Goal: Task Accomplishment & Management: Complete application form

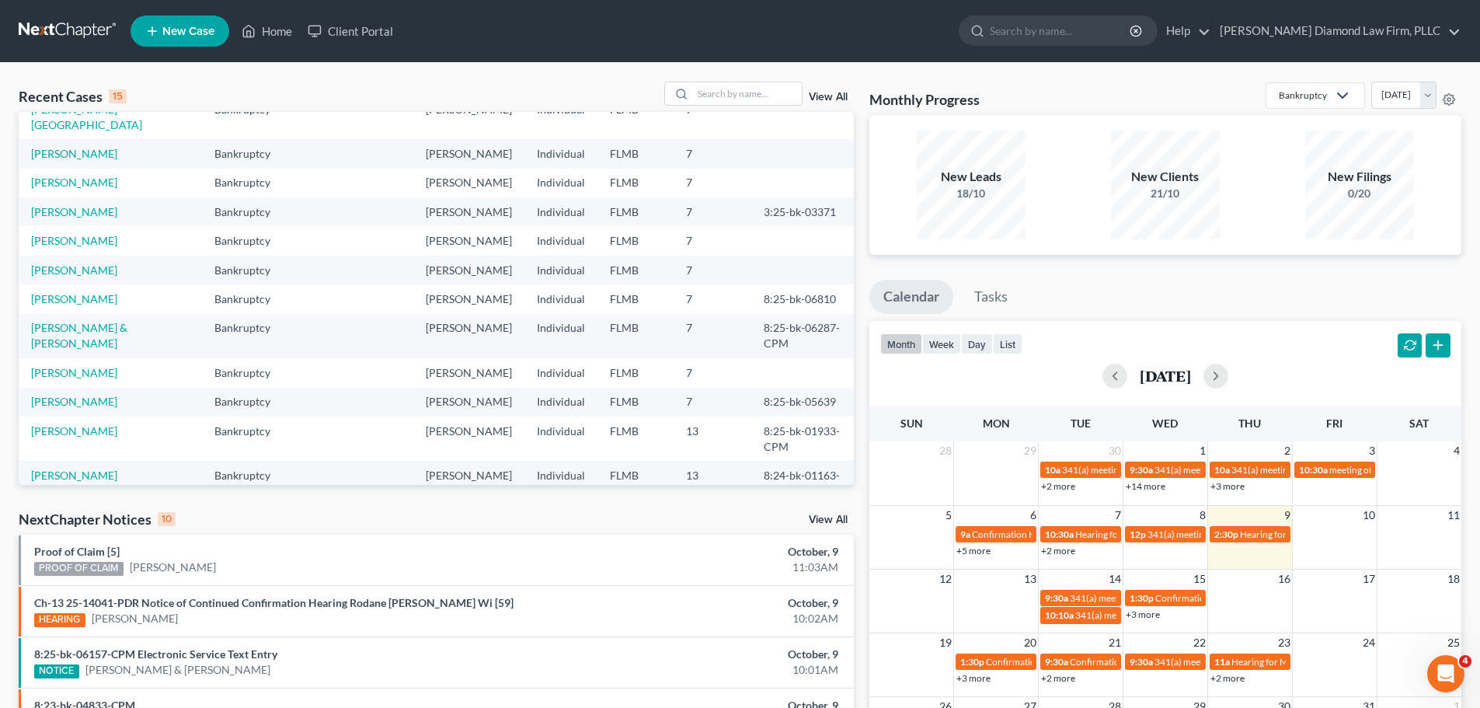
scroll to position [106, 0]
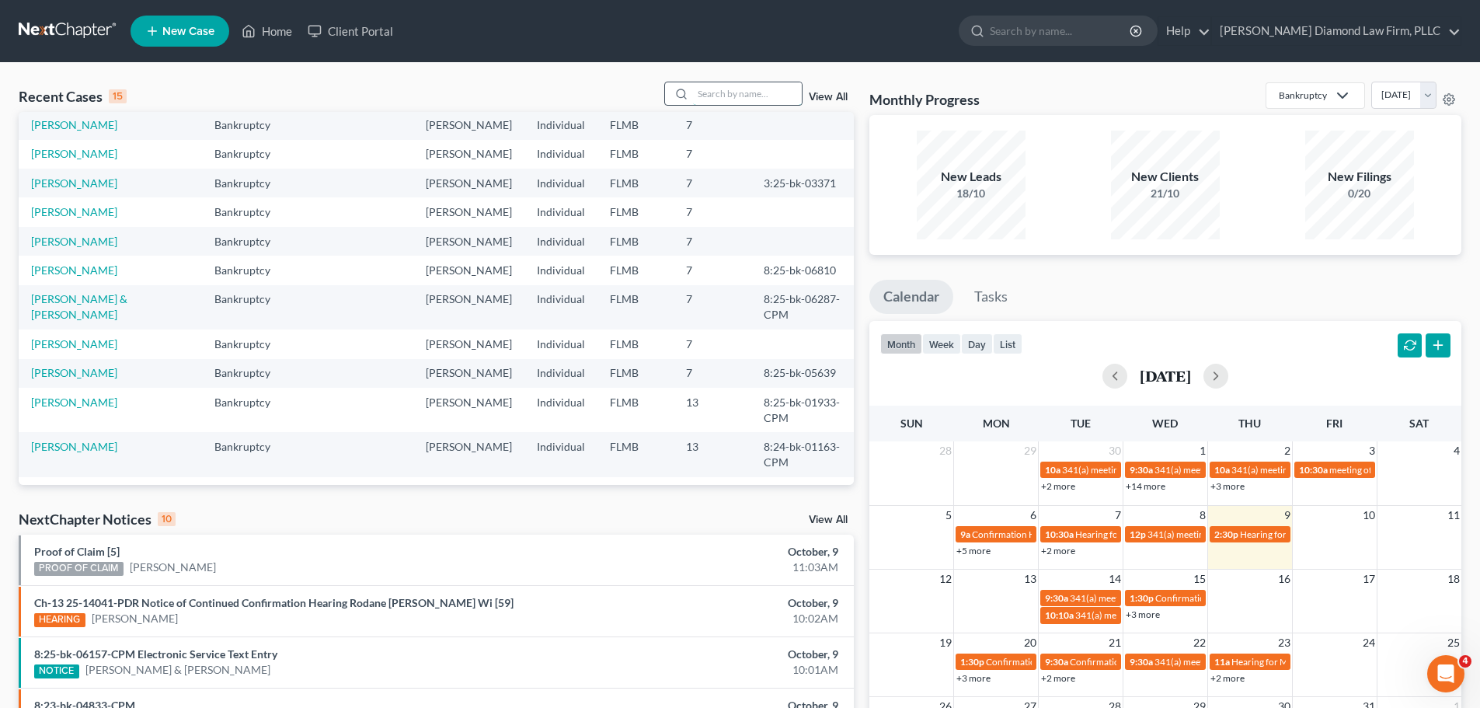
click at [726, 99] on input "search" at bounding box center [747, 93] width 109 height 23
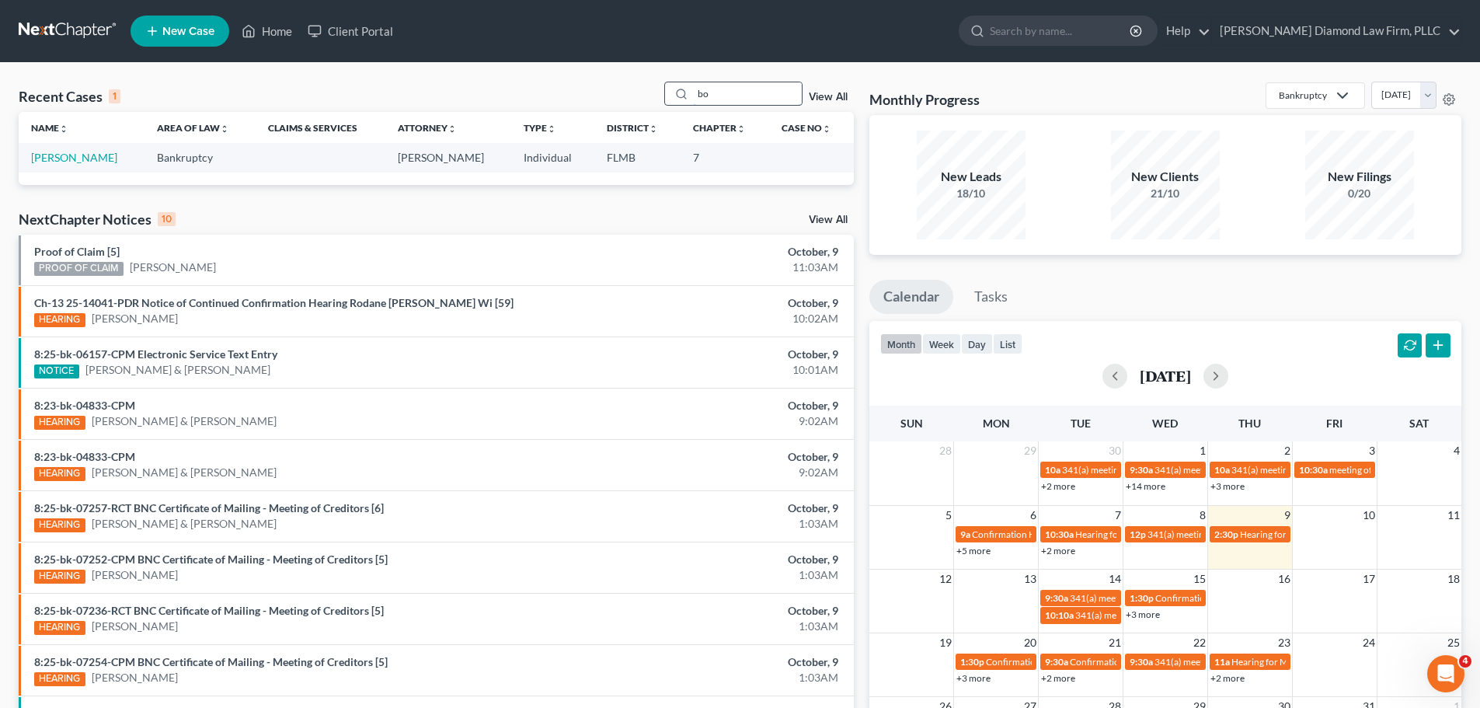
type input "b"
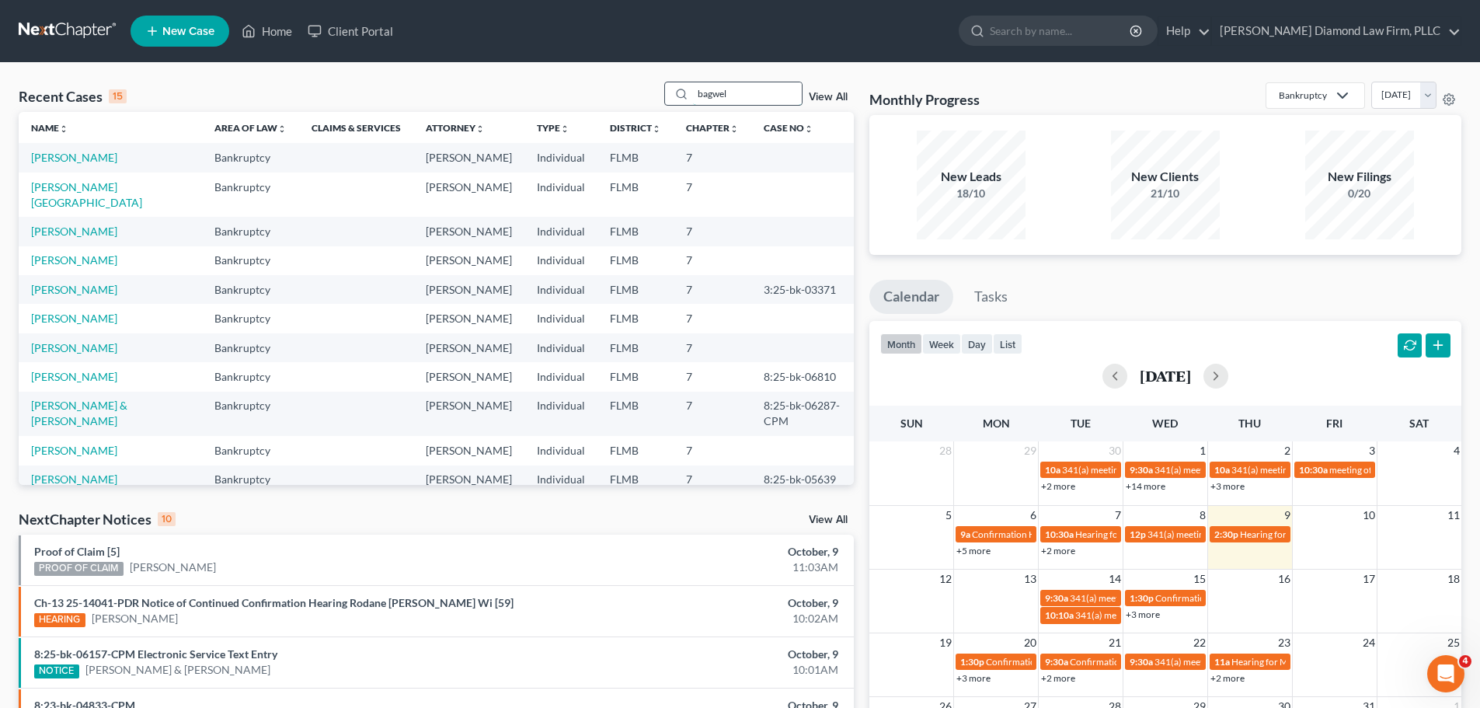
type input "bagwell"
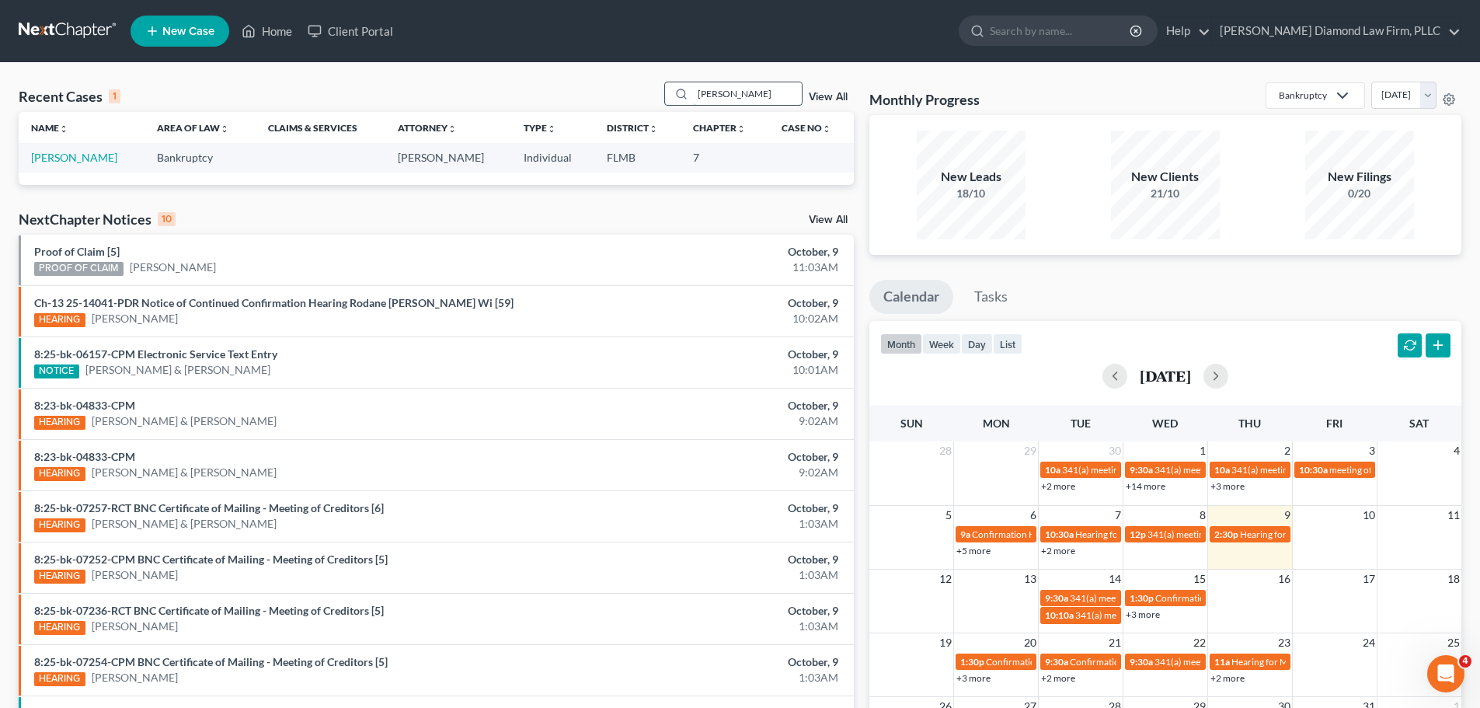
drag, startPoint x: 754, startPoint y: 90, endPoint x: 690, endPoint y: 93, distance: 64.5
click at [690, 93] on div "bagwell" at bounding box center [733, 94] width 138 height 24
click at [398, 82] on div "Recent Cases 1 View All" at bounding box center [436, 97] width 835 height 30
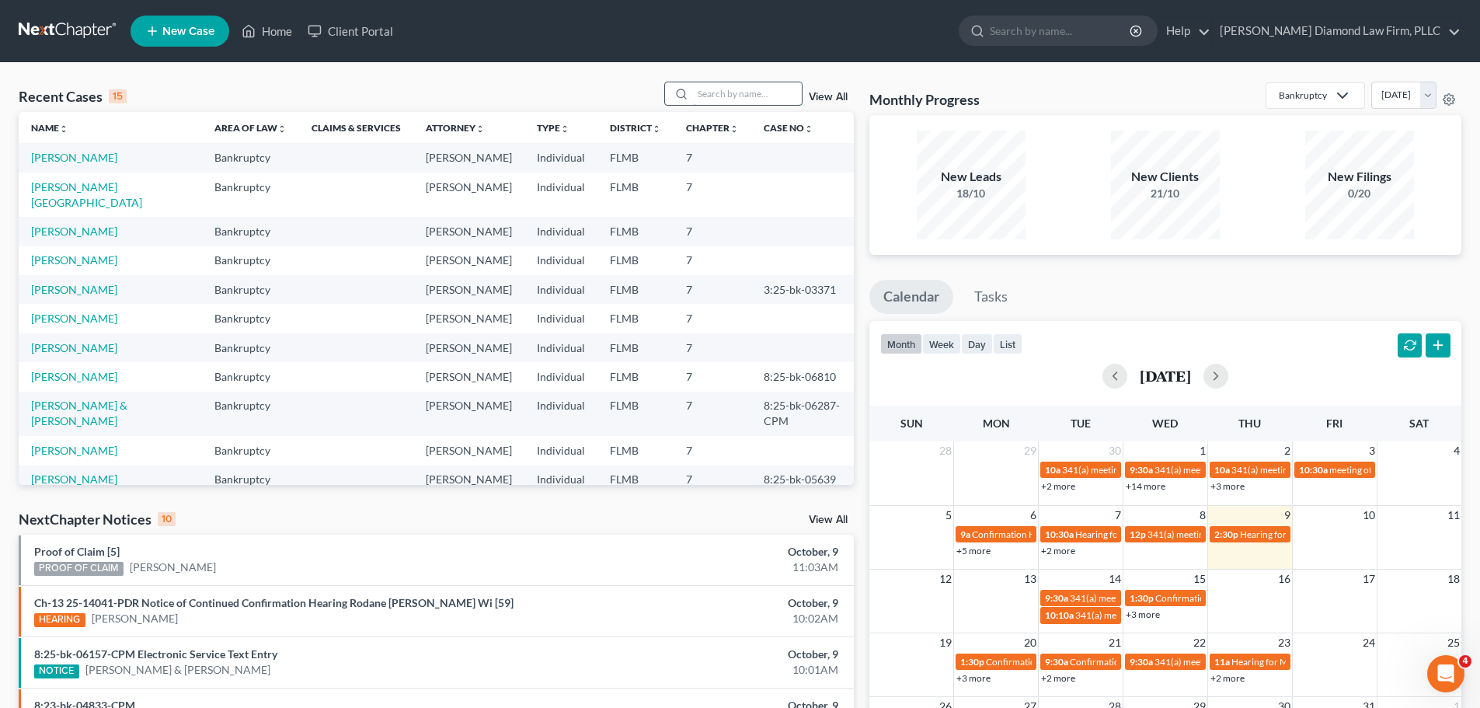
click at [758, 95] on input "search" at bounding box center [747, 93] width 109 height 23
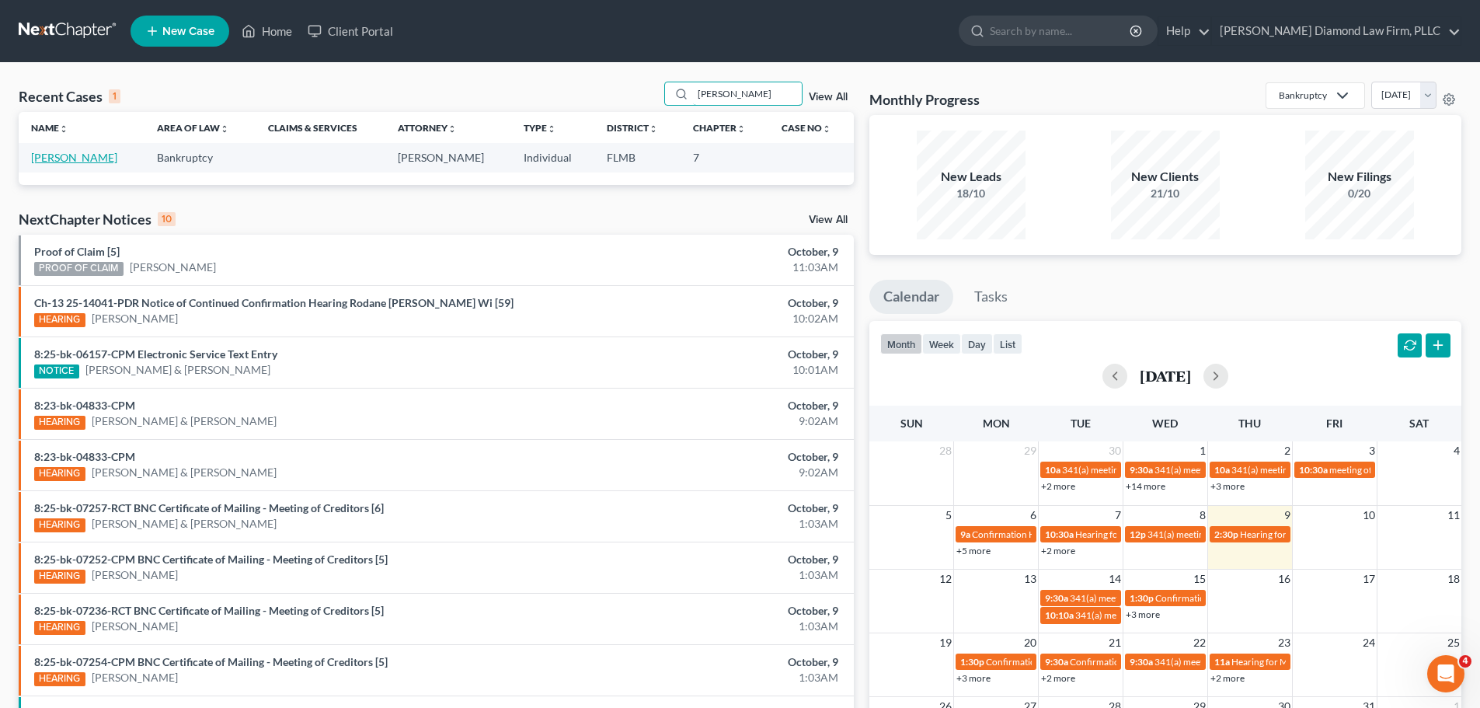
type input "bowe"
click at [72, 162] on link "[PERSON_NAME]" at bounding box center [74, 157] width 86 height 13
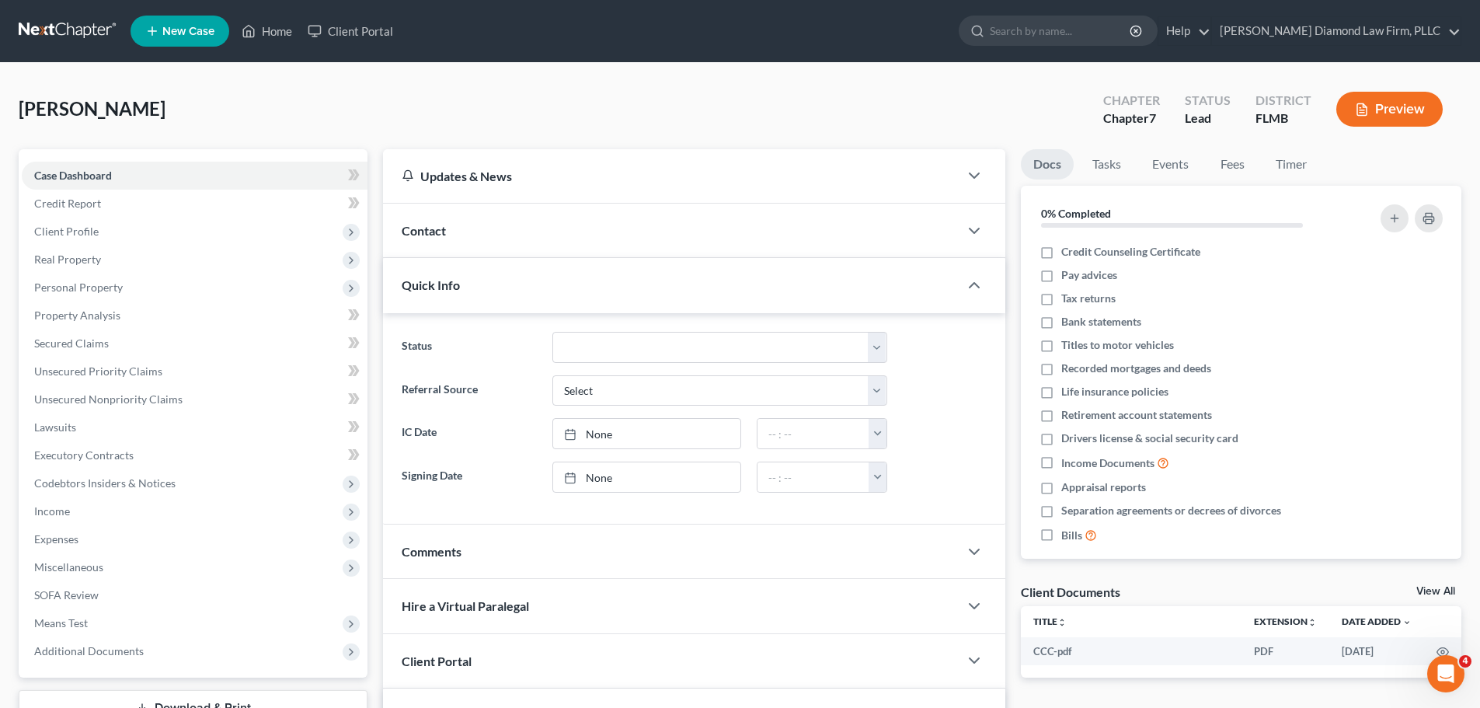
click at [495, 174] on div "Updates & News" at bounding box center [671, 176] width 538 height 16
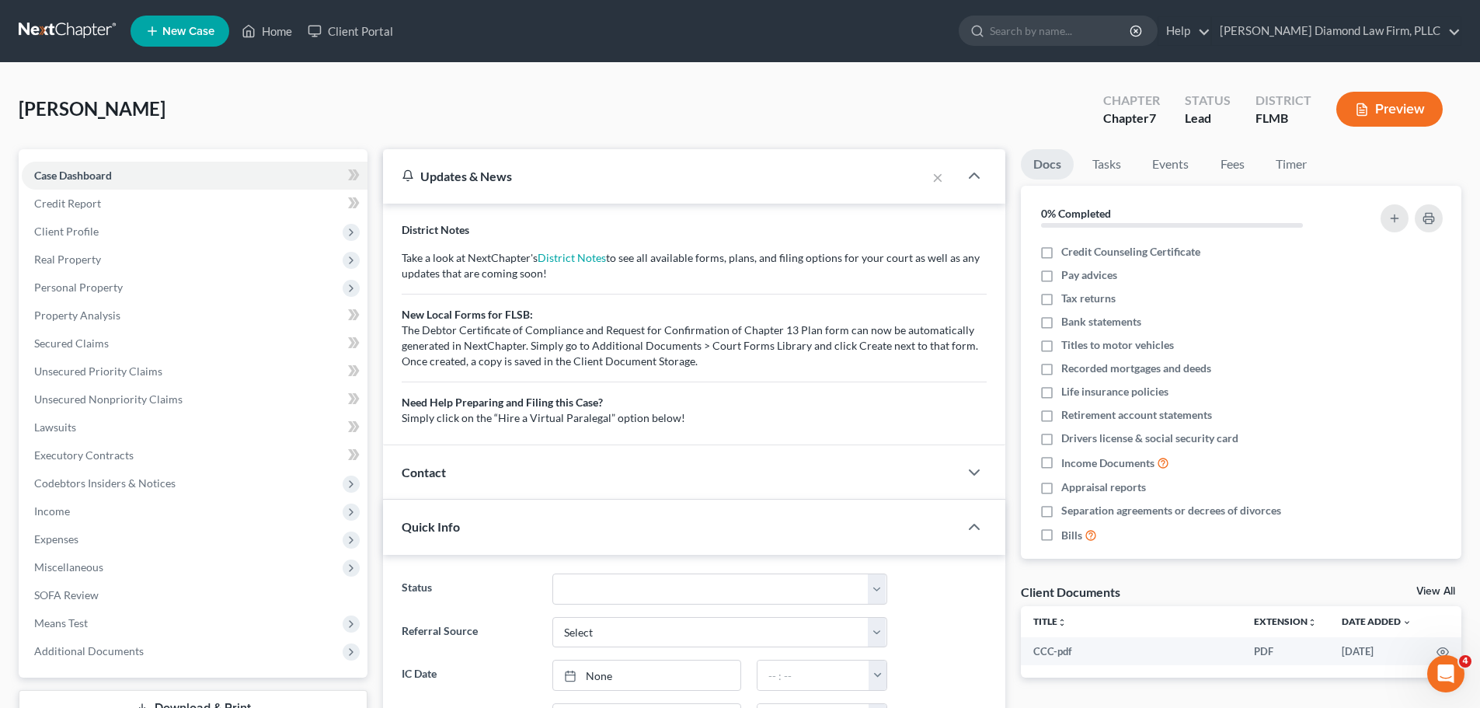
click at [495, 174] on div "Updates & News" at bounding box center [655, 176] width 506 height 16
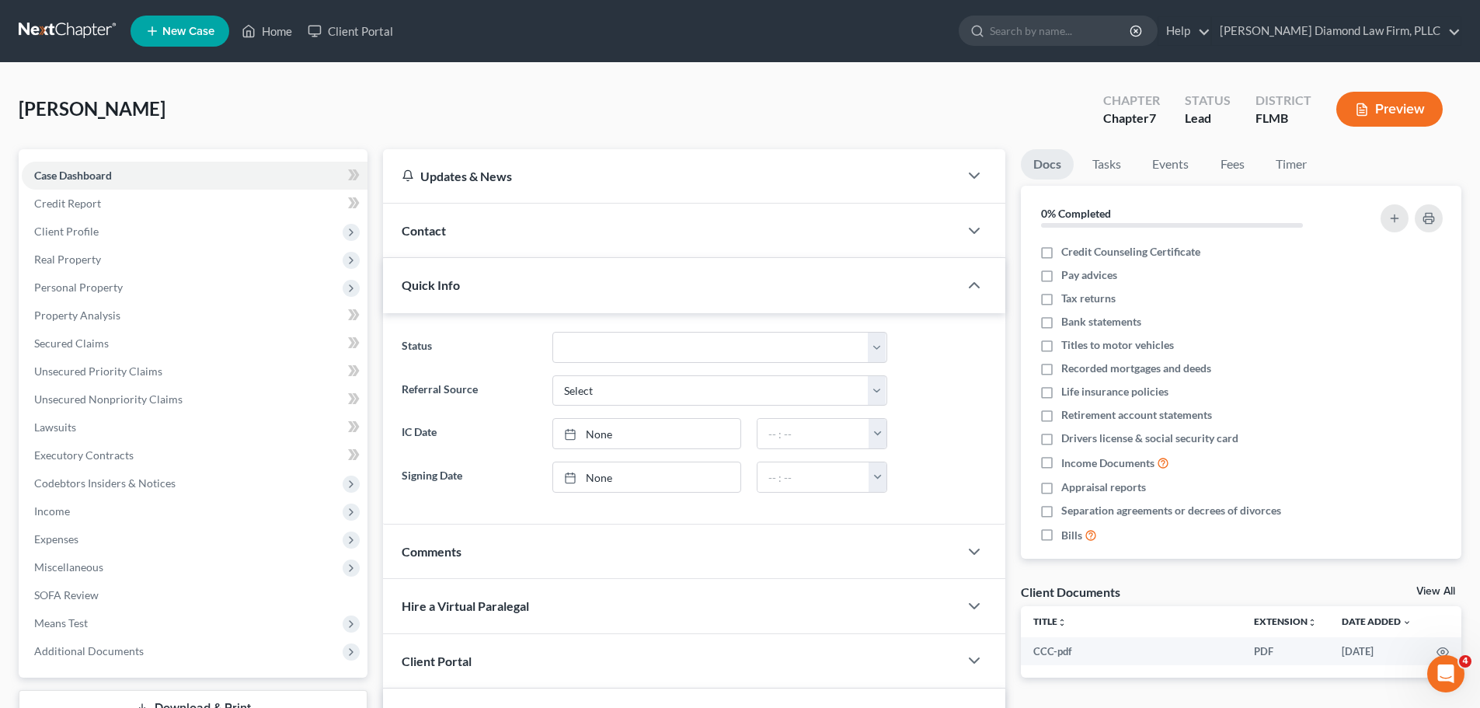
click at [43, 36] on link at bounding box center [68, 31] width 99 height 28
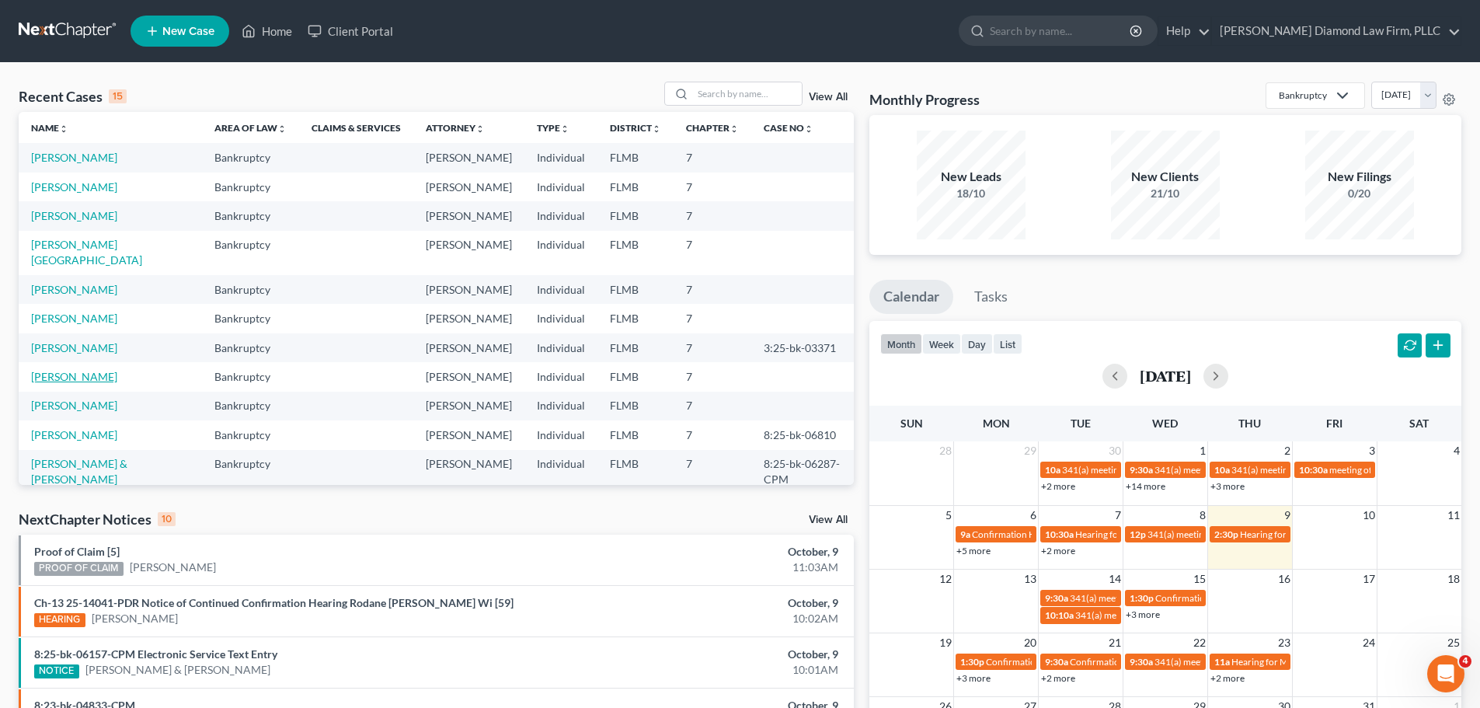
click at [101, 370] on link "[PERSON_NAME]" at bounding box center [74, 376] width 86 height 13
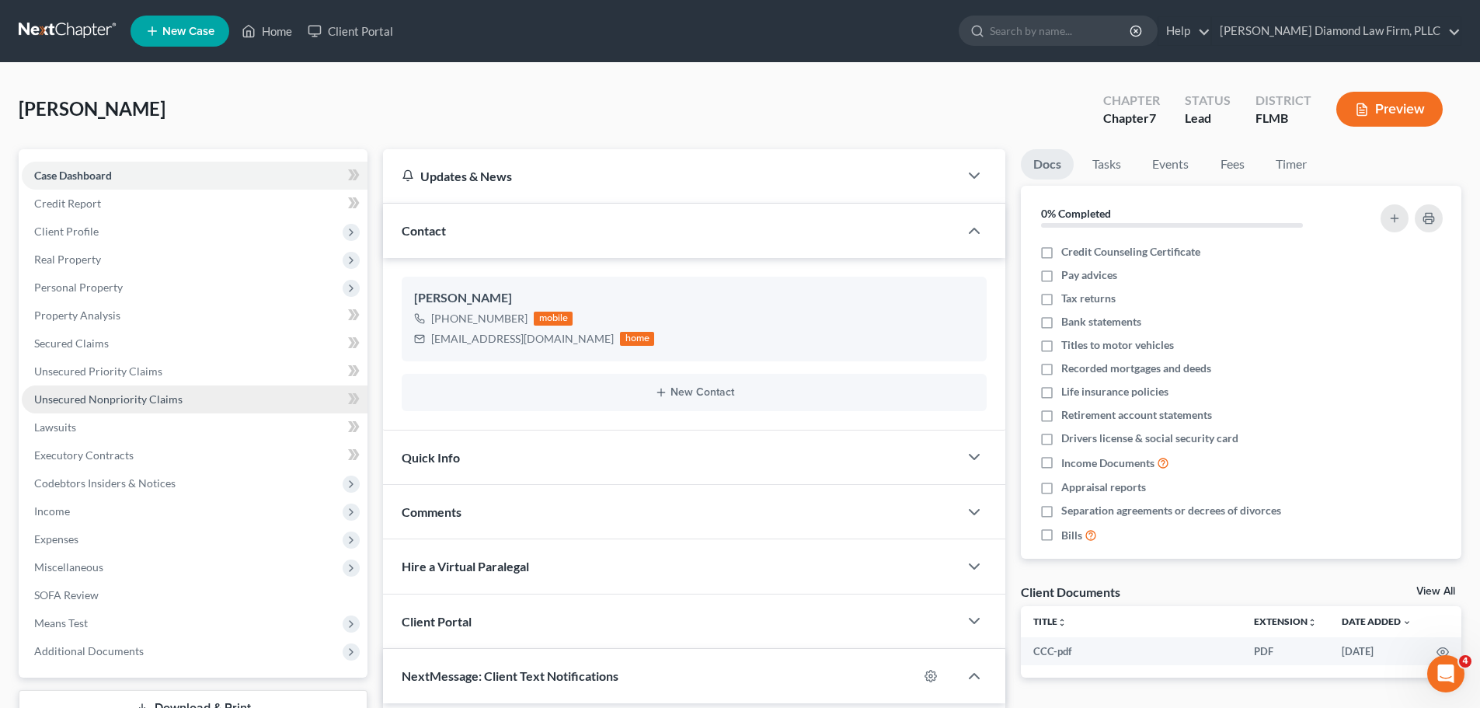
click at [99, 392] on span "Unsecured Nonpriority Claims" at bounding box center [108, 398] width 148 height 13
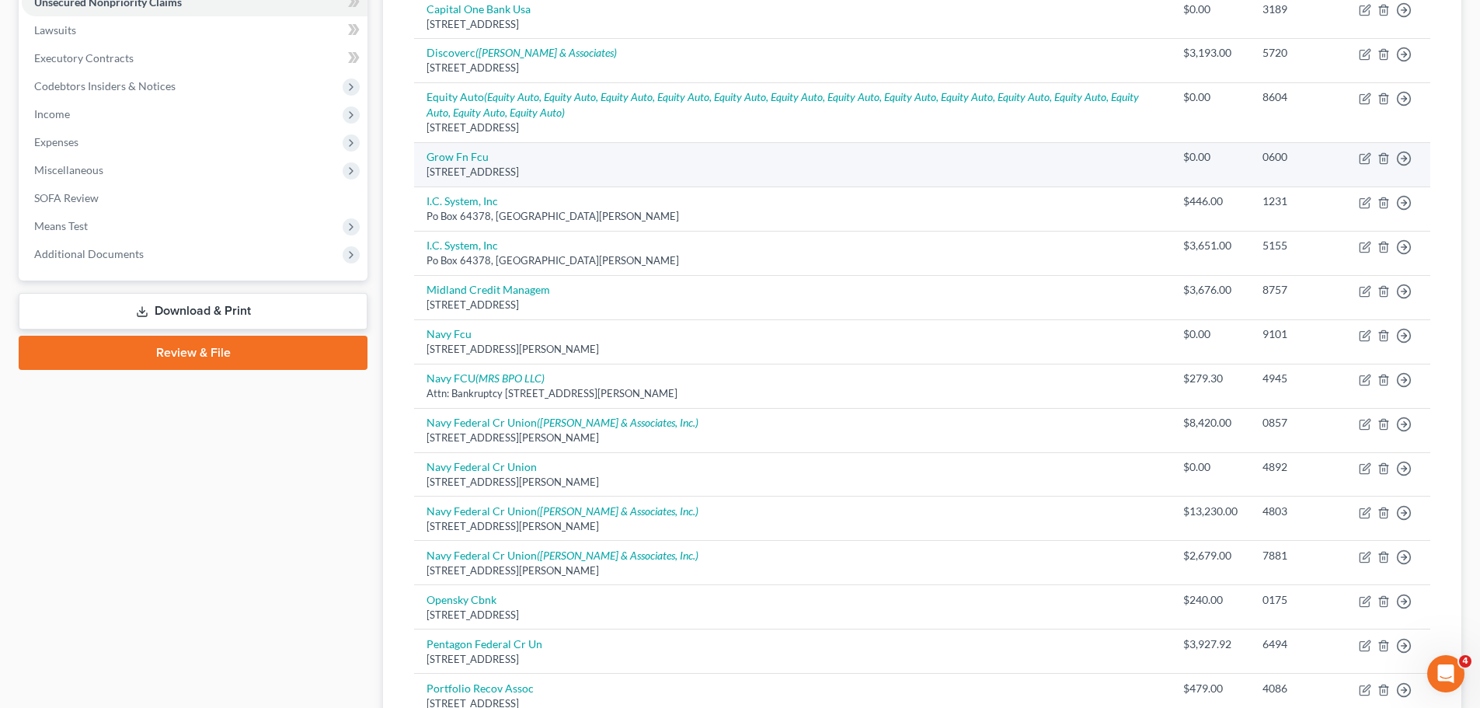
scroll to position [155, 0]
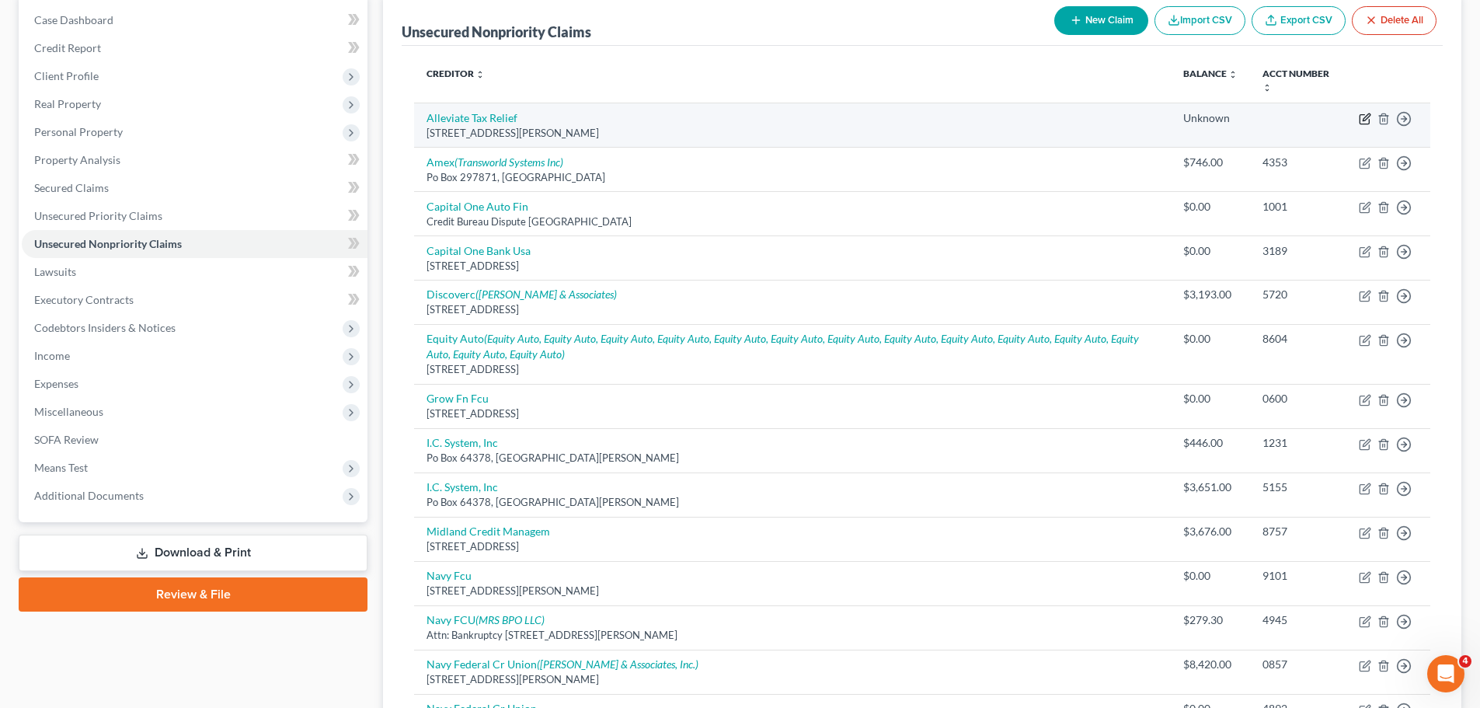
click at [1369, 115] on icon "button" at bounding box center [1365, 119] width 12 height 12
select select "4"
select select "0"
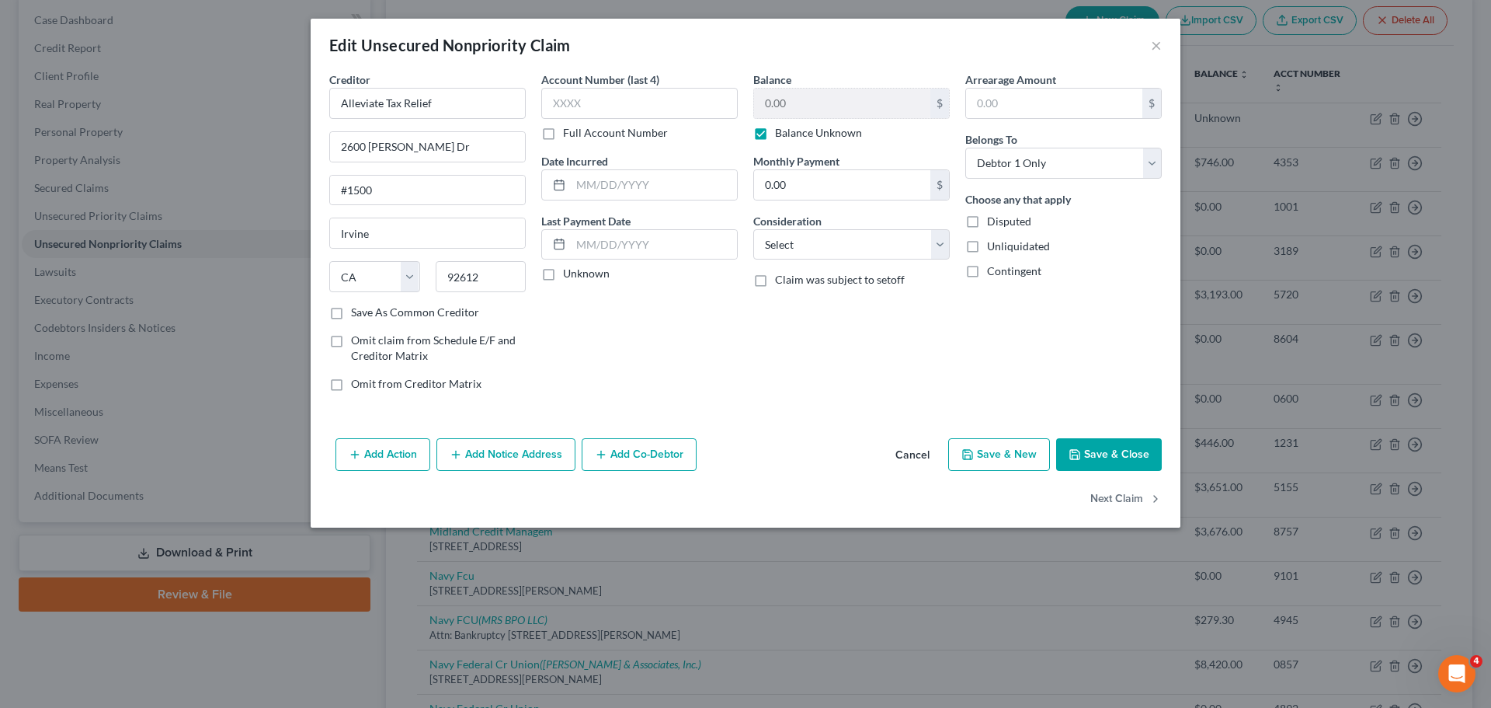
click at [792, 129] on label "Balance Unknown" at bounding box center [818, 133] width 87 height 16
click at [792, 129] on input "Balance Unknown" at bounding box center [786, 130] width 10 height 10
checkbox input "false"
click at [792, 104] on input "0.00" at bounding box center [842, 104] width 176 height 30
type input "13,000"
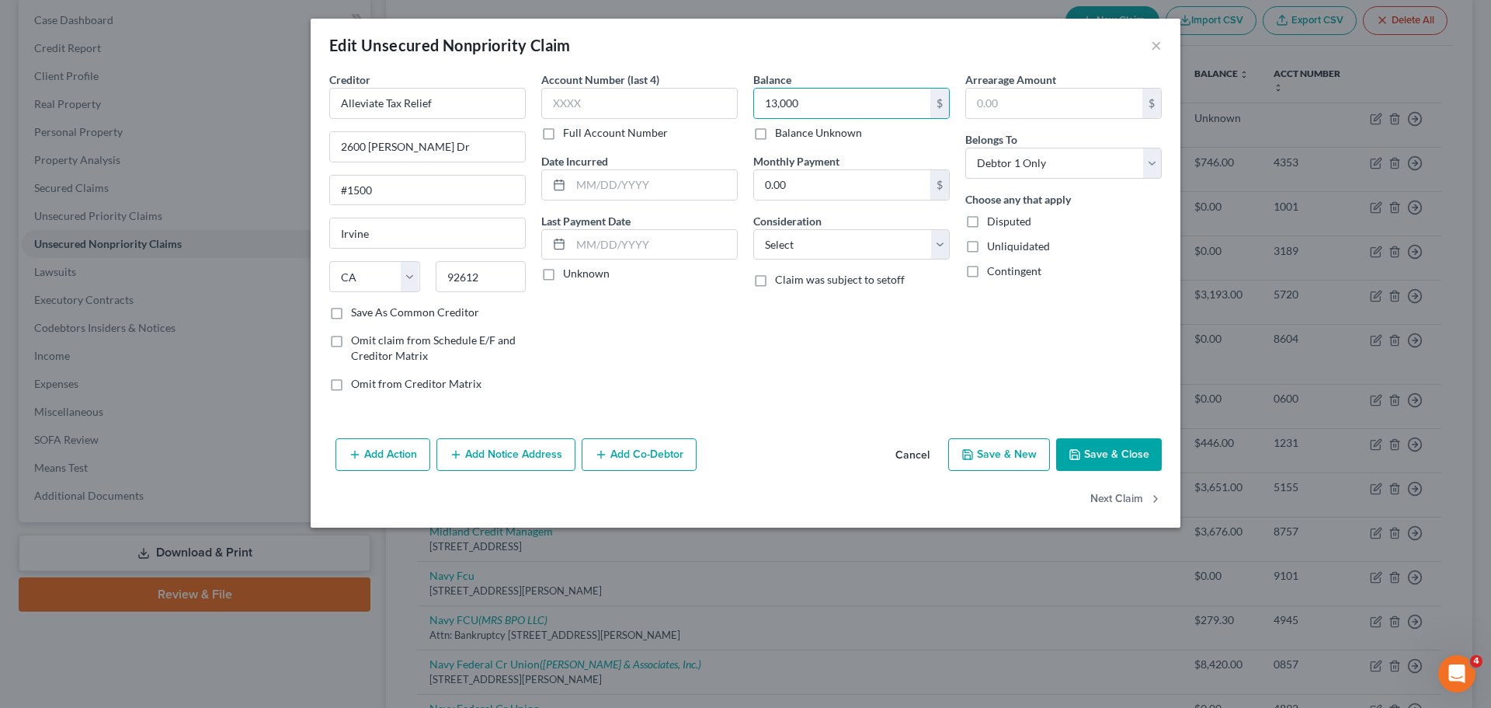
click at [1109, 464] on button "Save & Close" at bounding box center [1109, 454] width 106 height 33
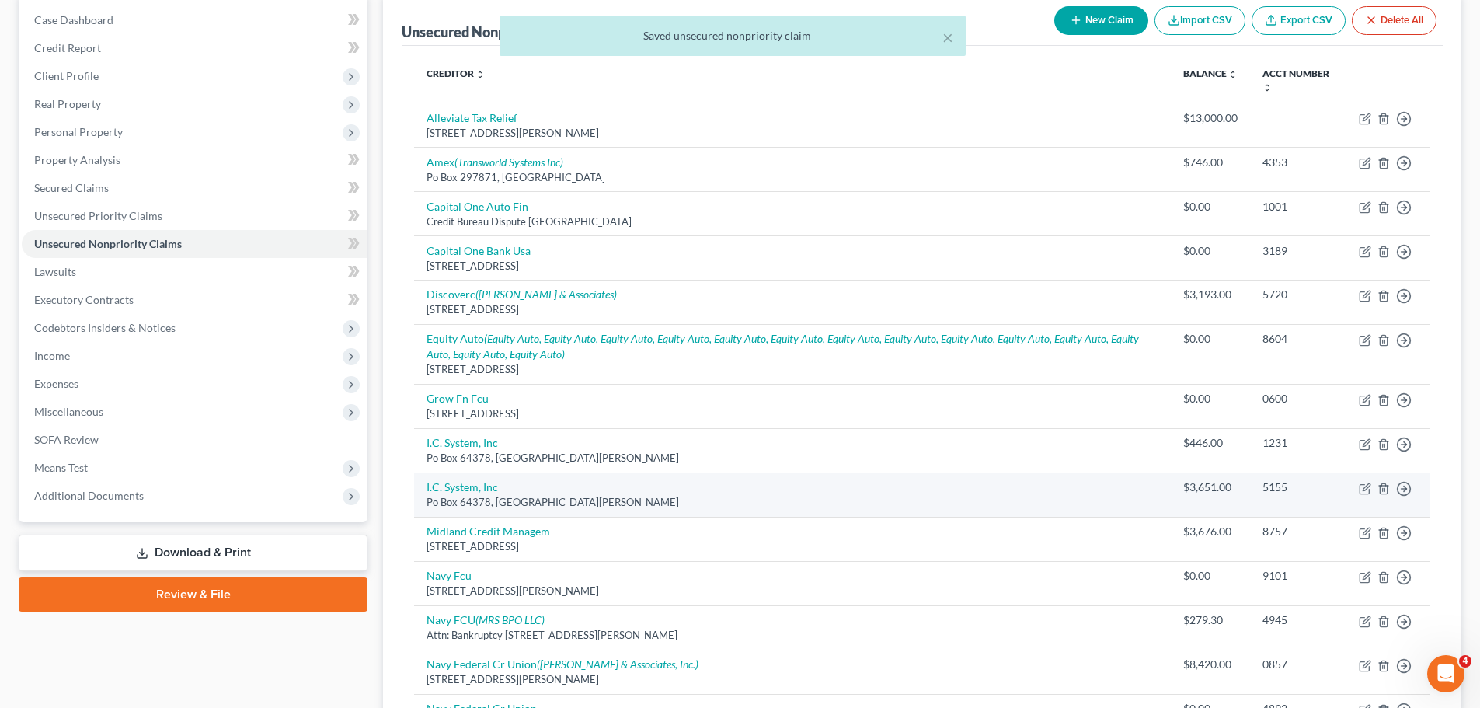
scroll to position [0, 0]
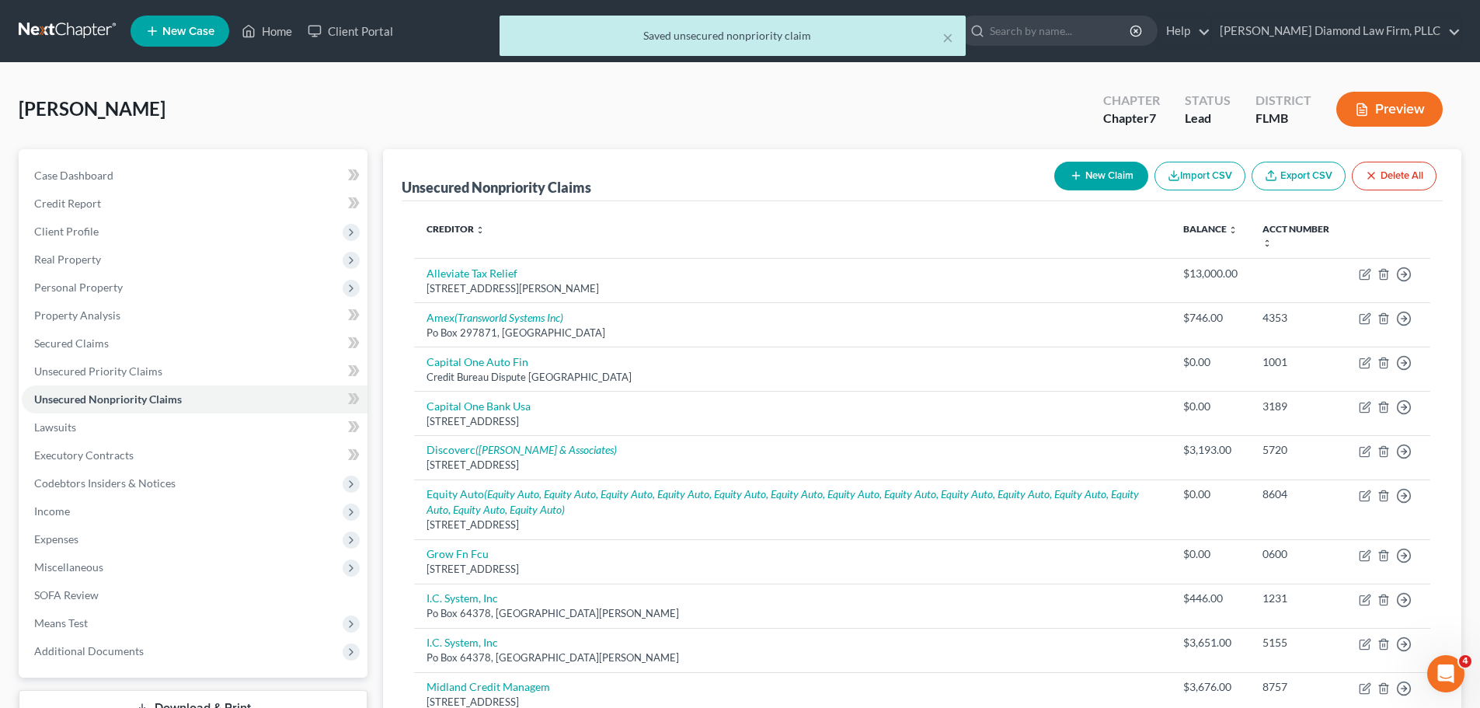
click at [61, 44] on div "× Saved unsecured nonpriority claim" at bounding box center [732, 40] width 1480 height 48
click at [57, 27] on div "× Saved unsecured nonpriority claim" at bounding box center [732, 40] width 1480 height 48
click at [946, 39] on button "×" at bounding box center [947, 37] width 11 height 19
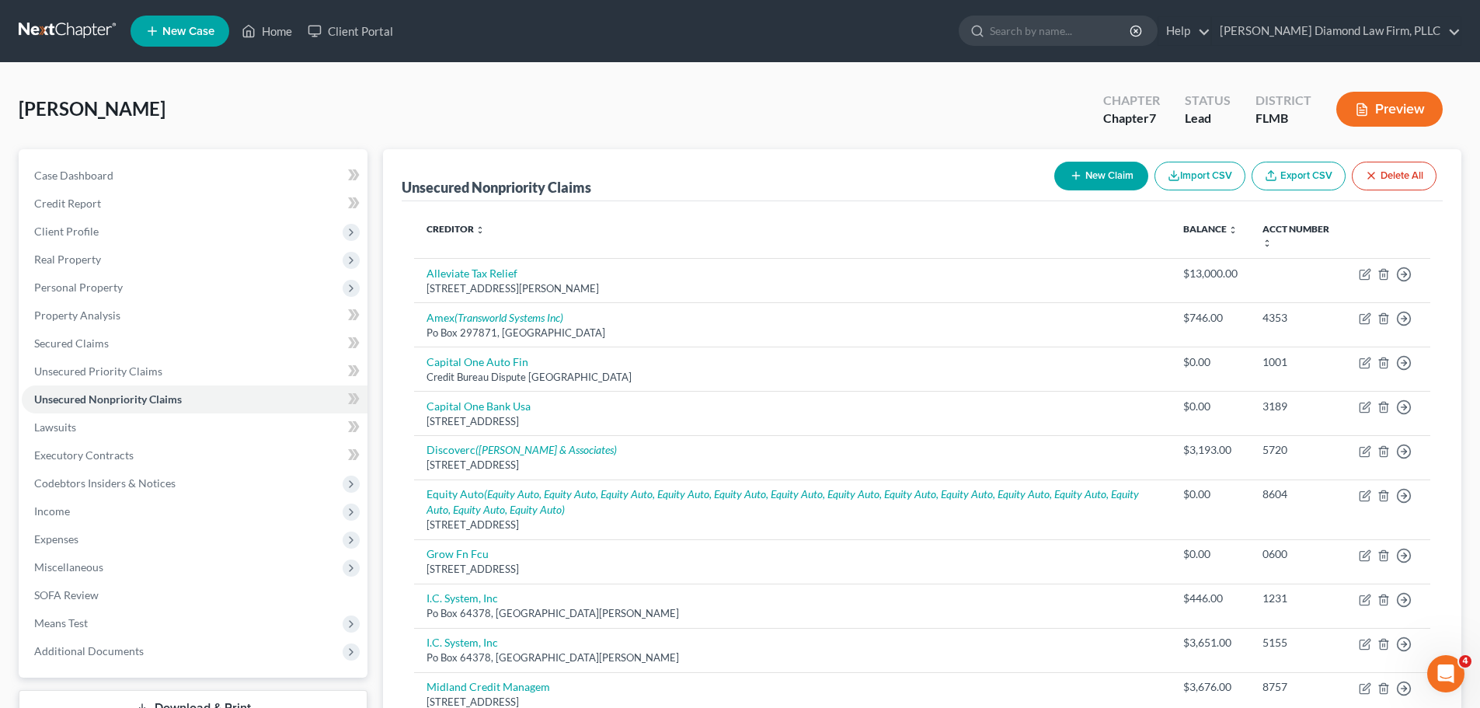
click at [65, 24] on link at bounding box center [68, 31] width 99 height 28
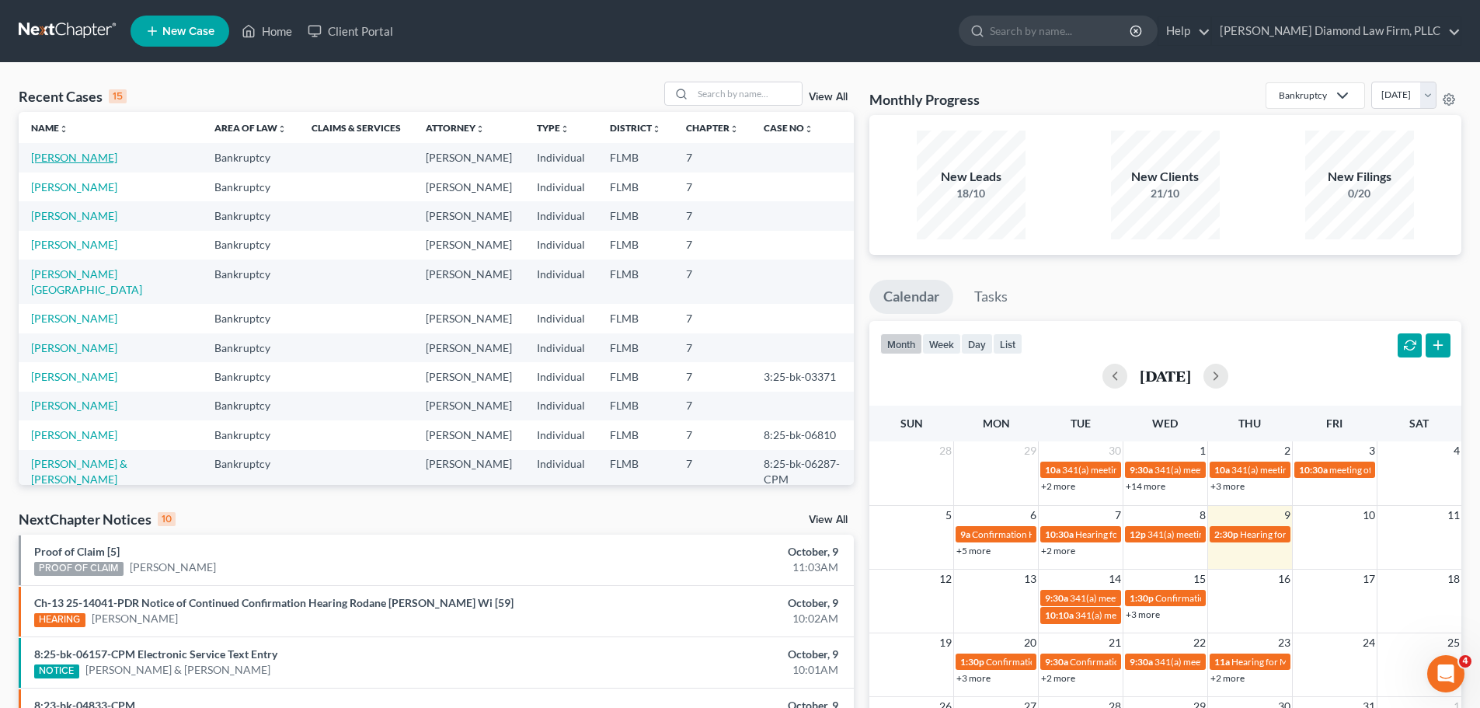
click at [79, 162] on link "[PERSON_NAME]" at bounding box center [74, 157] width 86 height 13
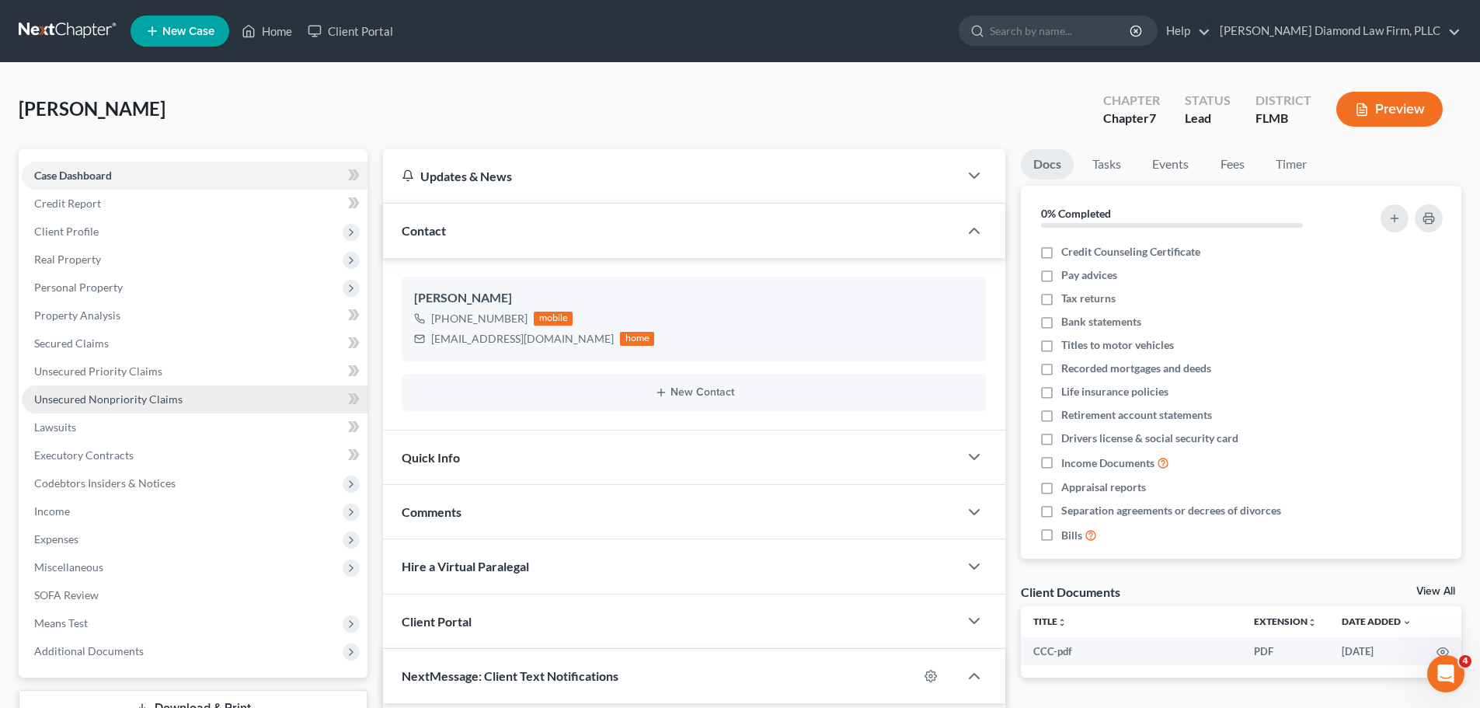
click at [89, 411] on link "Unsecured Nonpriority Claims" at bounding box center [195, 399] width 346 height 28
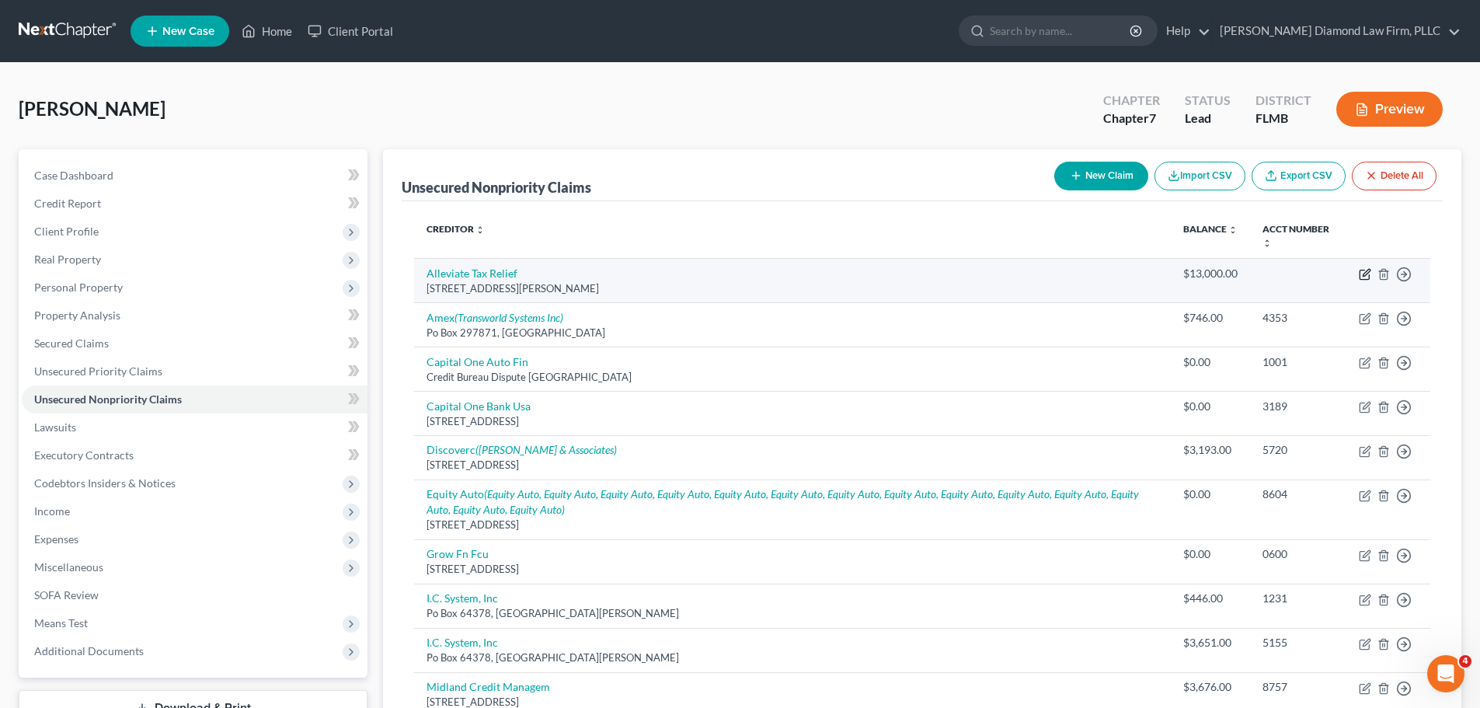
click at [1366, 276] on icon "button" at bounding box center [1365, 272] width 7 height 7
select select "4"
select select "0"
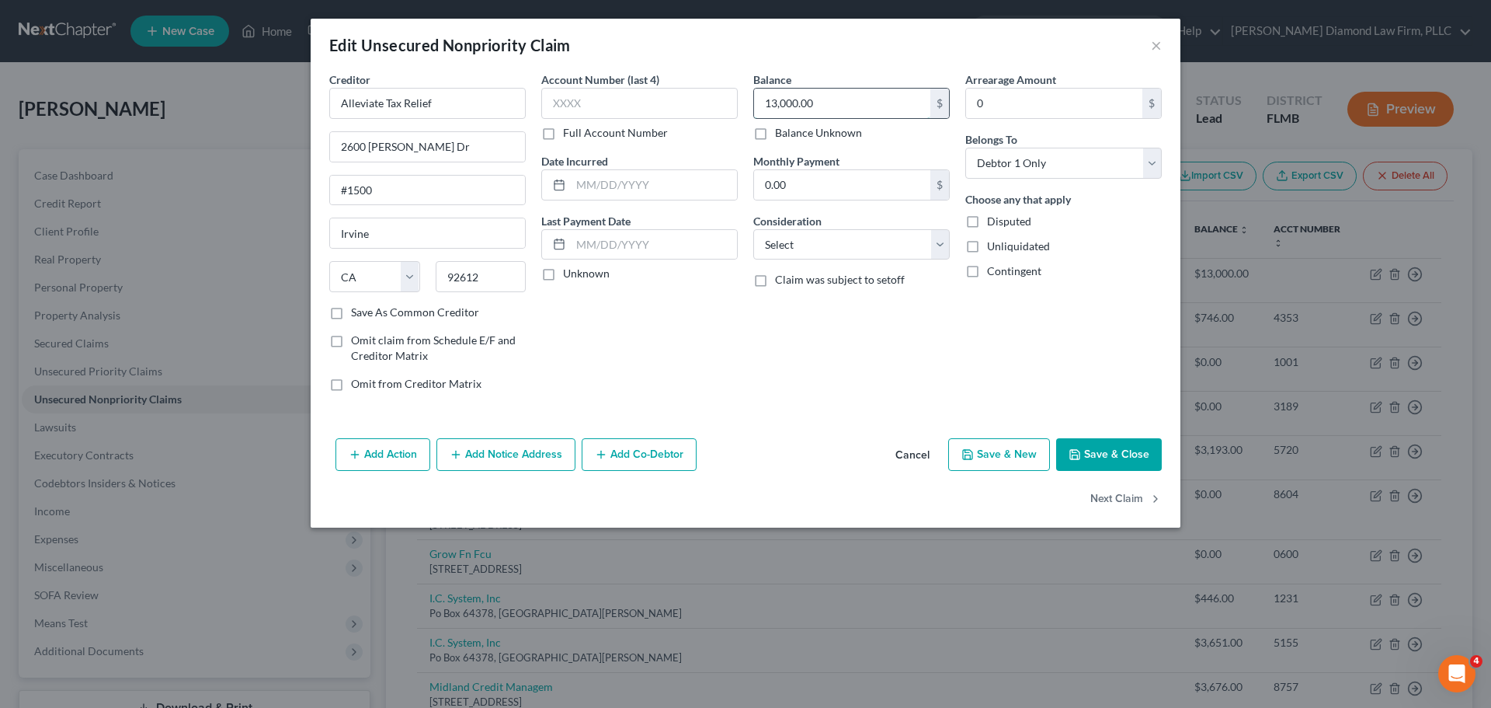
click at [844, 101] on input "13,000.00" at bounding box center [842, 104] width 176 height 30
paste input "363.89"
type input "13,363.89"
click at [1092, 461] on button "Save & Close" at bounding box center [1109, 454] width 106 height 33
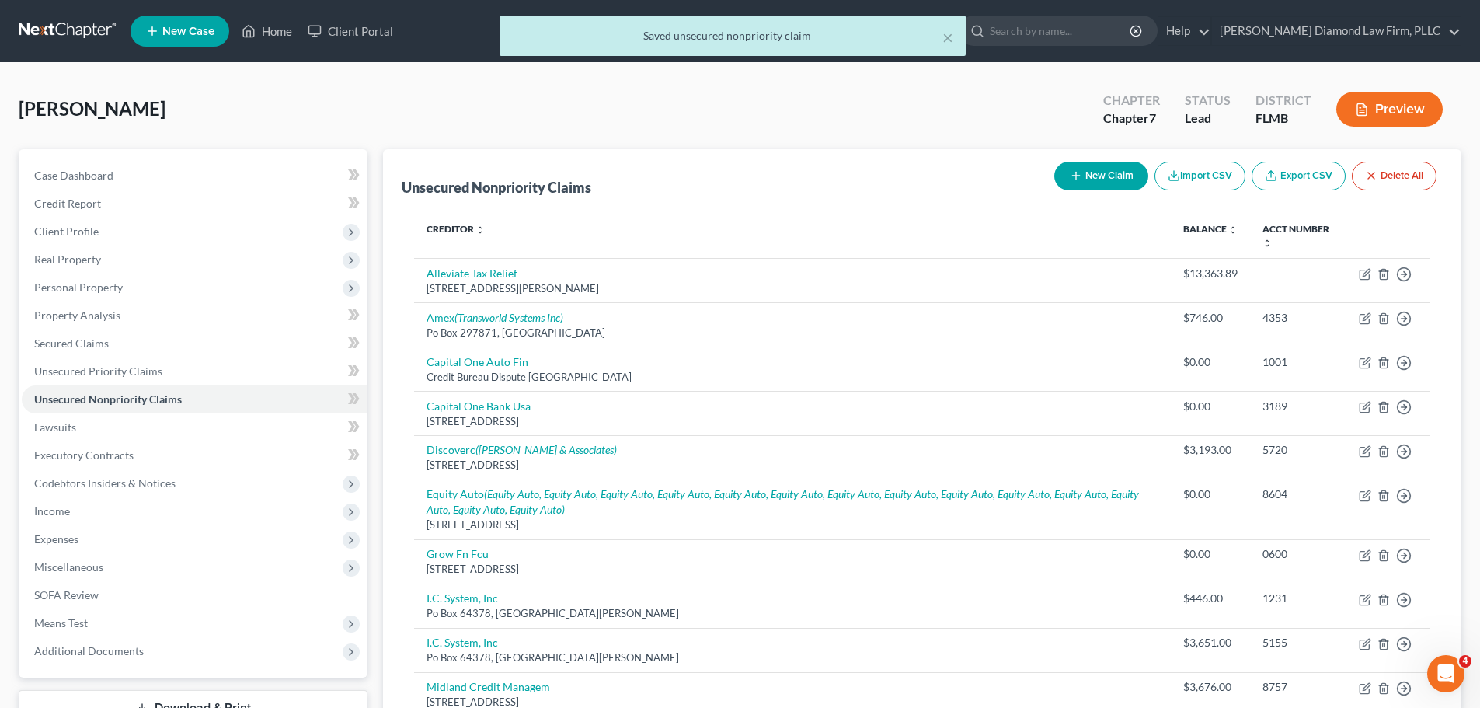
click at [71, 32] on div "× Saved unsecured nonpriority claim" at bounding box center [732, 40] width 1480 height 48
click at [948, 44] on button "×" at bounding box center [947, 37] width 11 height 19
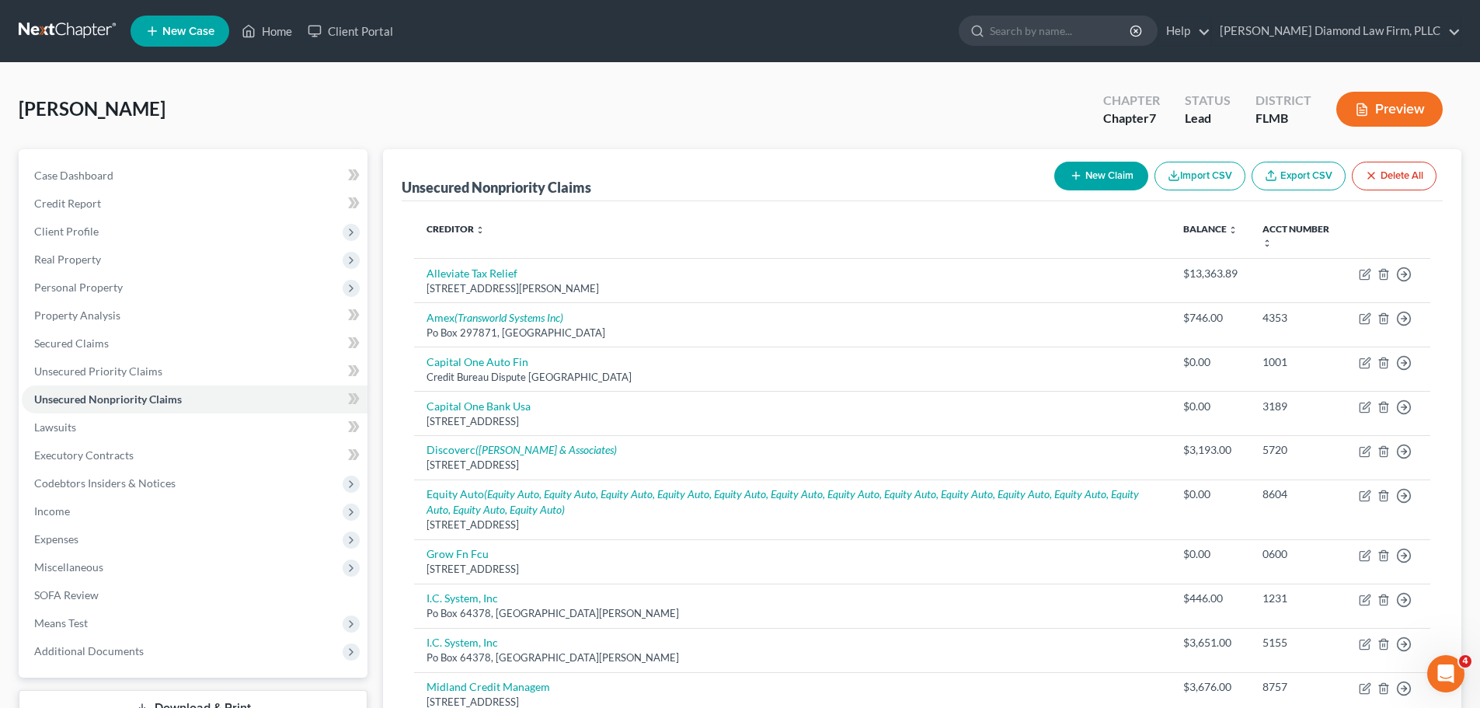
click at [57, 37] on link at bounding box center [68, 31] width 99 height 28
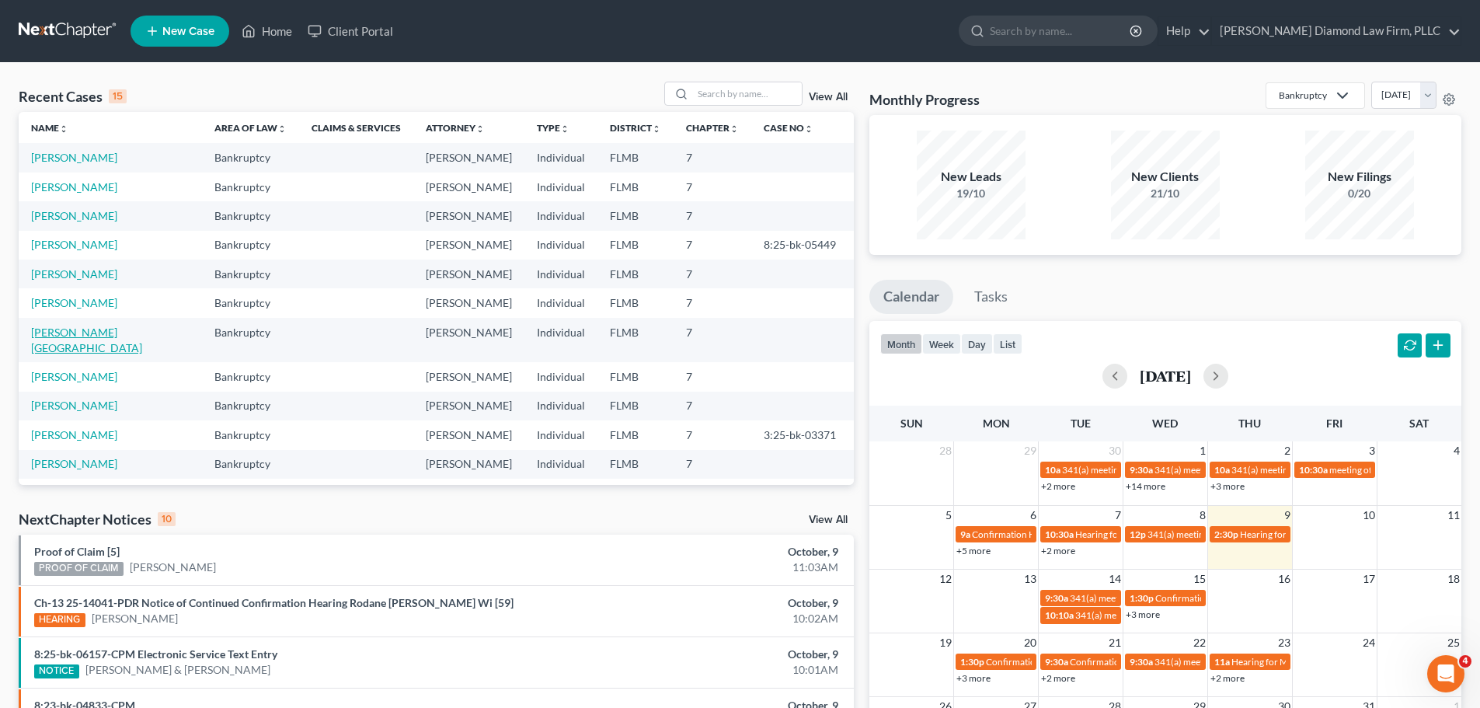
scroll to position [78, 0]
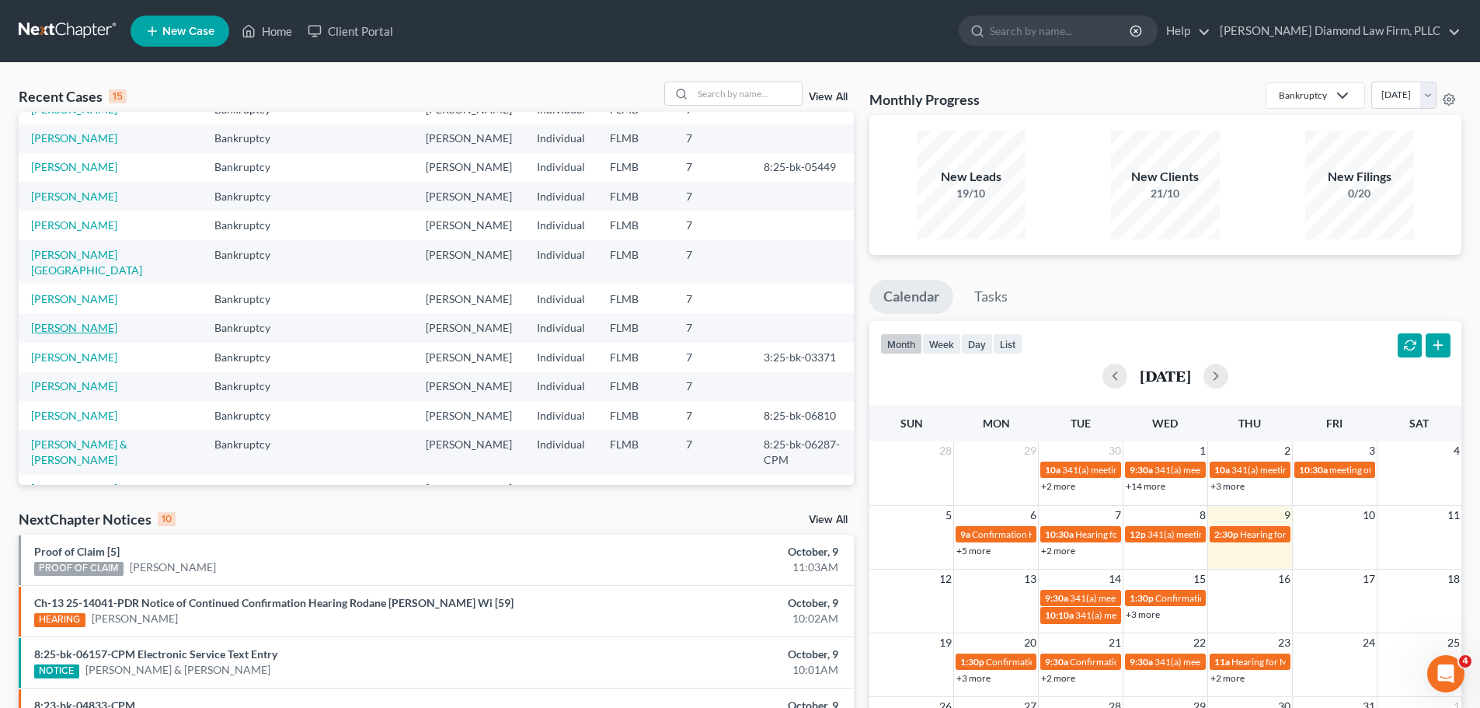
click at [71, 321] on link "[PERSON_NAME]" at bounding box center [74, 327] width 86 height 13
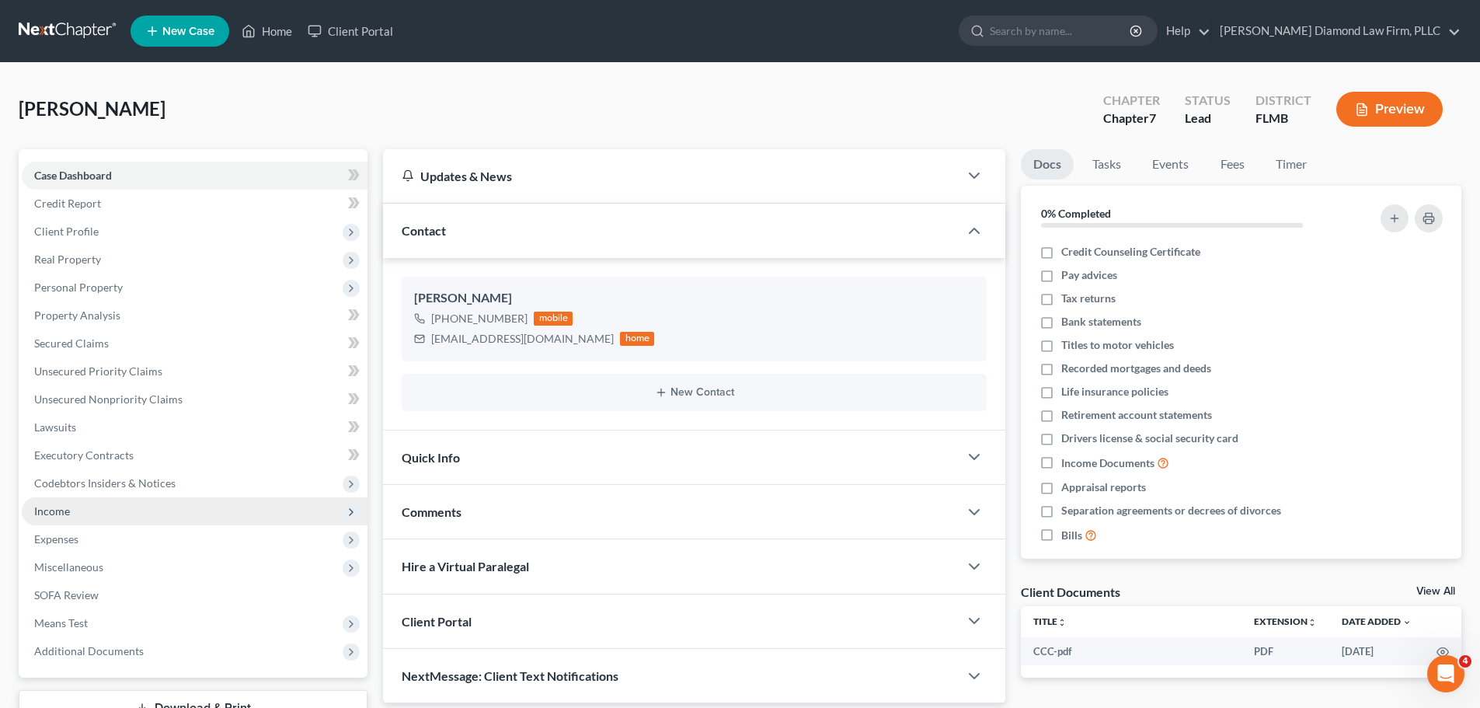
click at [144, 506] on span "Income" at bounding box center [195, 511] width 346 height 28
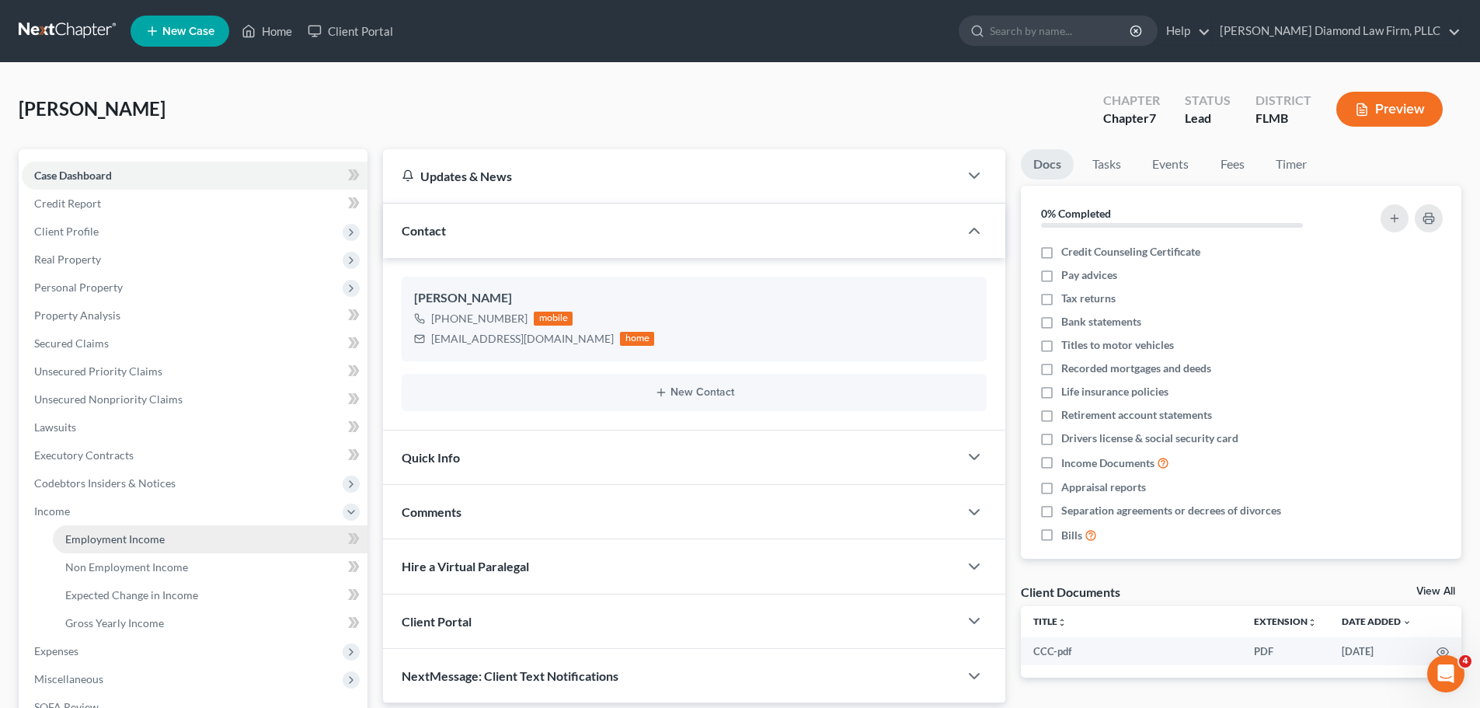
click at [141, 538] on span "Employment Income" at bounding box center [114, 538] width 99 height 13
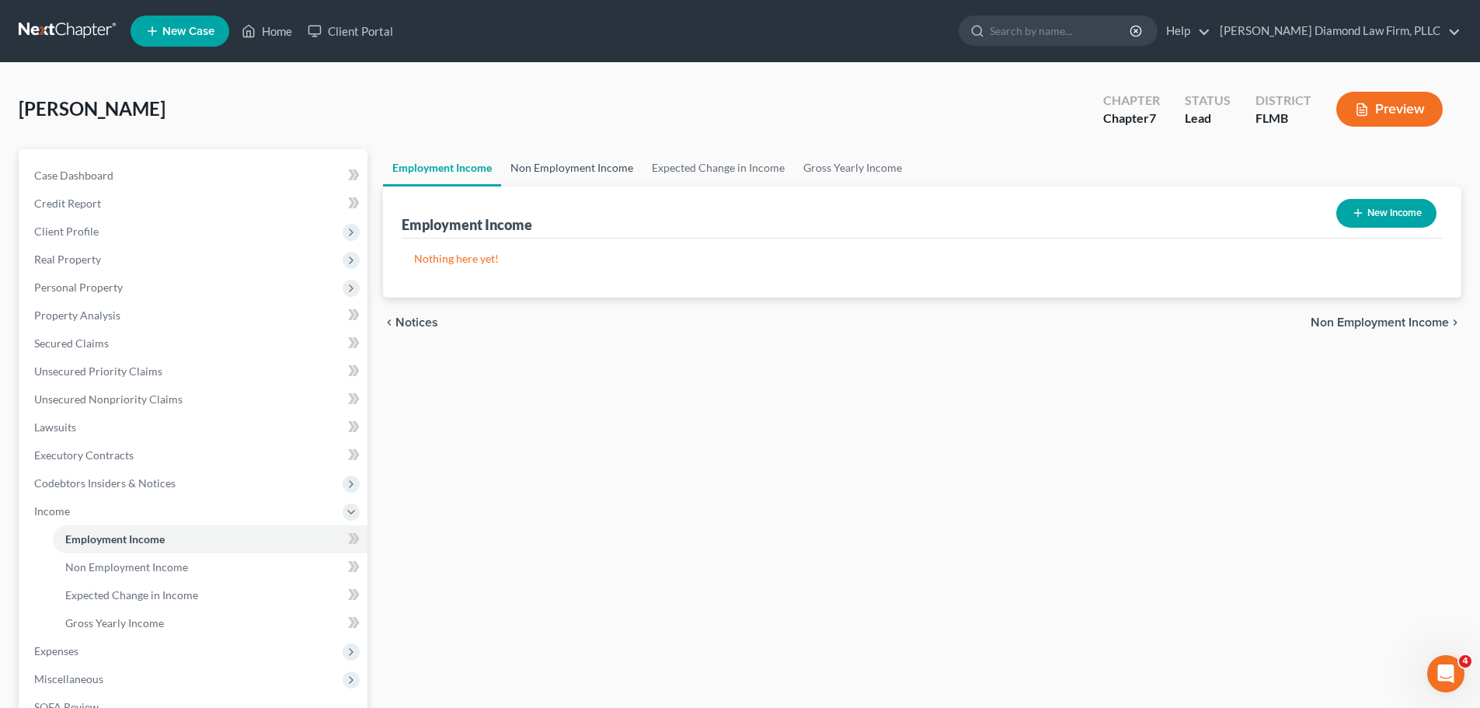
click at [558, 165] on link "Non Employment Income" at bounding box center [571, 167] width 141 height 37
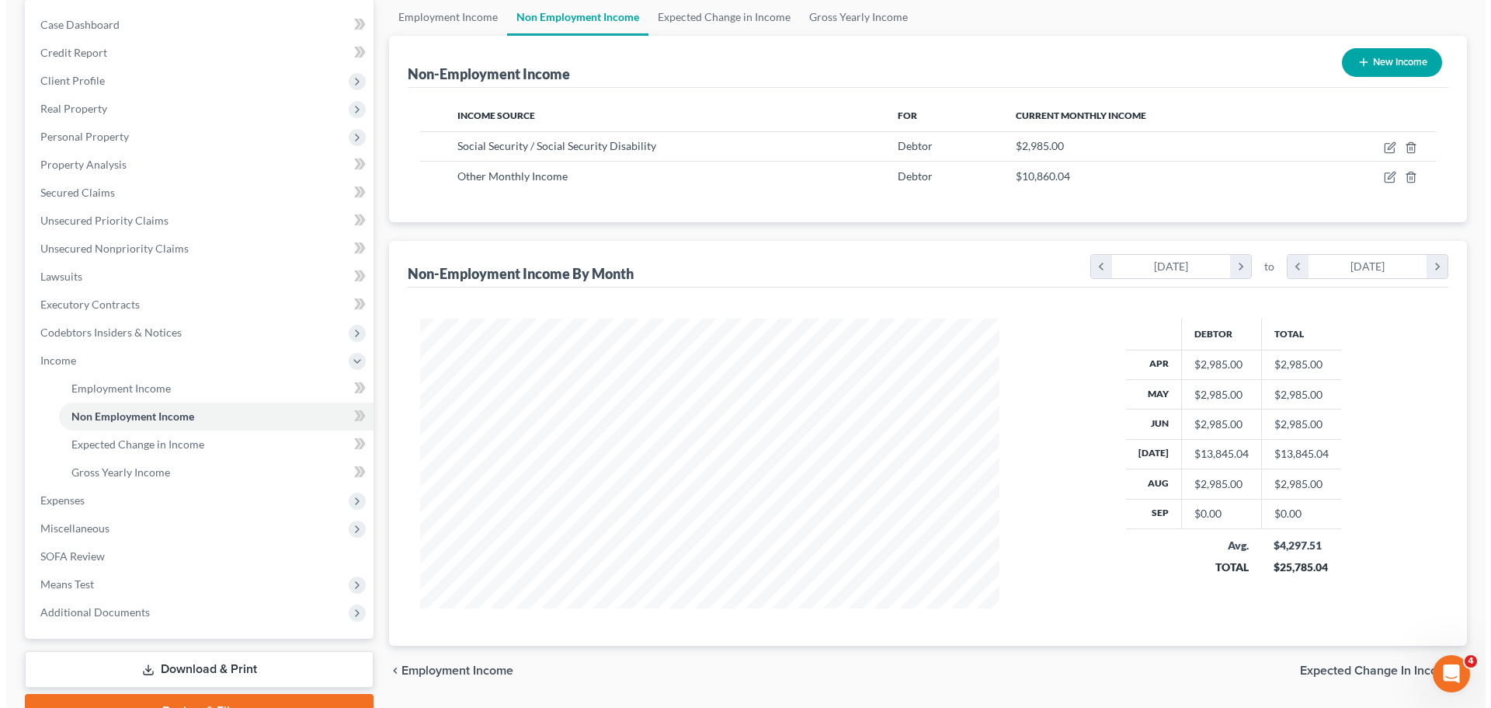
scroll to position [155, 0]
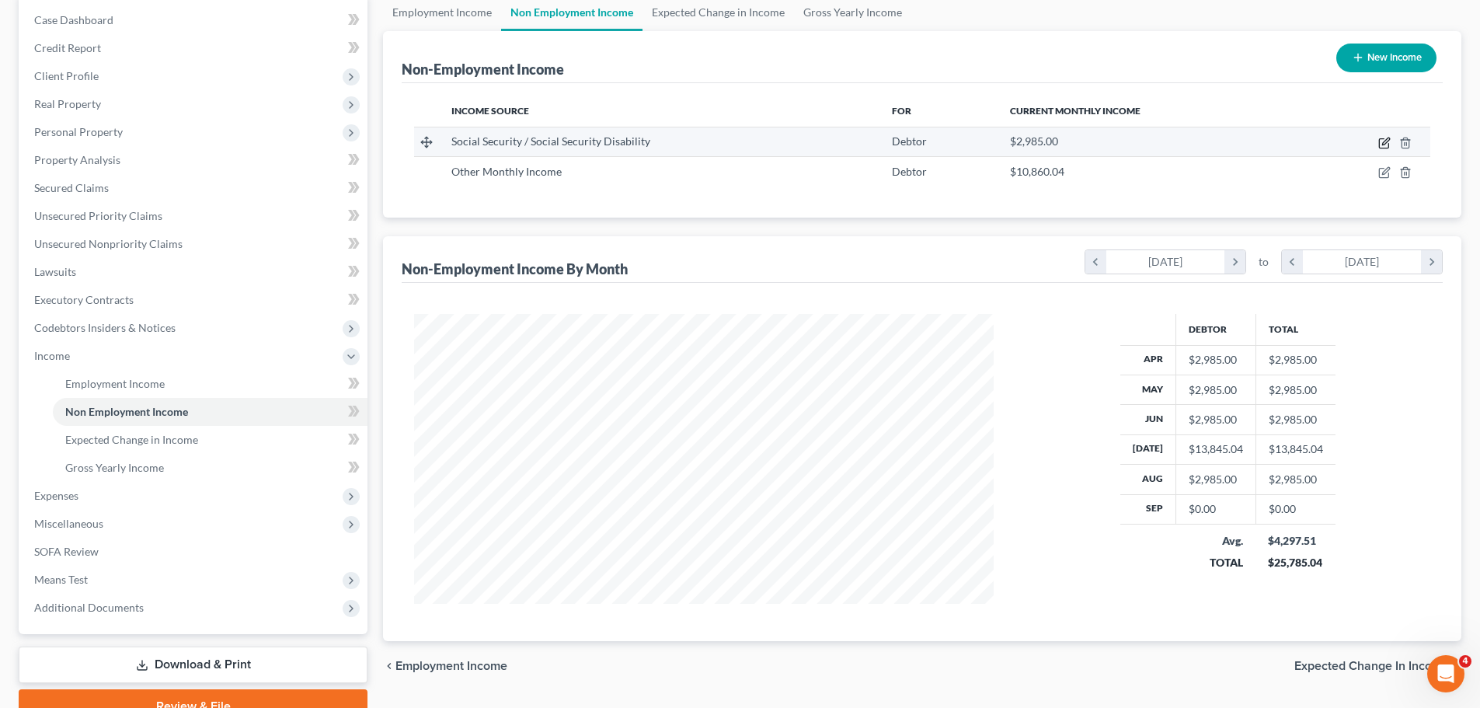
click at [1381, 143] on icon "button" at bounding box center [1384, 143] width 12 height 12
select select "4"
select select "0"
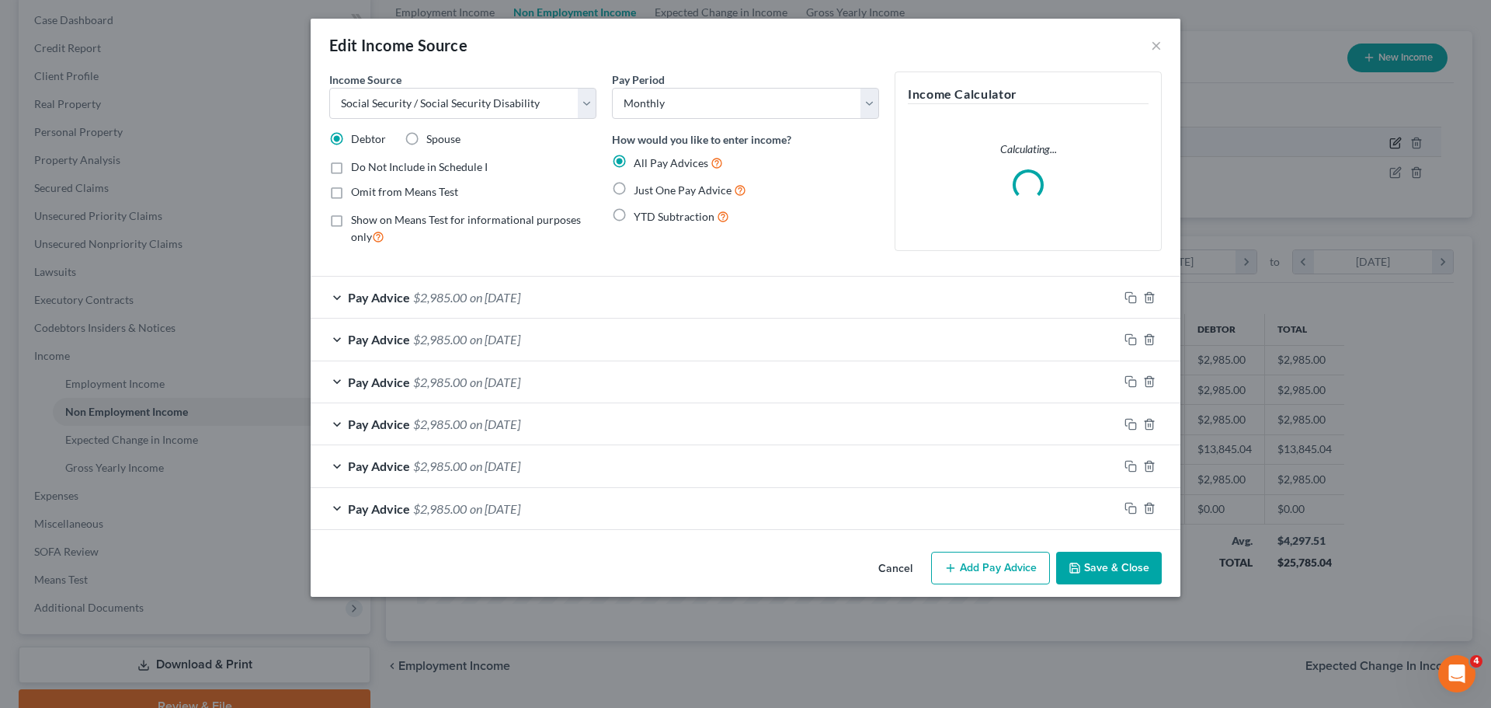
scroll to position [292, 616]
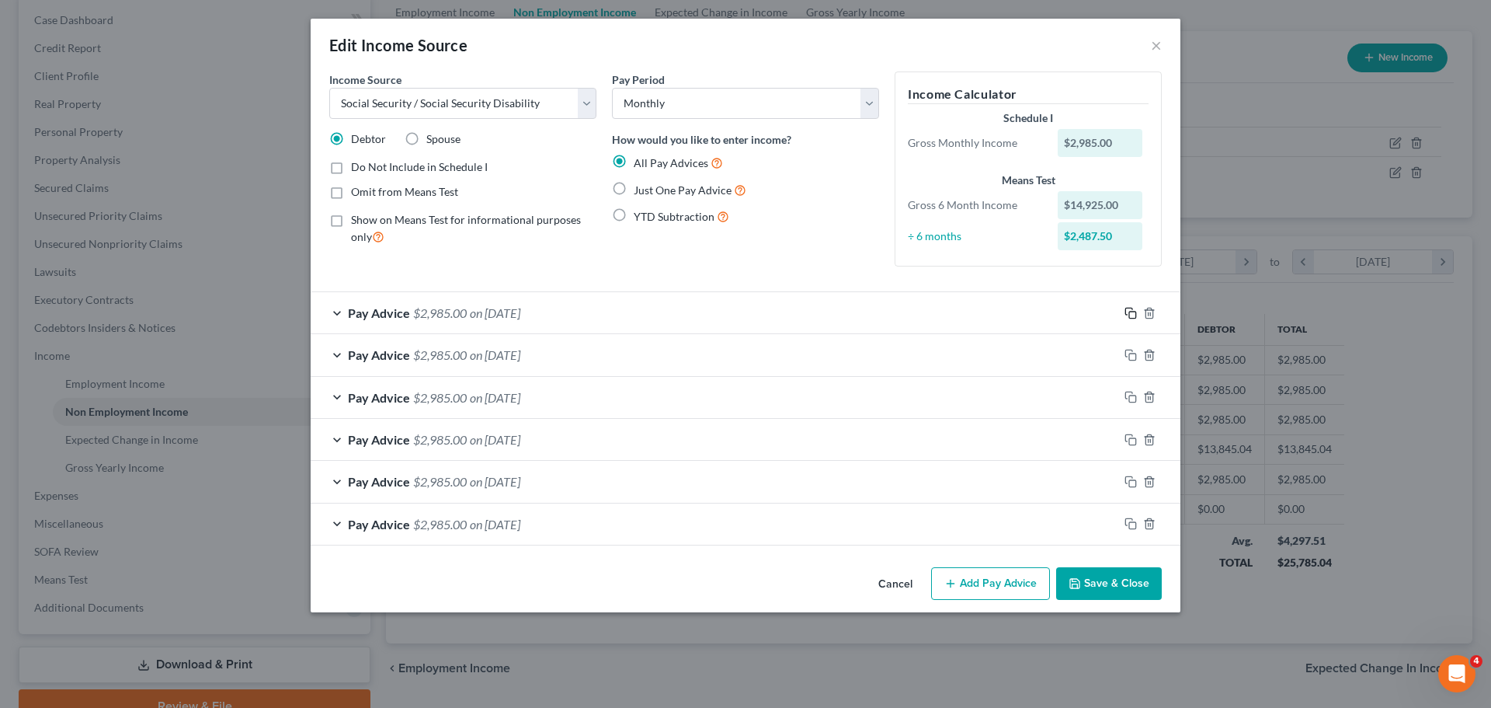
click at [1130, 311] on icon "button" at bounding box center [1131, 313] width 12 height 12
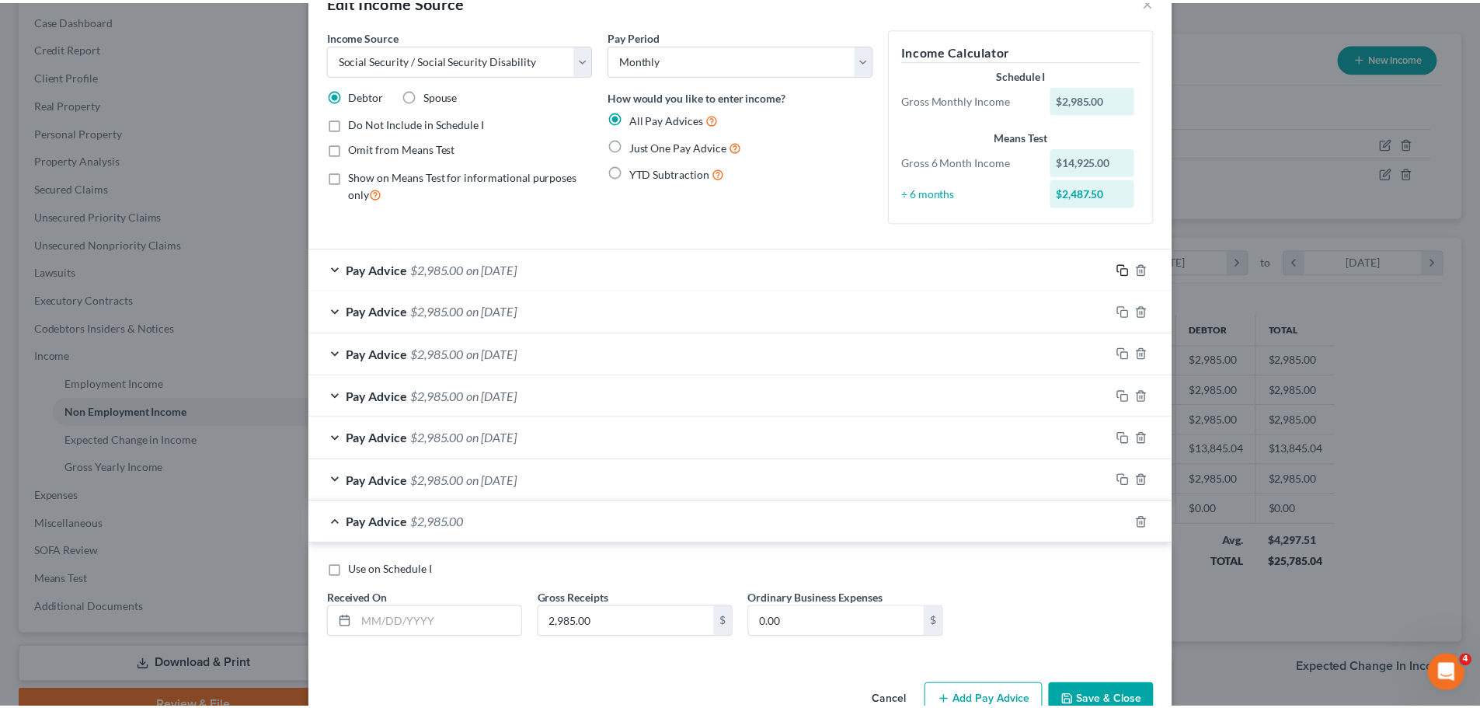
scroll to position [84, 0]
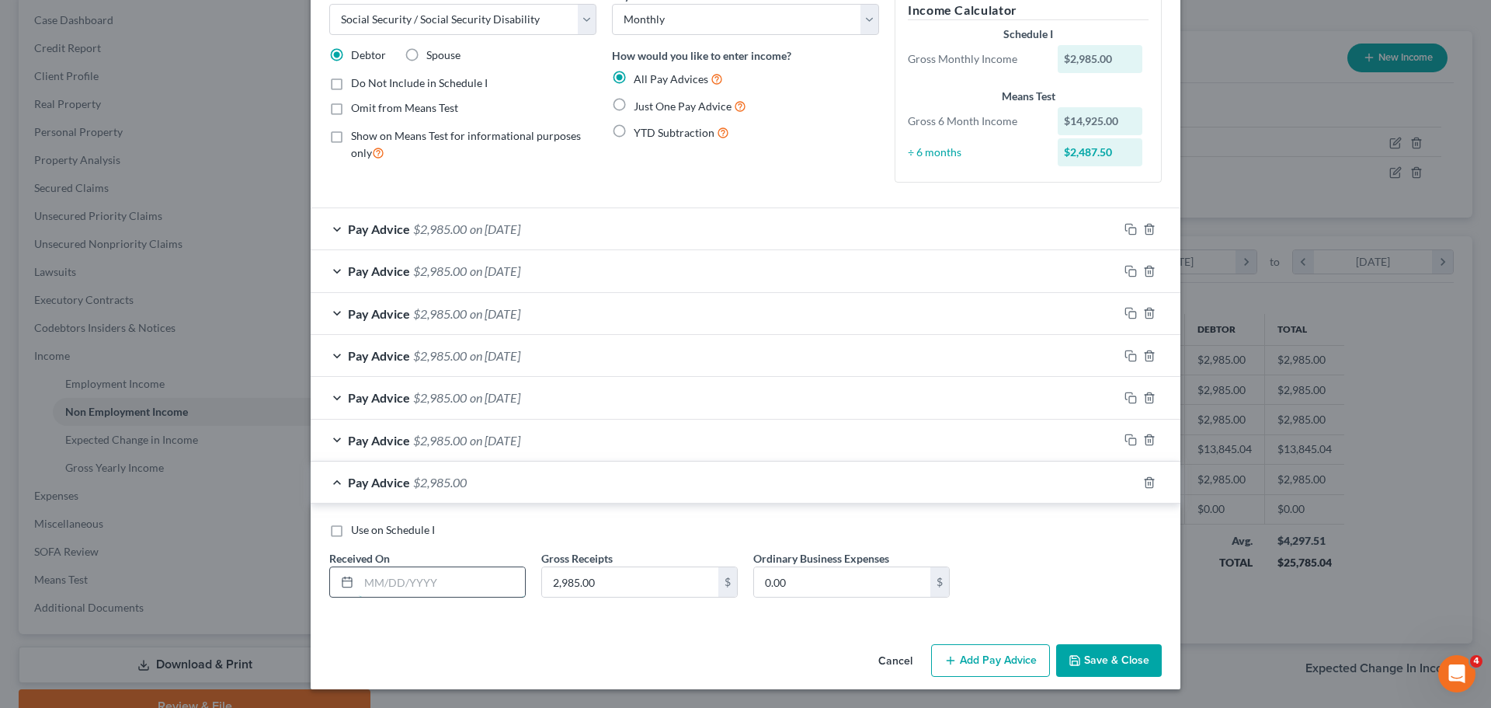
click at [421, 587] on input "text" at bounding box center [442, 582] width 166 height 30
type input "[DATE]"
click at [1088, 665] on button "Save & Close" at bounding box center [1109, 660] width 106 height 33
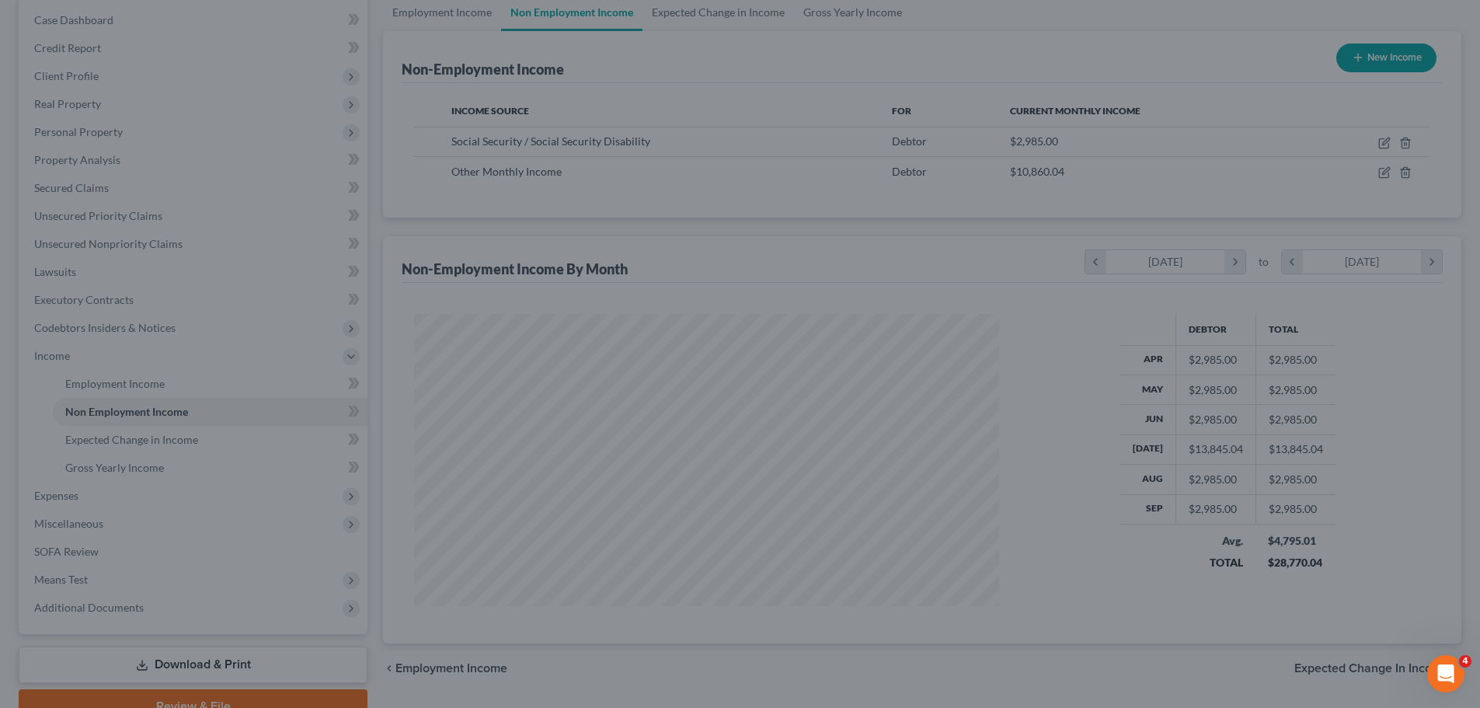
scroll to position [776468, 776147]
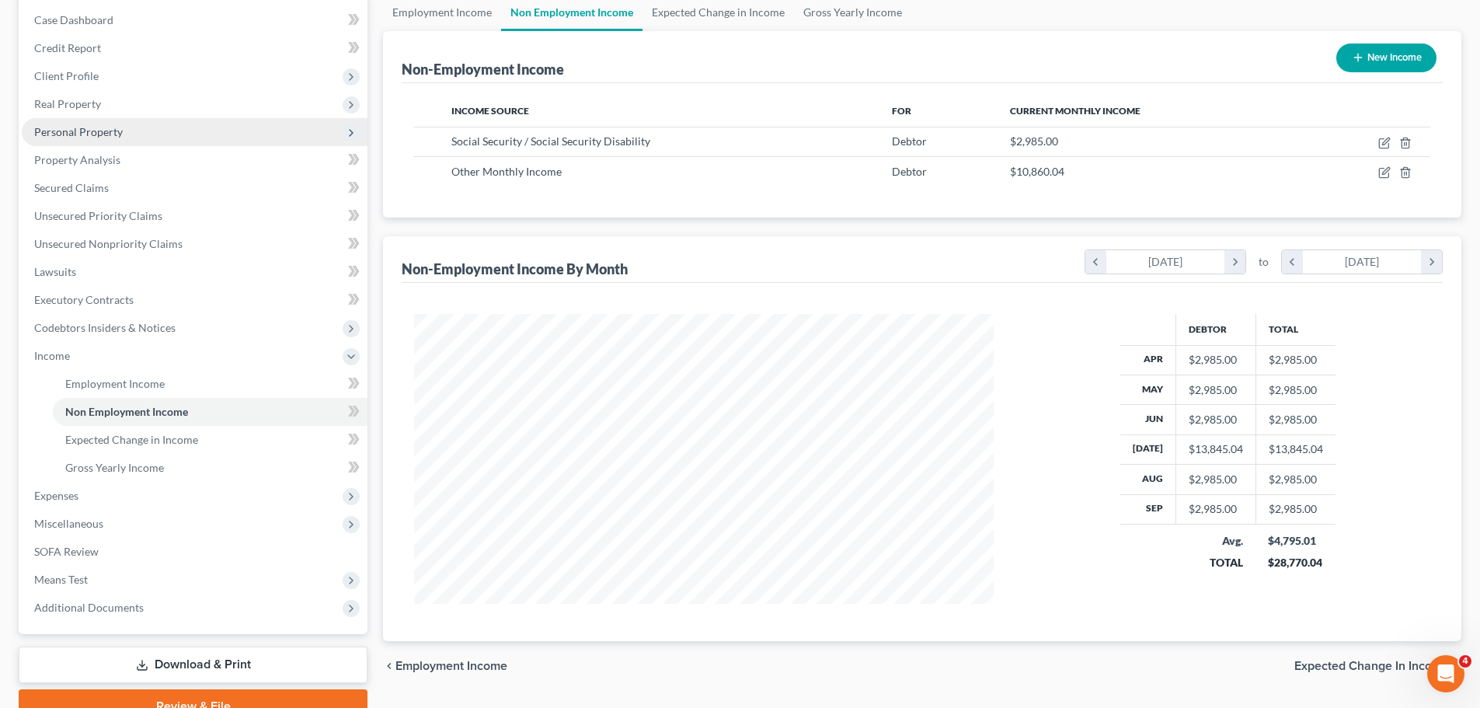
click at [130, 124] on span "Personal Property" at bounding box center [195, 132] width 346 height 28
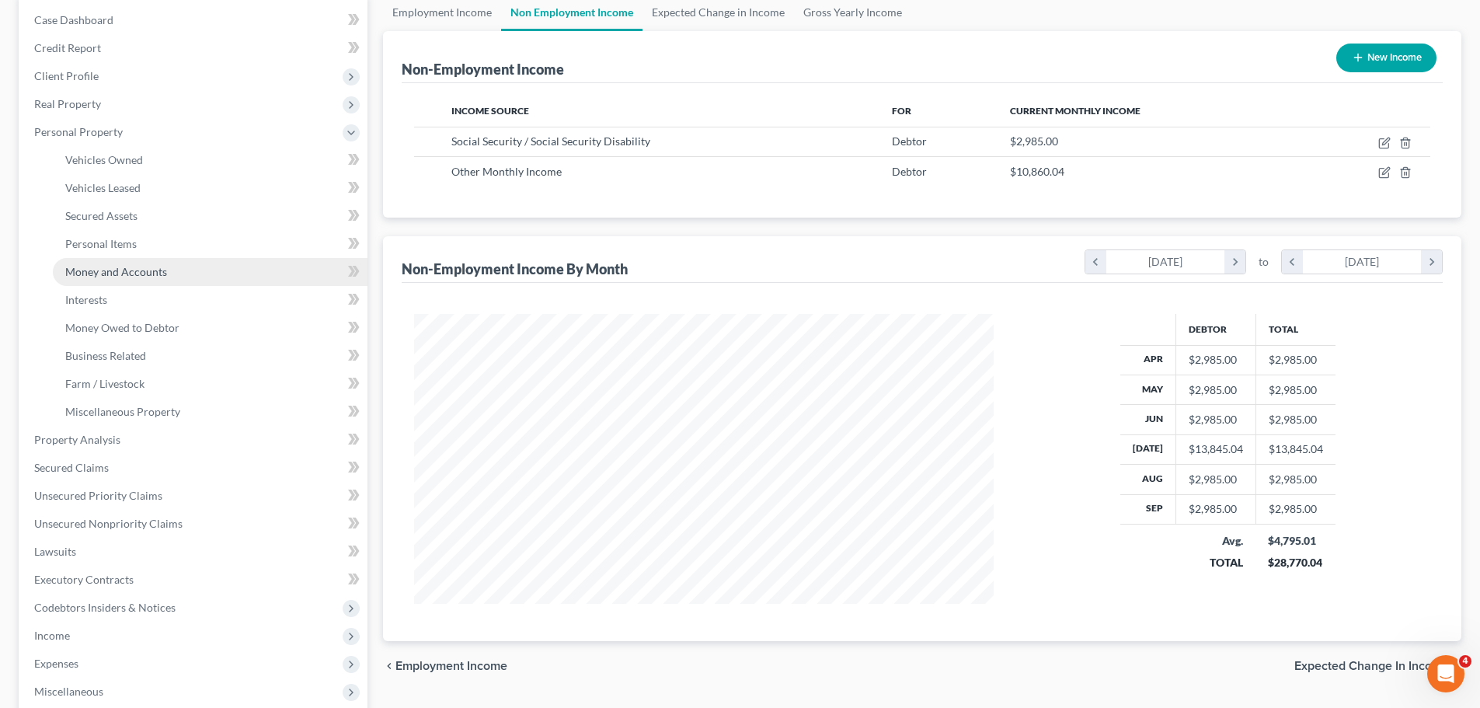
click at [132, 267] on span "Money and Accounts" at bounding box center [116, 271] width 102 height 13
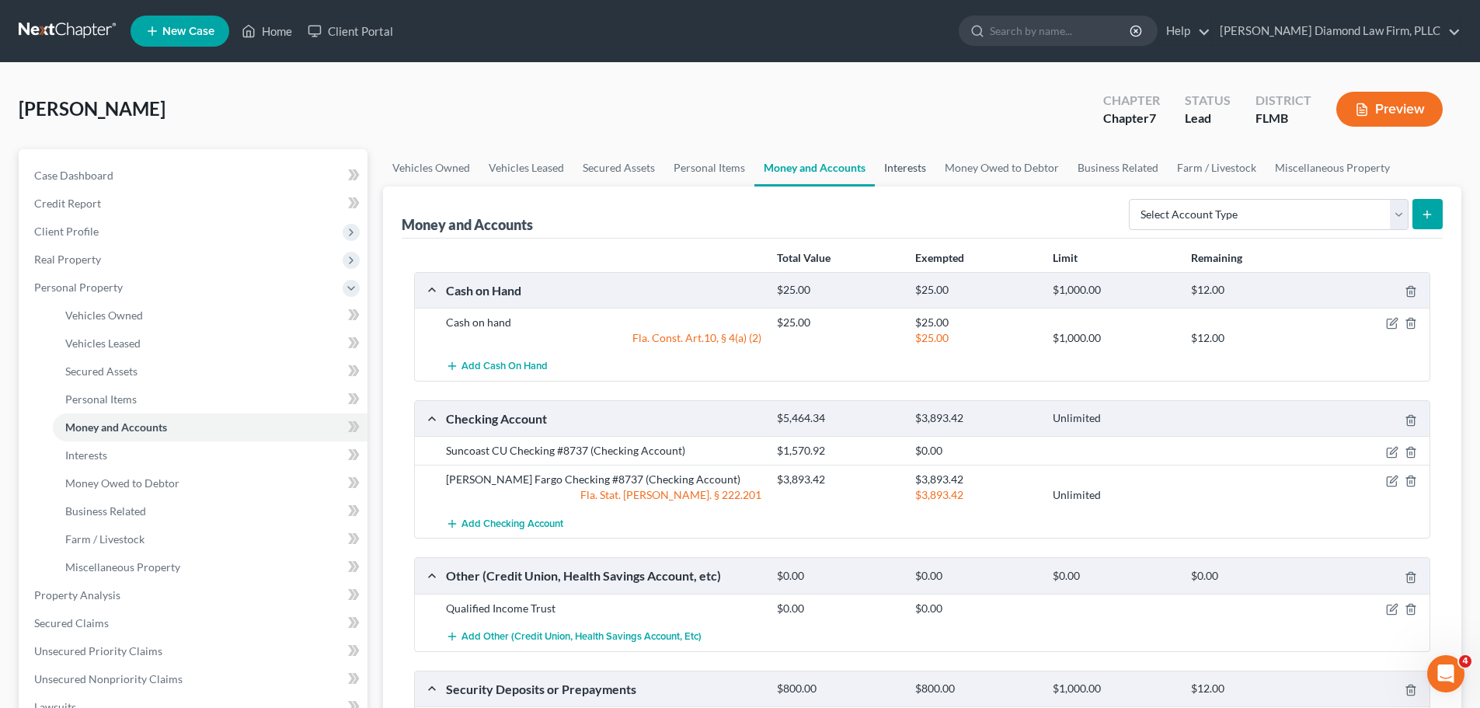
click at [909, 171] on link "Interests" at bounding box center [905, 167] width 61 height 37
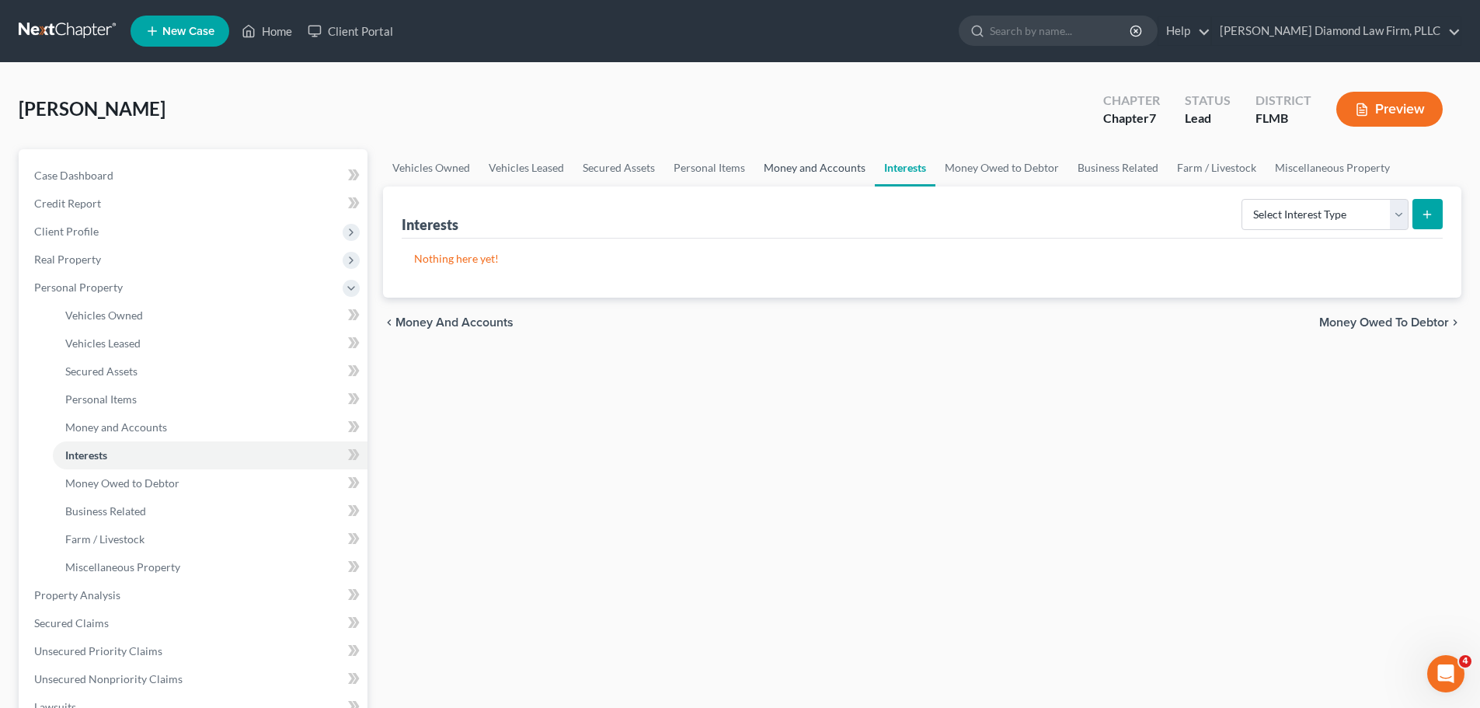
click at [832, 172] on link "Money and Accounts" at bounding box center [814, 167] width 120 height 37
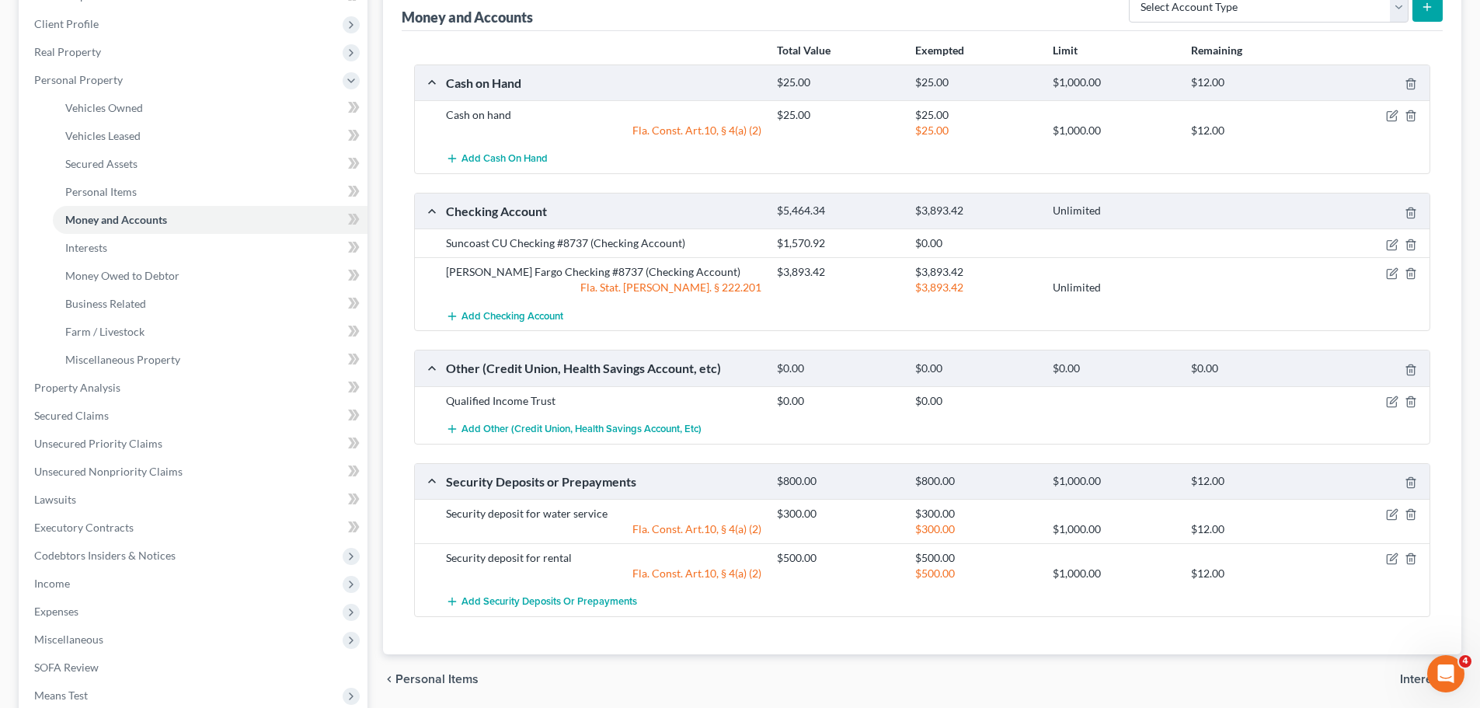
scroll to position [233, 0]
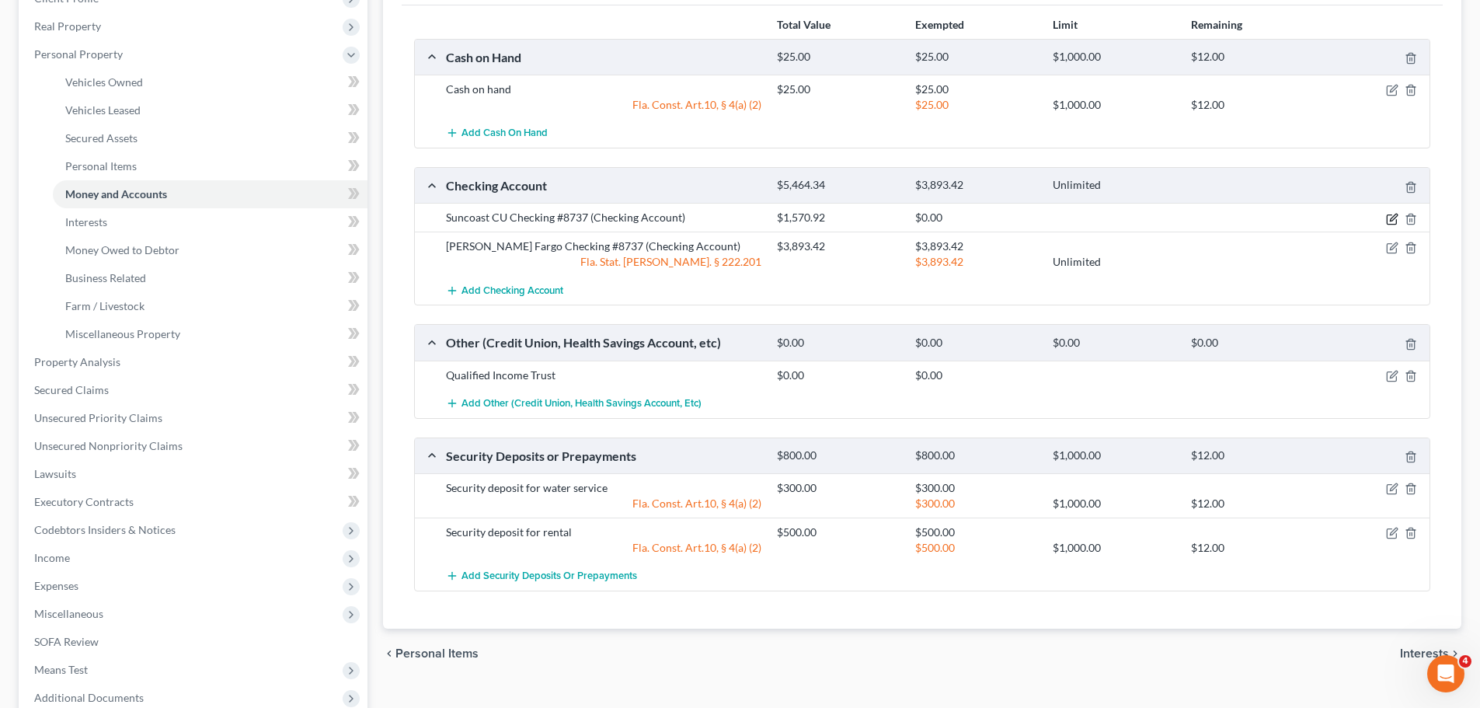
click at [1386, 218] on icon "button" at bounding box center [1392, 219] width 12 height 12
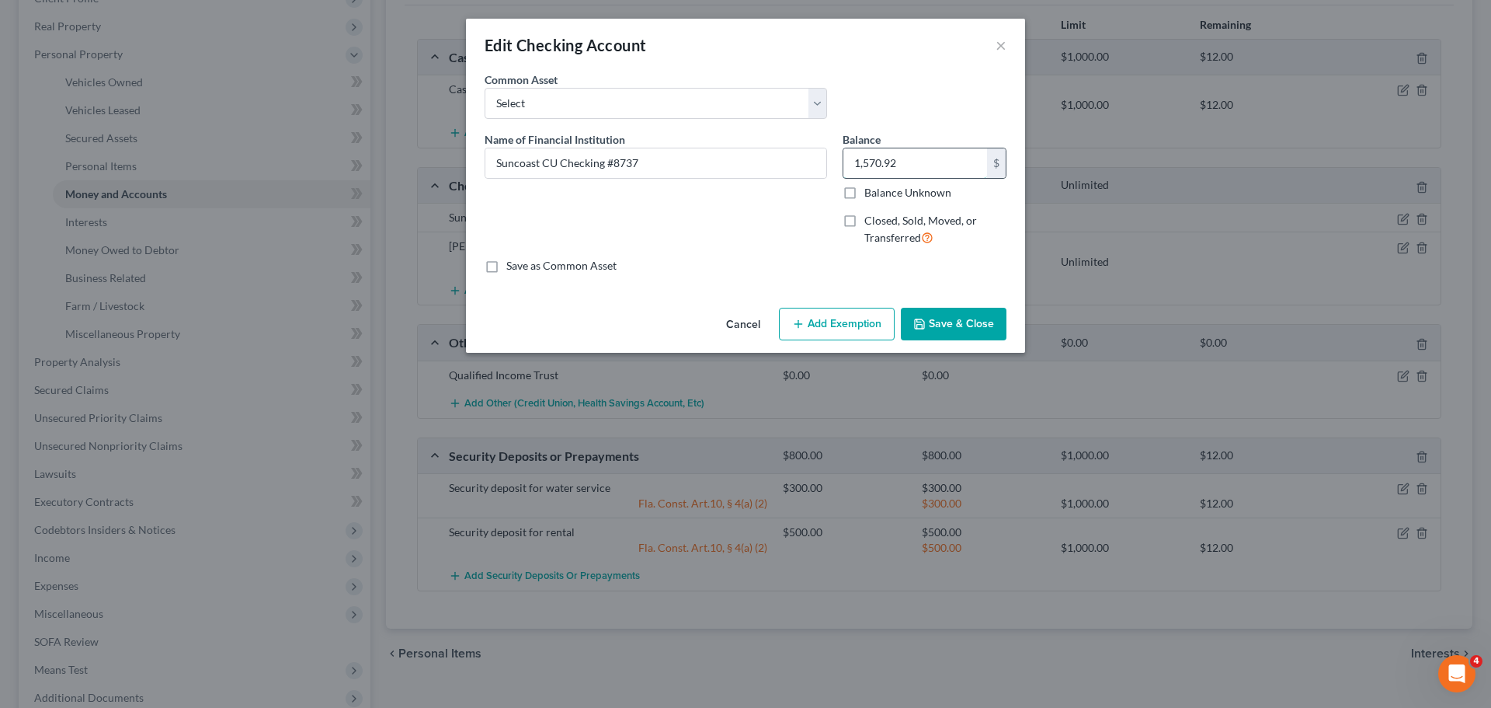
click at [897, 175] on input "1,570.92" at bounding box center [916, 163] width 144 height 30
type input "1,488.87"
click at [953, 320] on button "Save & Close" at bounding box center [954, 324] width 106 height 33
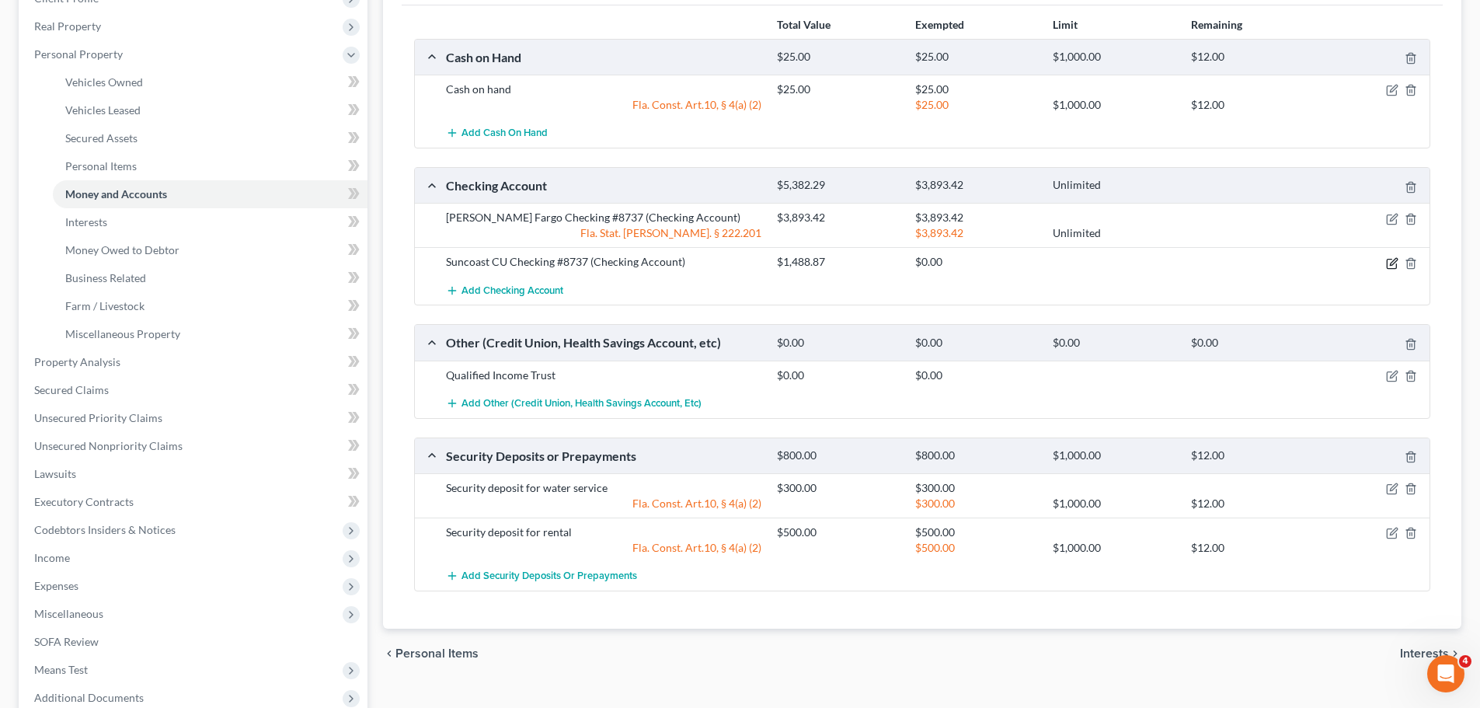
click at [1386, 260] on icon "button" at bounding box center [1392, 263] width 12 height 12
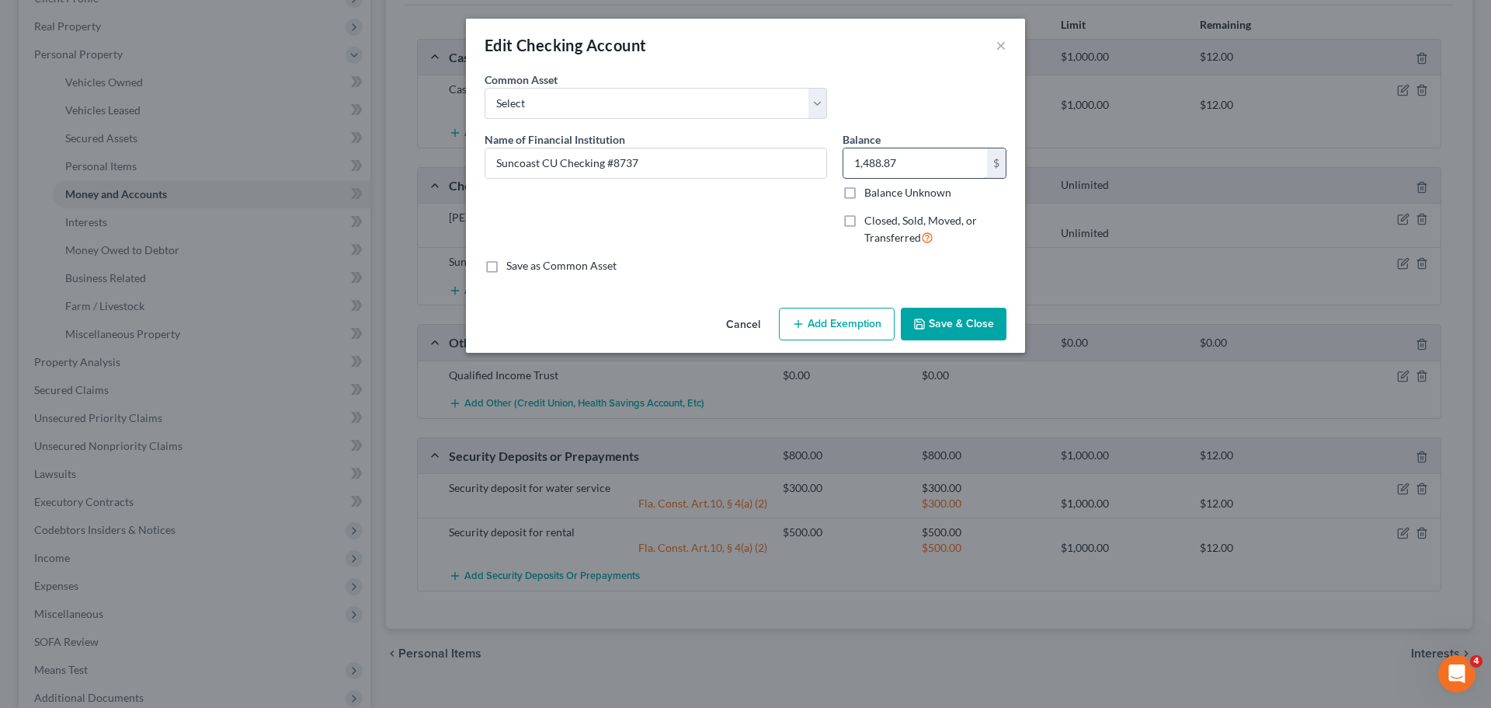
click at [936, 162] on input "1,488.87" at bounding box center [916, 163] width 144 height 30
click at [736, 166] on input "Suncoast CU Checking #8737" at bounding box center [655, 163] width 341 height 30
type input "Suncoast CU Checking #8737-0050"
click at [905, 169] on input "1,488.87" at bounding box center [916, 163] width 144 height 30
type input "767.68"
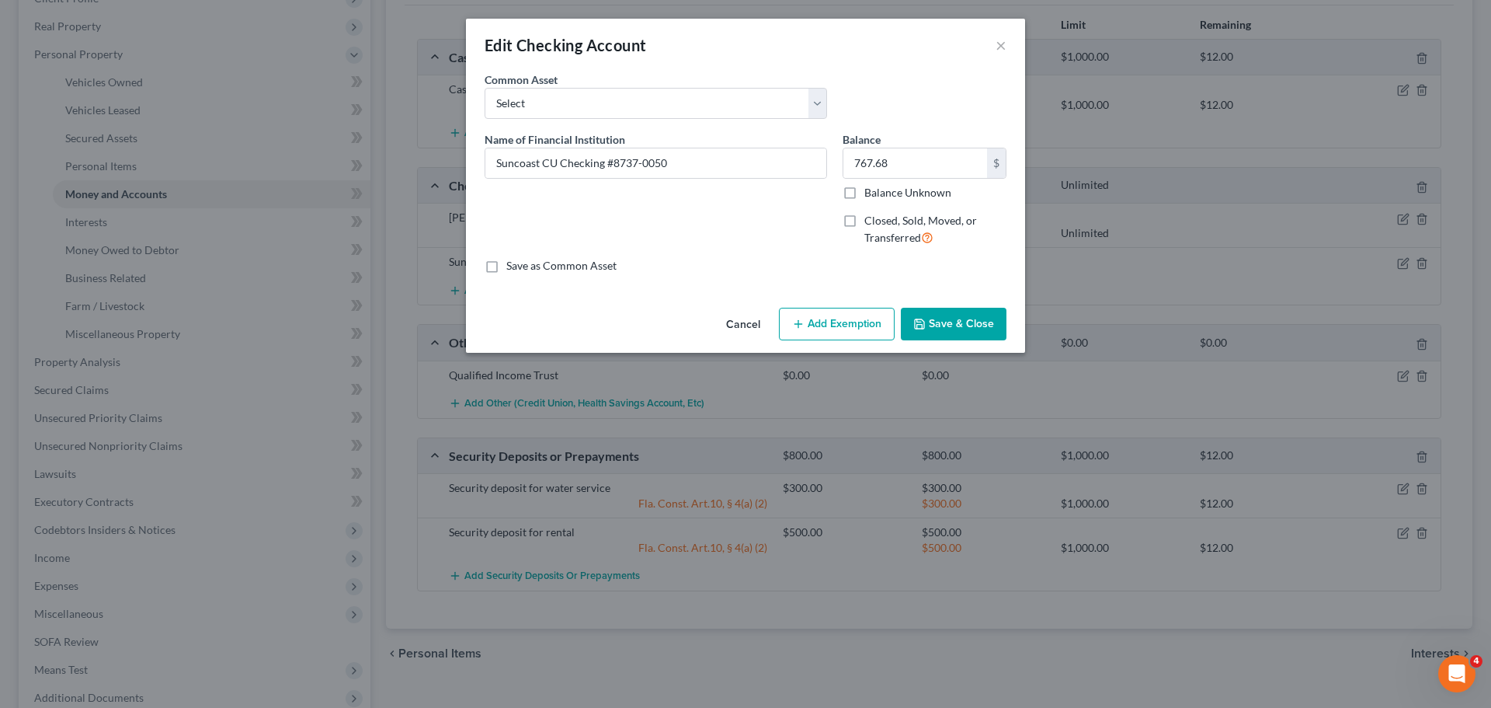
click at [984, 318] on button "Save & Close" at bounding box center [954, 324] width 106 height 33
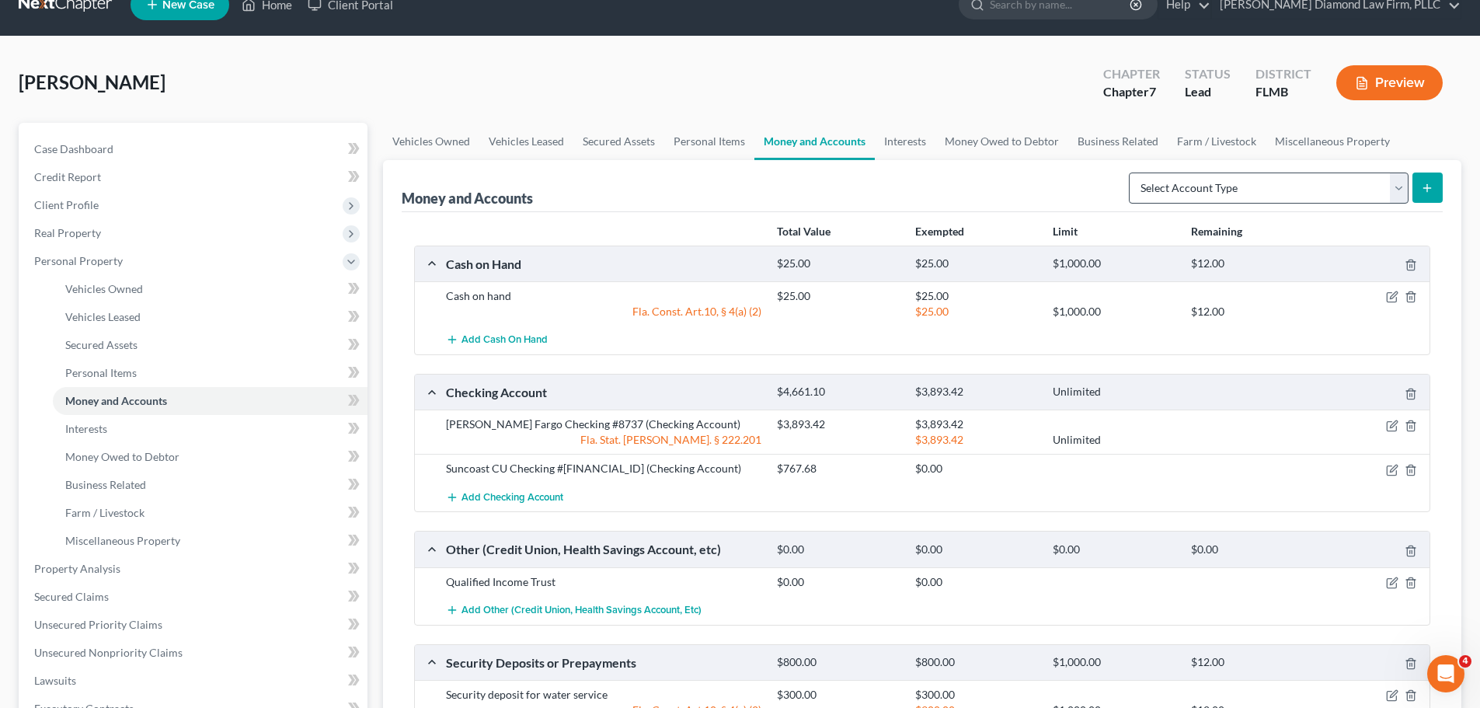
scroll to position [0, 0]
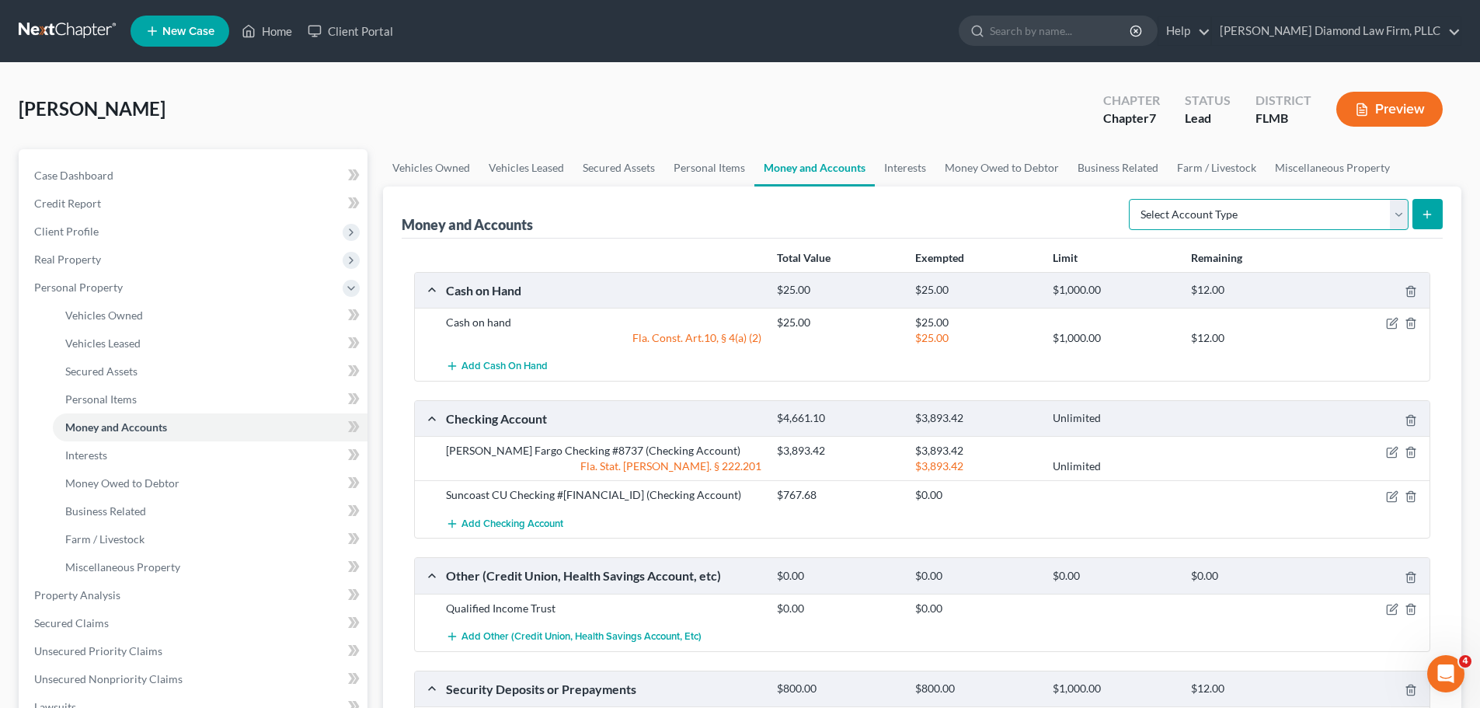
click at [1230, 207] on select "Select Account Type Brokerage Cash on Hand Certificates of Deposit Checking Acc…" at bounding box center [1269, 214] width 280 height 31
select select "savings"
click at [1132, 199] on select "Select Account Type Brokerage Cash on Hand Certificates of Deposit Checking Acc…" at bounding box center [1269, 214] width 280 height 31
click at [1416, 223] on button "submit" at bounding box center [1427, 214] width 30 height 30
click at [1418, 217] on button "submit" at bounding box center [1427, 214] width 30 height 30
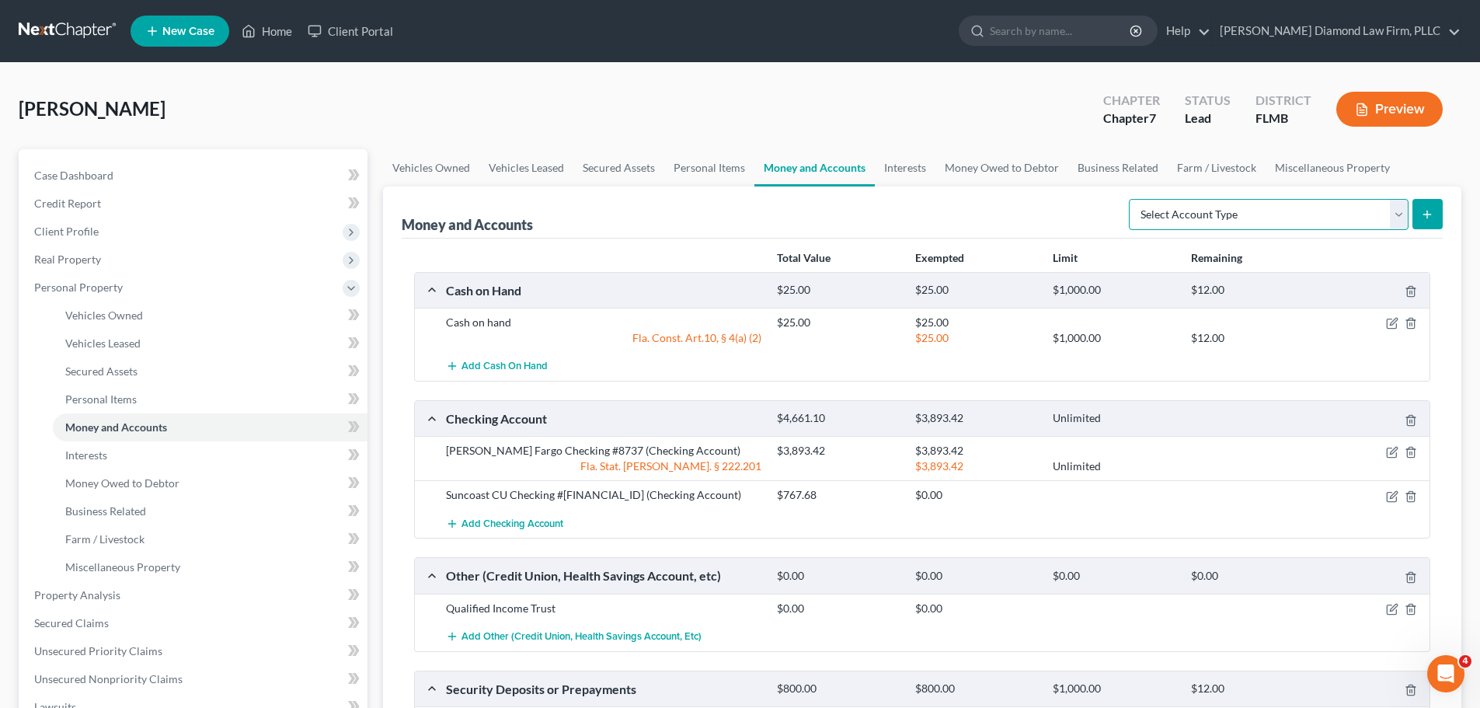
click at [1343, 222] on select "Select Account Type Brokerage Cash on Hand Certificates of Deposit Checking Acc…" at bounding box center [1269, 214] width 280 height 31
select select "savings"
click at [1132, 199] on select "Select Account Type Brokerage Cash on Hand Certificates of Deposit Checking Acc…" at bounding box center [1269, 214] width 280 height 31
click at [1431, 217] on icon "submit" at bounding box center [1427, 214] width 12 height 12
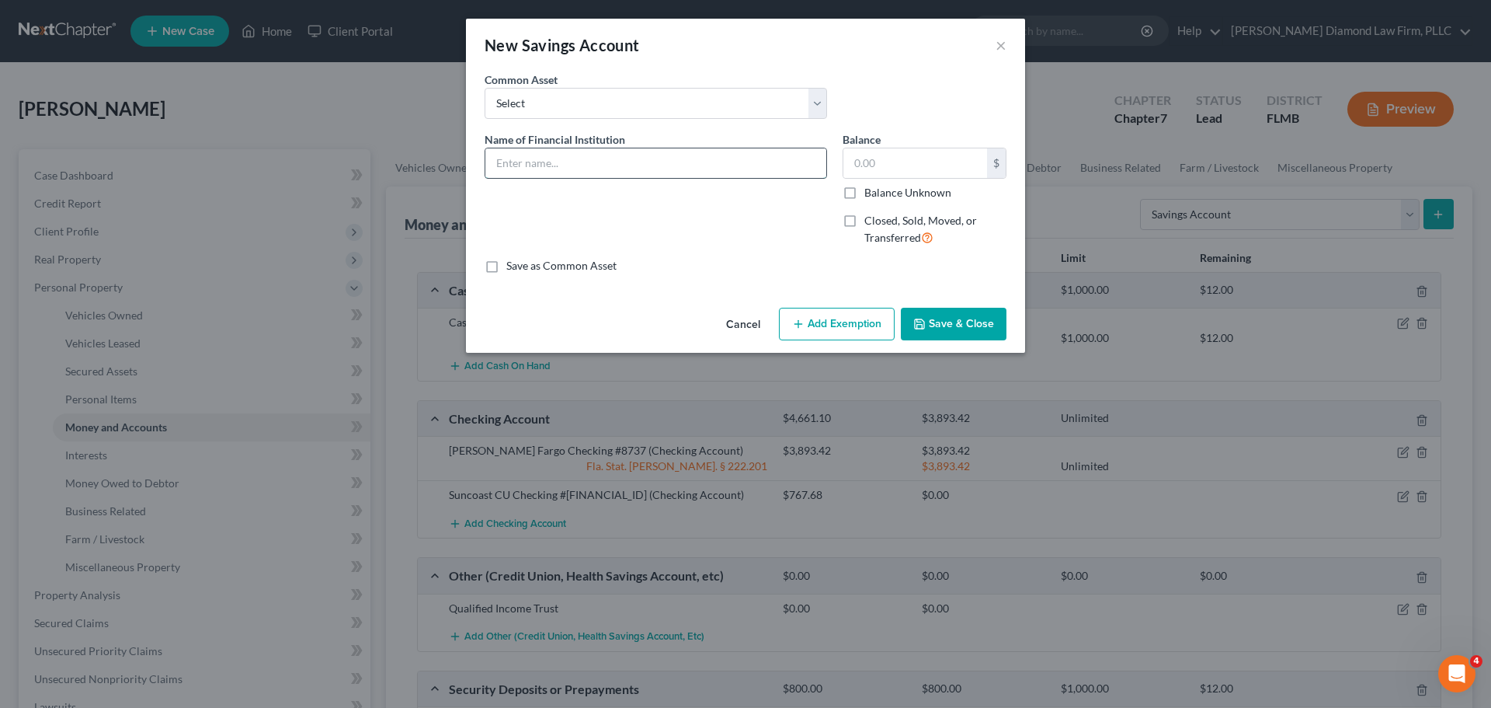
click at [705, 162] on input "text" at bounding box center [655, 163] width 341 height 30
click at [715, 94] on select "Select Achieva Truist Navy Federal CU SunTrust PNC Bank Suncoast Credit Union W…" at bounding box center [656, 103] width 343 height 31
select select "5"
click at [485, 88] on select "Select Achieva Truist Navy Federal CU SunTrust PNC Bank Suncoast Credit Union W…" at bounding box center [656, 103] width 343 height 31
type input "Suncoast Credit Union"
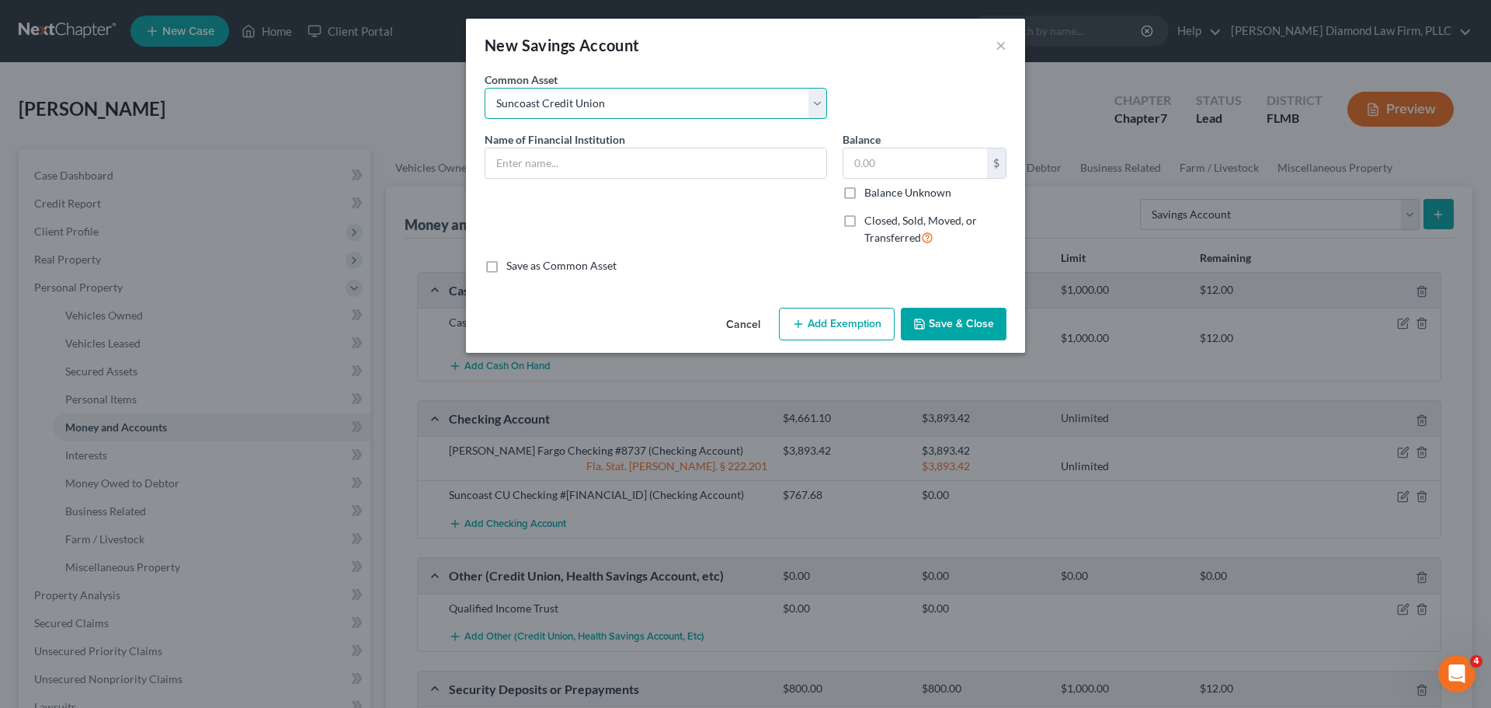
type input "0"
click at [694, 163] on input "Suncoast Credit Union" at bounding box center [655, 163] width 341 height 30
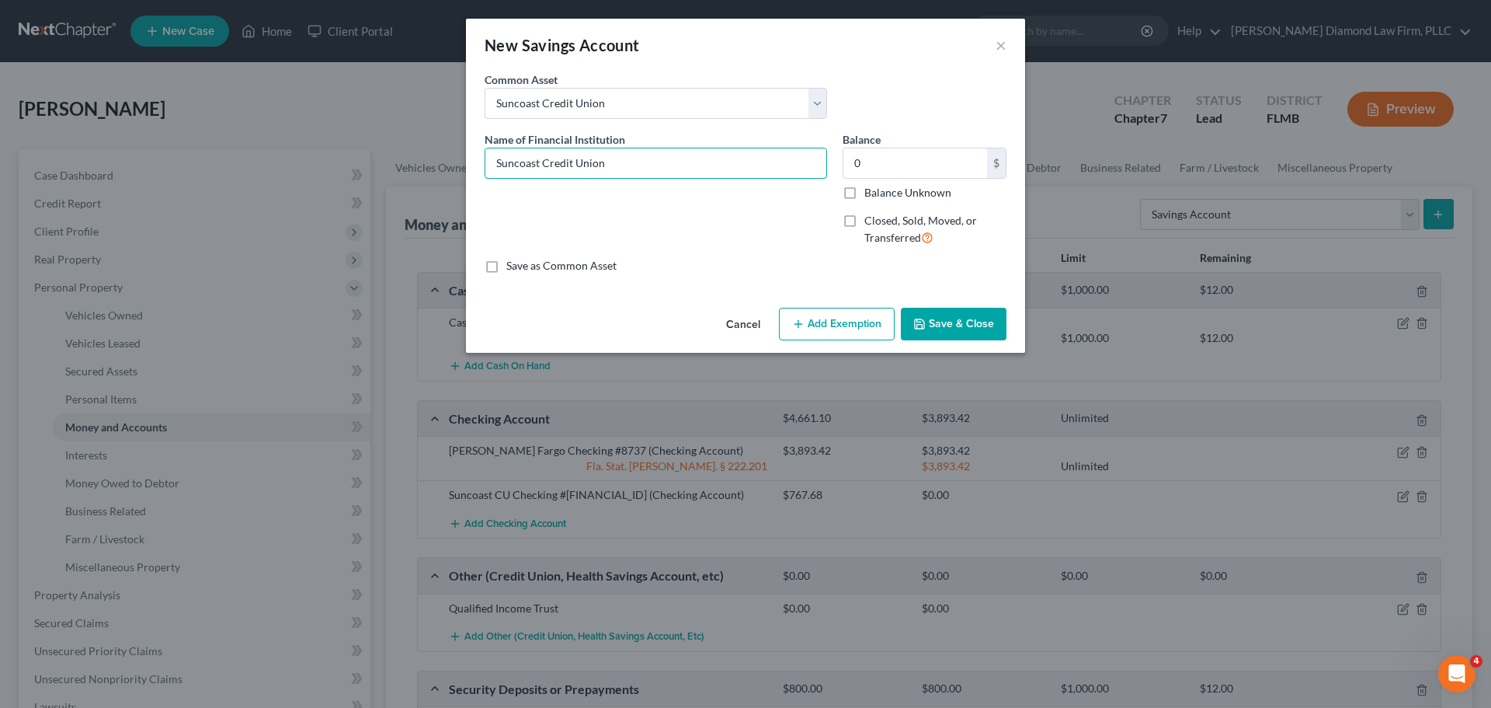
drag, startPoint x: 688, startPoint y: 164, endPoint x: 543, endPoint y: 180, distance: 146.2
click at [543, 180] on div "Name of Financial Institution * Suncoast Credit Union" at bounding box center [656, 194] width 358 height 127
type input "Suncoast CU Savings 0947-0000"
click at [916, 158] on input "0" at bounding box center [916, 163] width 144 height 30
type input "5"
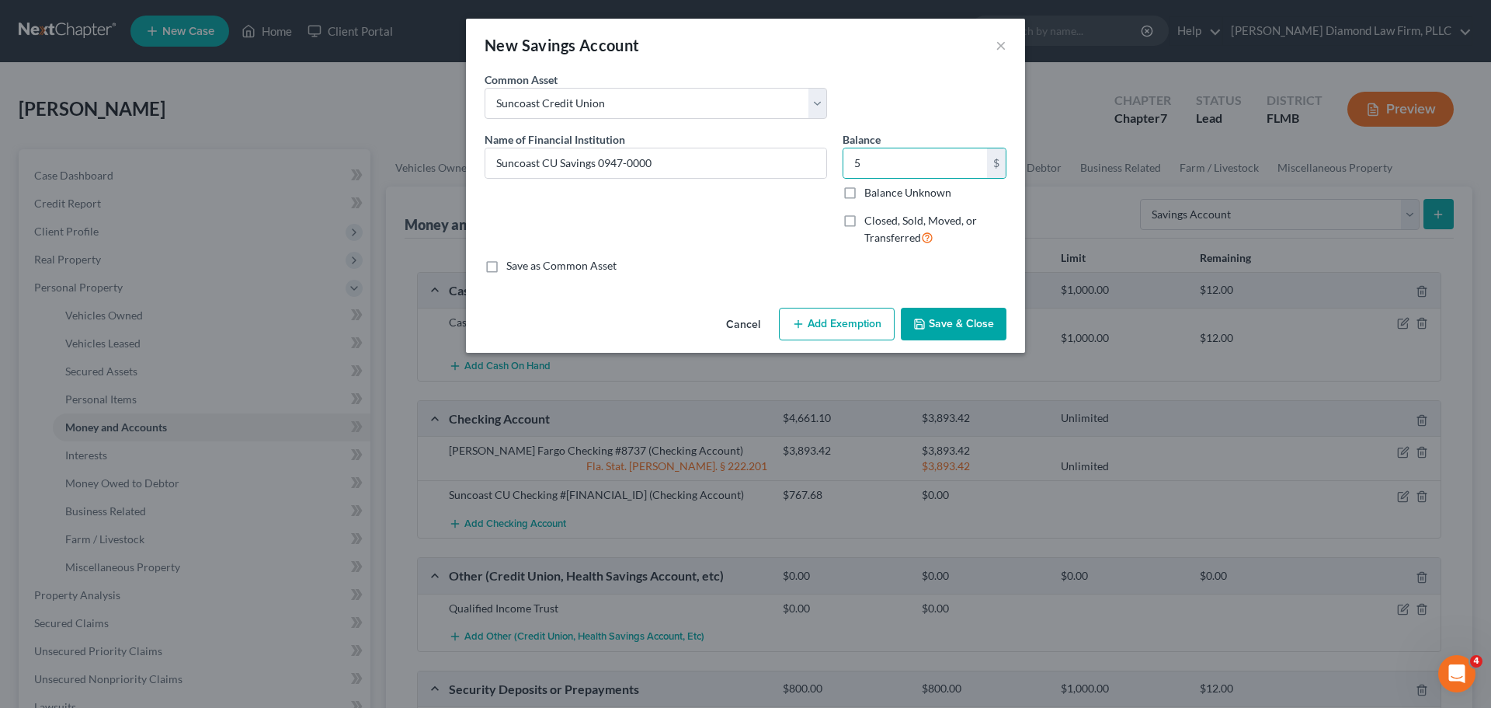
click at [949, 315] on button "Save & Close" at bounding box center [954, 324] width 106 height 33
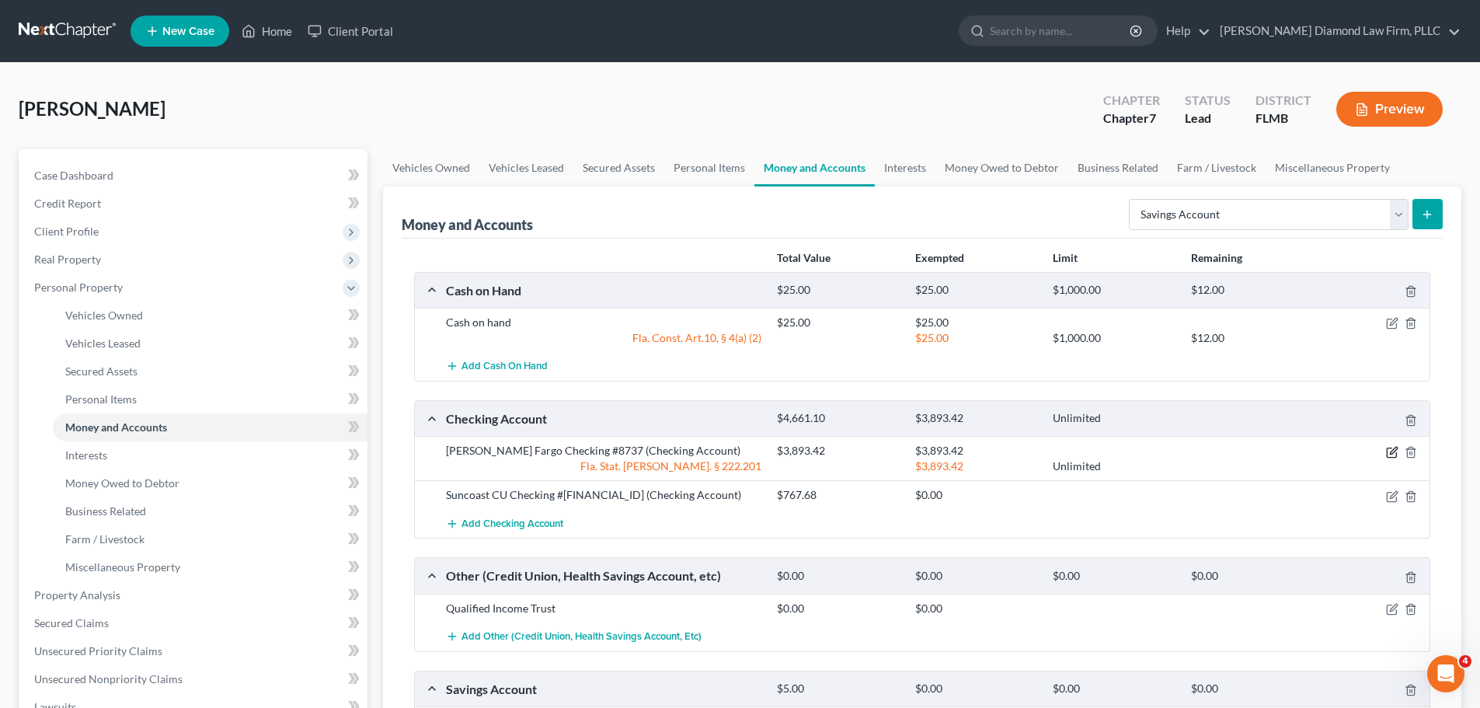
click at [1390, 455] on icon "button" at bounding box center [1392, 452] width 12 height 12
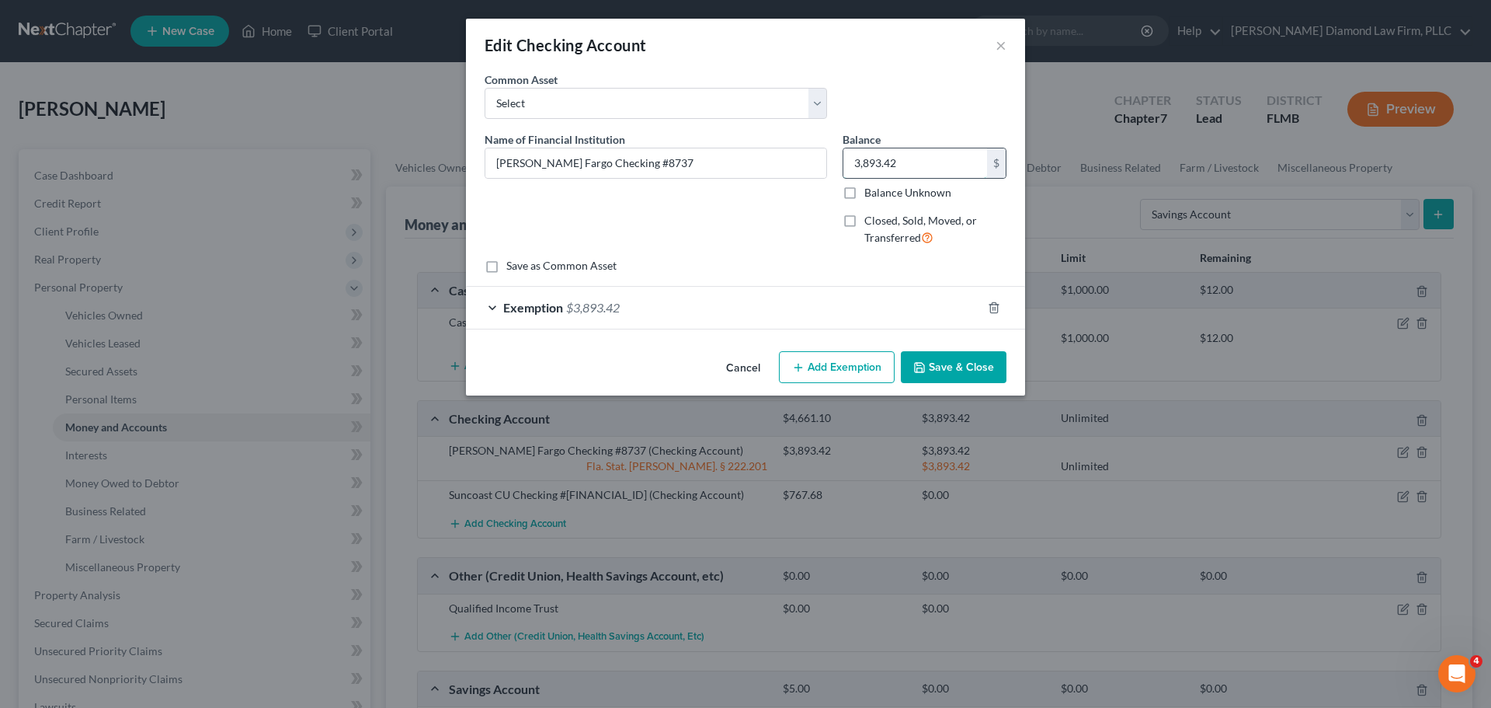
click at [924, 160] on input "3,893.42" at bounding box center [916, 163] width 144 height 30
click at [912, 165] on input "3,893.42" at bounding box center [916, 163] width 144 height 30
type input "1,488.87"
click at [644, 299] on div "Exemption $3,893.42" at bounding box center [724, 307] width 516 height 41
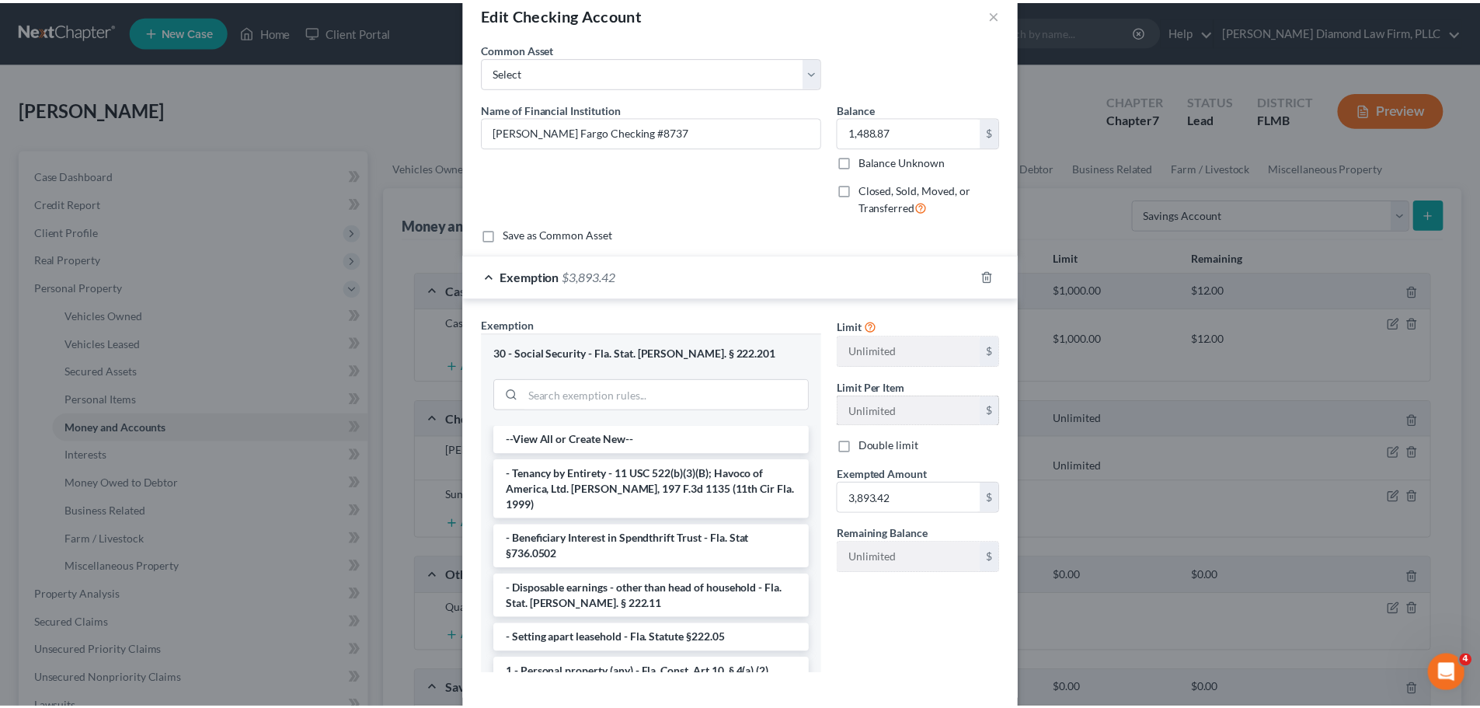
scroll to position [109, 0]
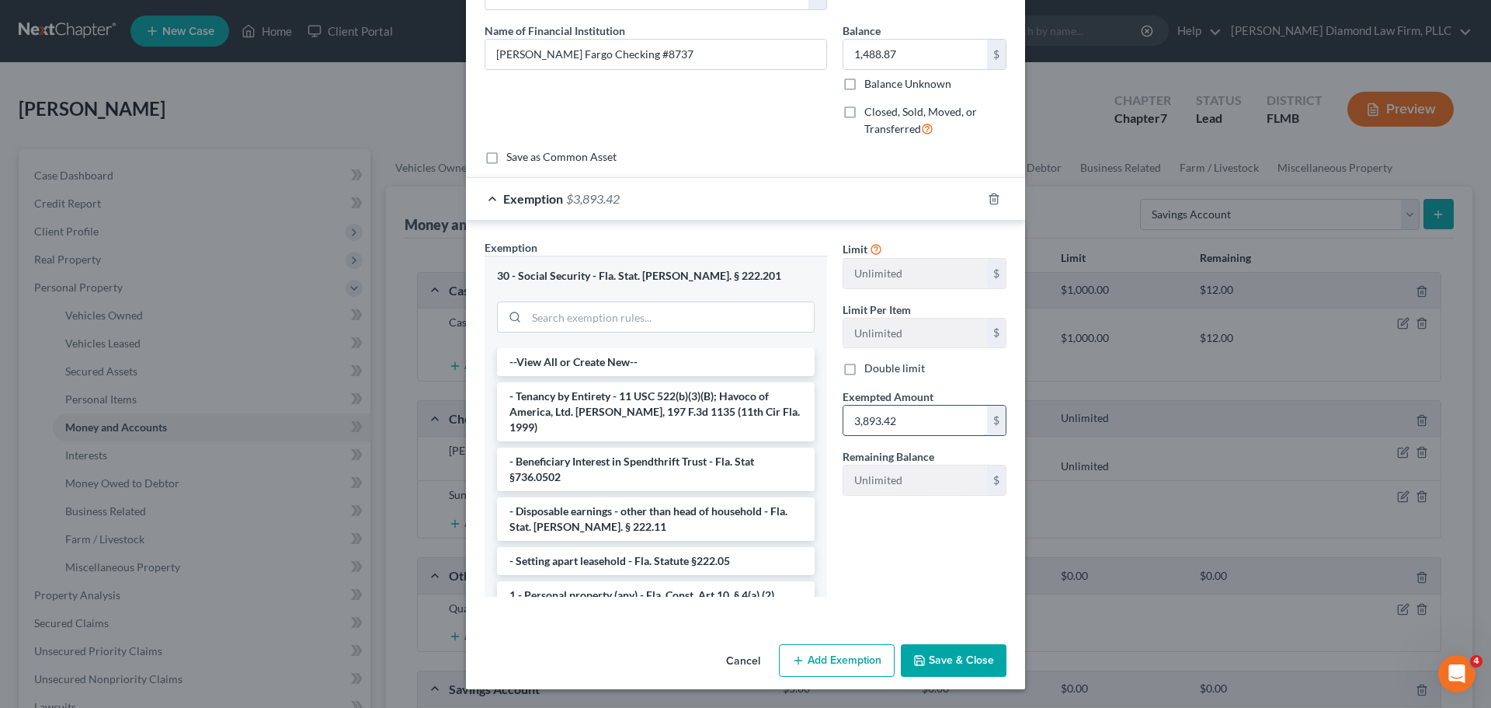
click at [898, 419] on input "3,893.42" at bounding box center [916, 420] width 144 height 30
type input "1,488.87"
click at [962, 663] on button "Save & Close" at bounding box center [954, 660] width 106 height 33
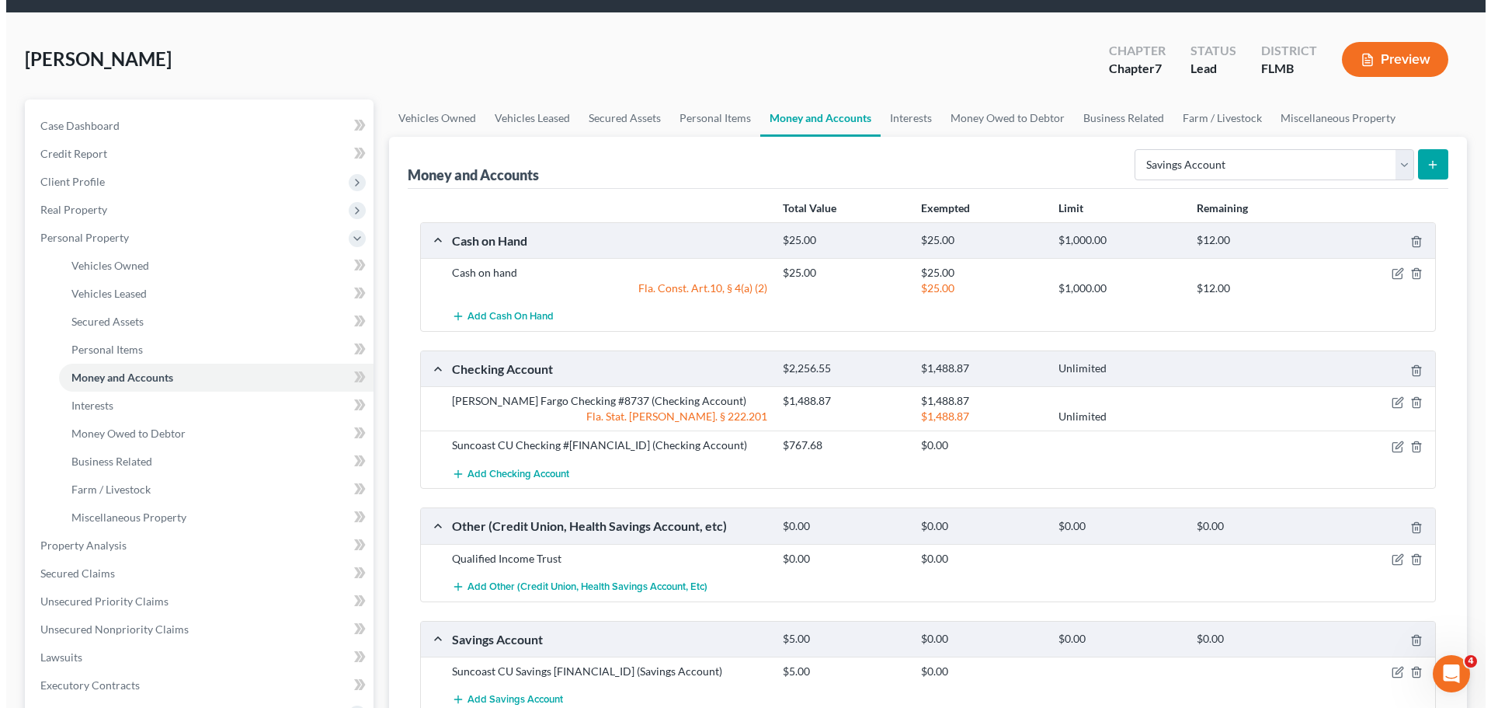
scroll to position [78, 0]
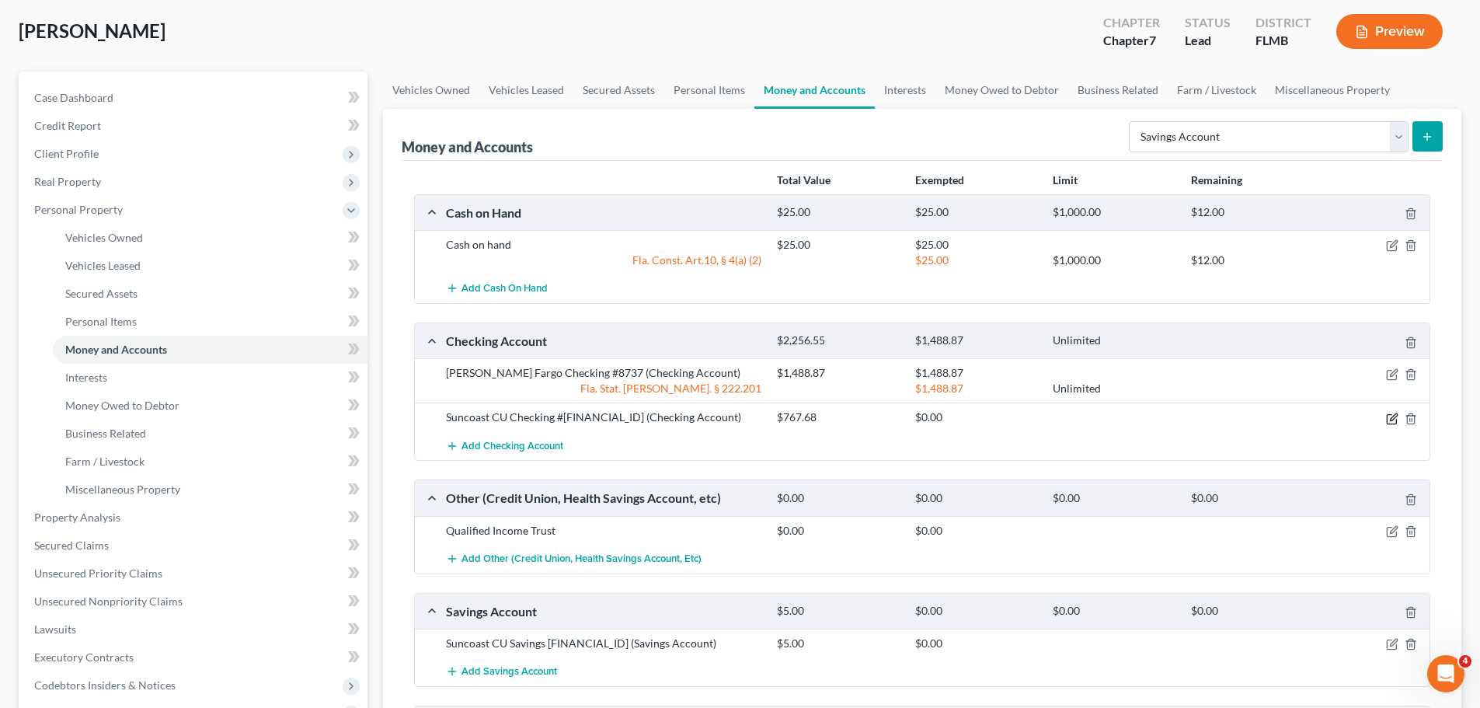
click at [1393, 418] on icon "button" at bounding box center [1392, 418] width 12 height 12
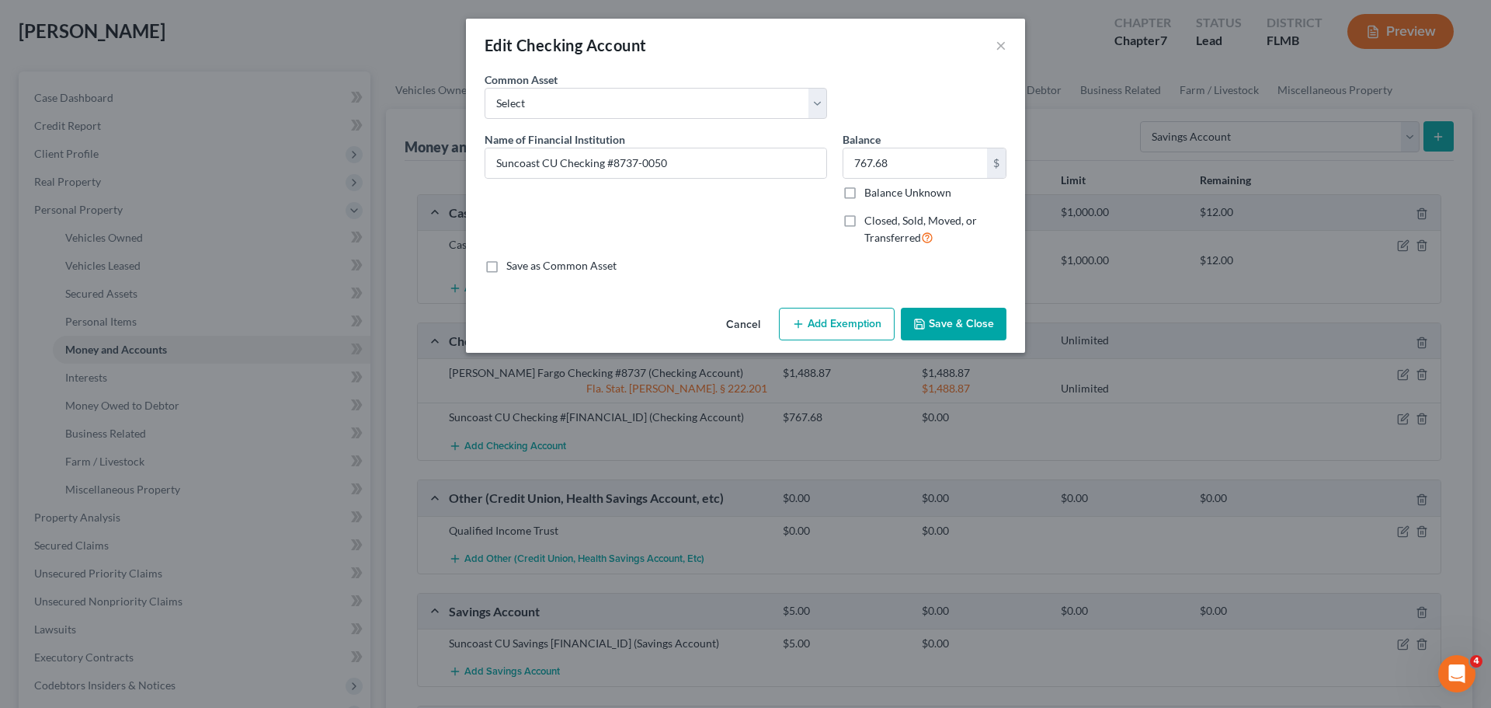
click at [830, 322] on button "Add Exemption" at bounding box center [837, 324] width 116 height 33
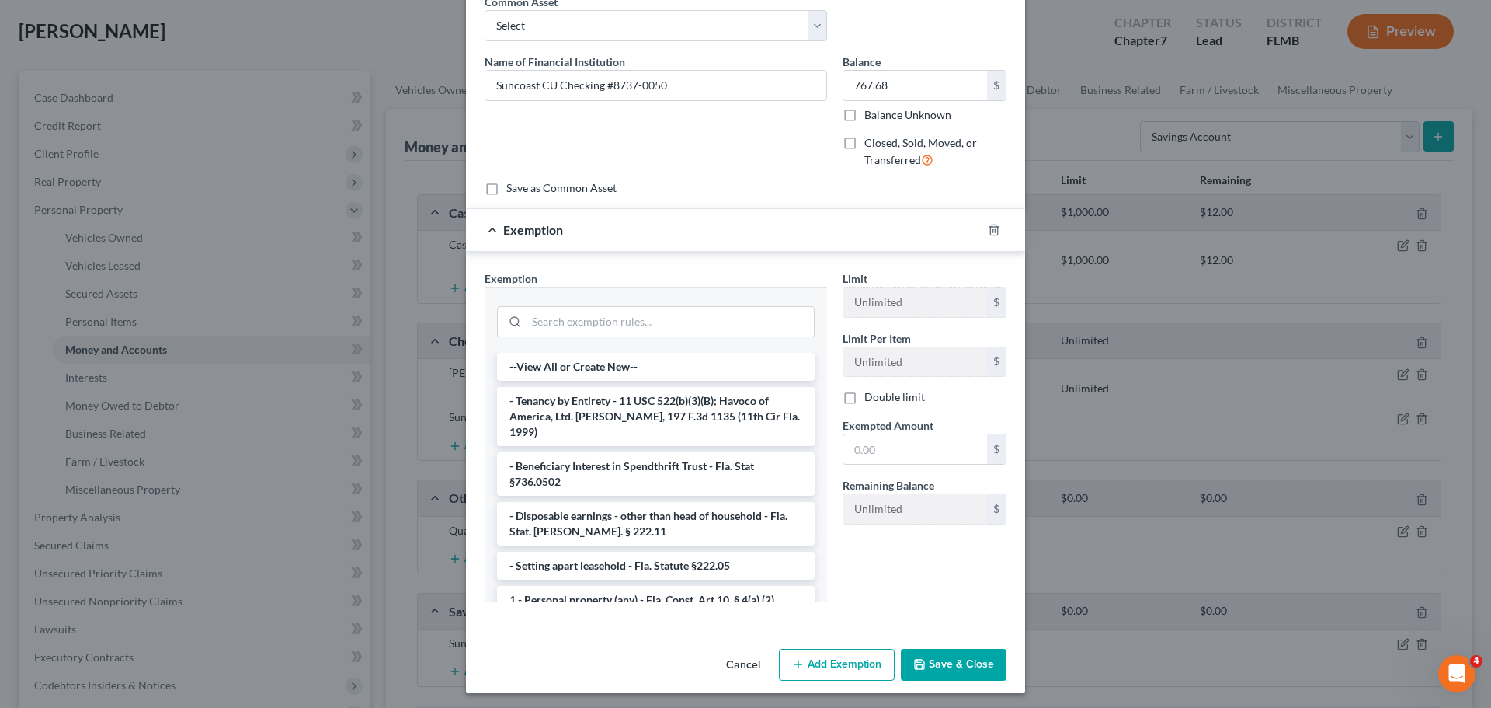
click at [737, 657] on button "Cancel" at bounding box center [743, 665] width 59 height 31
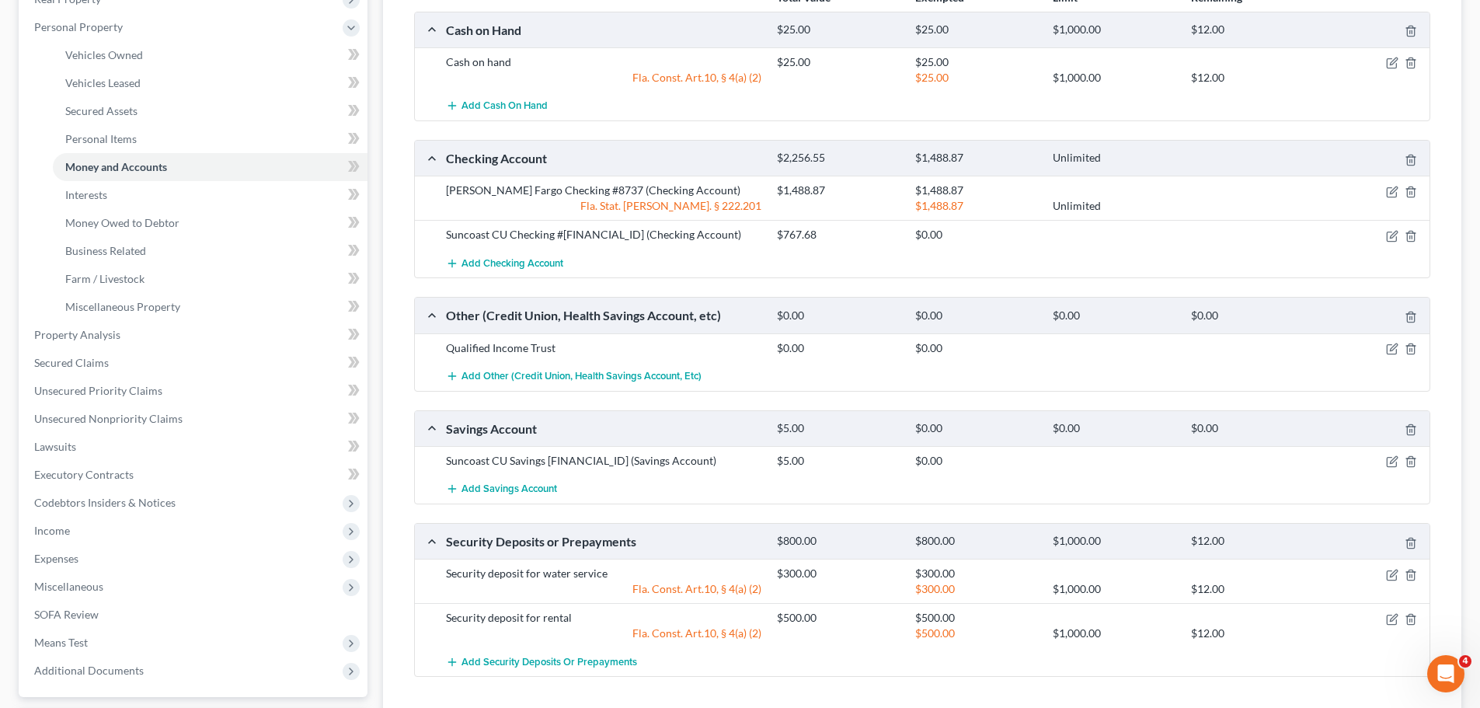
scroll to position [233, 0]
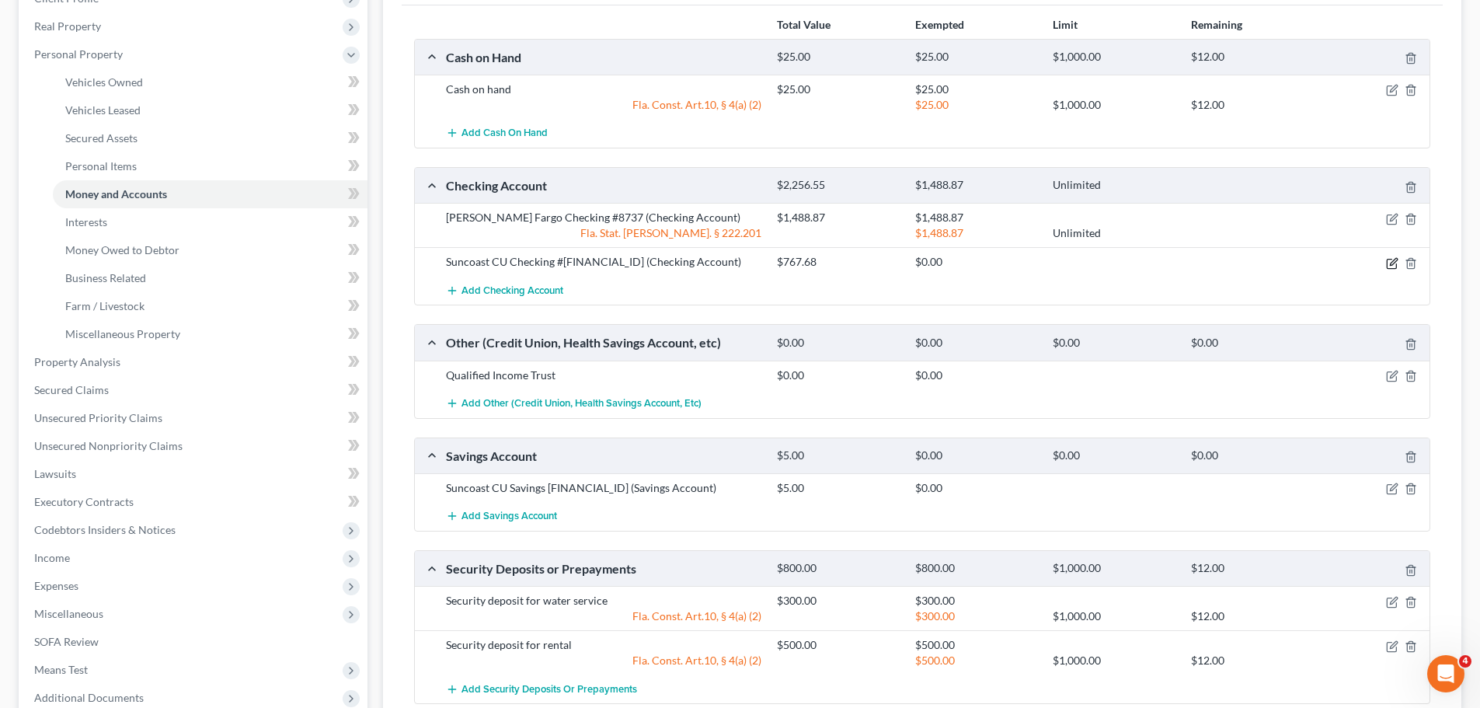
click at [1397, 259] on icon "button" at bounding box center [1393, 261] width 7 height 7
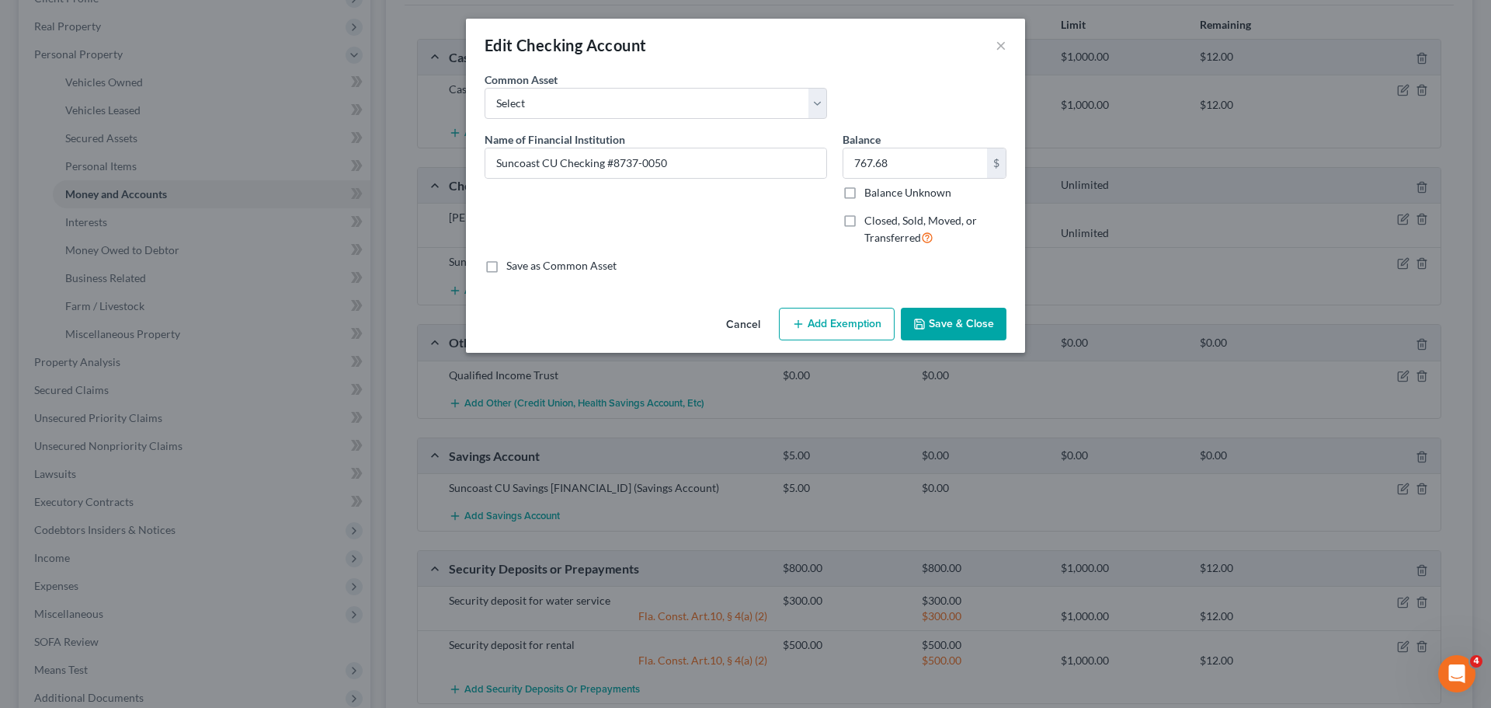
click at [834, 325] on button "Add Exemption" at bounding box center [837, 324] width 116 height 33
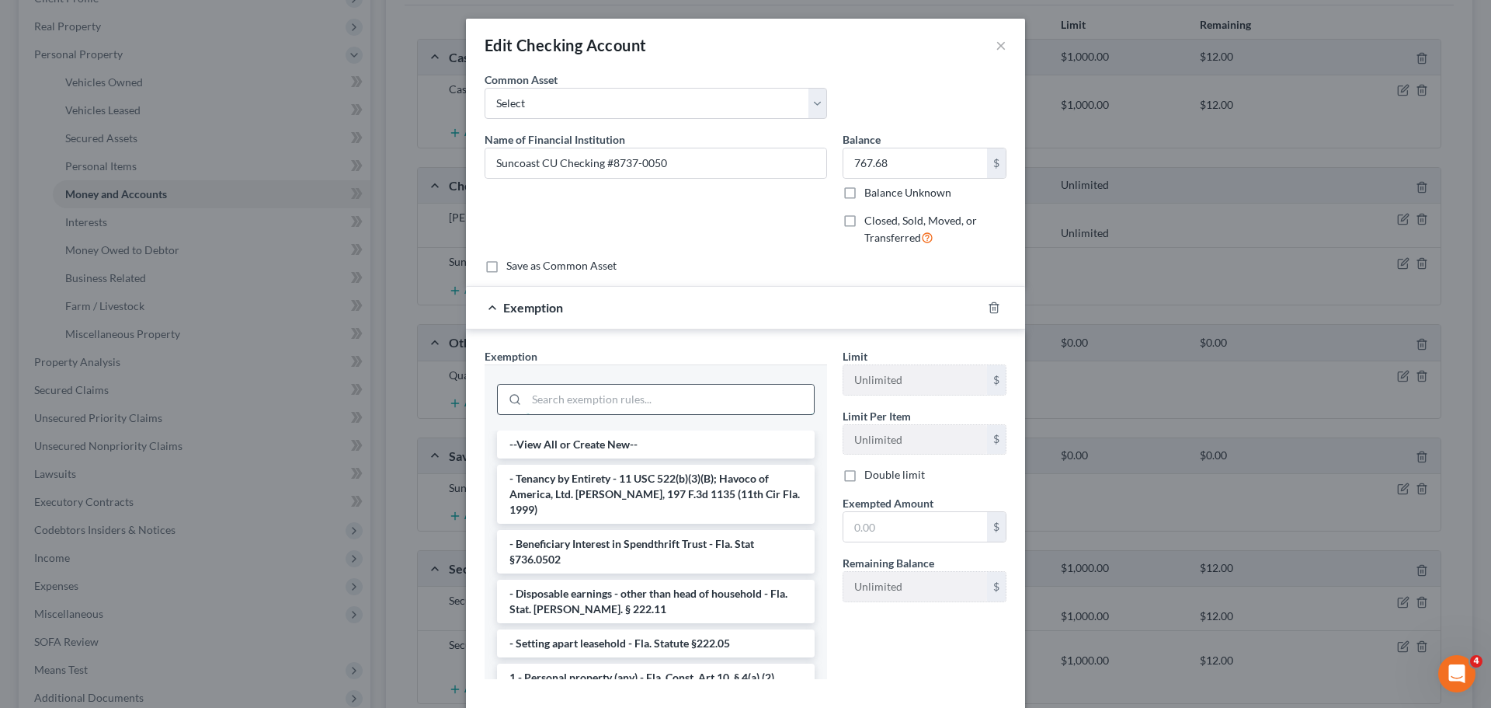
click at [620, 408] on input "search" at bounding box center [670, 399] width 287 height 30
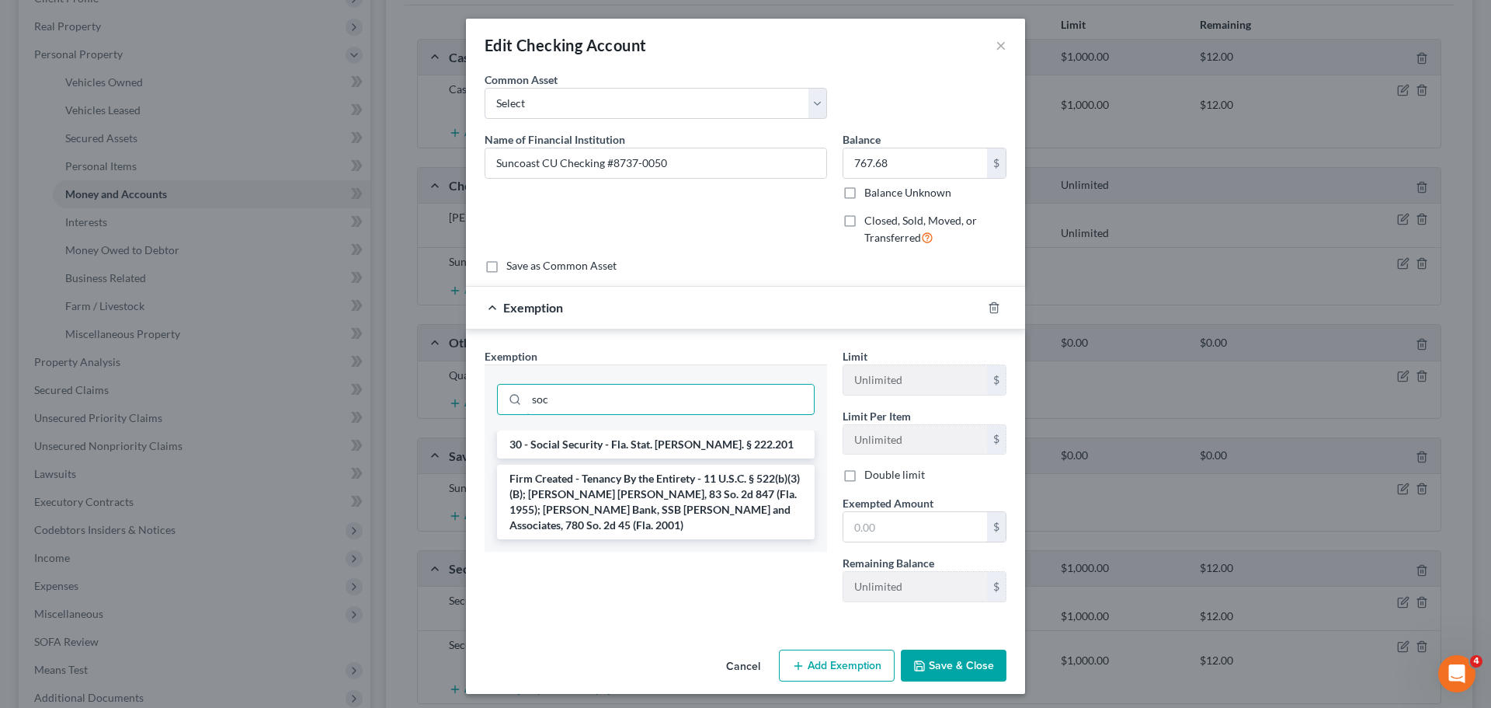
type input "soc"
click at [635, 429] on div "soc" at bounding box center [656, 397] width 343 height 66
click at [635, 435] on li "30 - Social Security - Fla. Stat. Ann. § 222.201" at bounding box center [656, 444] width 318 height 28
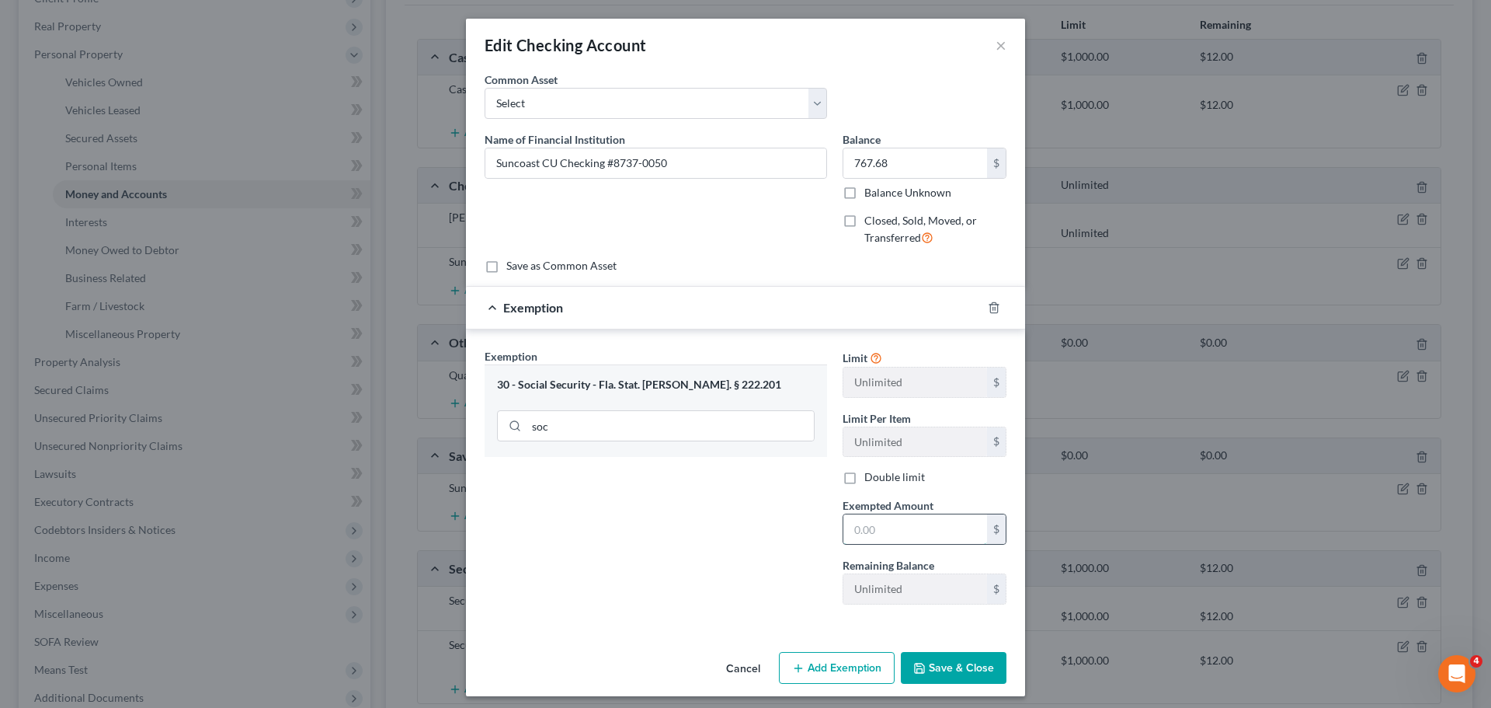
click at [914, 530] on input "text" at bounding box center [916, 529] width 144 height 30
type input "767.68"
click at [953, 657] on button "Save & Close" at bounding box center [954, 668] width 106 height 33
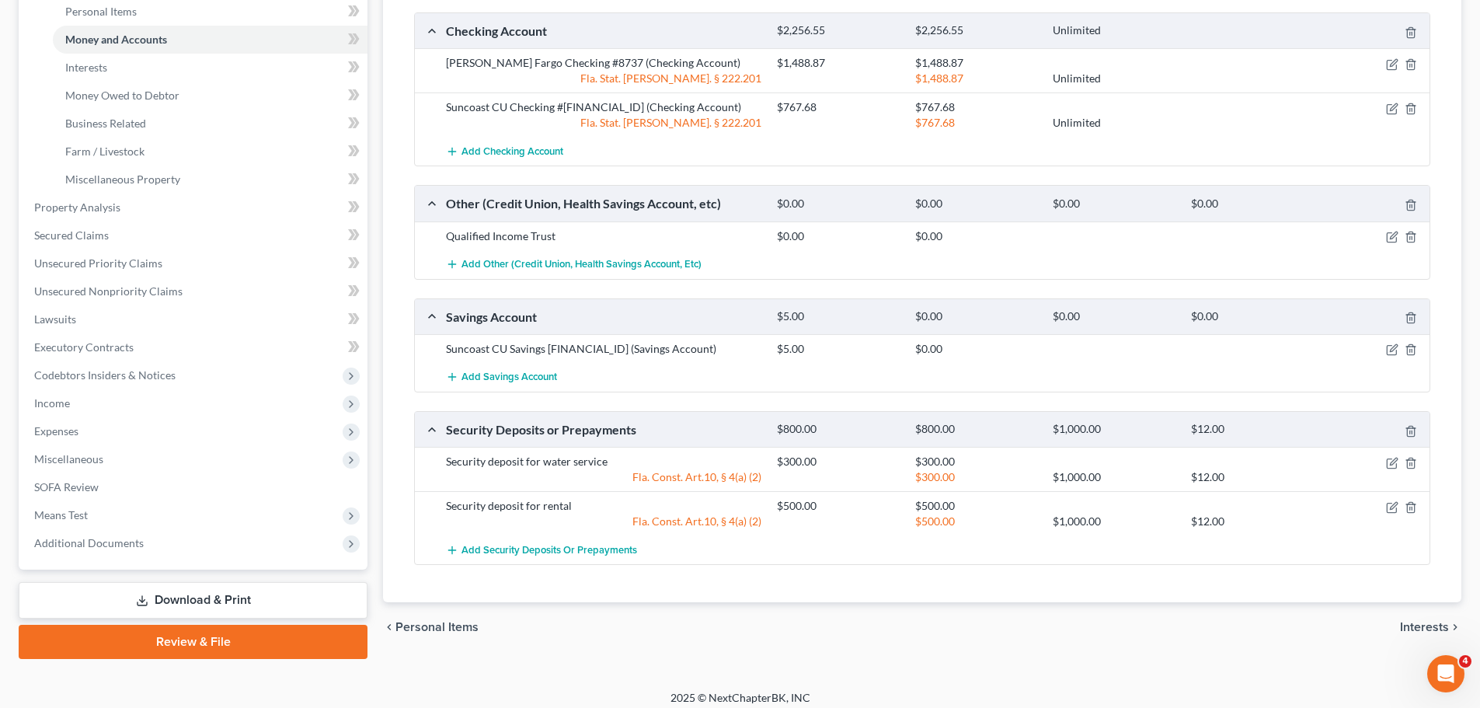
scroll to position [388, 0]
click at [1397, 349] on icon "button" at bounding box center [1392, 349] width 12 height 12
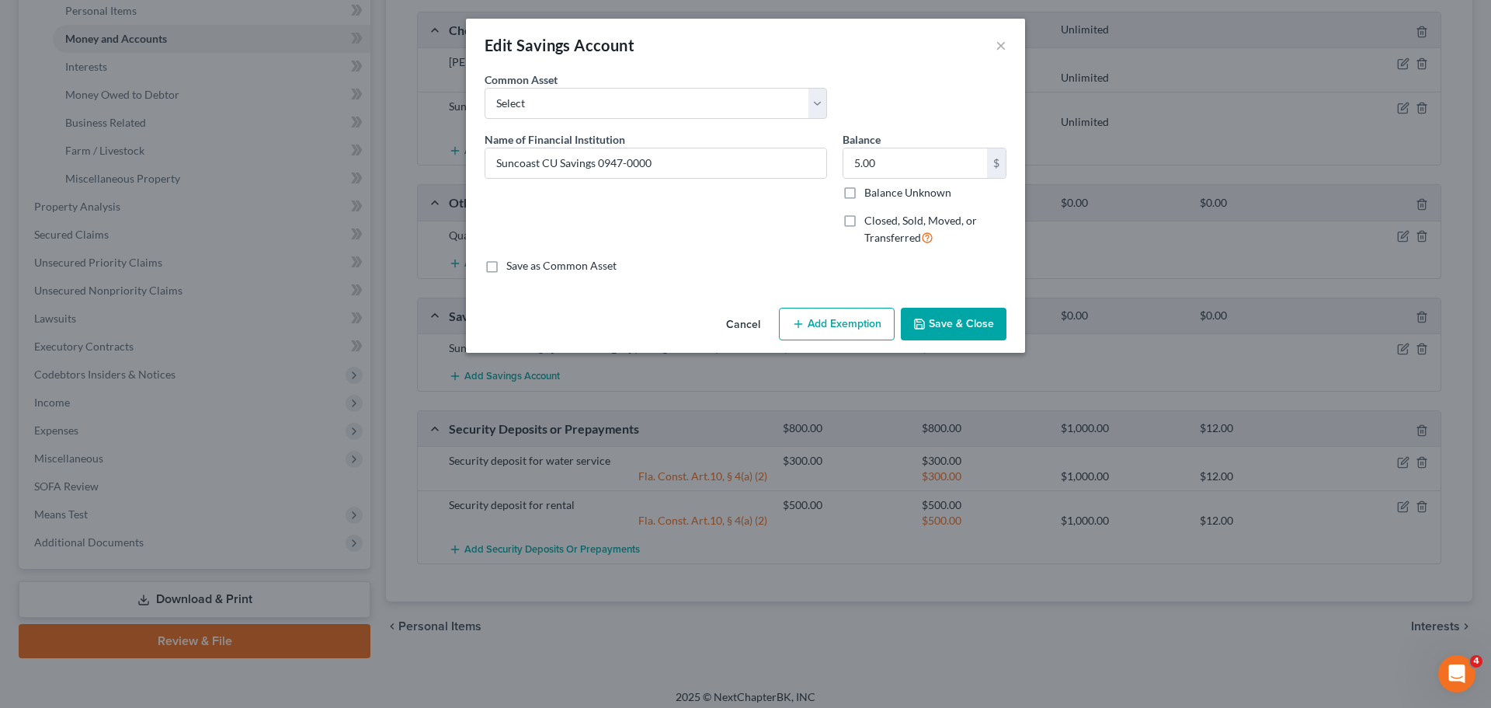
click at [836, 325] on button "Add Exemption" at bounding box center [837, 324] width 116 height 33
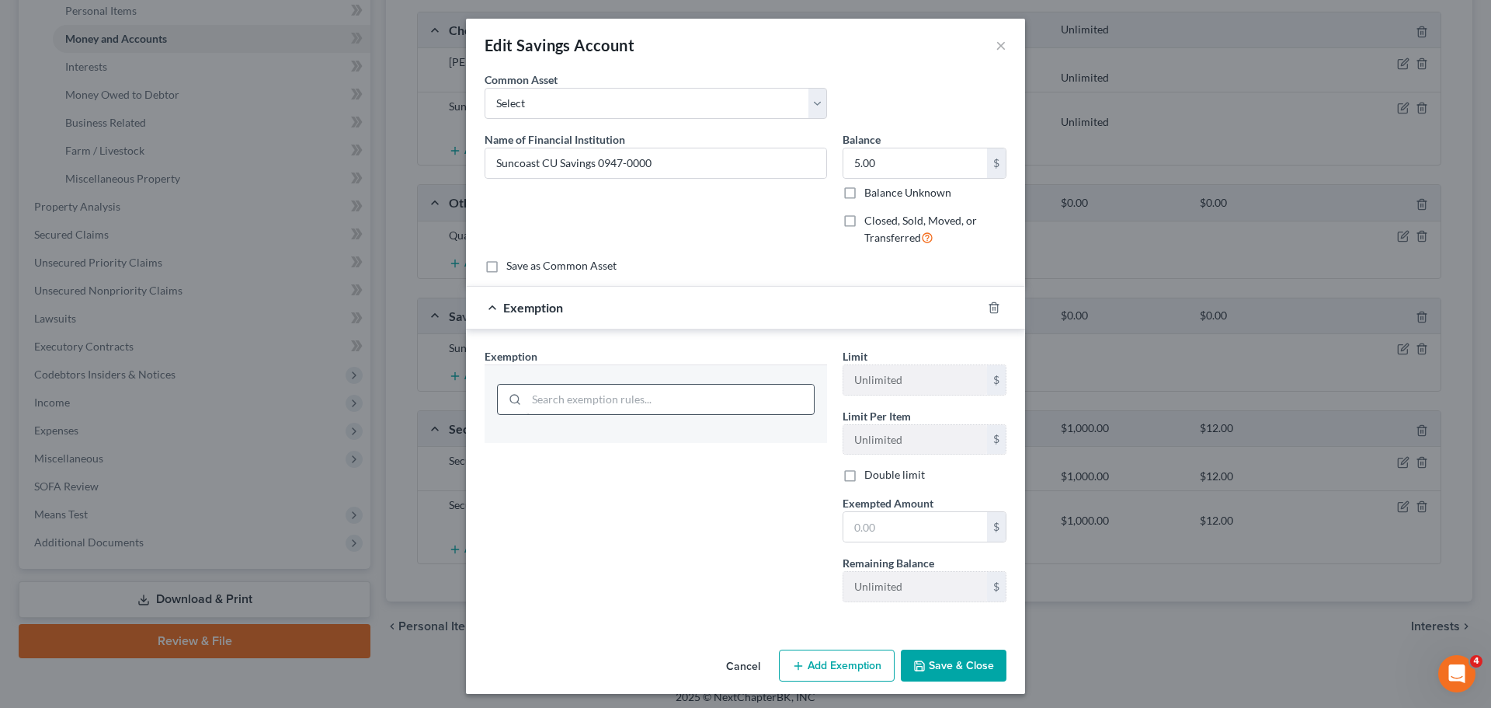
click at [524, 398] on div at bounding box center [656, 399] width 318 height 31
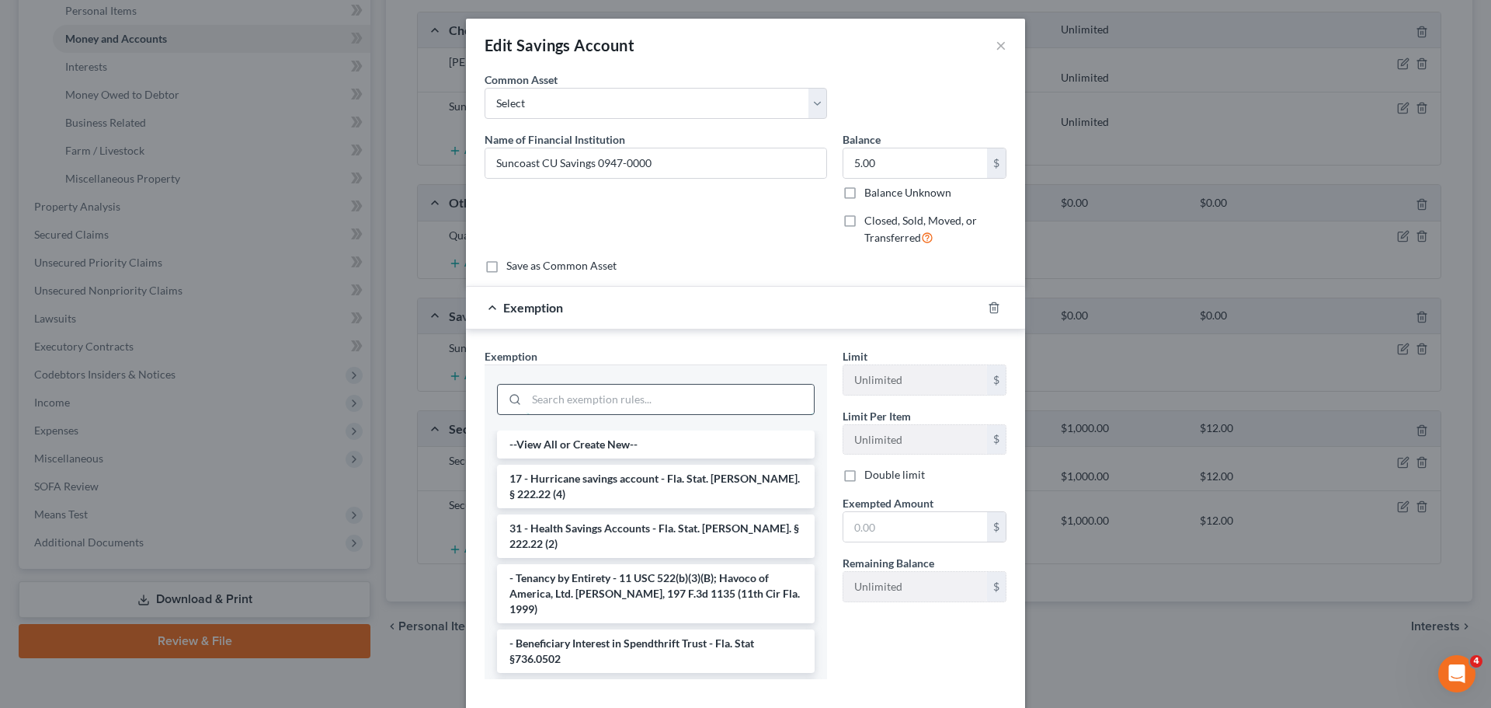
click at [538, 398] on input "search" at bounding box center [670, 399] width 287 height 30
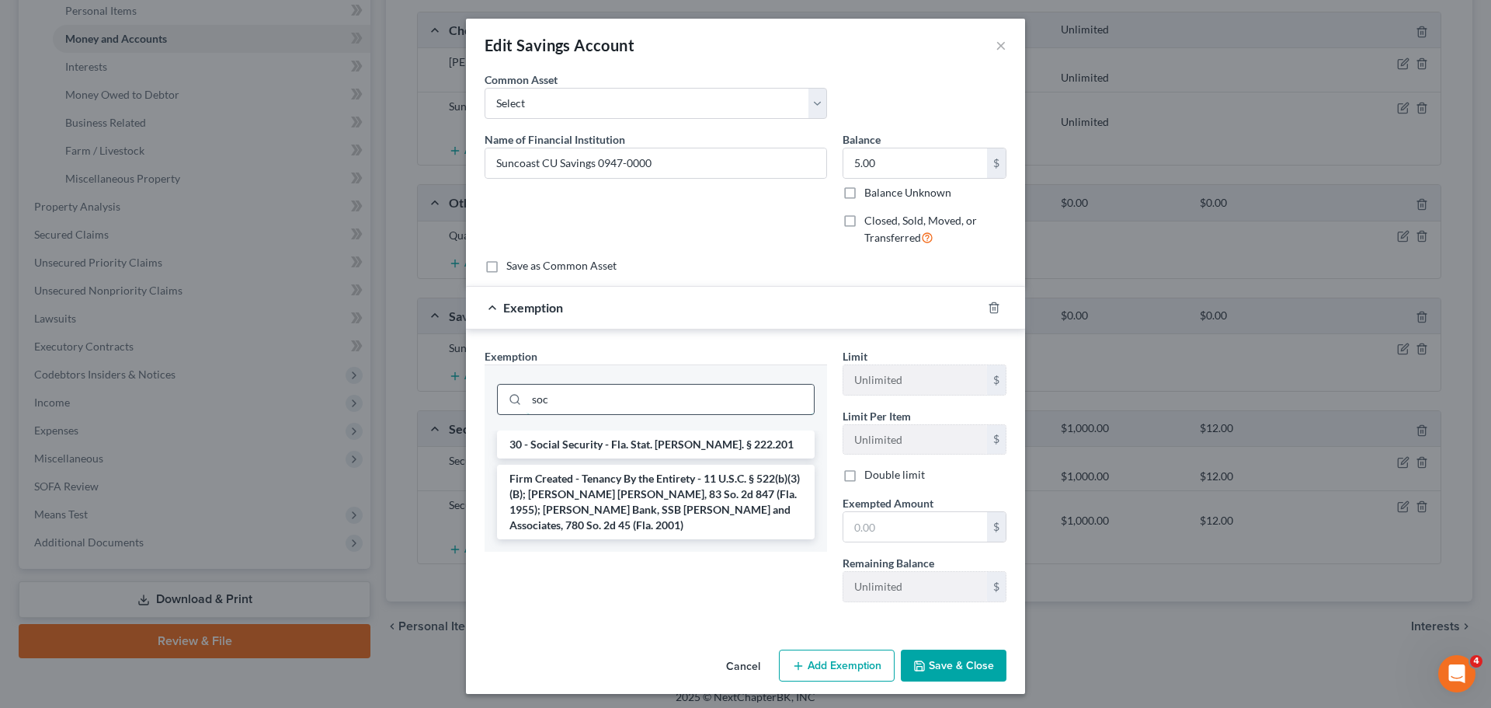
type input "soc"
click at [555, 437] on li "30 - Social Security - Fla. Stat. Ann. § 222.201" at bounding box center [656, 444] width 318 height 28
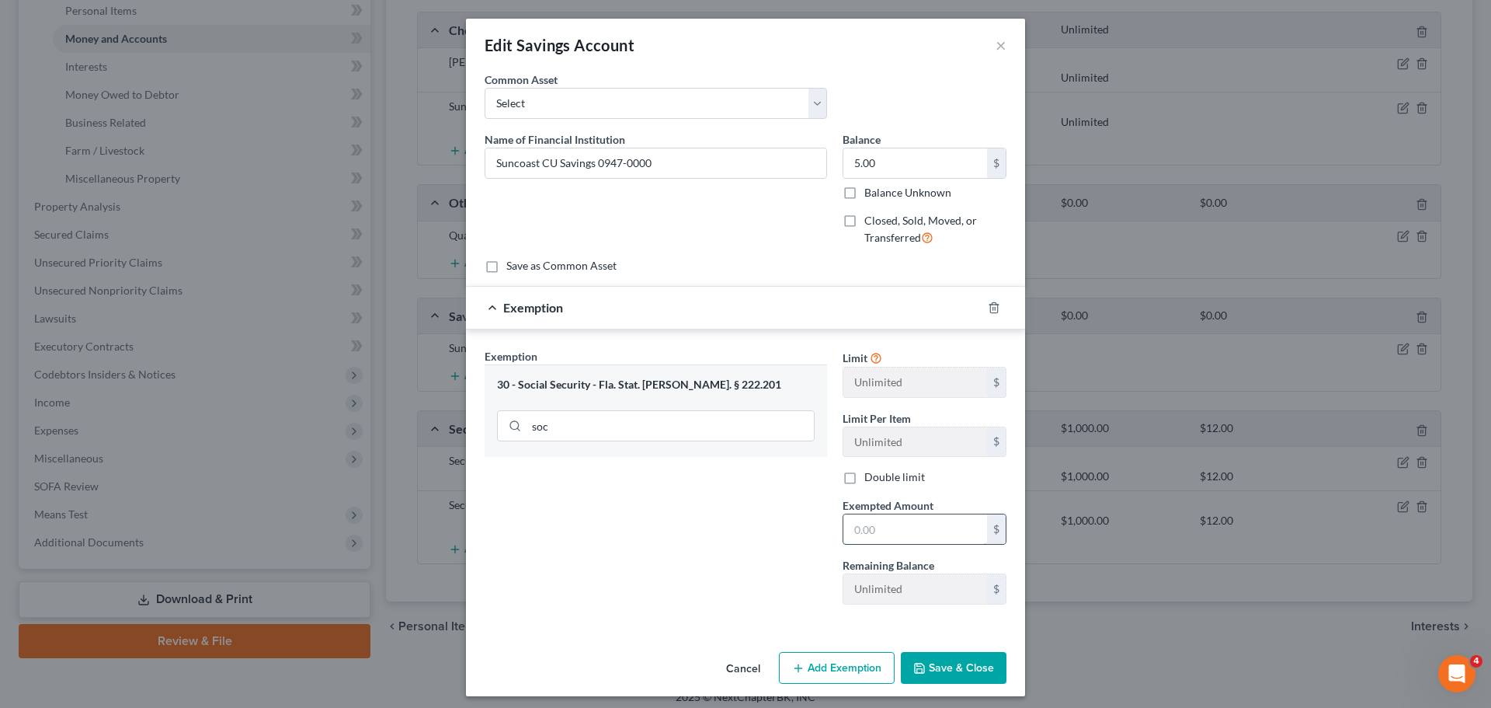
click at [910, 530] on input "text" at bounding box center [916, 529] width 144 height 30
type input "5"
click at [962, 682] on button "Save & Close" at bounding box center [954, 668] width 106 height 33
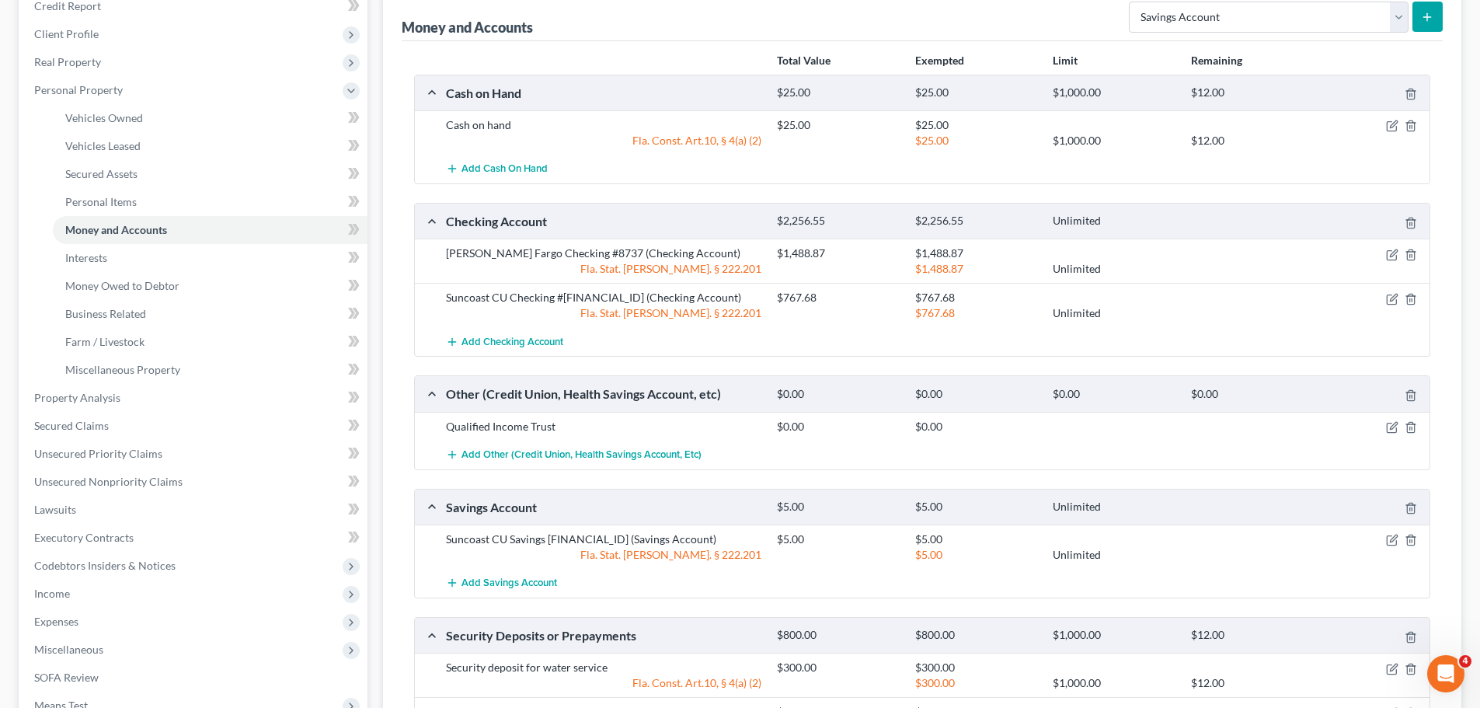
scroll to position [311, 0]
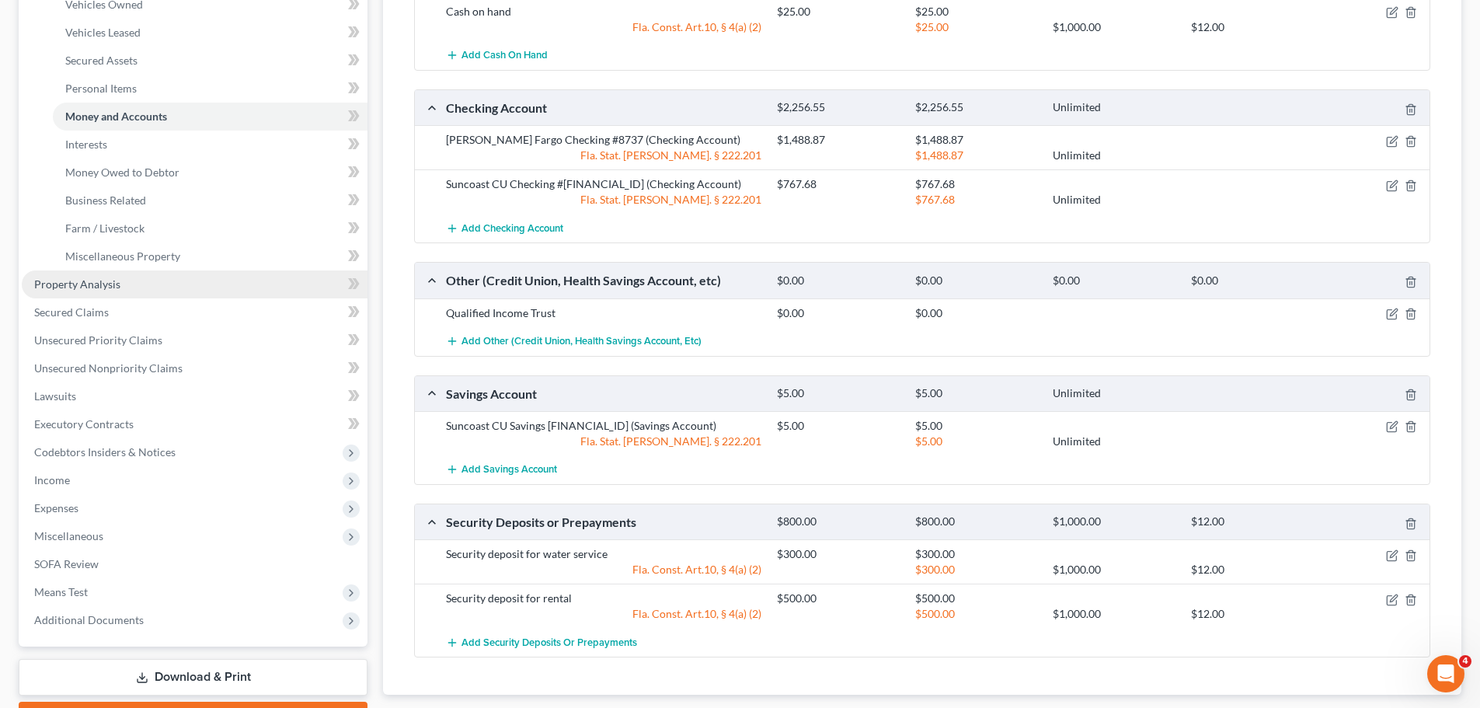
click at [97, 297] on link "Property Analysis" at bounding box center [195, 284] width 346 height 28
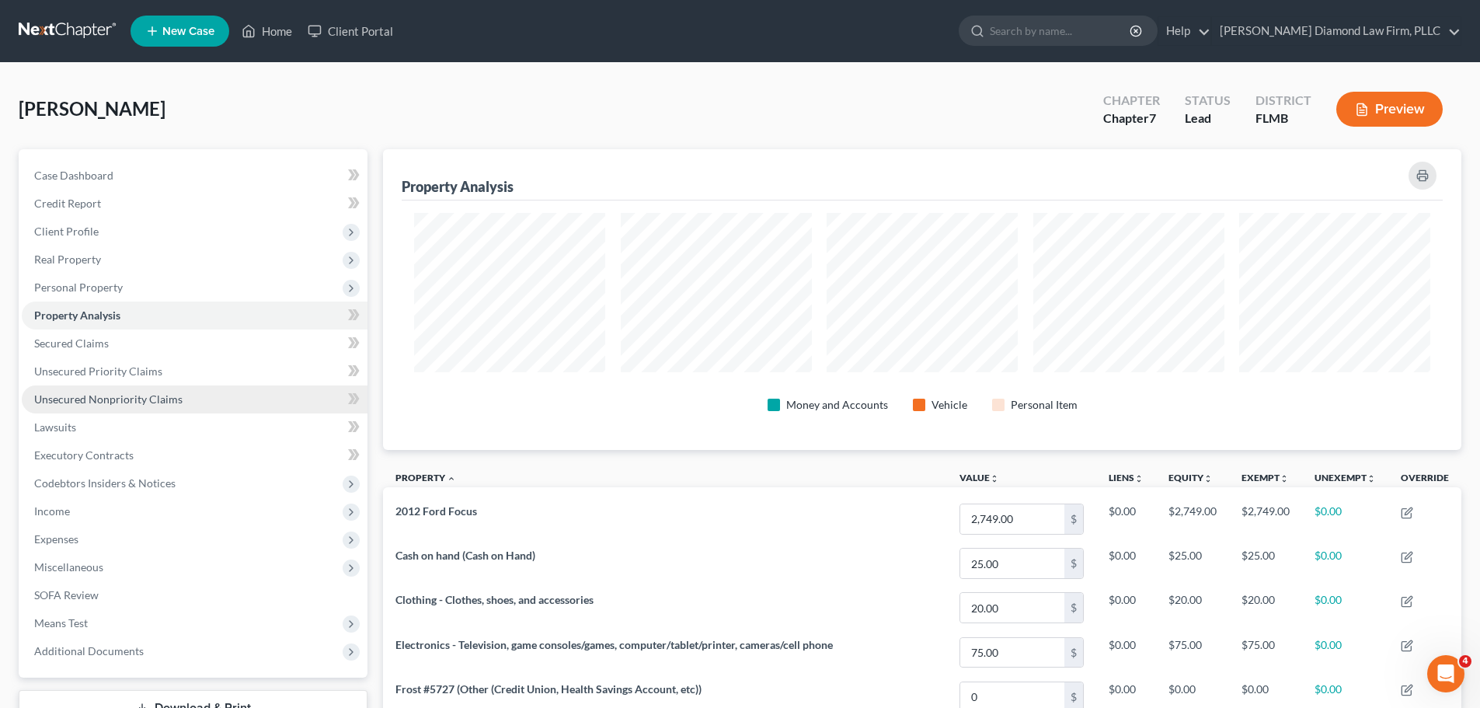
click at [113, 400] on span "Unsecured Nonpriority Claims" at bounding box center [108, 398] width 148 height 13
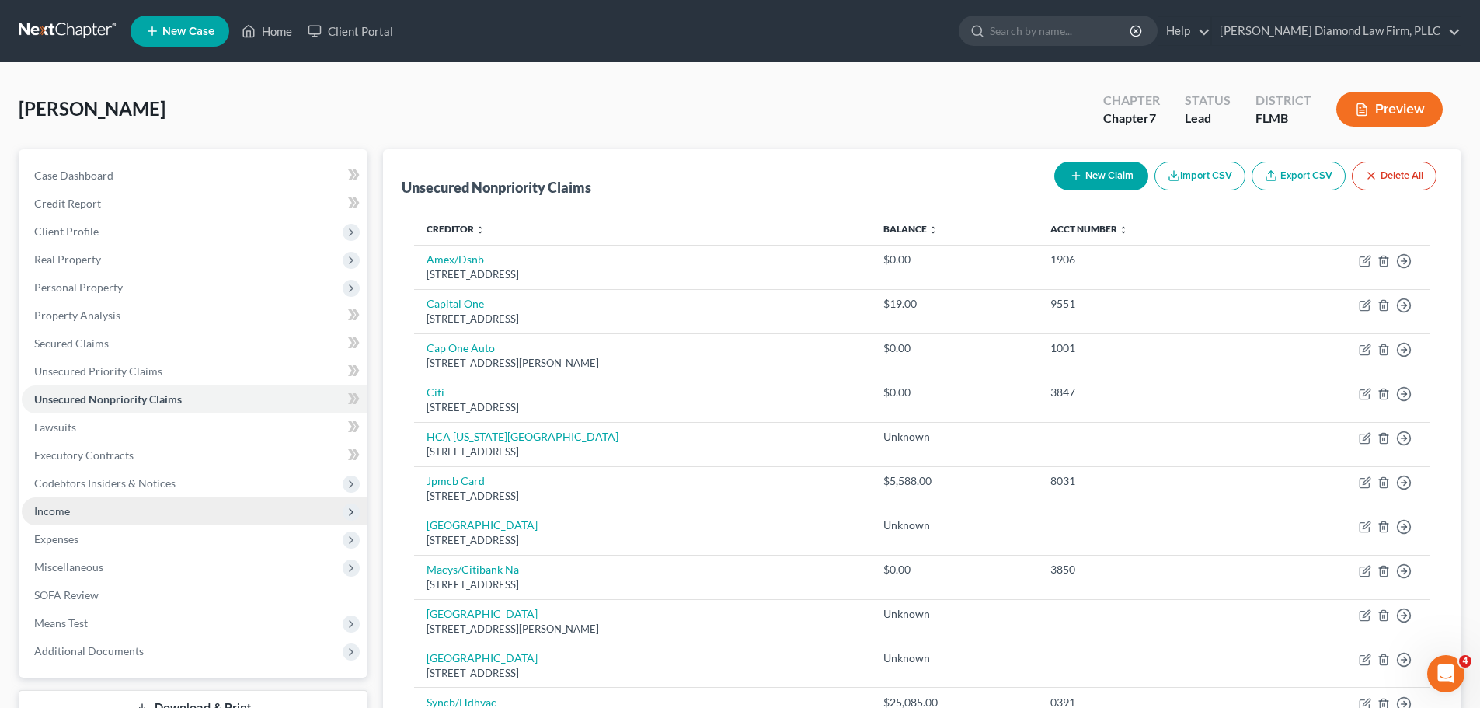
click at [90, 509] on span "Income" at bounding box center [195, 511] width 346 height 28
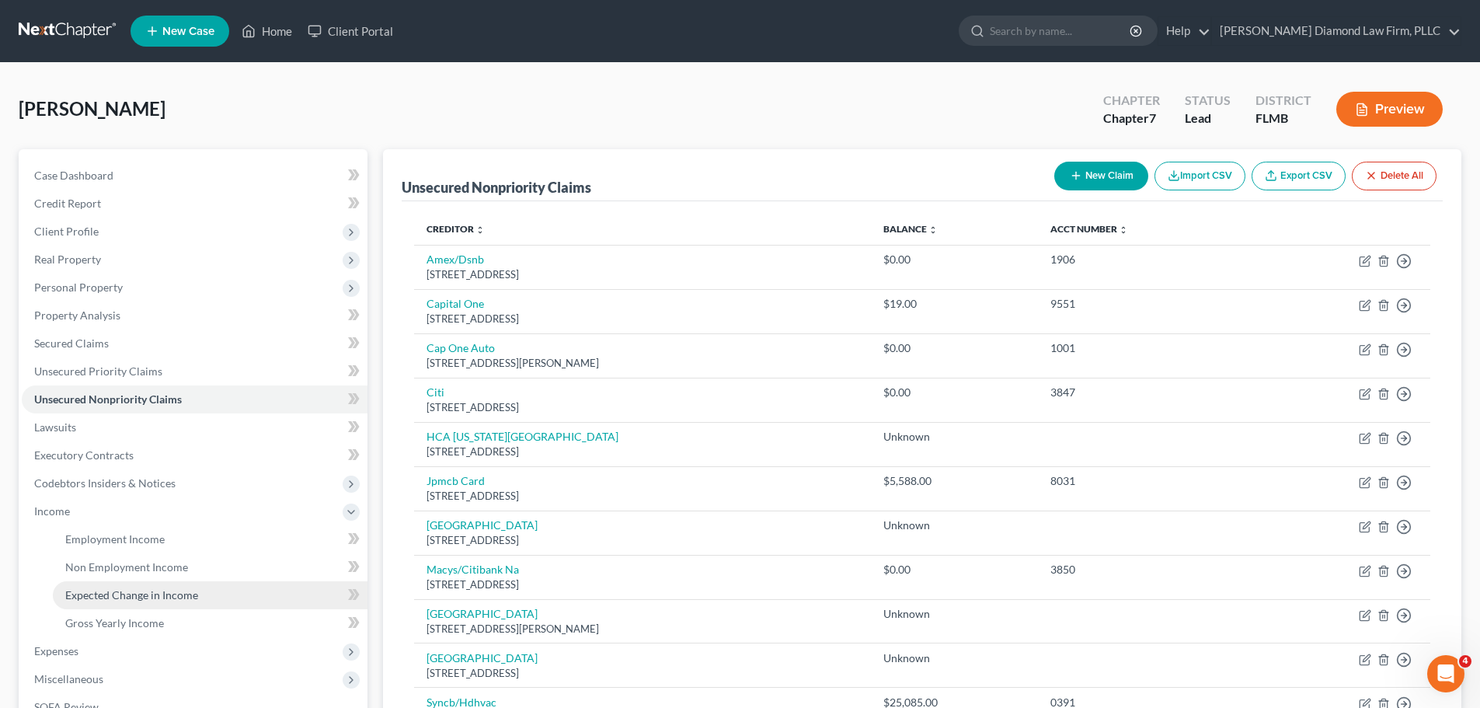
click at [104, 586] on link "Expected Change in Income" at bounding box center [210, 595] width 315 height 28
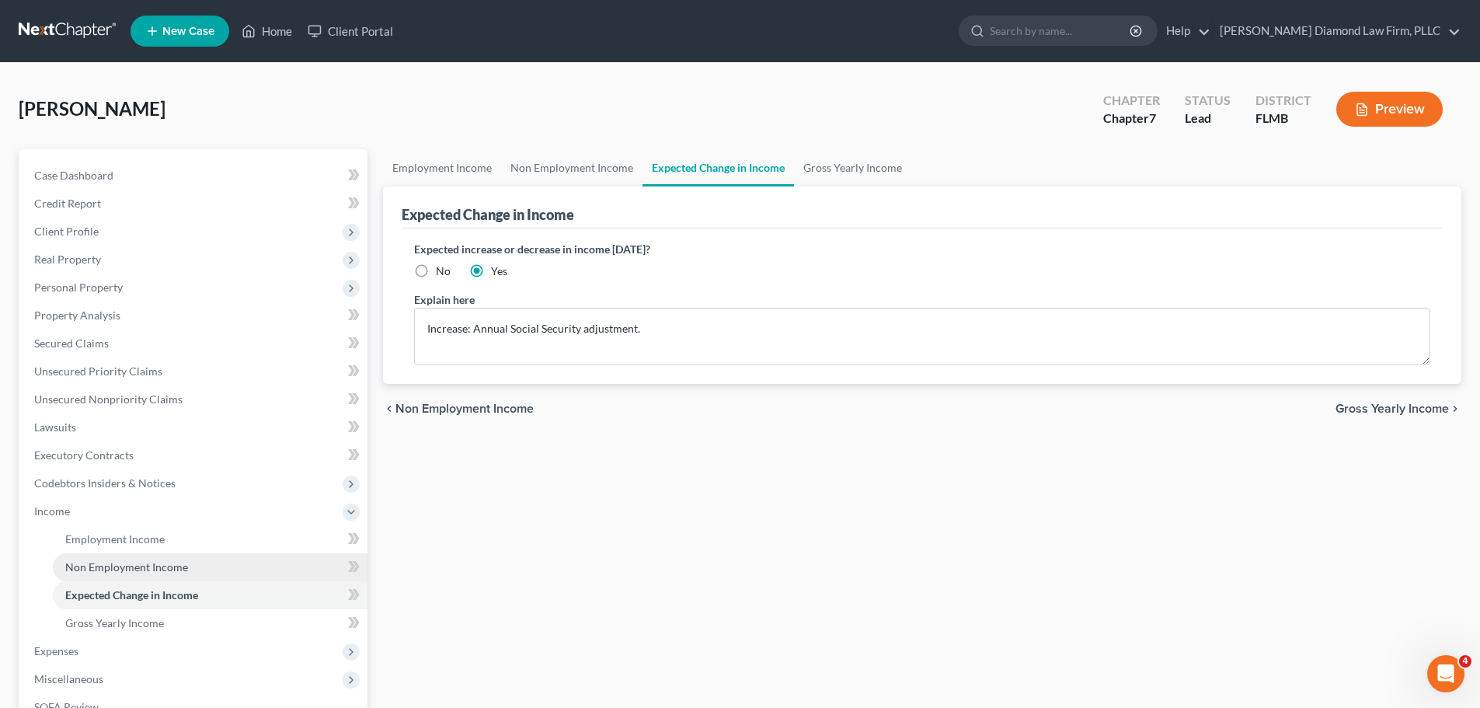
click at [99, 557] on link "Non Employment Income" at bounding box center [210, 567] width 315 height 28
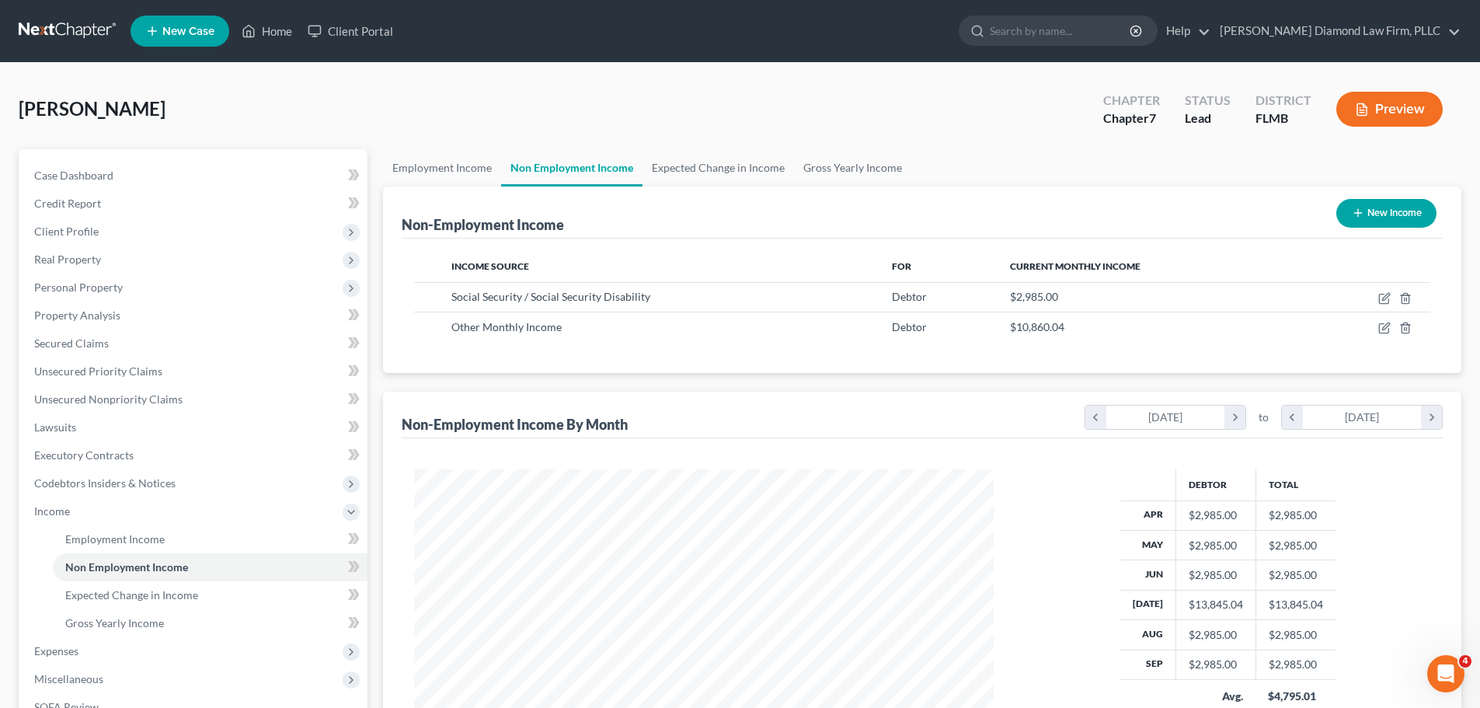
scroll to position [78, 0]
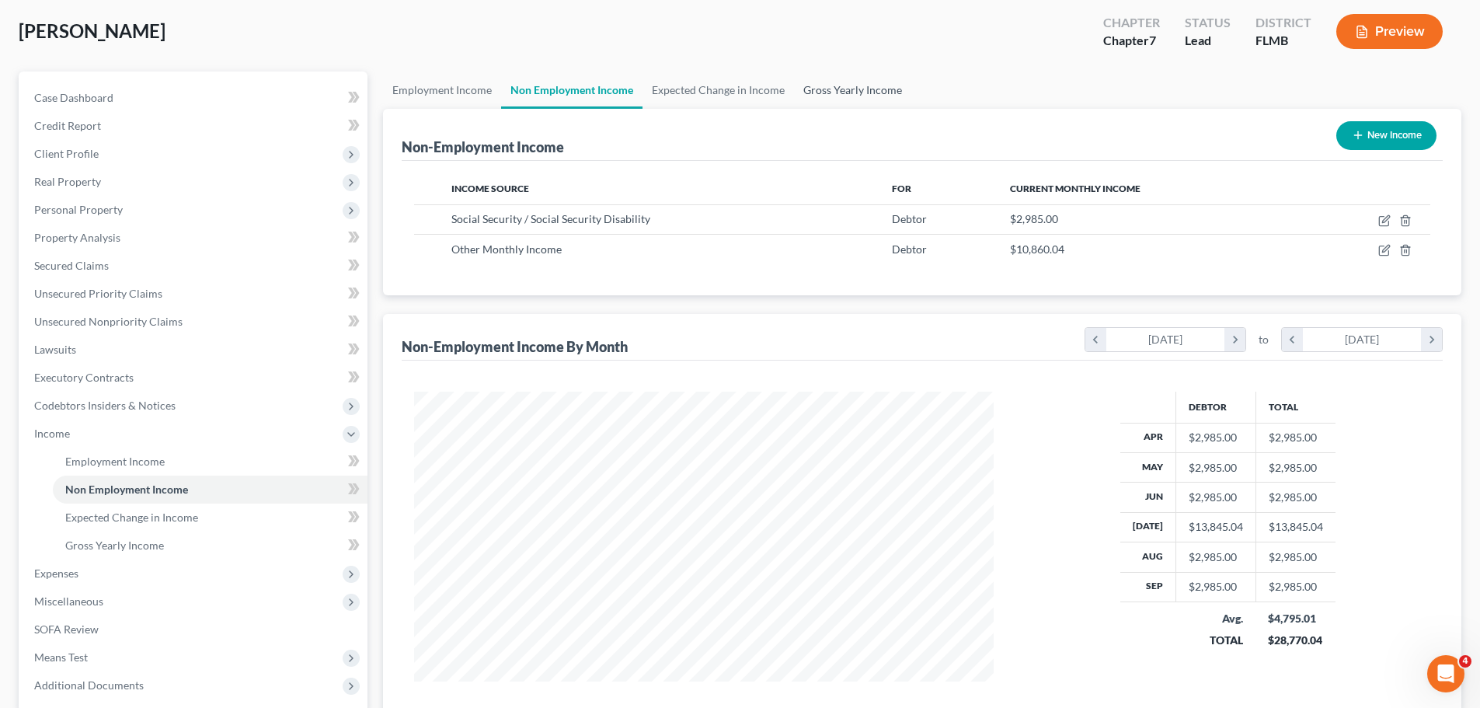
click at [794, 101] on link "Gross Yearly Income" at bounding box center [852, 89] width 117 height 37
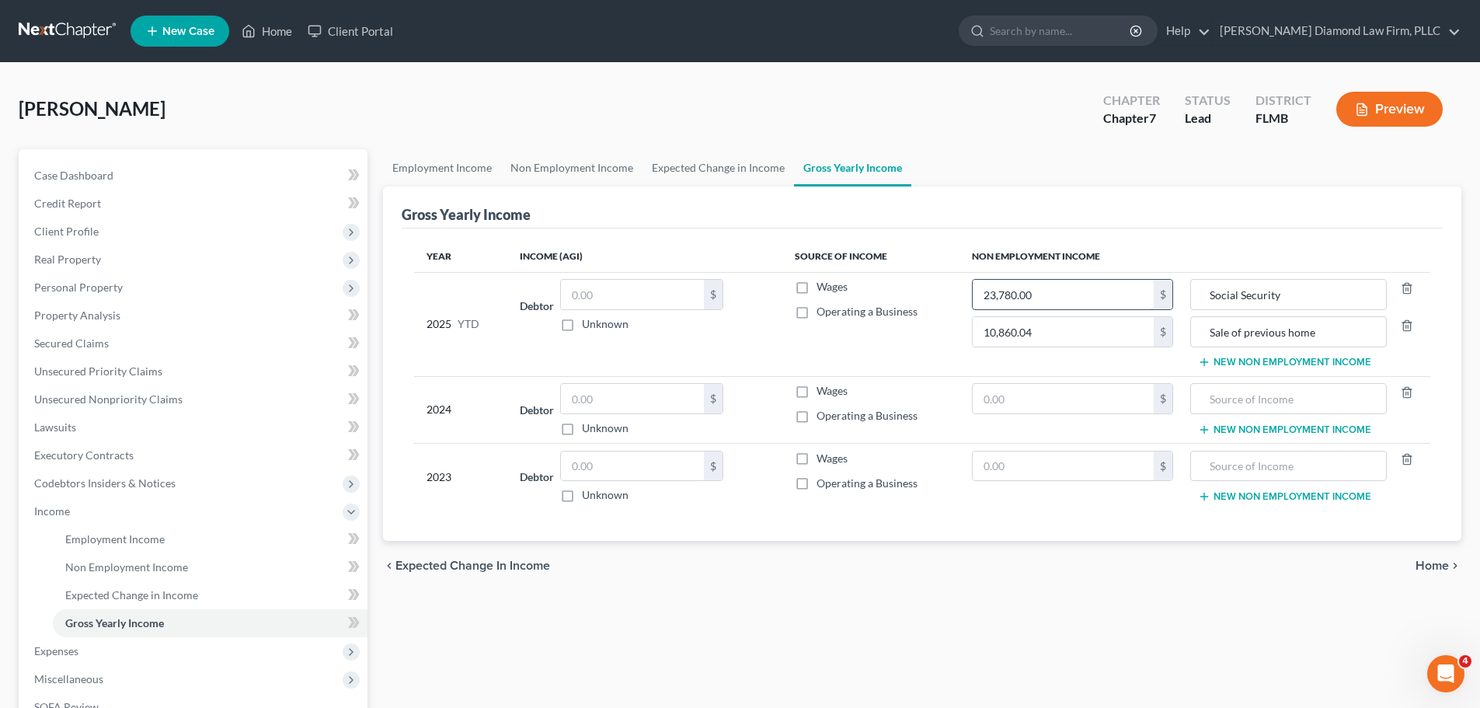
click at [1066, 297] on input "23,780.00" at bounding box center [1063, 295] width 181 height 30
click at [651, 170] on link "Expected Change in Income" at bounding box center [717, 167] width 151 height 37
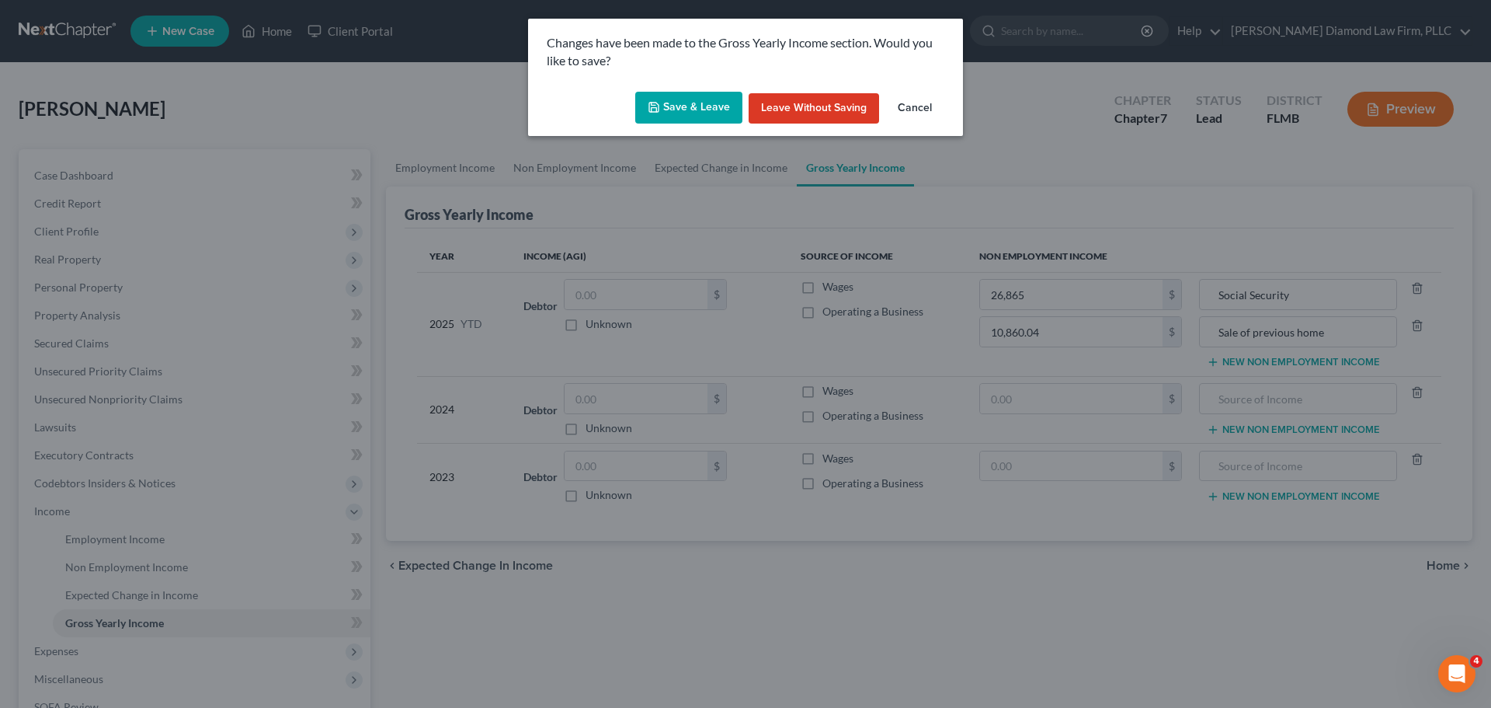
click at [659, 110] on icon "button" at bounding box center [653, 107] width 9 height 9
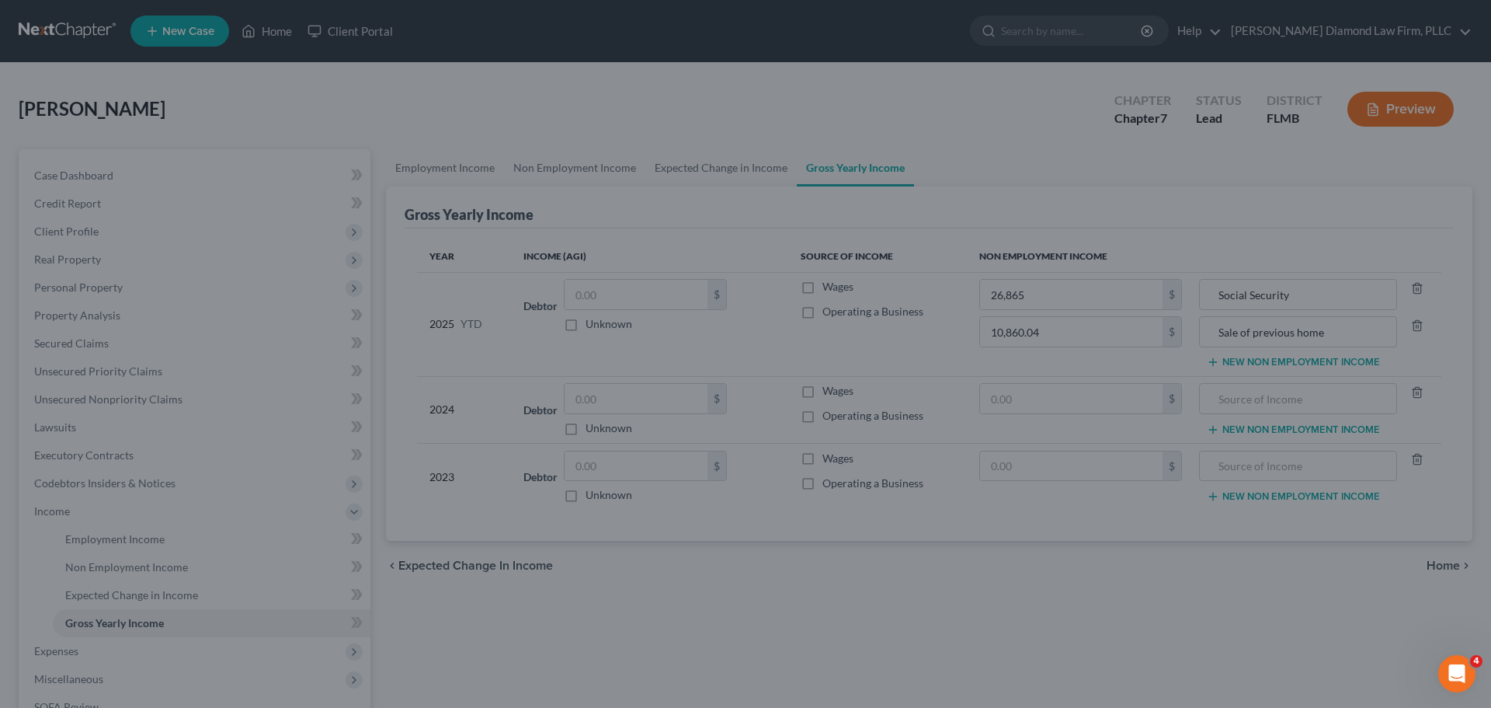
type input "10,860.04"
type input "26,865.00"
type input "Sale of previous home"
type input "Social Security"
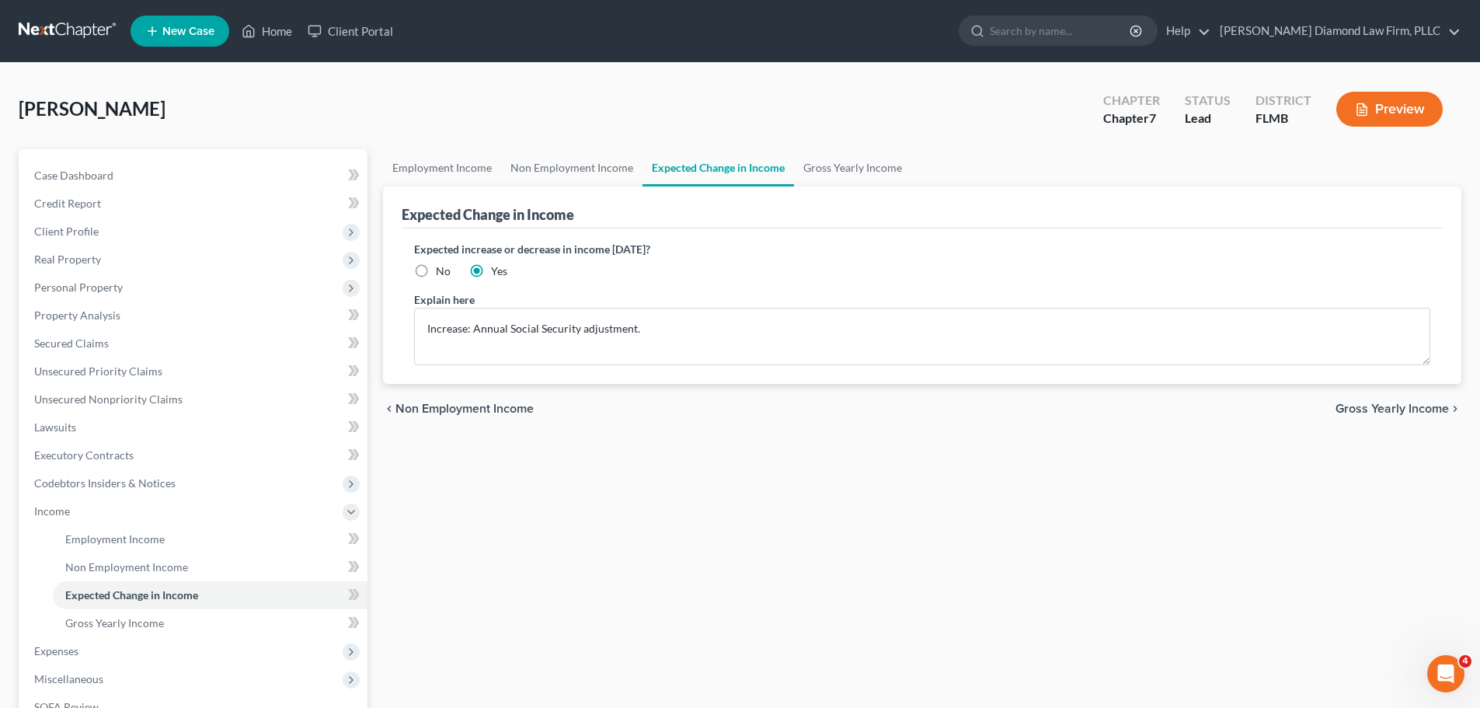
click at [54, 34] on link at bounding box center [68, 31] width 99 height 28
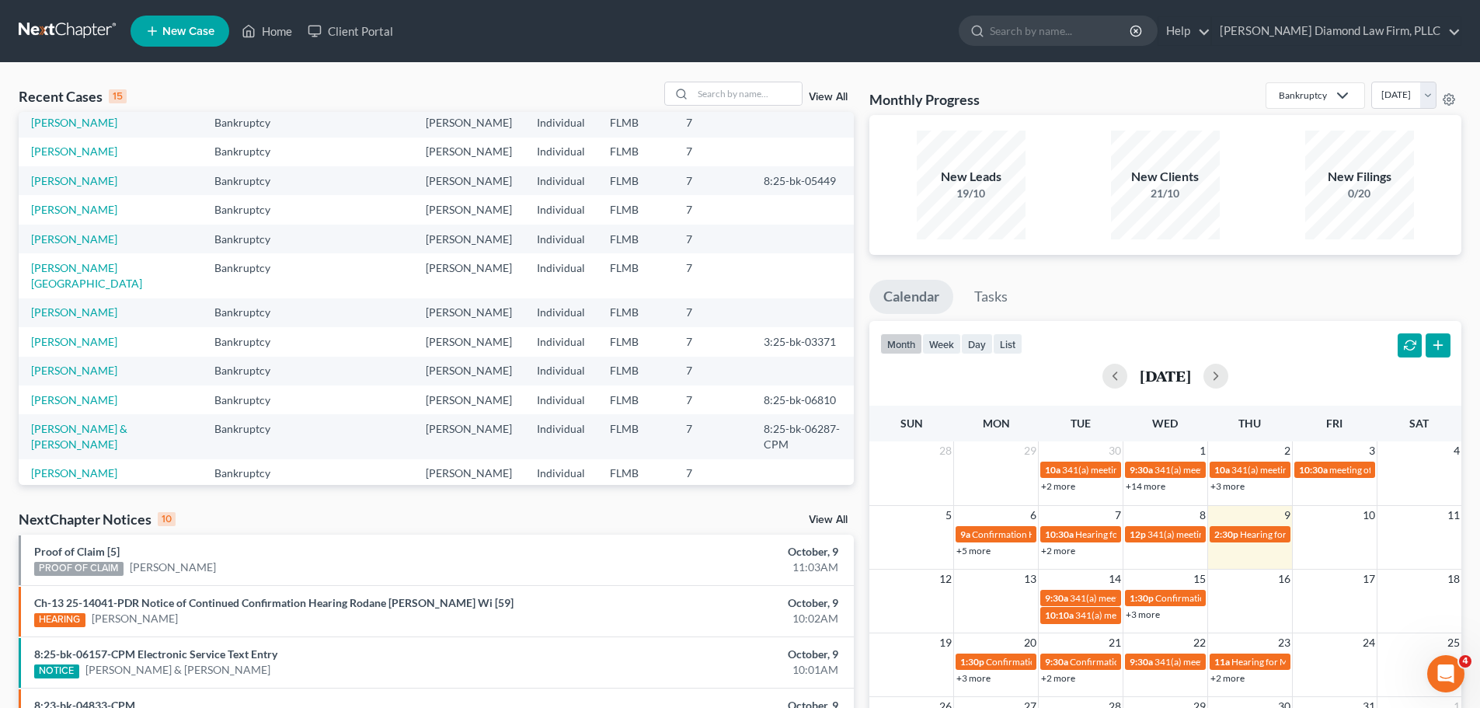
scroll to position [106, 0]
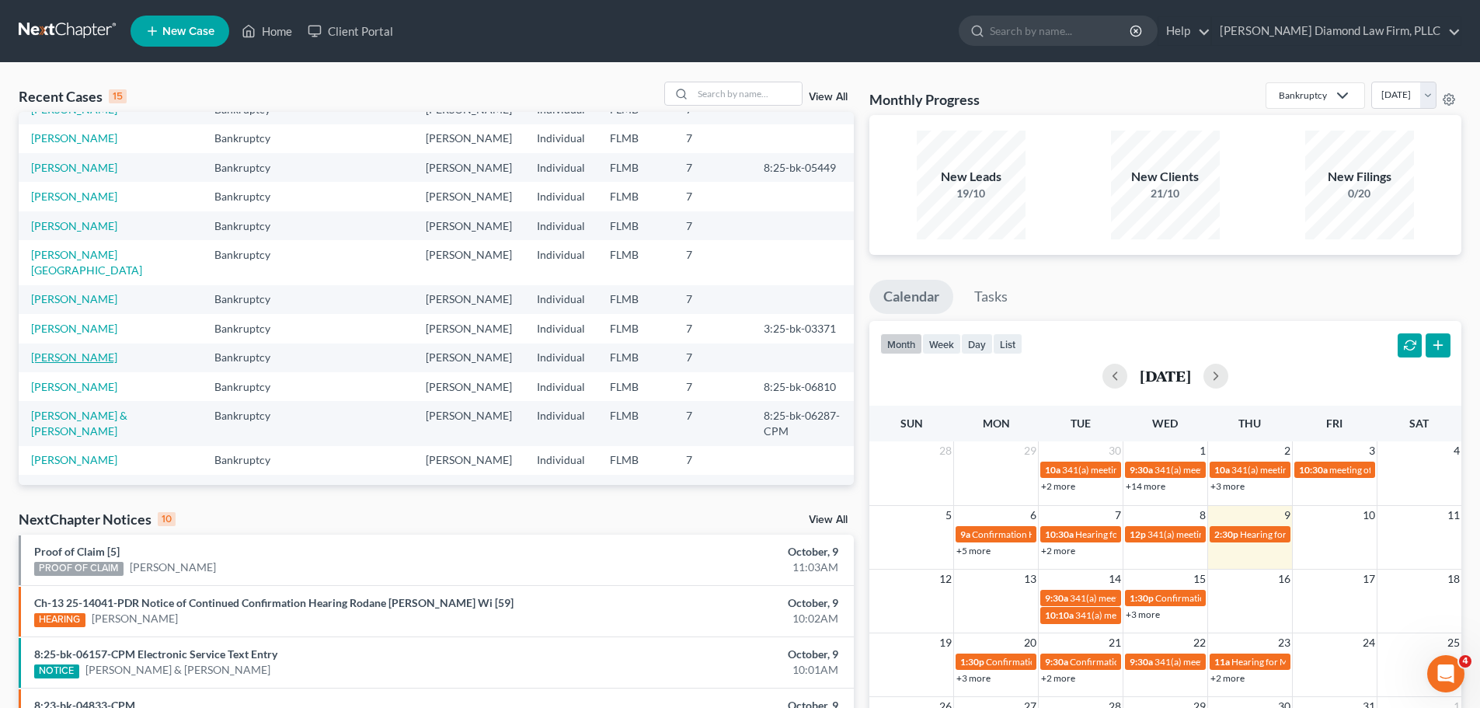
click at [66, 350] on link "[PERSON_NAME]" at bounding box center [74, 356] width 86 height 13
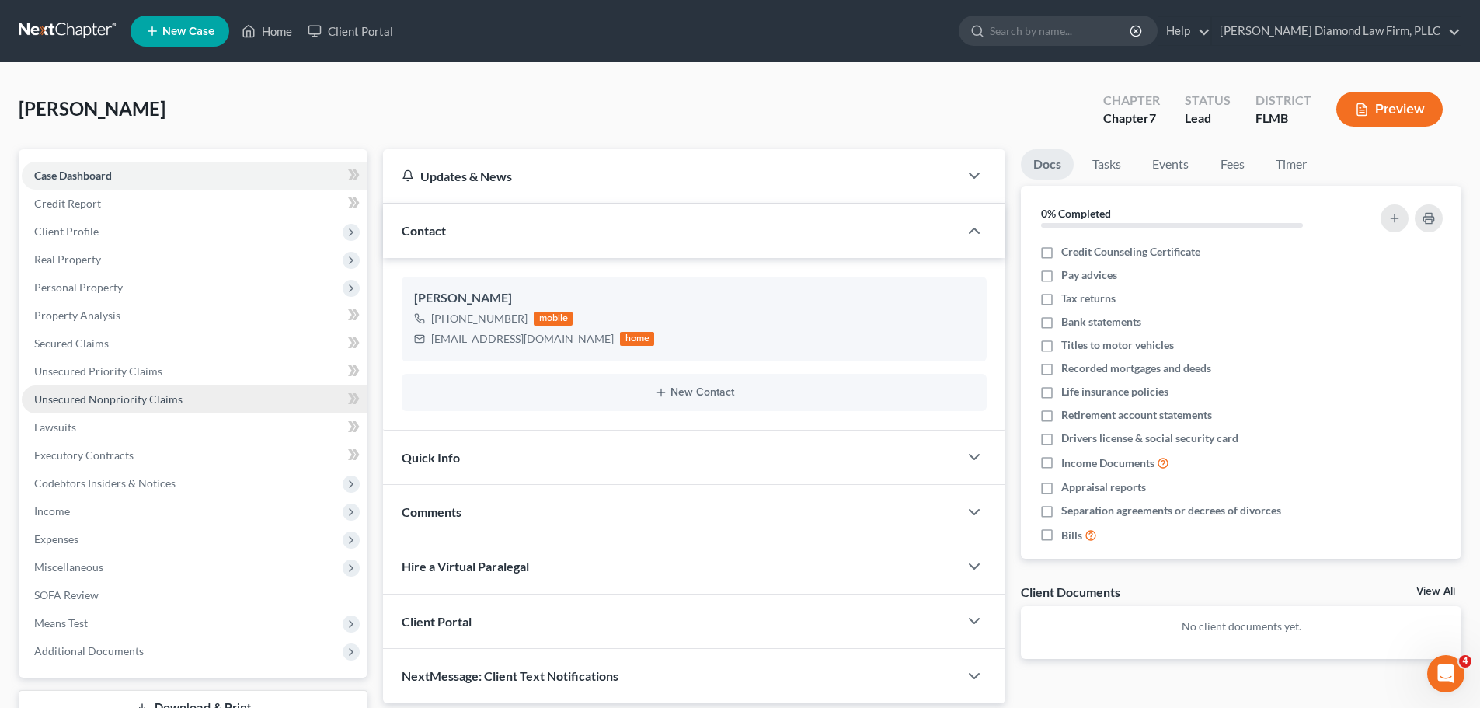
click at [134, 398] on span "Unsecured Nonpriority Claims" at bounding box center [108, 398] width 148 height 13
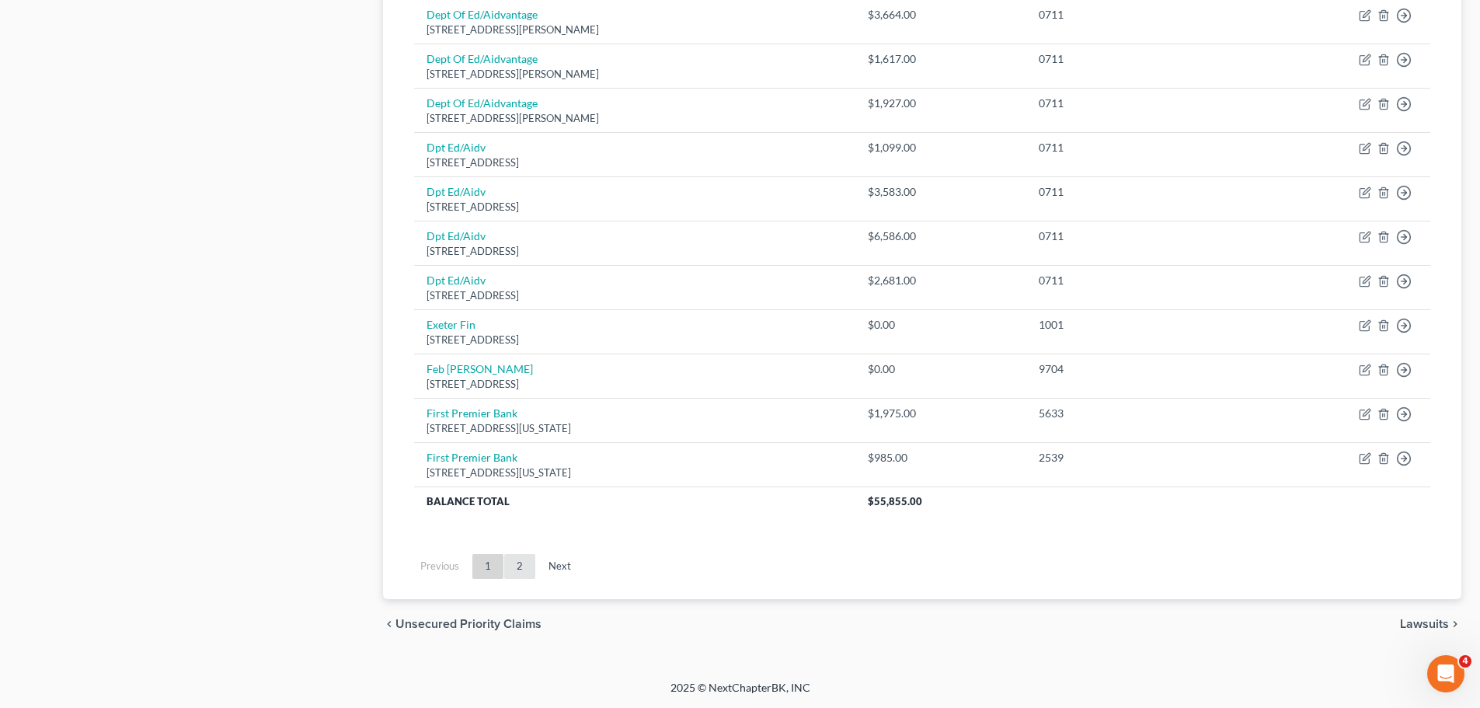
click at [532, 557] on link "2" at bounding box center [519, 566] width 31 height 25
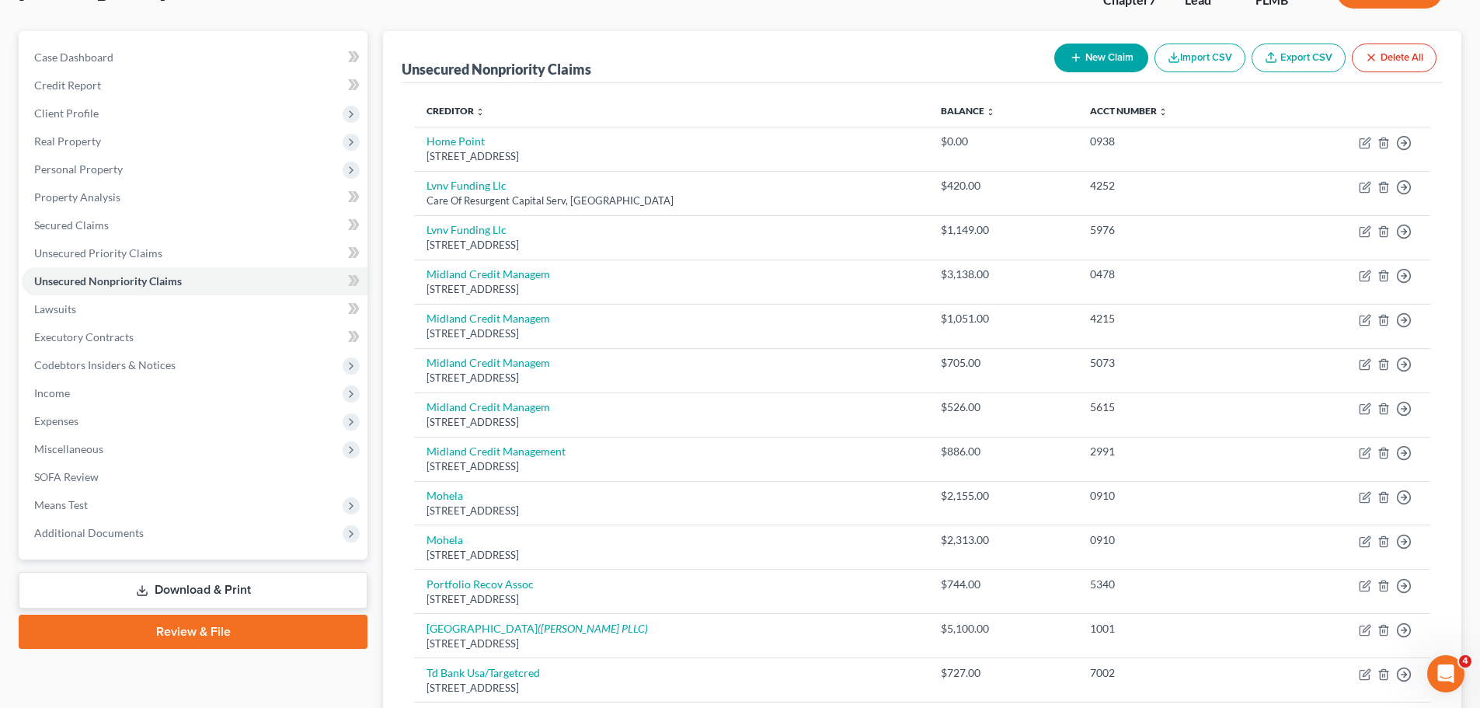
scroll to position [378, 0]
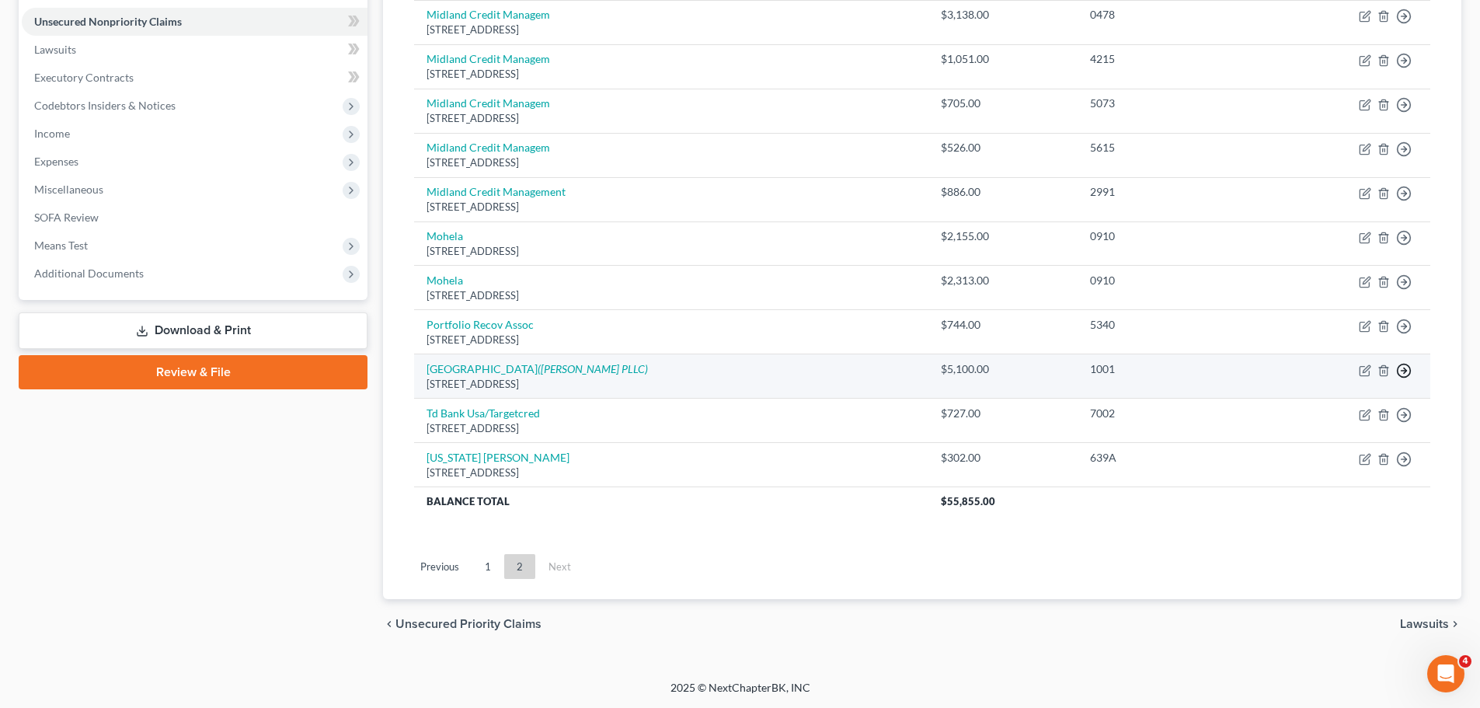
click at [1410, 373] on circle "button" at bounding box center [1403, 370] width 13 height 13
click at [1326, 389] on link "Move to D" at bounding box center [1333, 381] width 130 height 26
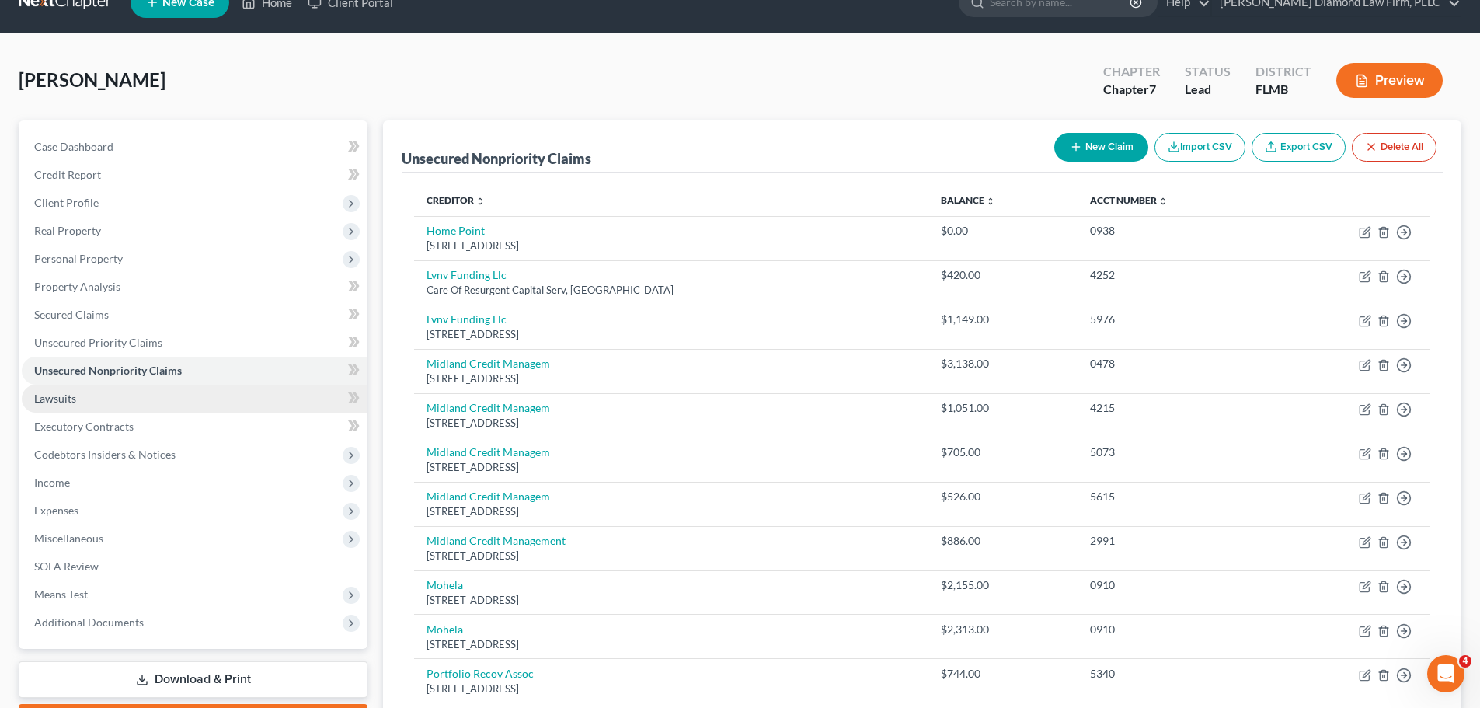
scroll to position [23, 0]
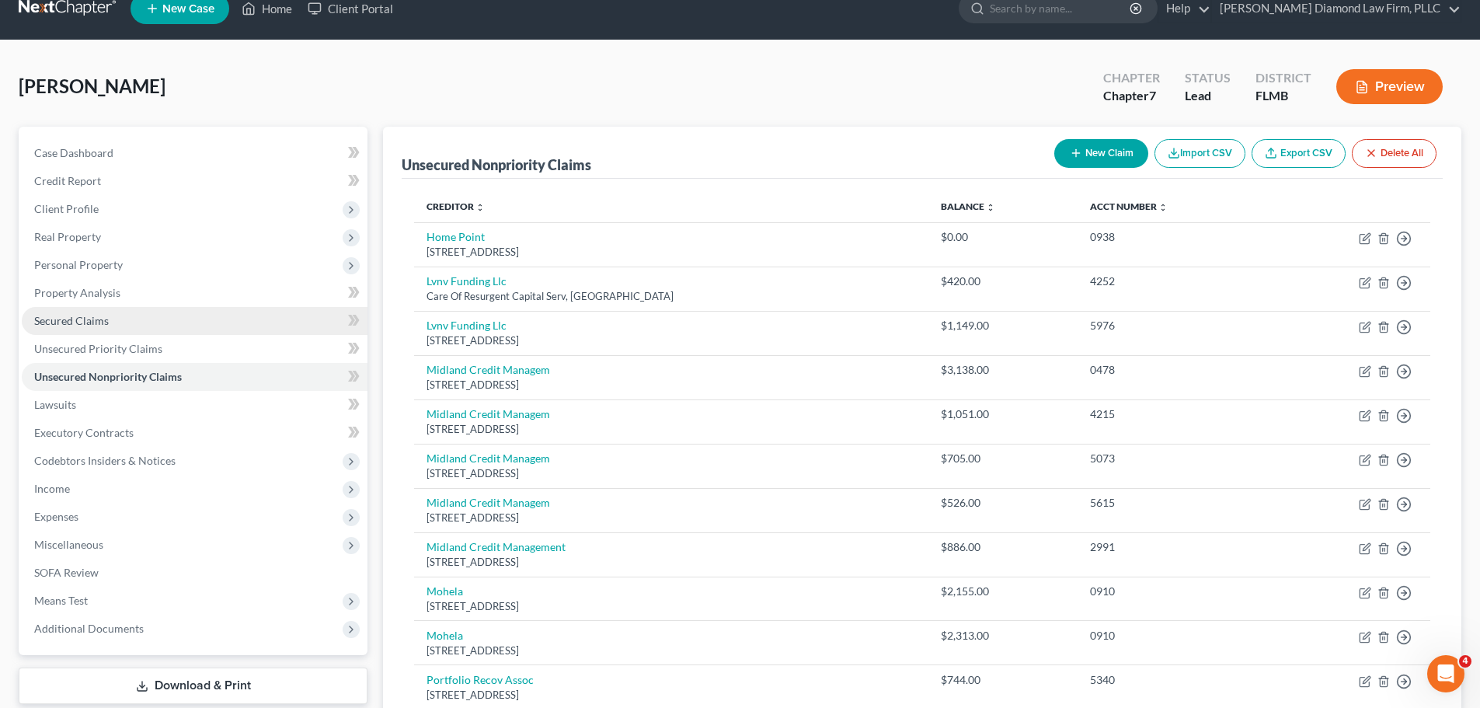
click at [86, 320] on span "Secured Claims" at bounding box center [71, 320] width 75 height 13
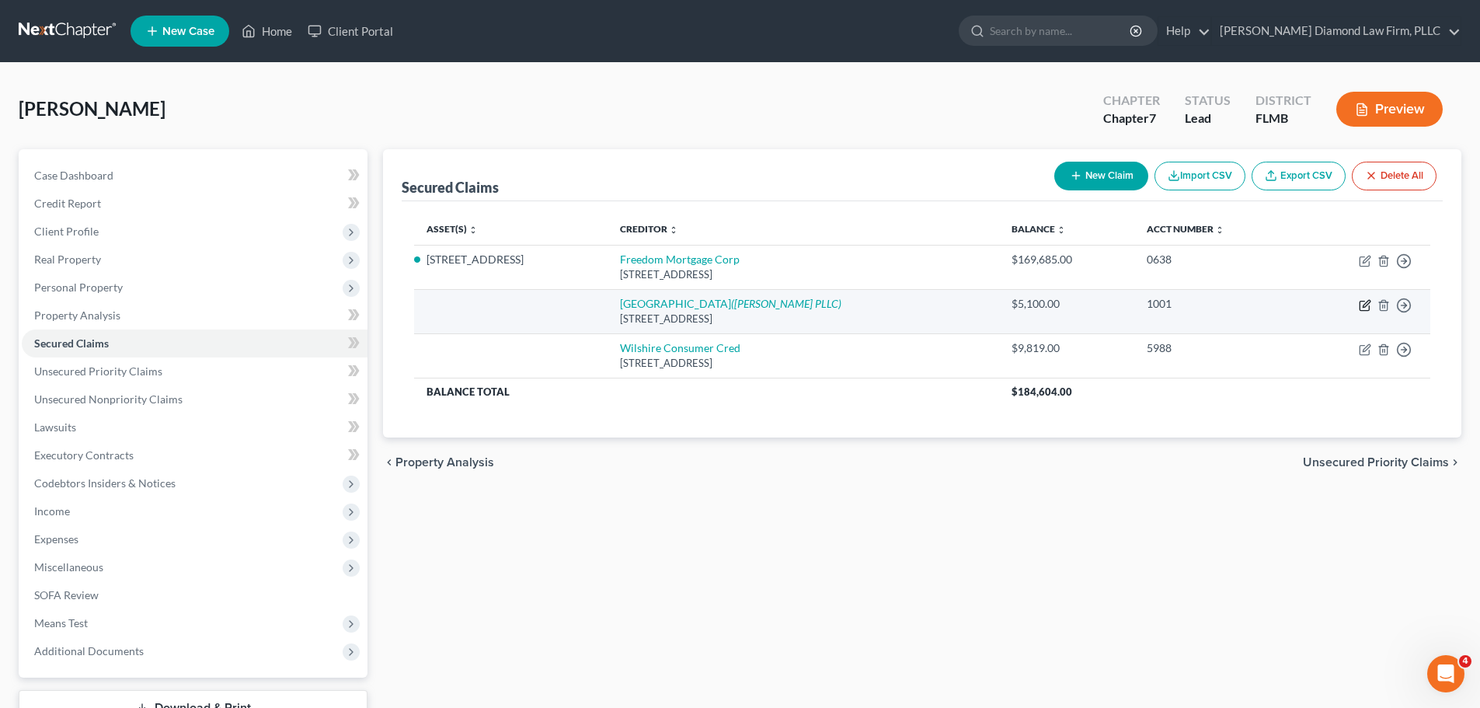
click at [1369, 308] on icon "button" at bounding box center [1363, 305] width 9 height 9
select select "9"
select select "0"
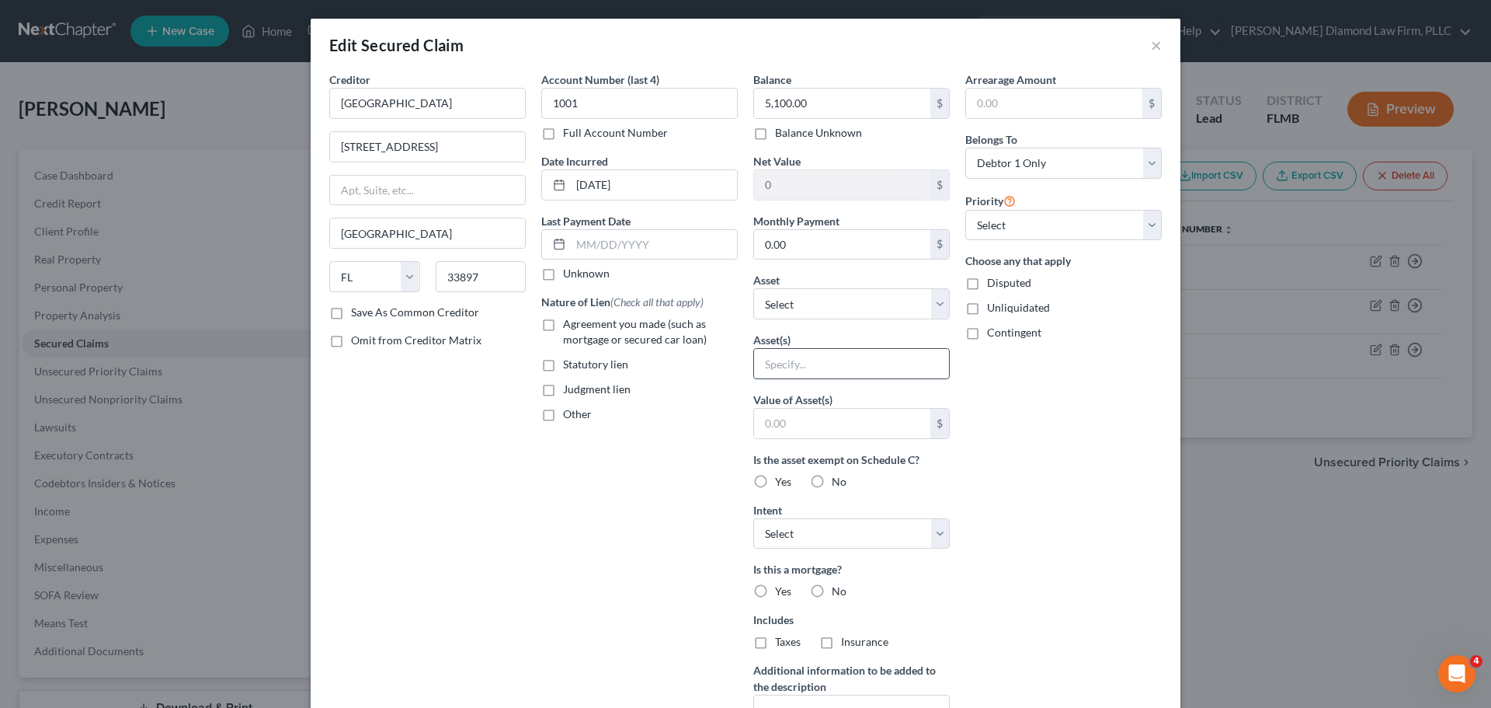
click at [854, 349] on input "text" at bounding box center [851, 364] width 195 height 30
click at [832, 320] on div "Balance 5,100.00 $ Balance Unknown Balance Undetermined 5,100.00 $ Balance Unkn…" at bounding box center [852, 417] width 212 height 693
click at [830, 303] on select "Select Other Multiple Assets 110 Palermo St - $245100.0 TD Bank Checking 1965 (…" at bounding box center [851, 303] width 197 height 31
select select "2"
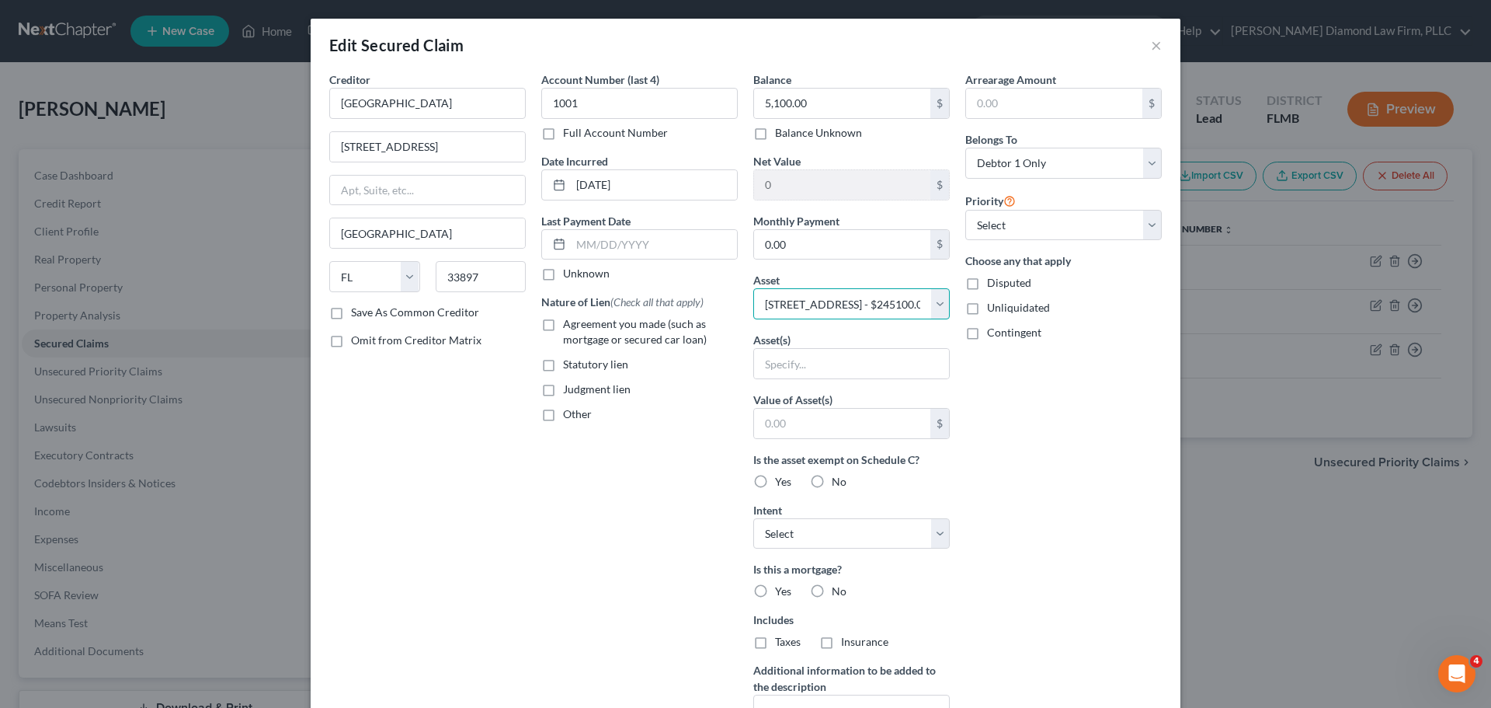
click at [753, 288] on select "Select Other Multiple Assets 110 Palermo St - $245100.0 TD Bank Checking 1965 (…" at bounding box center [851, 303] width 197 height 31
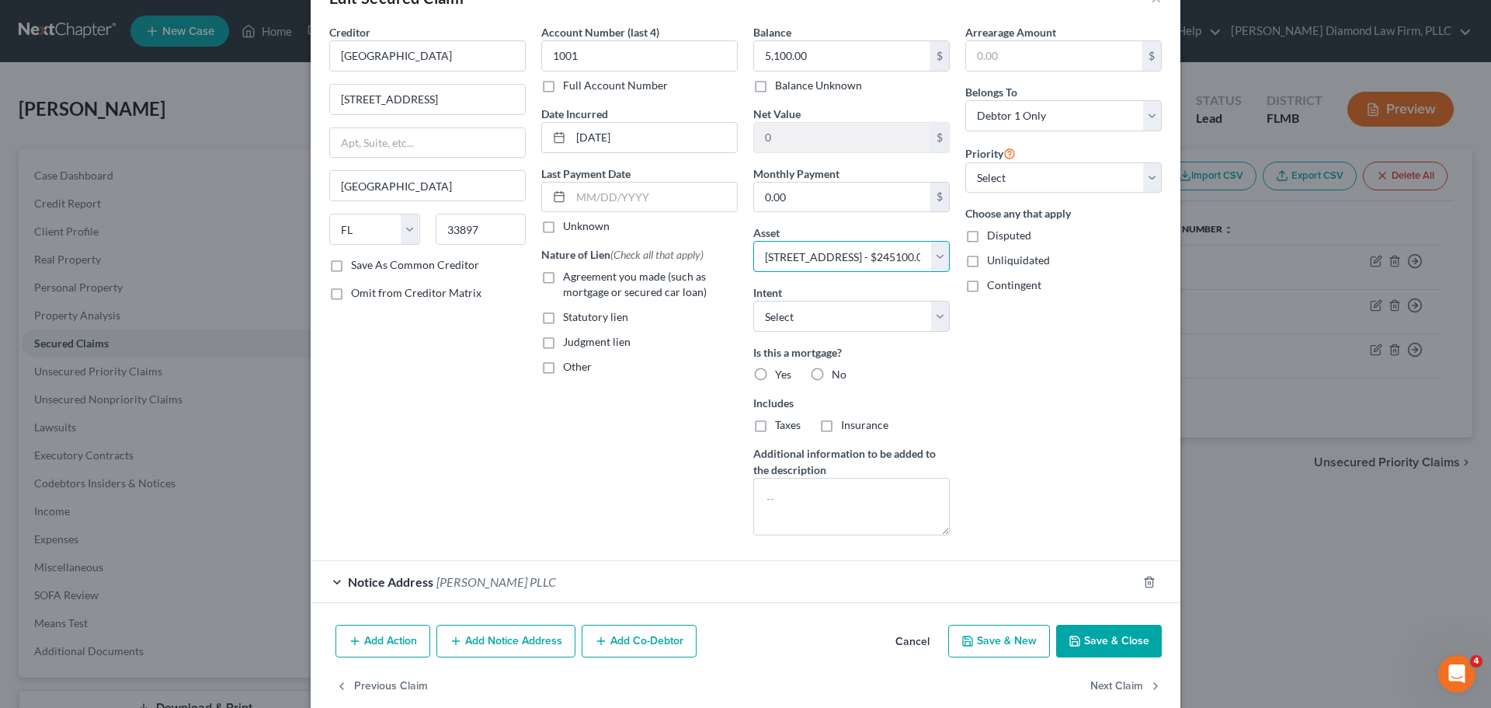
scroll to position [72, 0]
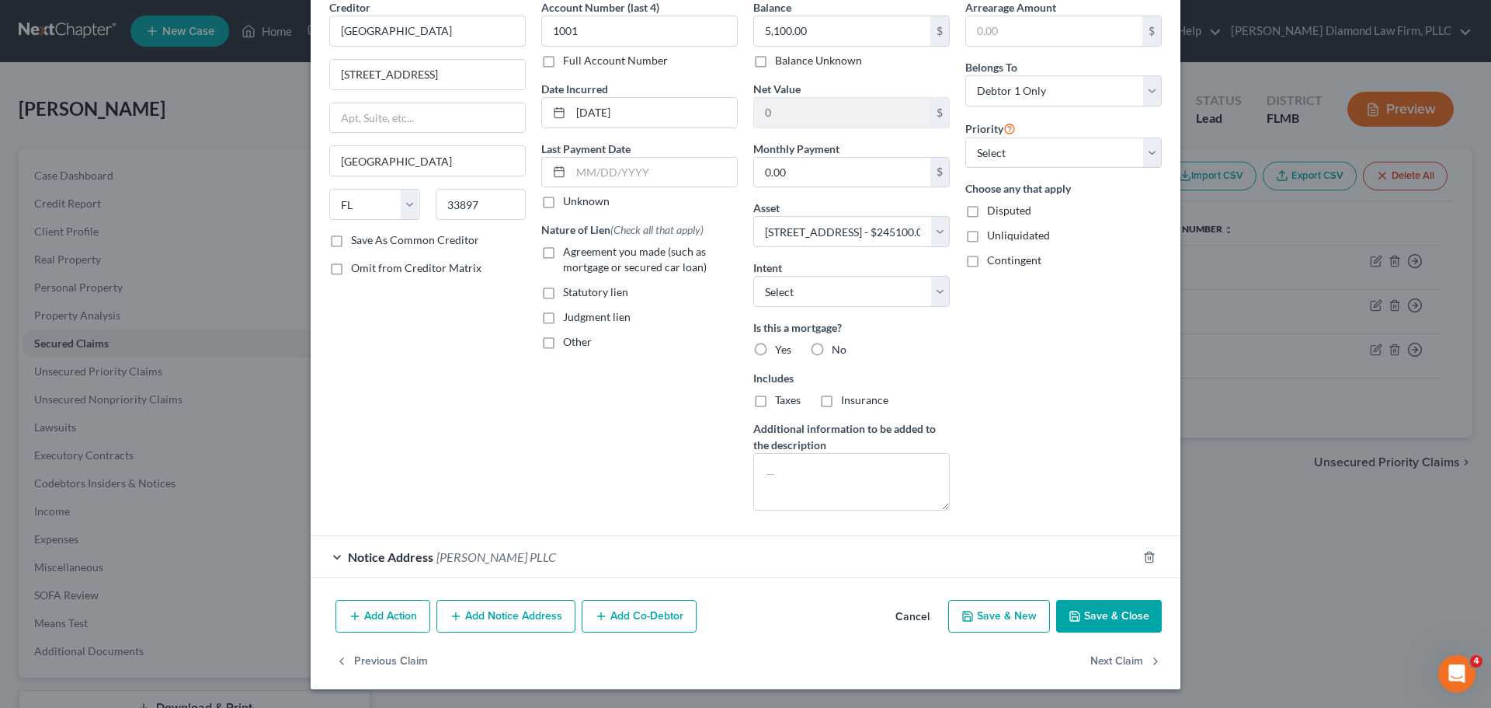
click at [832, 346] on label "No" at bounding box center [839, 350] width 15 height 16
click at [838, 346] on input "No" at bounding box center [843, 347] width 10 height 10
radio input "true"
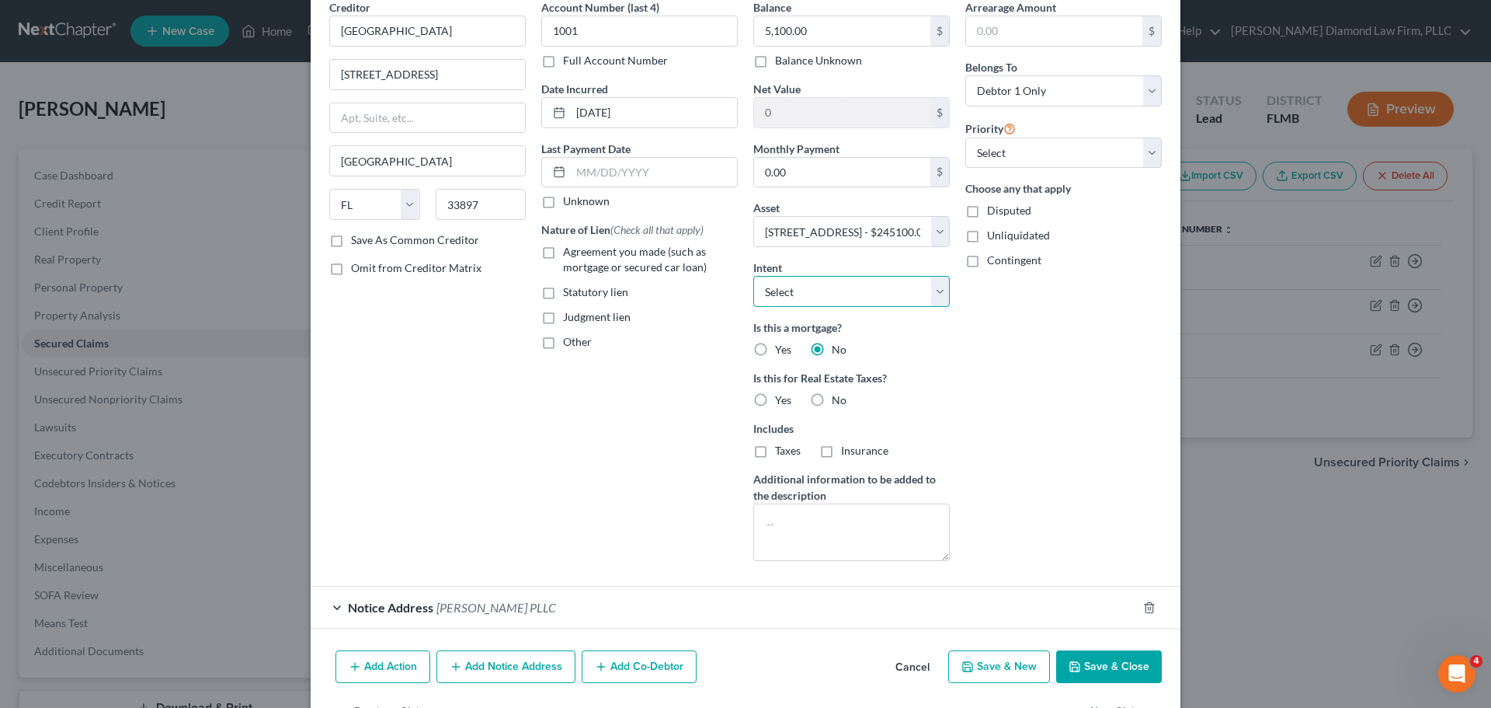
click at [809, 296] on select "Select Surrender Redeem Reaffirm Avoid Other" at bounding box center [851, 291] width 197 height 31
select select "2"
click at [753, 276] on select "Select Surrender Redeem Reaffirm Avoid Other" at bounding box center [851, 291] width 197 height 31
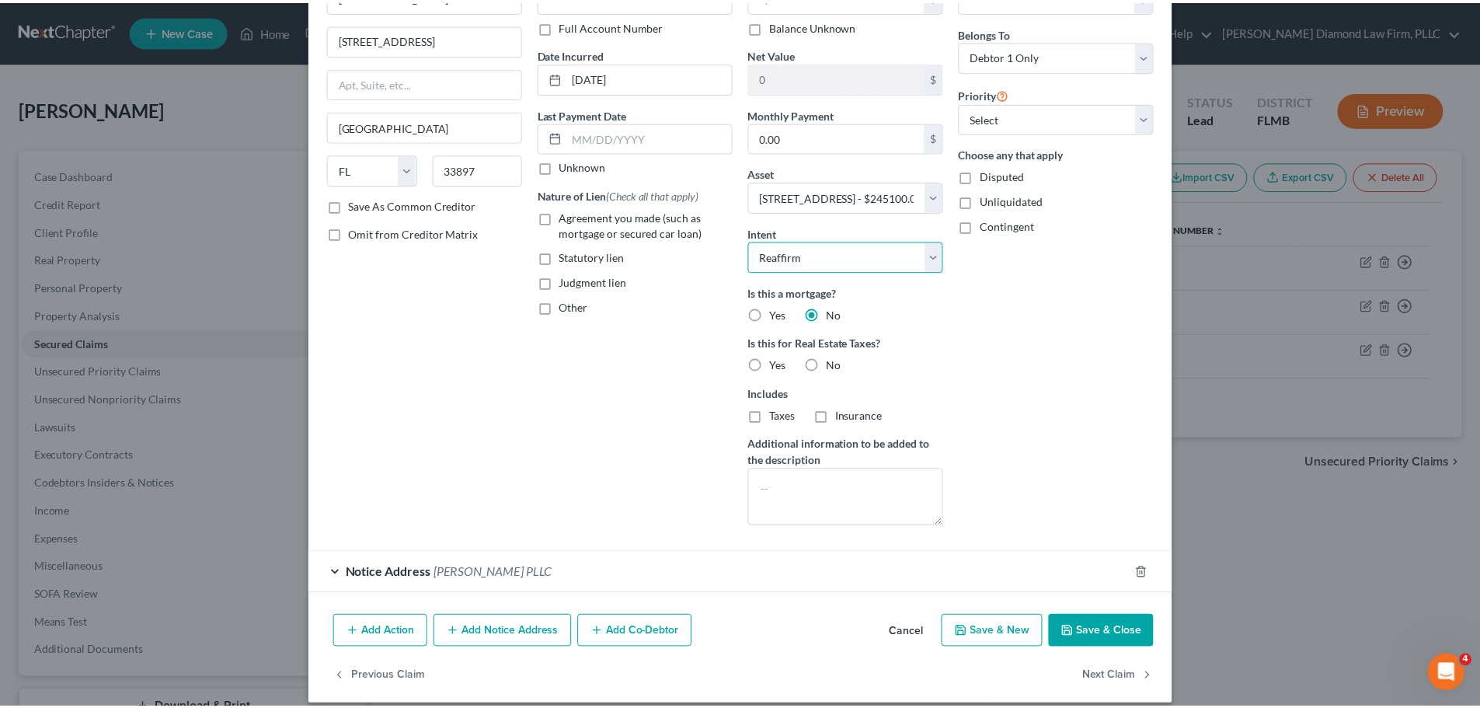
scroll to position [123, 0]
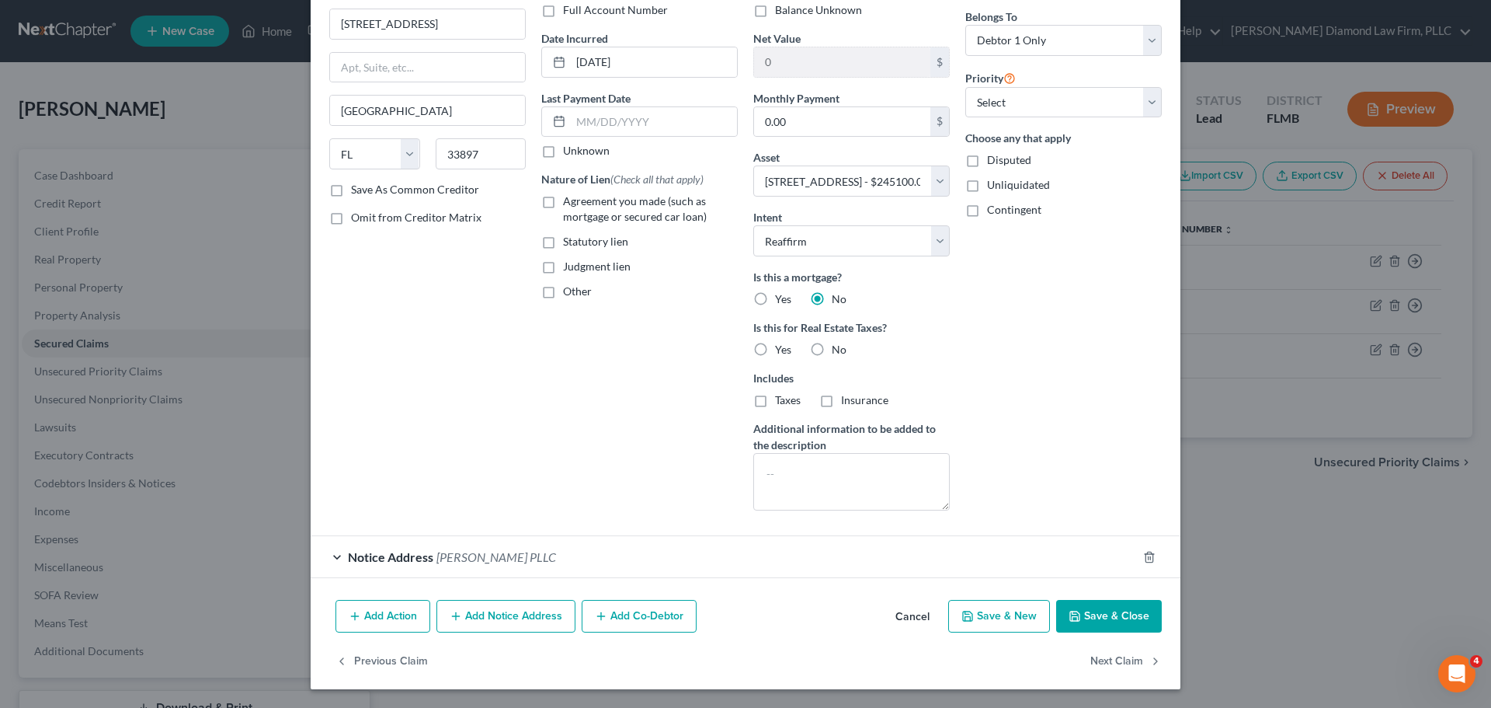
click at [837, 350] on span "No" at bounding box center [839, 349] width 15 height 13
click at [838, 350] on input "No" at bounding box center [843, 347] width 10 height 10
radio input "true"
click at [592, 215] on span "Agreement you made (such as mortgage or secured car loan)" at bounding box center [635, 208] width 144 height 29
click at [579, 204] on input "Agreement you made (such as mortgage or secured car loan)" at bounding box center [574, 198] width 10 height 10
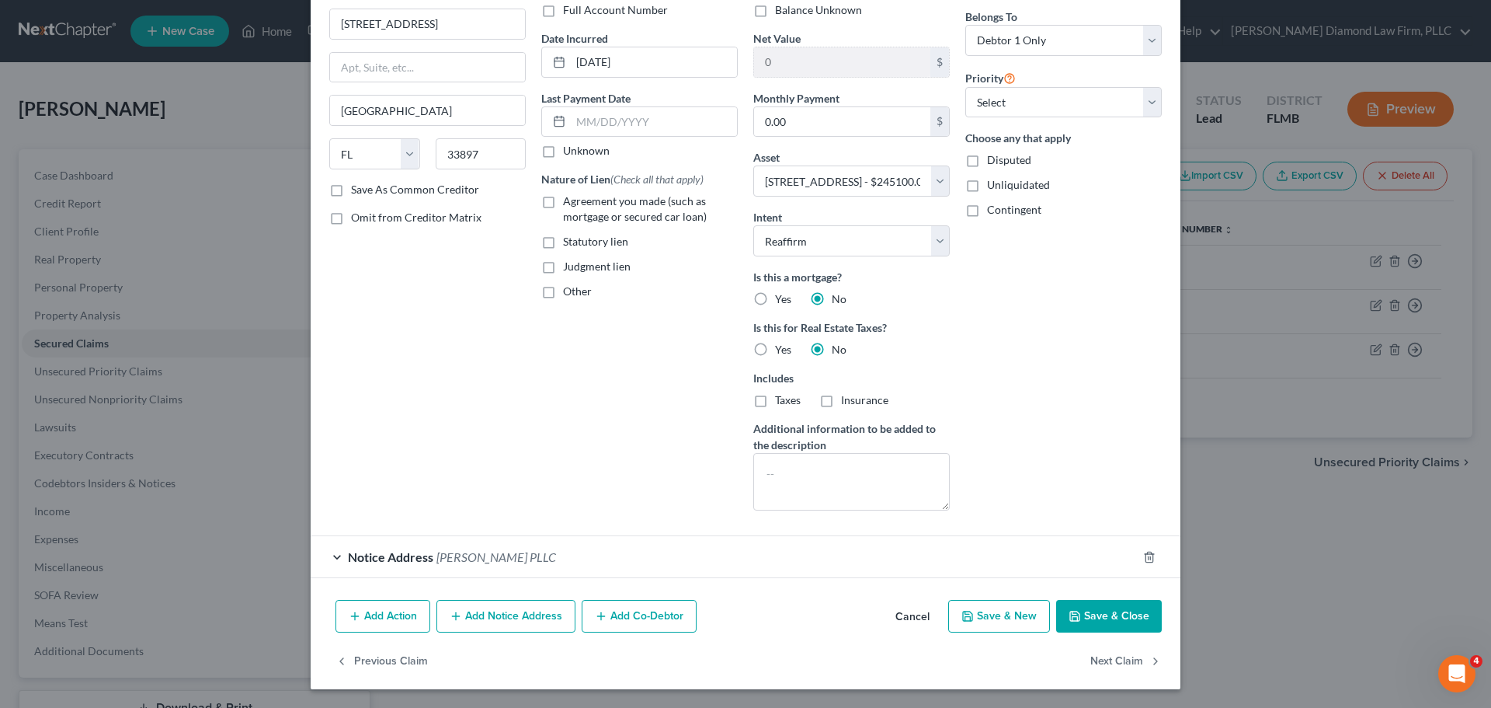
checkbox input "true"
click at [1102, 611] on button "Save & Close" at bounding box center [1109, 616] width 106 height 33
select select
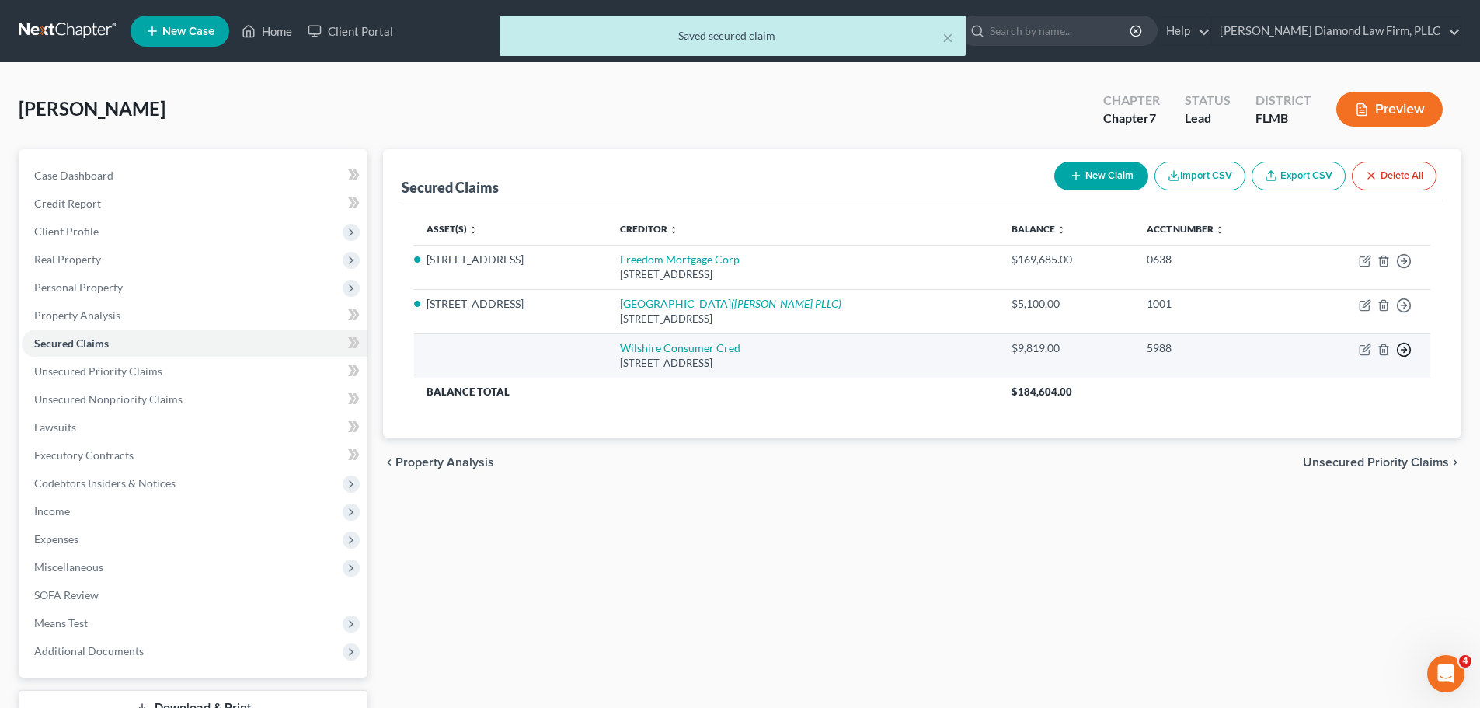
click at [1399, 349] on icon "button" at bounding box center [1404, 350] width 16 height 16
click at [1324, 380] on link "Move to F" at bounding box center [1333, 387] width 130 height 26
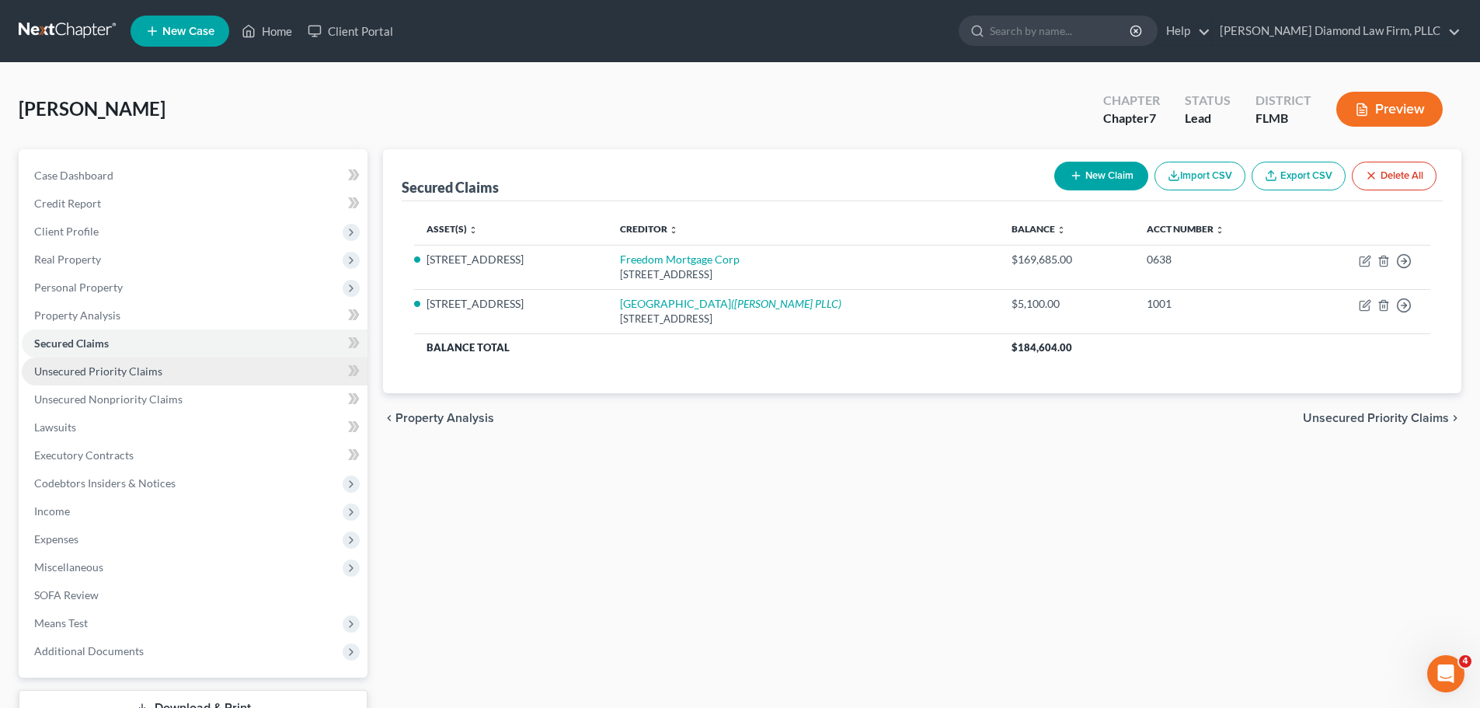
click at [120, 366] on span "Unsecured Priority Claims" at bounding box center [98, 370] width 128 height 13
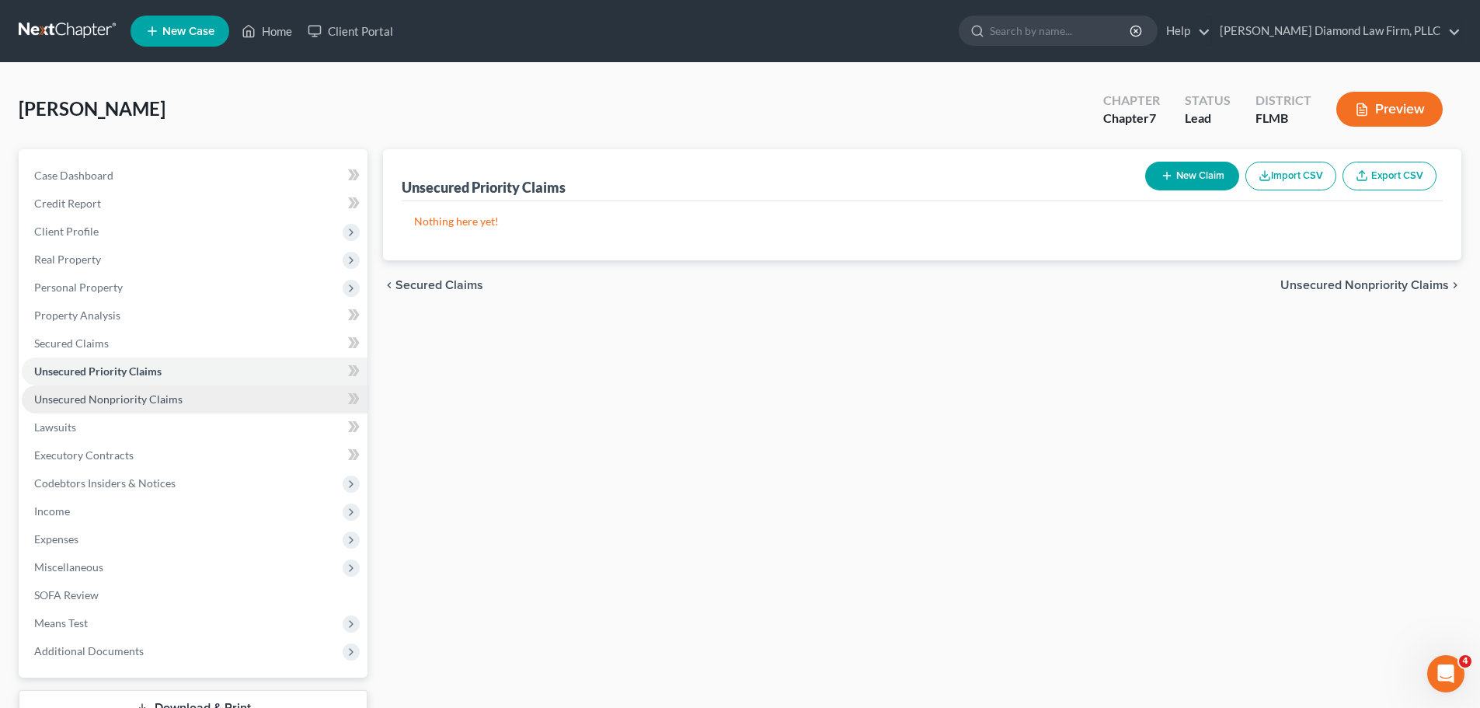
click at [113, 390] on link "Unsecured Nonpriority Claims" at bounding box center [195, 399] width 346 height 28
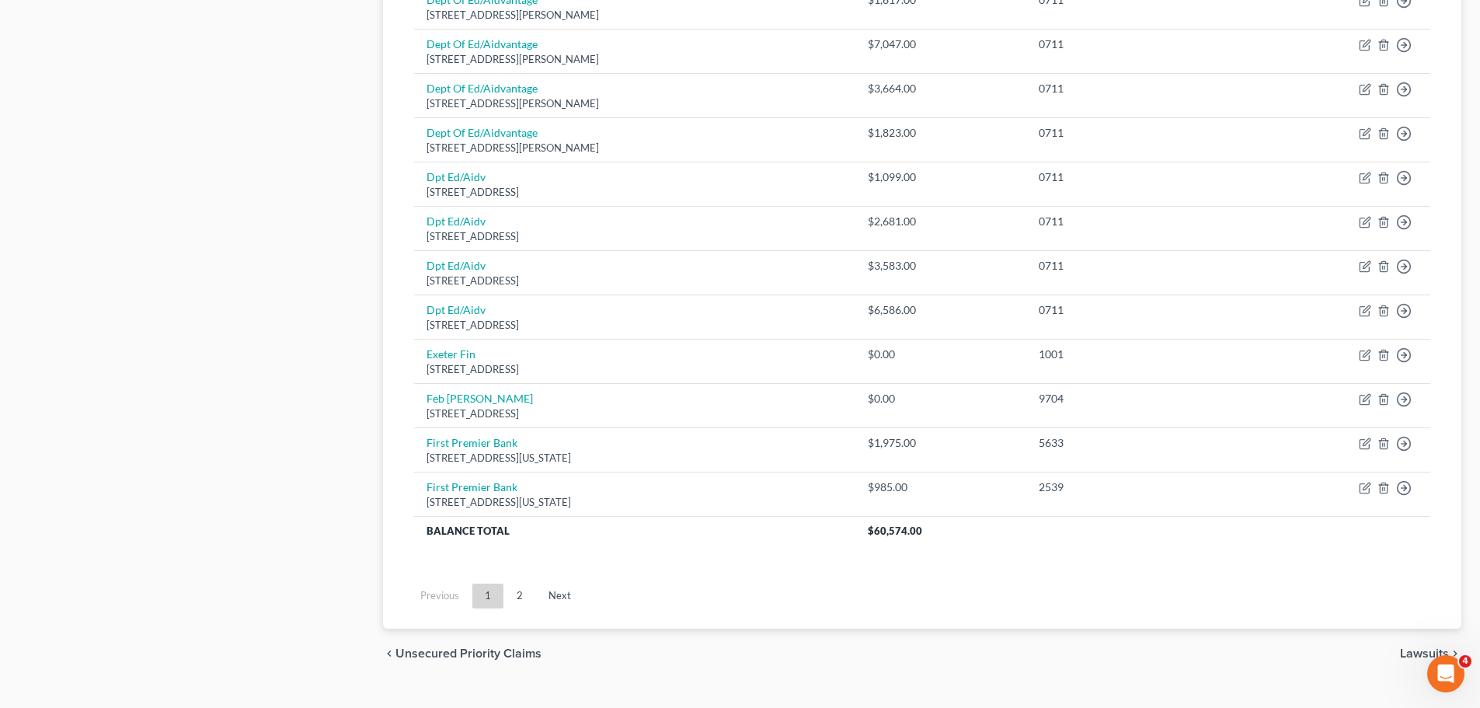
scroll to position [1086, 0]
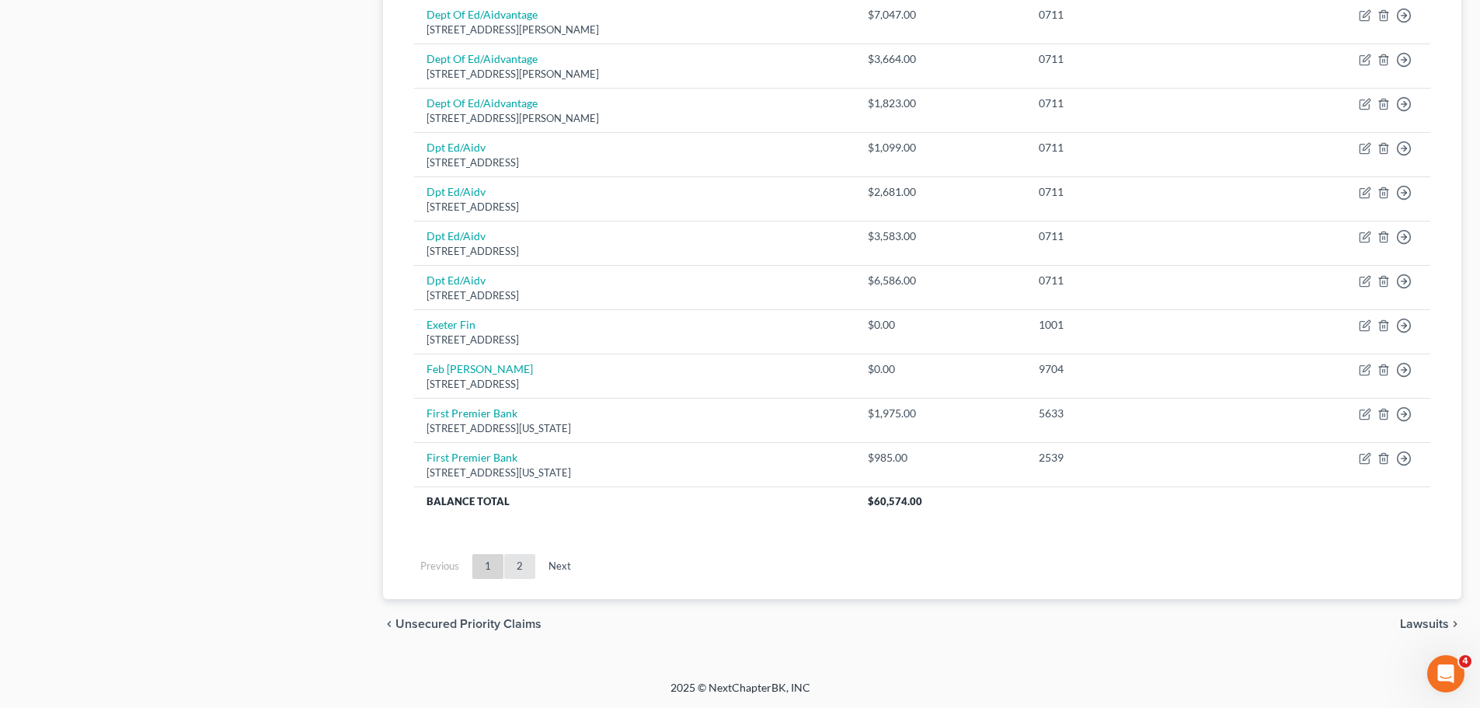
click at [520, 558] on link "2" at bounding box center [519, 566] width 31 height 25
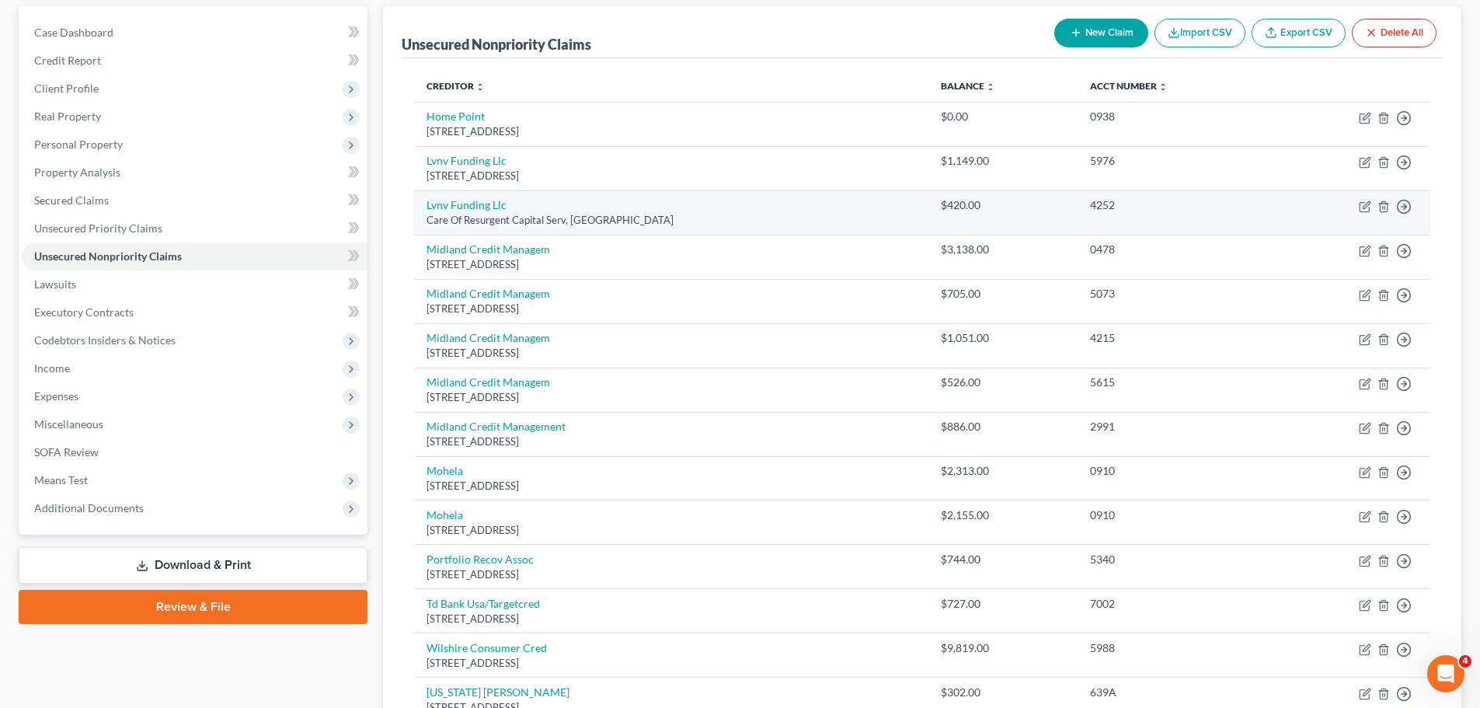
scroll to position [0, 0]
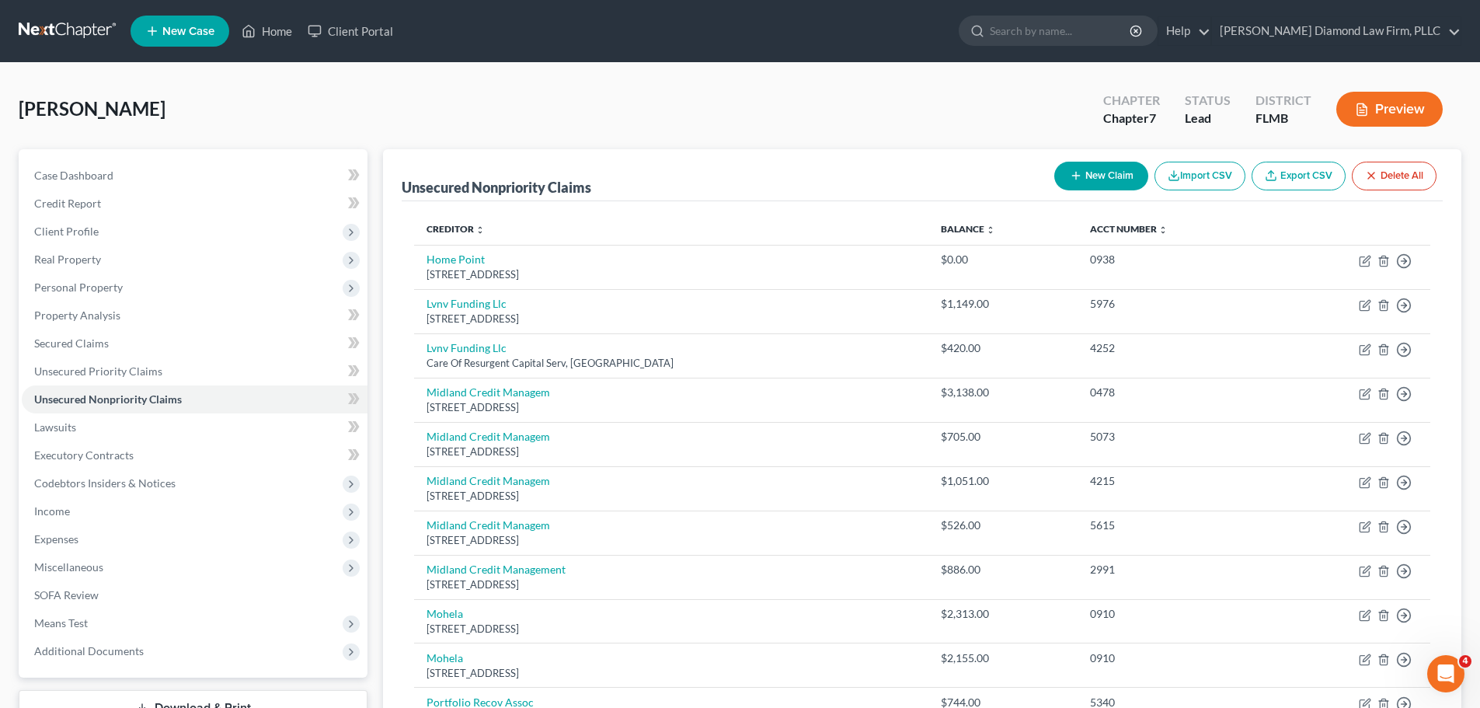
click at [1105, 167] on button "New Claim" at bounding box center [1101, 176] width 94 height 29
select select "0"
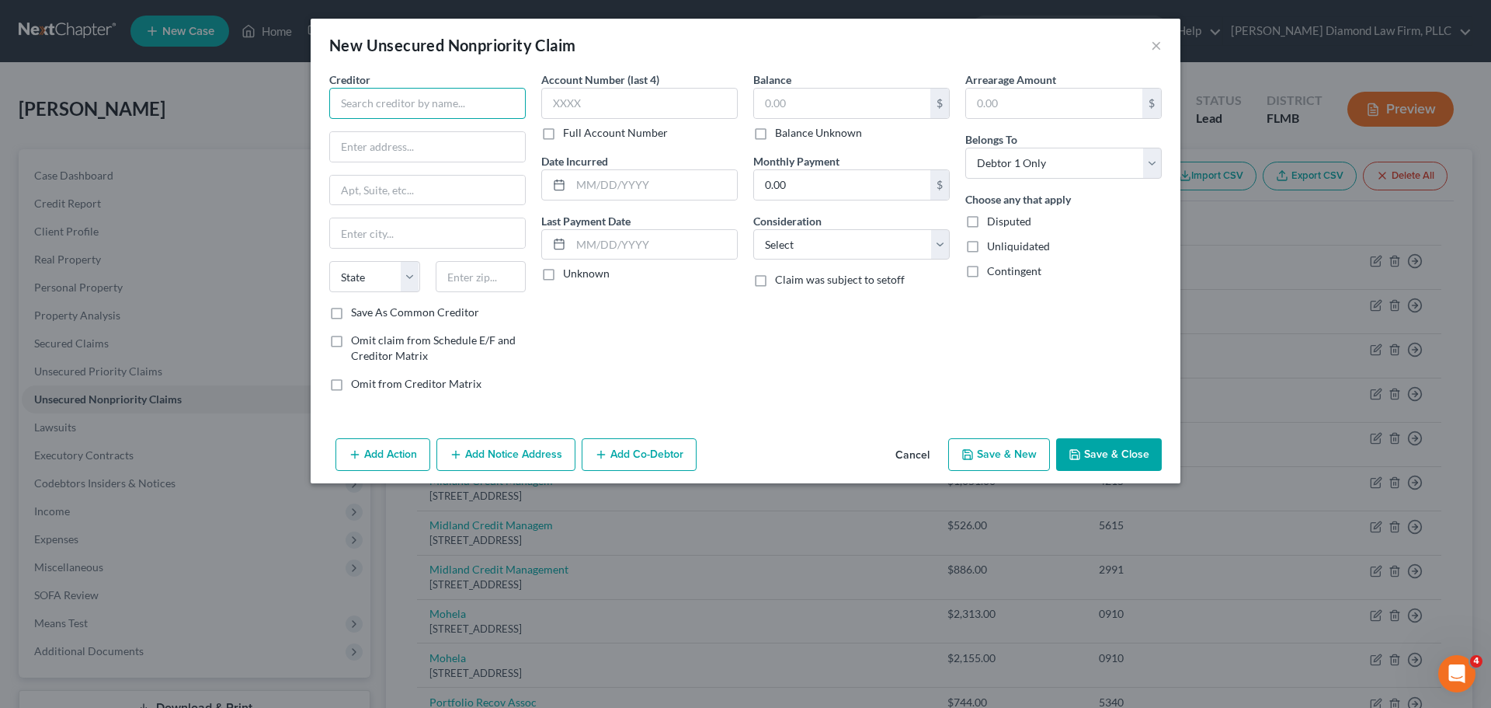
click at [388, 107] on input "text" at bounding box center [427, 103] width 197 height 31
type input "Ray's Motor Sales"
type input "201 S 1st St"
type input "Lake Wales"
select select "9"
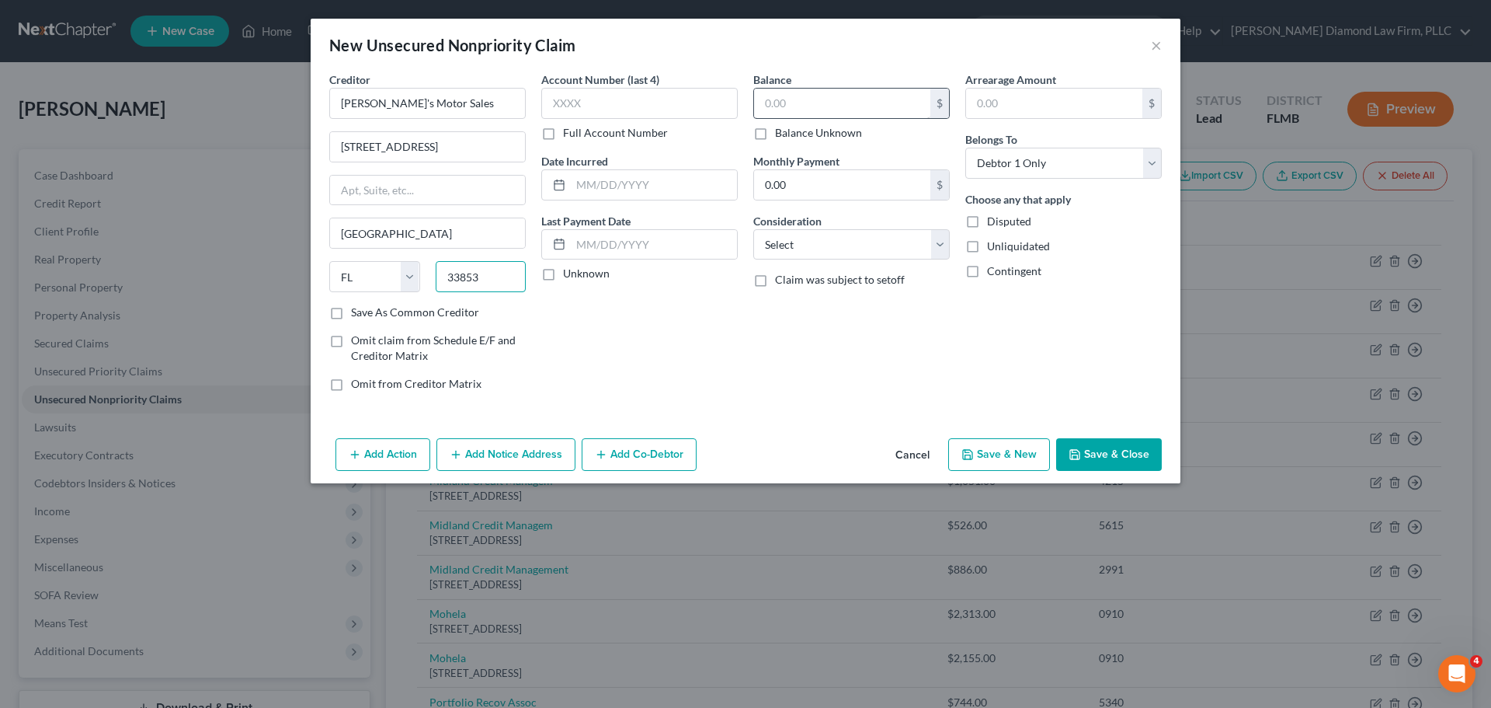
type input "33853"
click at [836, 99] on input "text" at bounding box center [842, 104] width 176 height 30
type input "7,485.81"
click at [629, 183] on input "text" at bounding box center [654, 185] width 166 height 30
type input "12/20/2022"
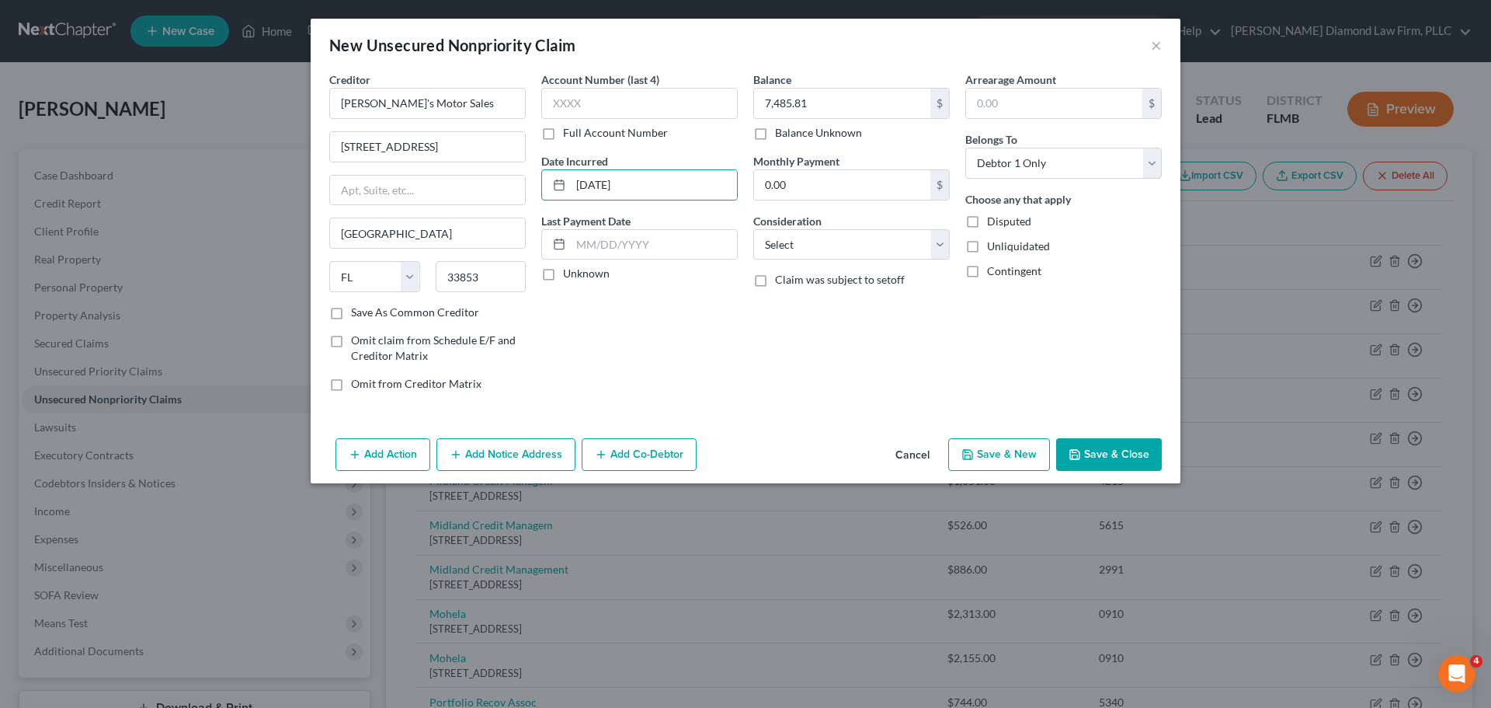
click at [1115, 442] on button "Save & Close" at bounding box center [1109, 454] width 106 height 33
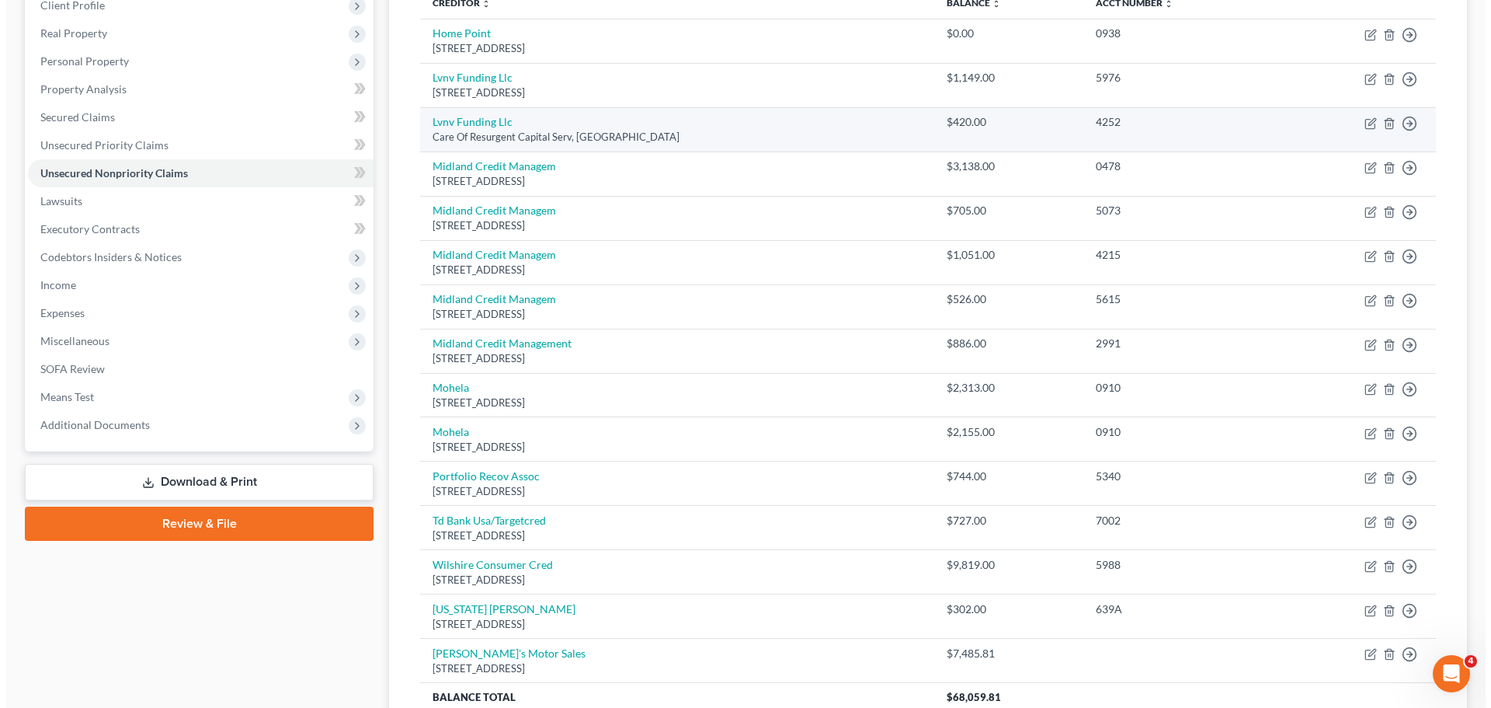
scroll to position [422, 0]
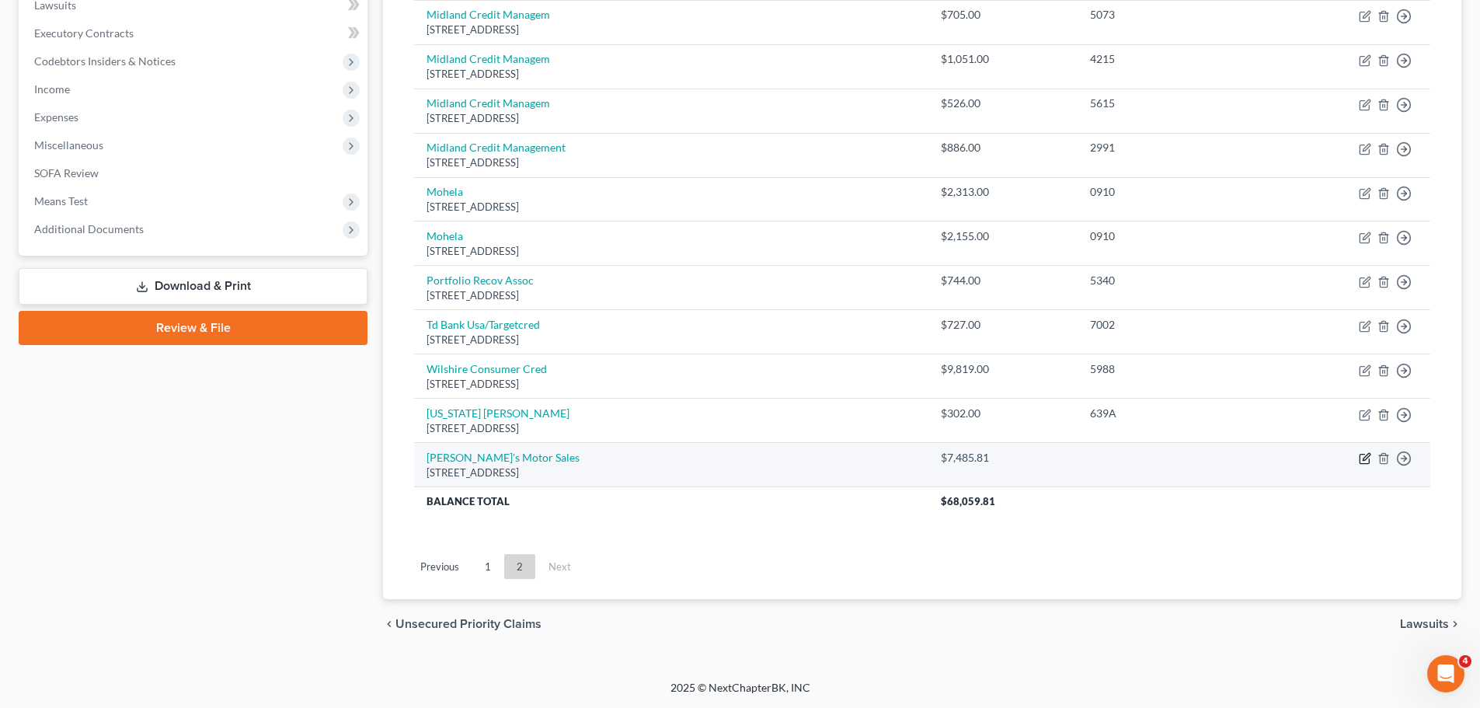
click at [1363, 461] on icon "button" at bounding box center [1365, 457] width 7 height 7
select select "9"
select select "0"
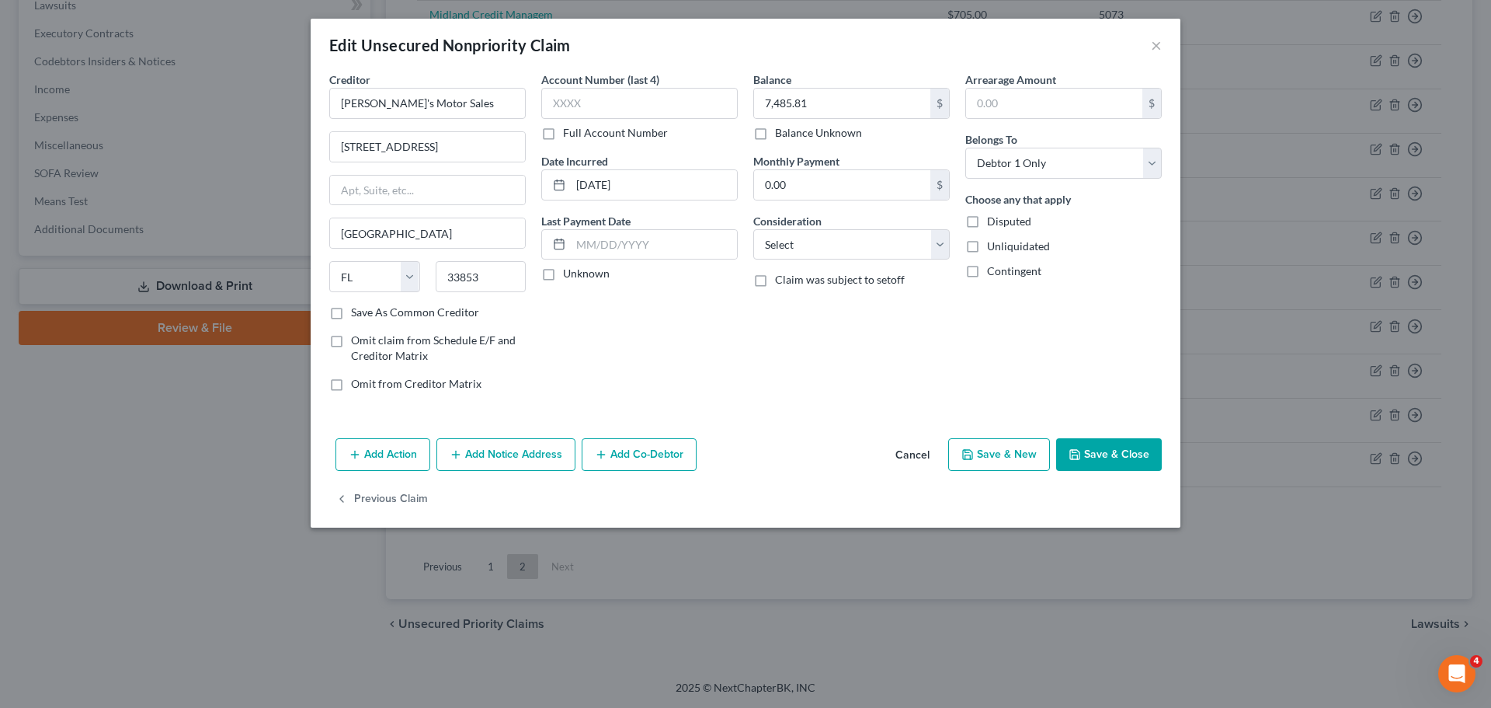
click at [376, 454] on button "Add Action" at bounding box center [383, 454] width 95 height 33
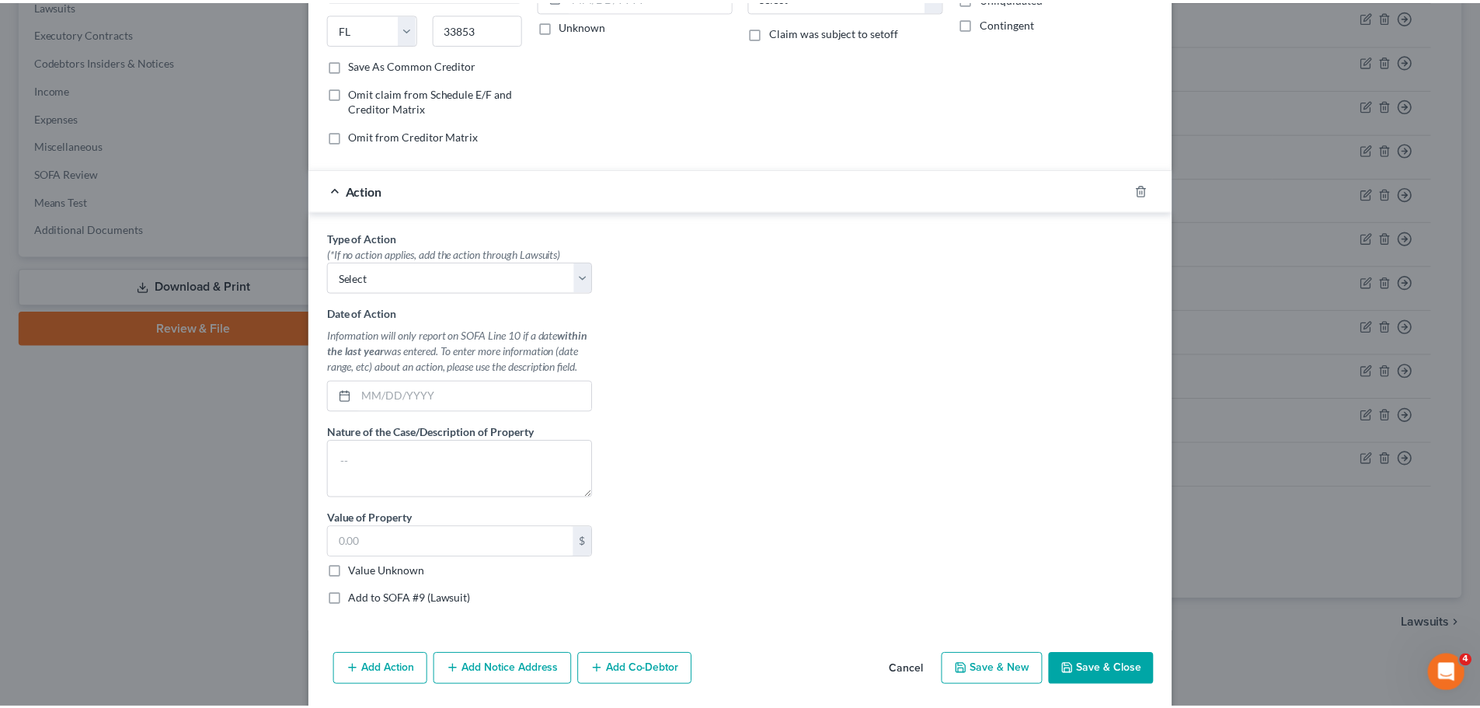
scroll to position [302, 0]
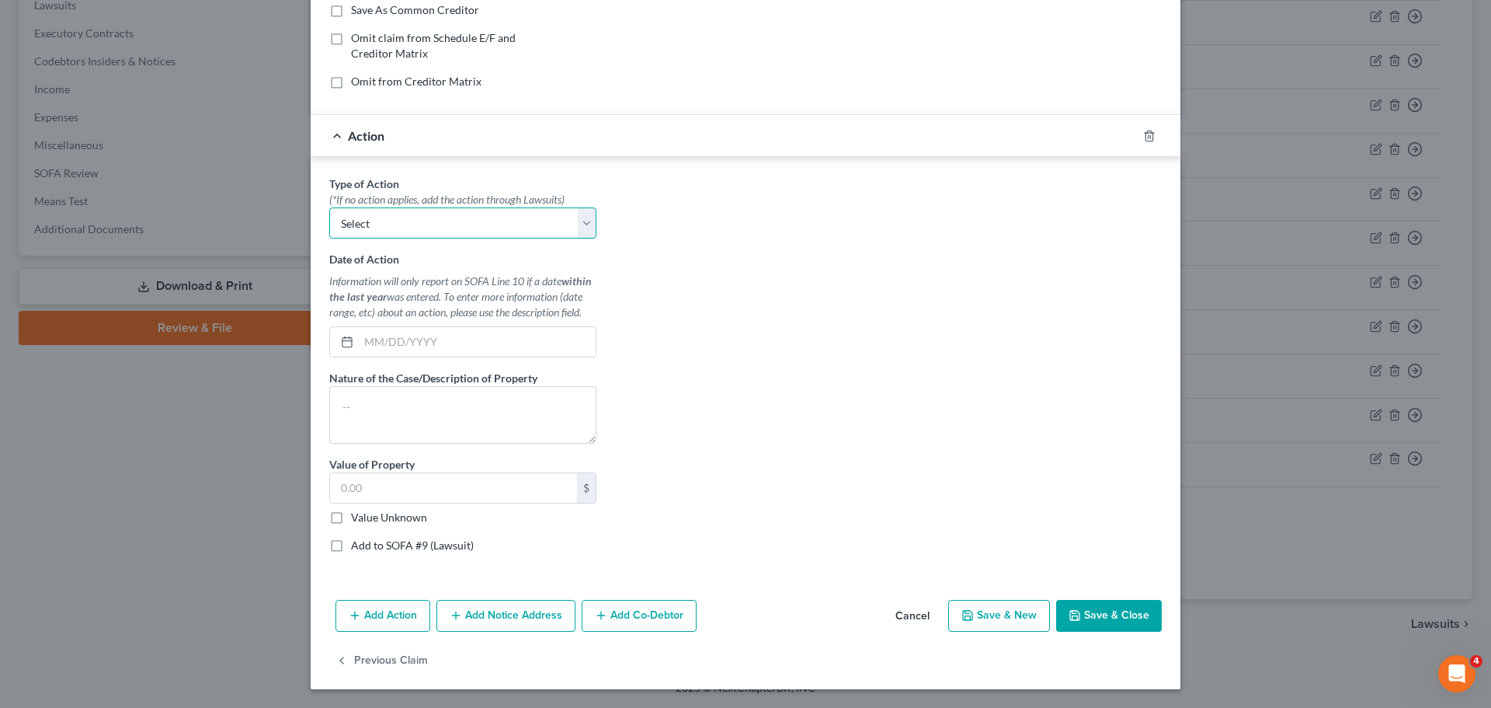
click at [454, 228] on select "Select Repossession Garnishment Foreclosure Personal Injury Attached, Seized, O…" at bounding box center [462, 222] width 267 height 31
select select "0"
click at [329, 207] on select "Select Repossession Garnishment Foreclosure Personal Injury Attached, Seized, O…" at bounding box center [462, 222] width 267 height 31
click at [410, 332] on input "text" at bounding box center [477, 342] width 237 height 30
type input "1"
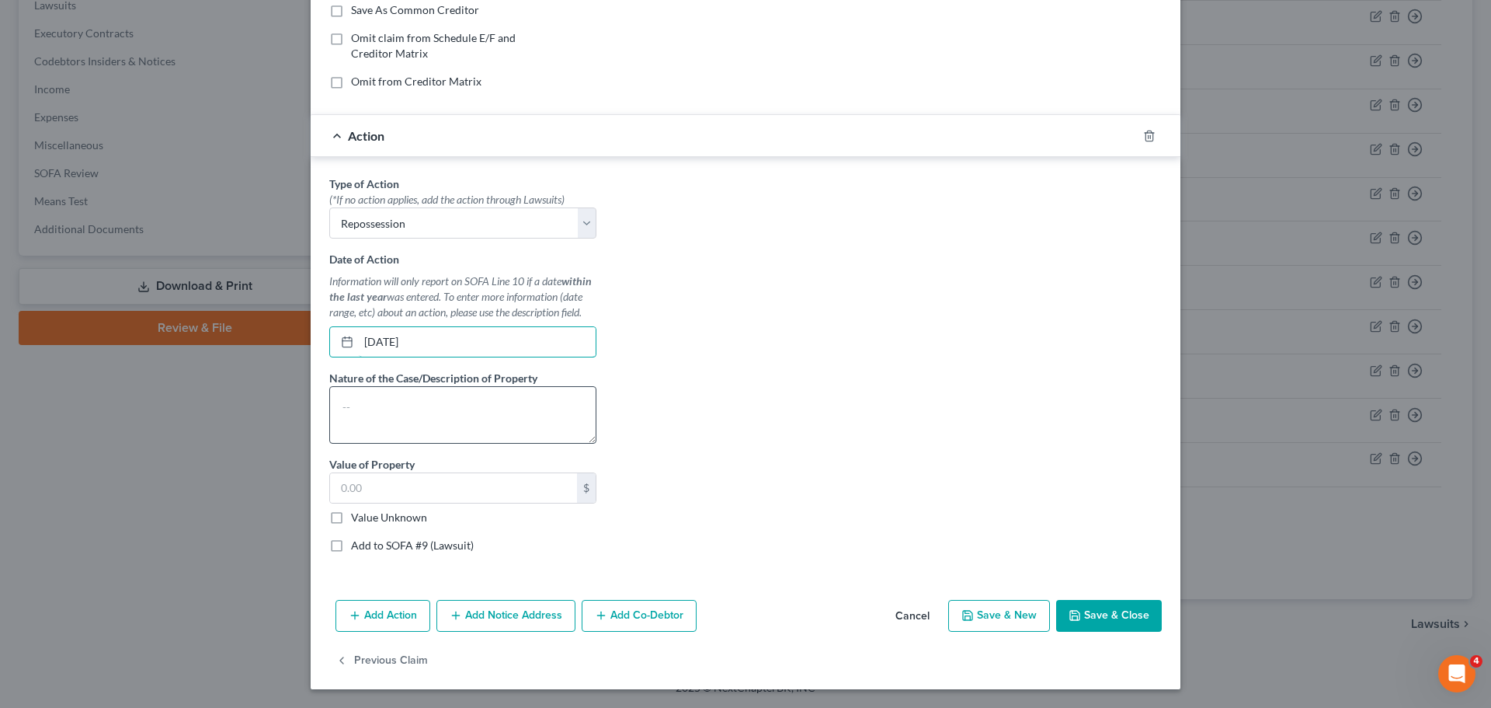
type input "12/31/2023"
click at [412, 405] on textarea at bounding box center [462, 414] width 267 height 57
type textarea "2015 Kia"
click at [398, 524] on label "Value Unknown" at bounding box center [389, 518] width 76 height 16
click at [367, 520] on input "Value Unknown" at bounding box center [362, 515] width 10 height 10
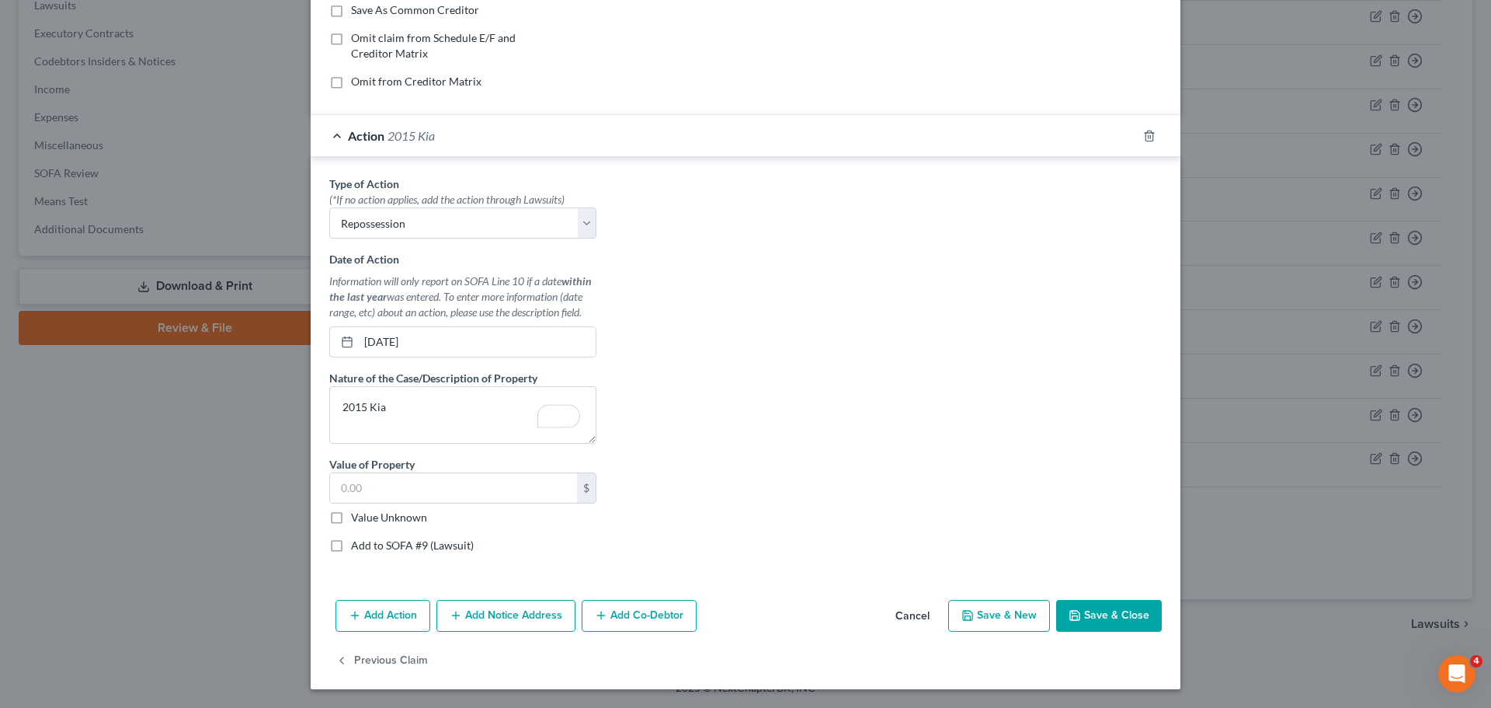
checkbox input "true"
type input "0.00"
click at [1105, 614] on button "Save & Close" at bounding box center [1109, 616] width 106 height 33
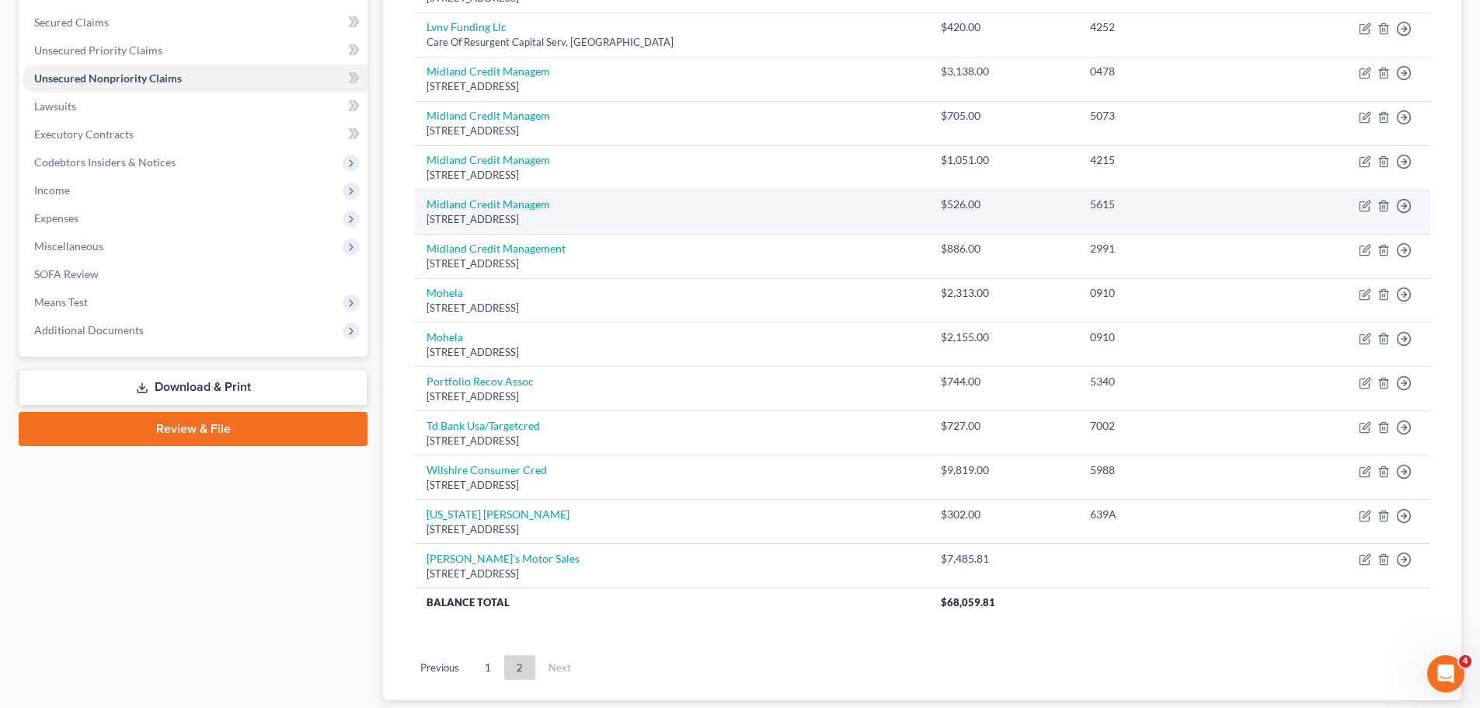
scroll to position [422, 0]
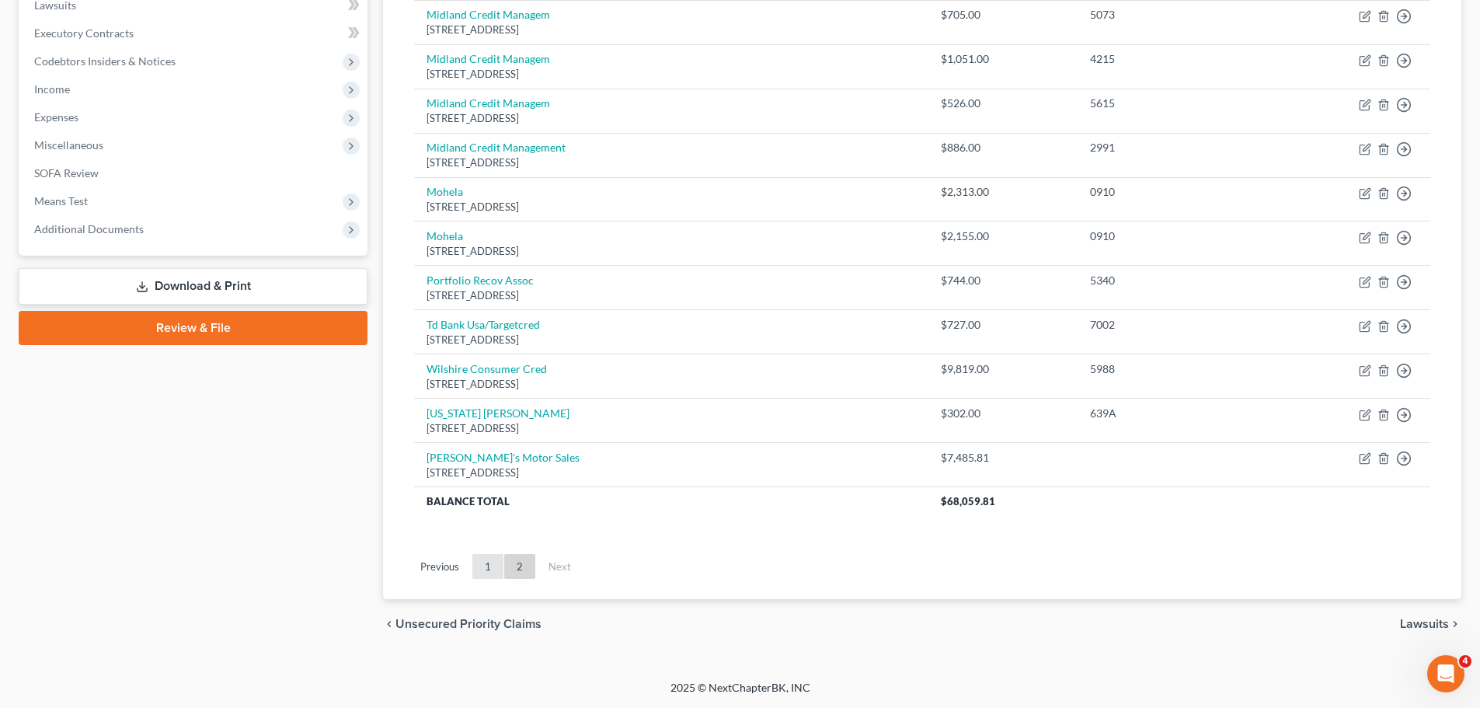
click at [489, 572] on link "1" at bounding box center [487, 566] width 31 height 25
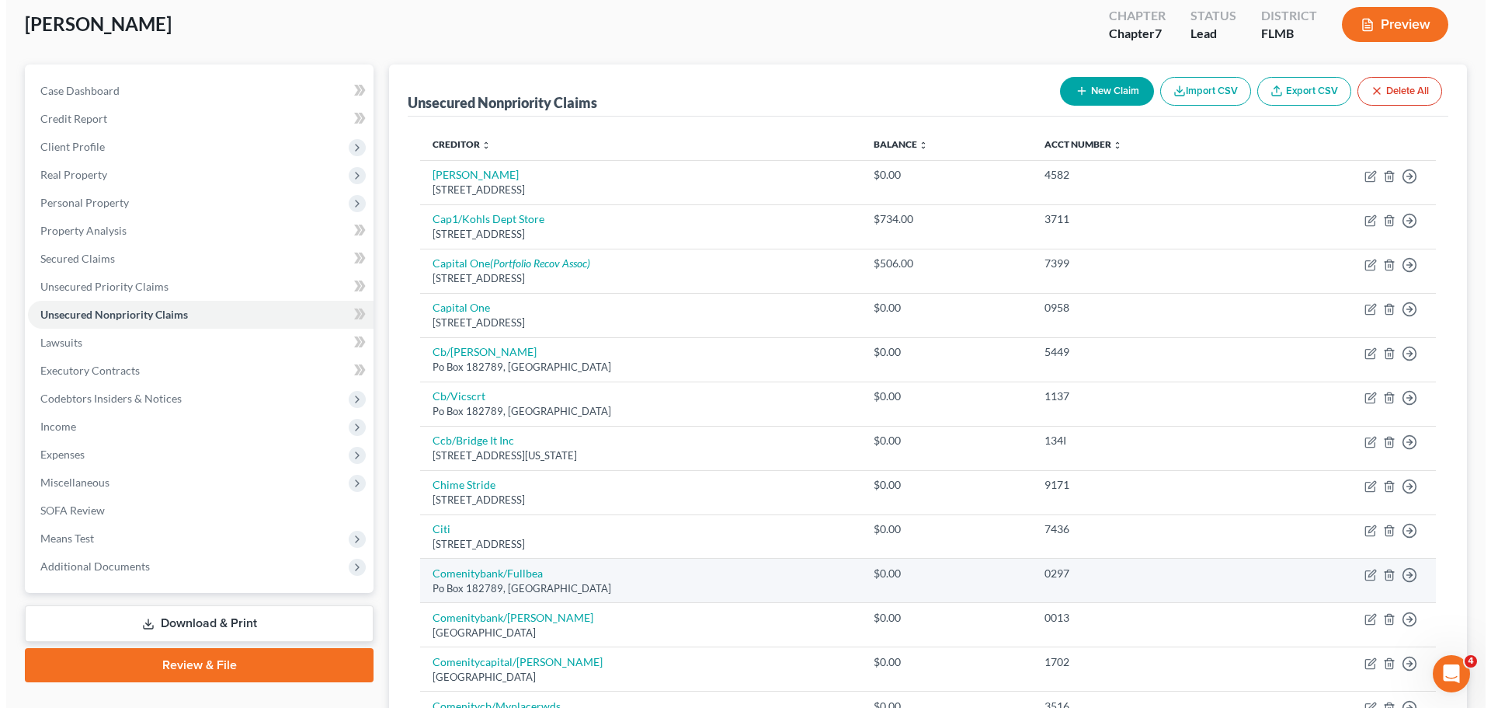
scroll to position [0, 0]
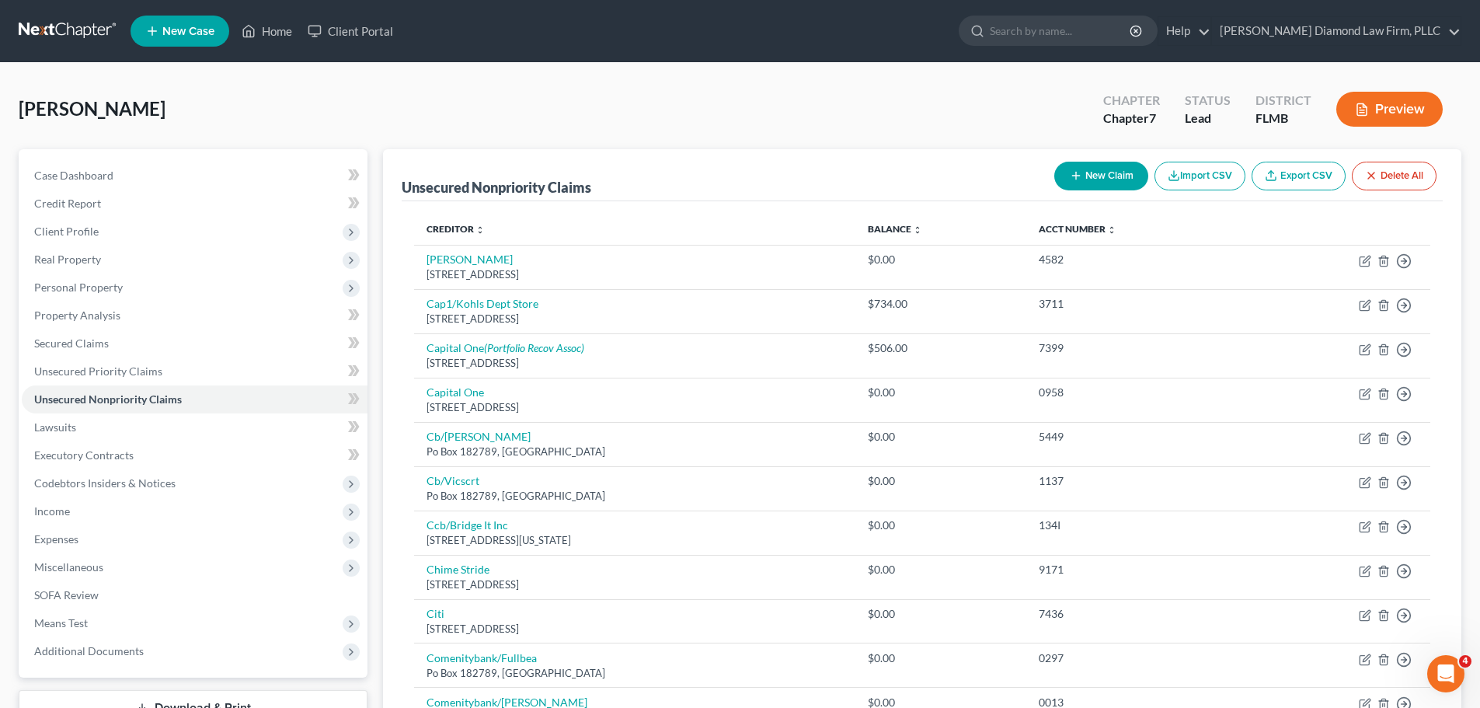
click at [1086, 175] on button "New Claim" at bounding box center [1101, 176] width 94 height 29
select select "0"
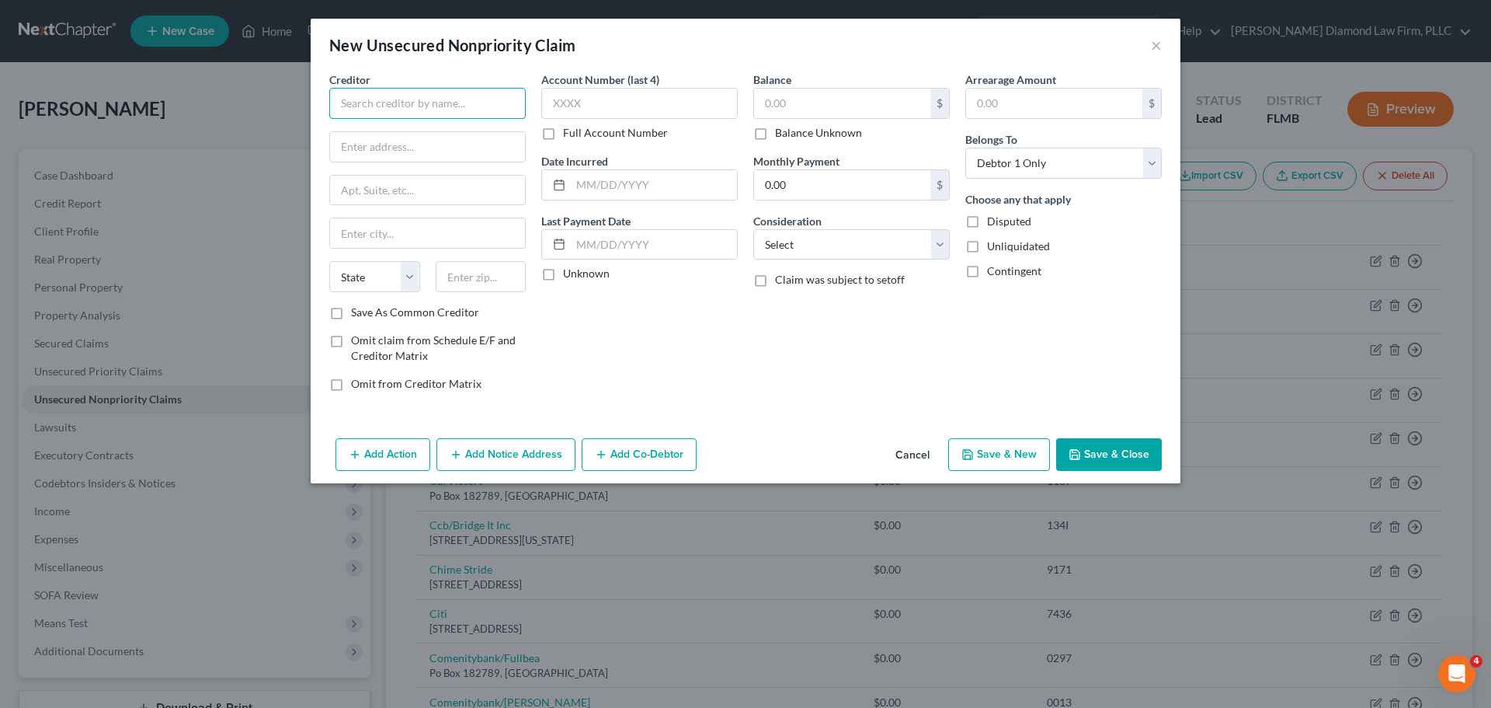
click at [476, 110] on input "text" at bounding box center [427, 103] width 197 height 31
type input "AT&T"
paste input "208 S. Akard Street"
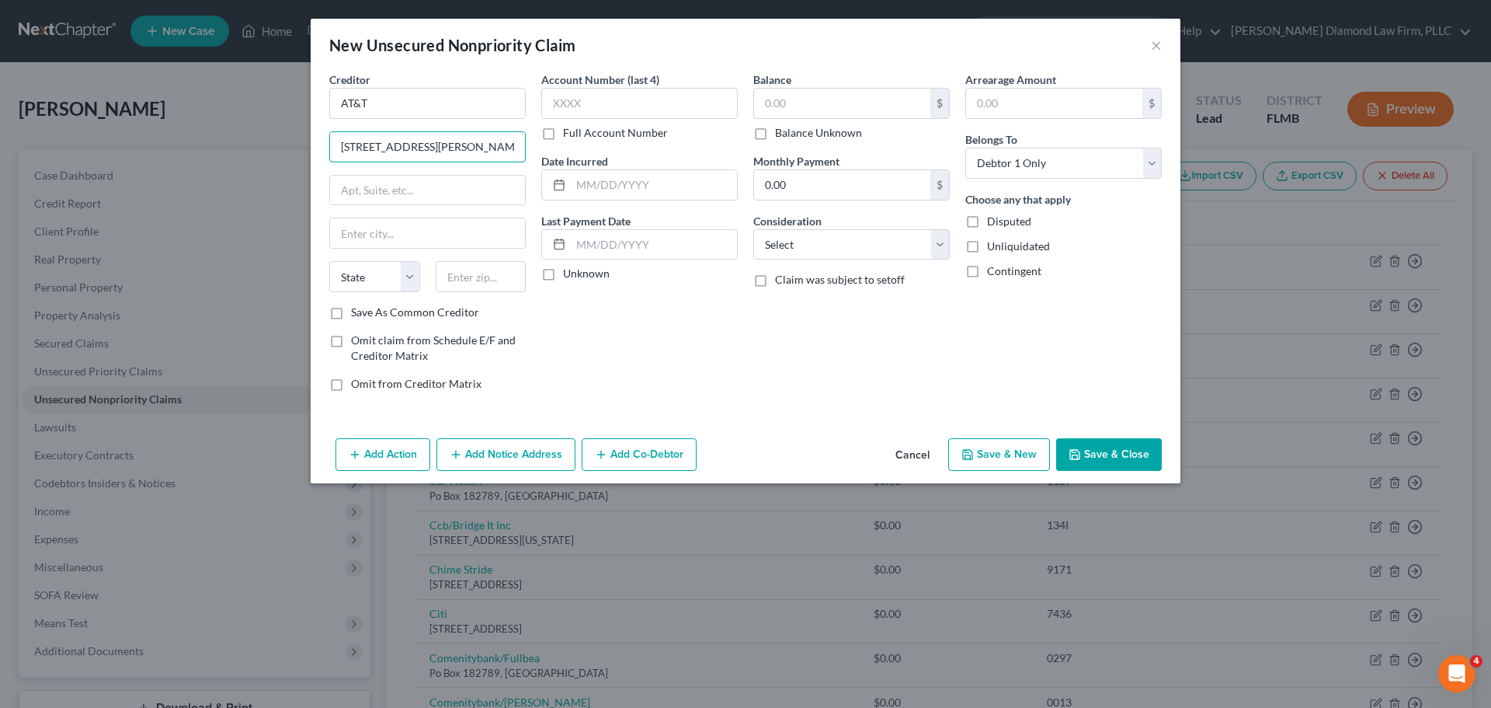
type input "208 S. Akard Street"
click at [413, 184] on input "text" at bounding box center [427, 191] width 195 height 30
type input "Ste 2954"
type input "Dallas"
click at [359, 291] on select "State AL AK AR AZ CA CO CT DE DC FL GA GU HI ID IL IN IA KS KY LA ME MD MA MI M…" at bounding box center [374, 276] width 91 height 31
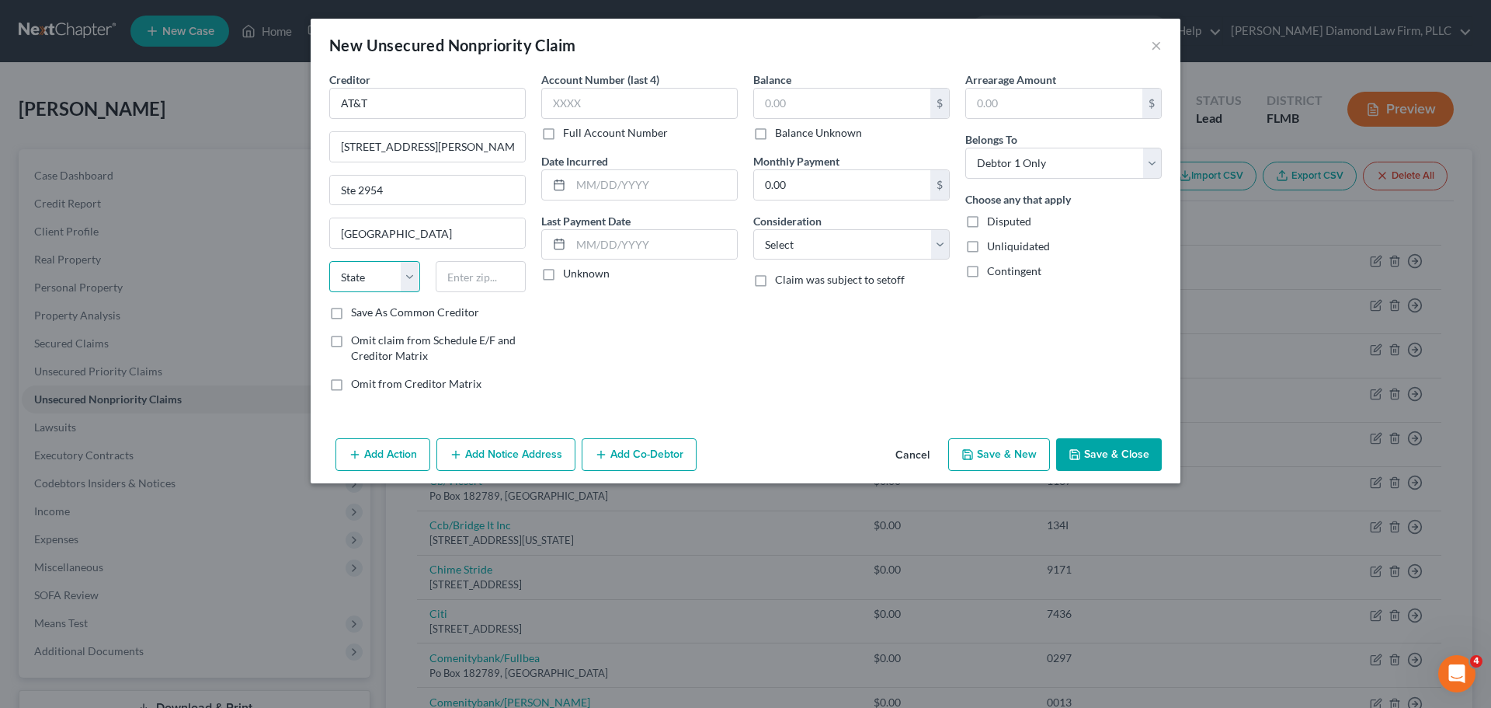
select select "45"
click at [329, 261] on select "State AL AK AR AZ CA CO CT DE DC FL GA GU HI ID IL IN IA KS KY LA ME MD MA MI M…" at bounding box center [374, 276] width 91 height 31
click at [477, 271] on input "text" at bounding box center [481, 276] width 91 height 31
type input "75202"
click at [622, 98] on input "text" at bounding box center [639, 103] width 197 height 31
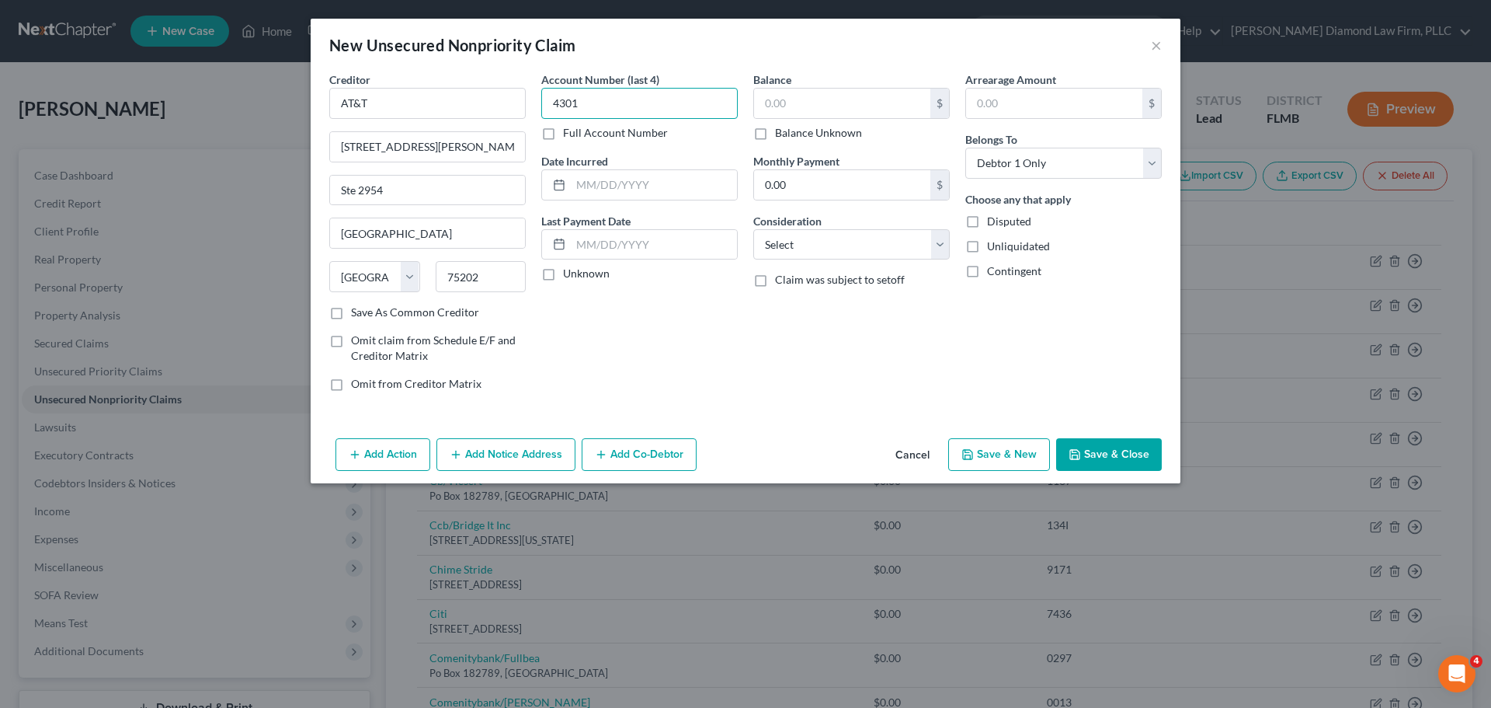
type input "4301"
click at [465, 451] on button "Add Notice Address" at bounding box center [506, 454] width 139 height 33
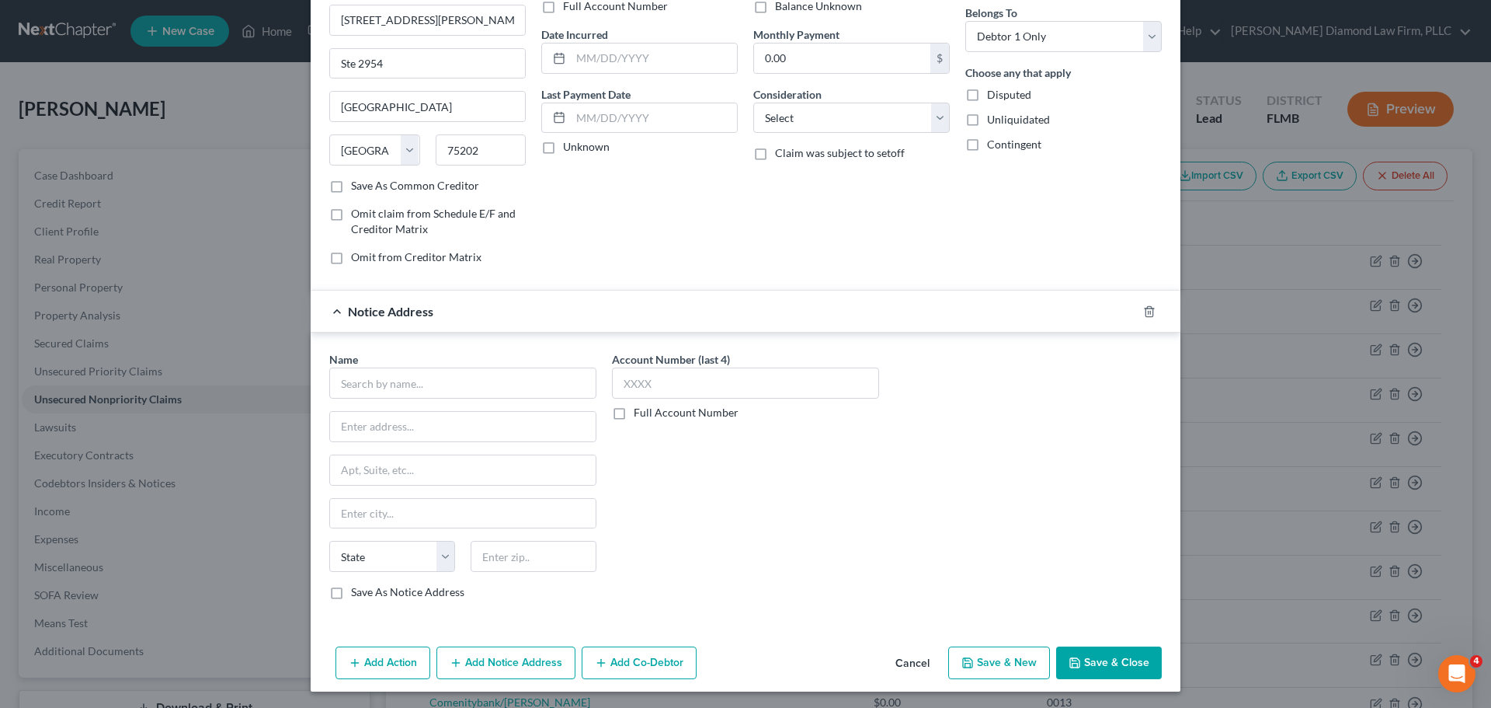
scroll to position [129, 0]
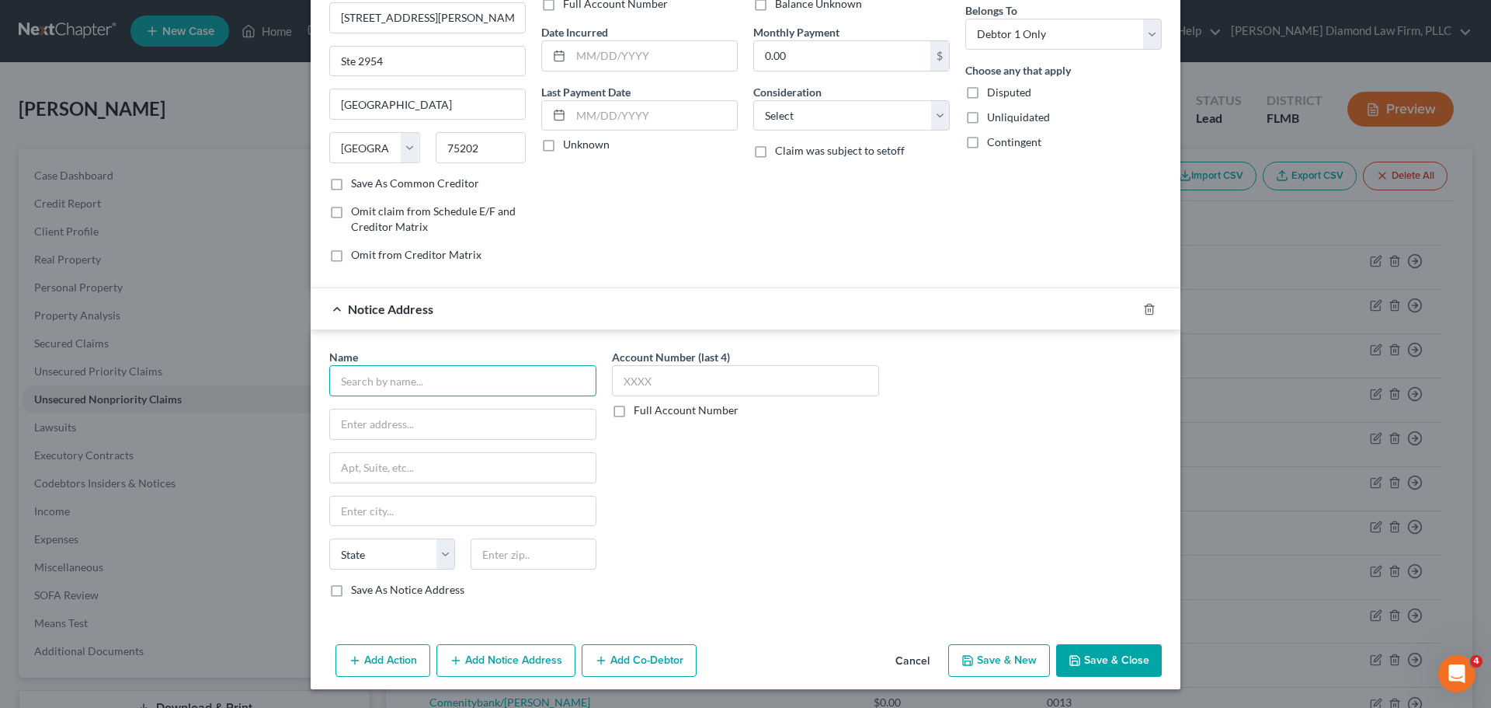
click at [489, 375] on input "text" at bounding box center [462, 380] width 267 height 31
click at [470, 403] on div "Waypoint Resource Group" at bounding box center [423, 408] width 162 height 16
type input "Waypoint Resource Group"
type input "PO Box 8588"
type input "Round Rock"
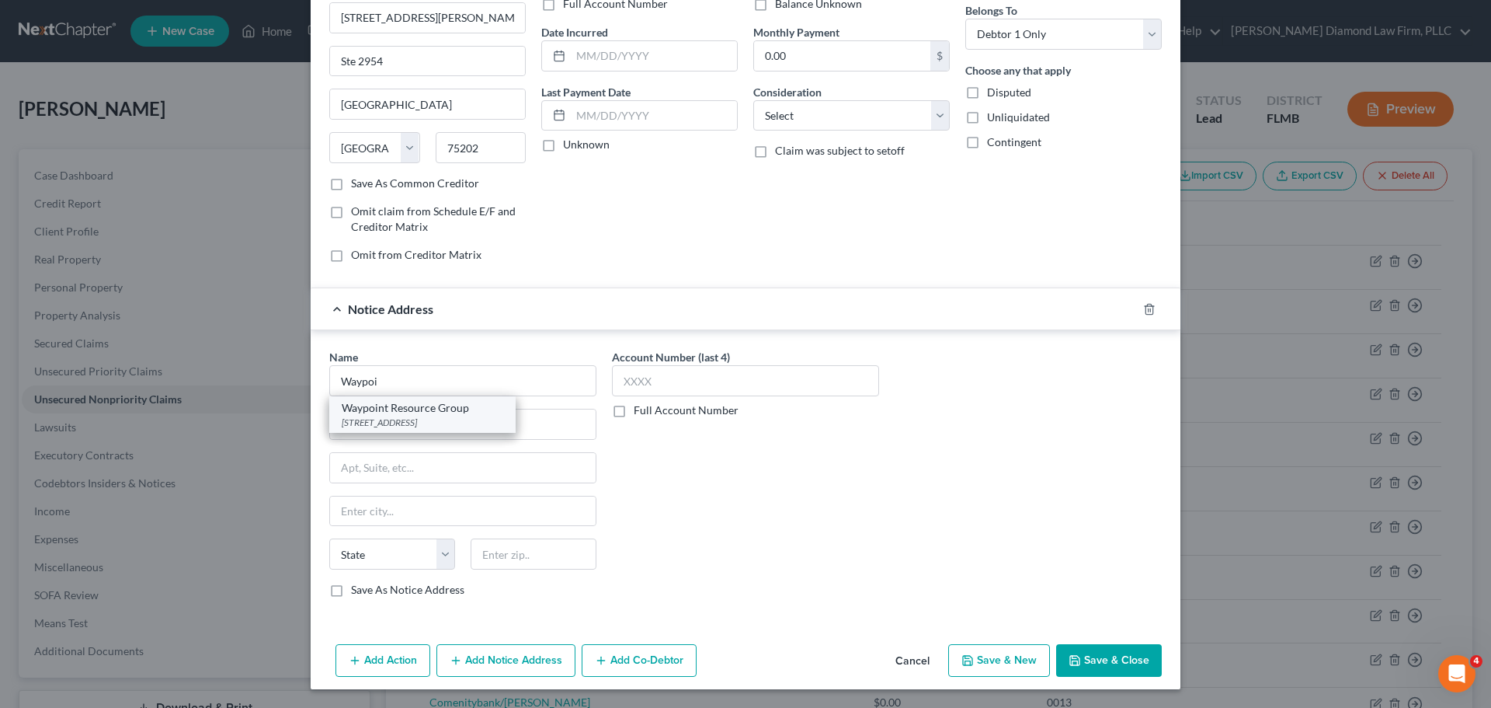
select select "45"
type input "78683"
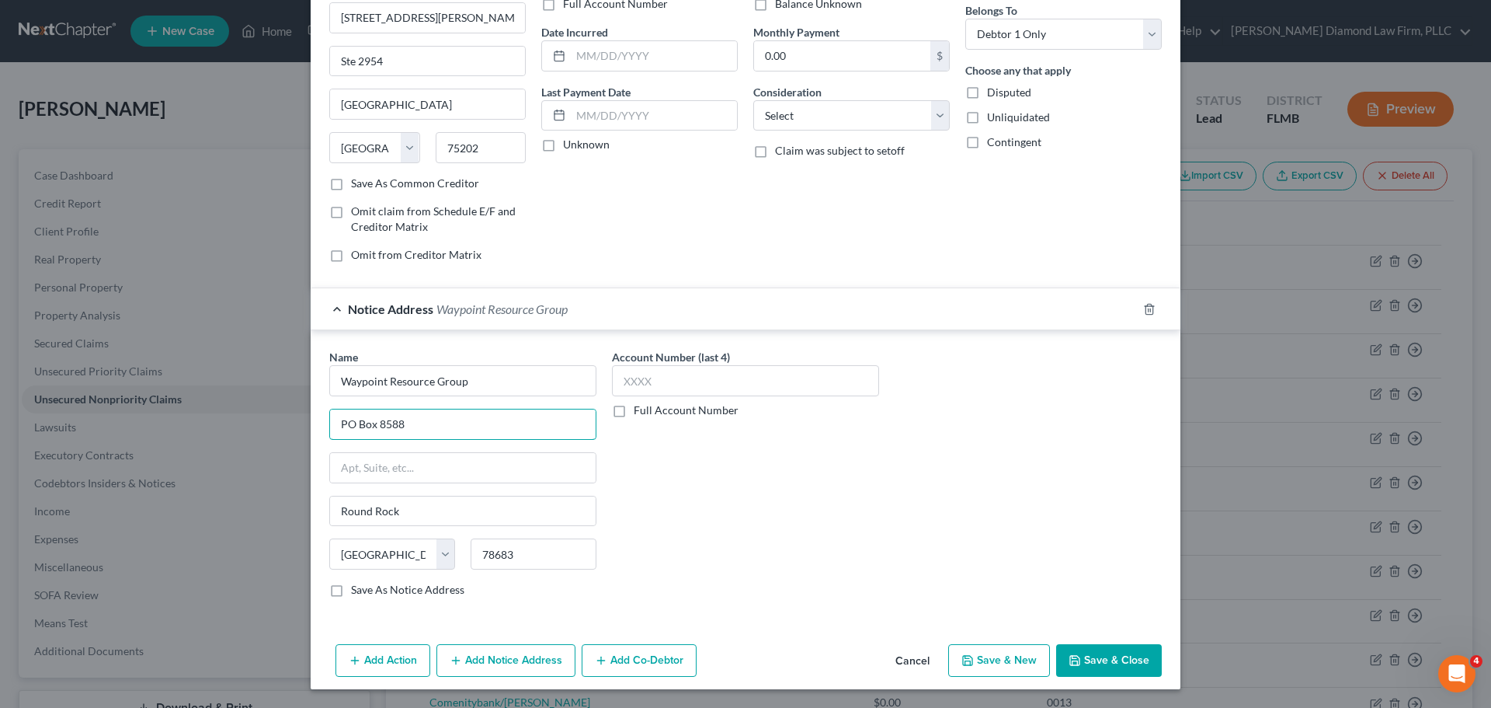
drag, startPoint x: 447, startPoint y: 424, endPoint x: 320, endPoint y: 423, distance: 126.6
click at [322, 423] on div "Name * Waypoint Resource Group PO Box 8588 Round Rock State AL AK AR AZ CA CO C…" at bounding box center [463, 479] width 283 height 261
click at [433, 407] on div "Name * Waypoint Resource Group PO Box 8588 Round Rock State AL AK AR AZ CA CO C…" at bounding box center [462, 473] width 267 height 249
drag, startPoint x: 423, startPoint y: 427, endPoint x: 351, endPoint y: 426, distance: 72.2
click at [322, 424] on div "Name * Waypoint Resource Group PO Box 8588 Round Rock State AL AK AR AZ CA CO C…" at bounding box center [463, 479] width 283 height 261
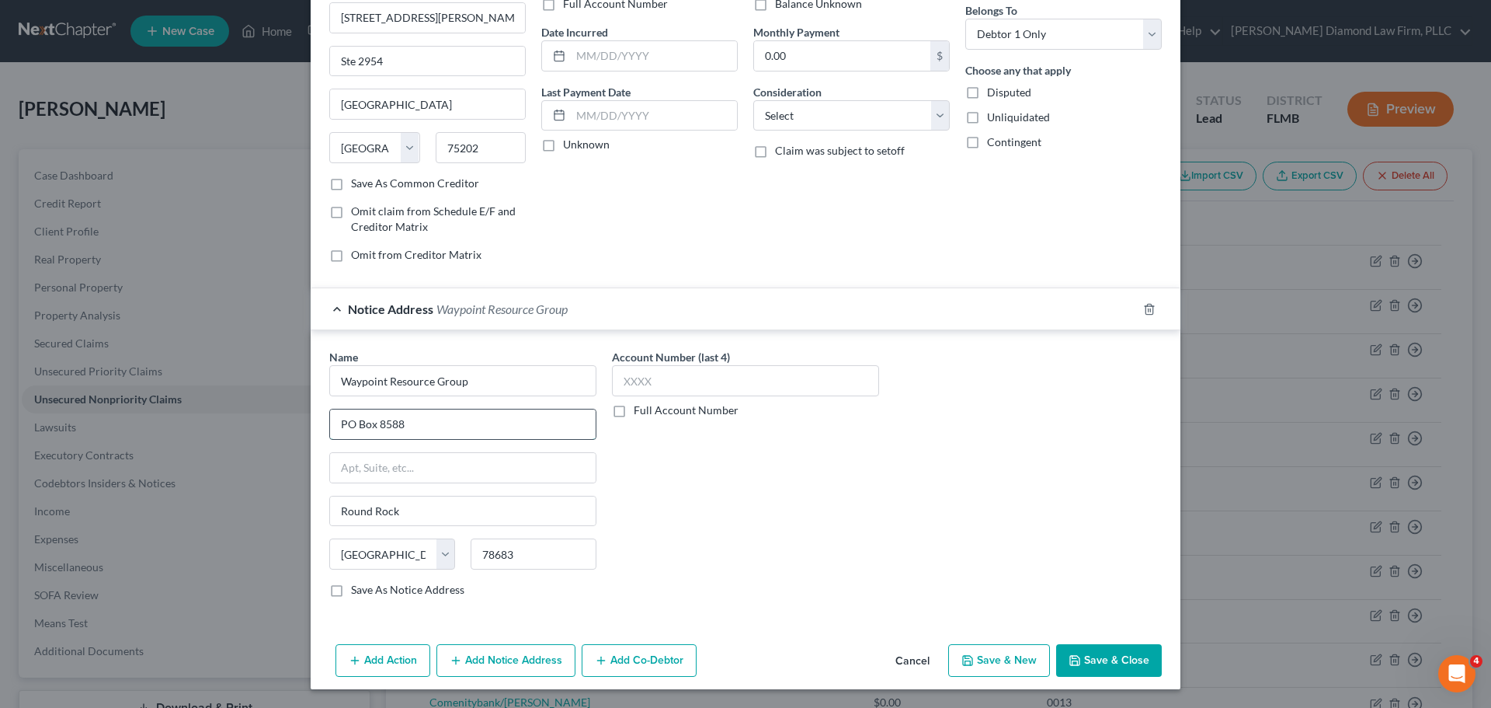
paste input "1065 W Levoy Dr"
type input "1065 W Levoy Dr"
drag, startPoint x: 424, startPoint y: 513, endPoint x: 322, endPoint y: 507, distance: 102.7
click at [322, 507] on div "Name * Waypoint Resource Group 1065 W Levoy Dr Round Rock State AL AK AR AZ CA …" at bounding box center [463, 479] width 283 height 261
type input "Taylorsville"
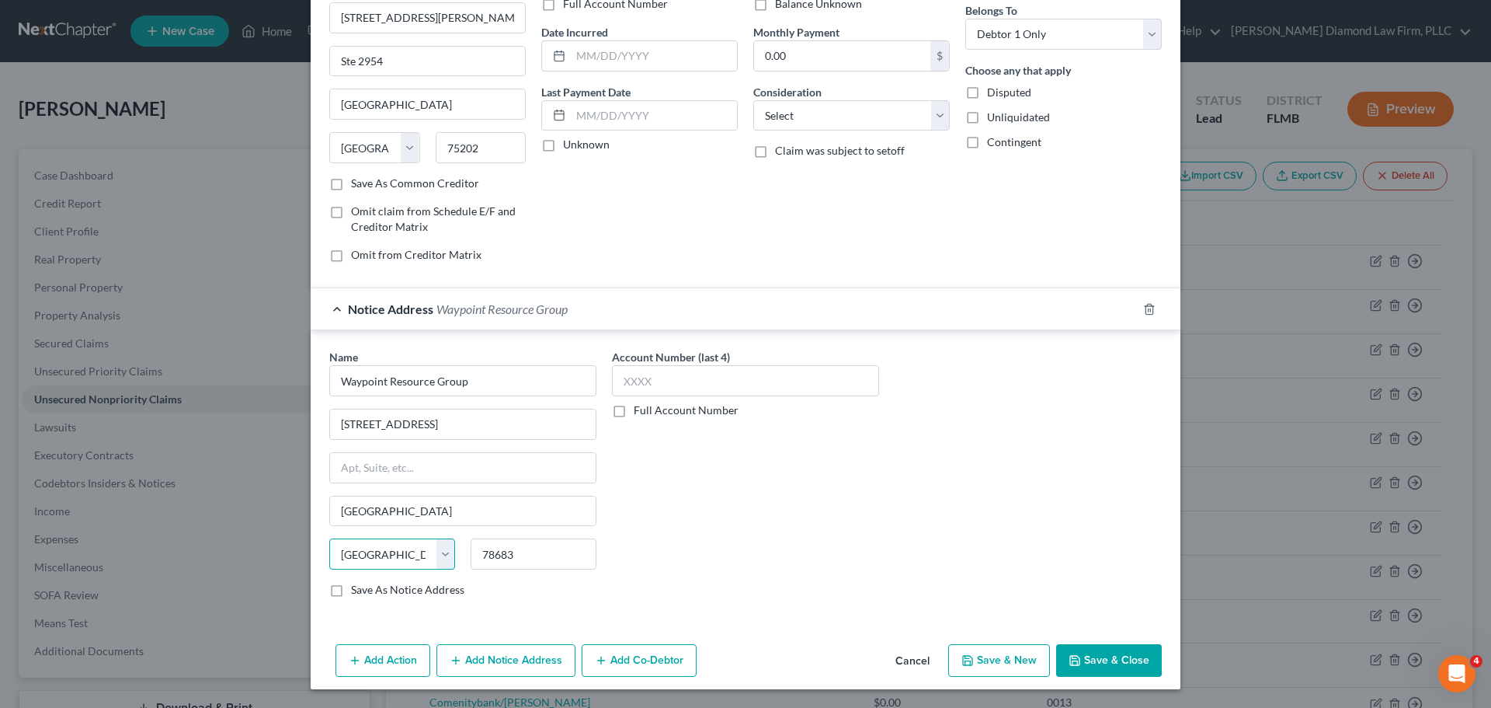
select select "46"
type input "84123"
click at [1098, 645] on button "Save & Close" at bounding box center [1109, 660] width 106 height 33
type input "Salt Lake City"
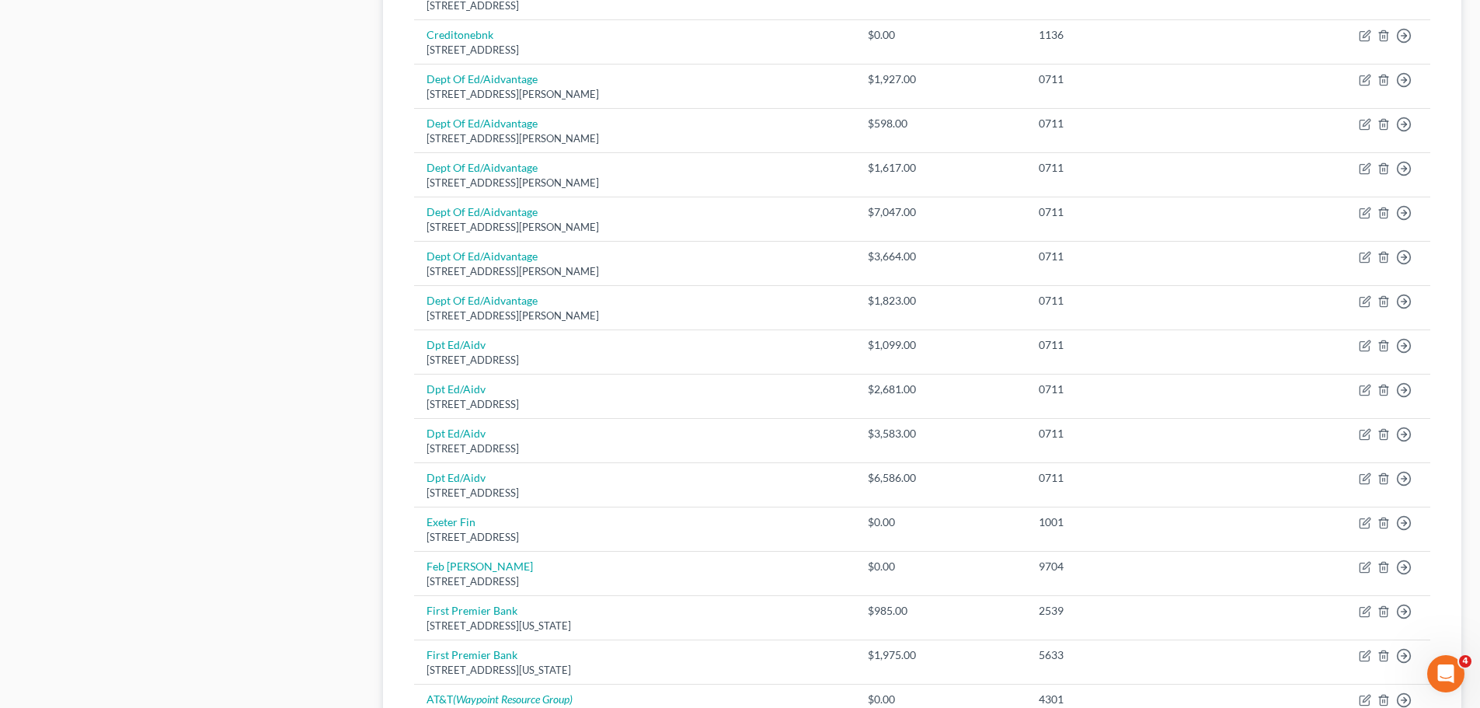
scroll to position [1130, 0]
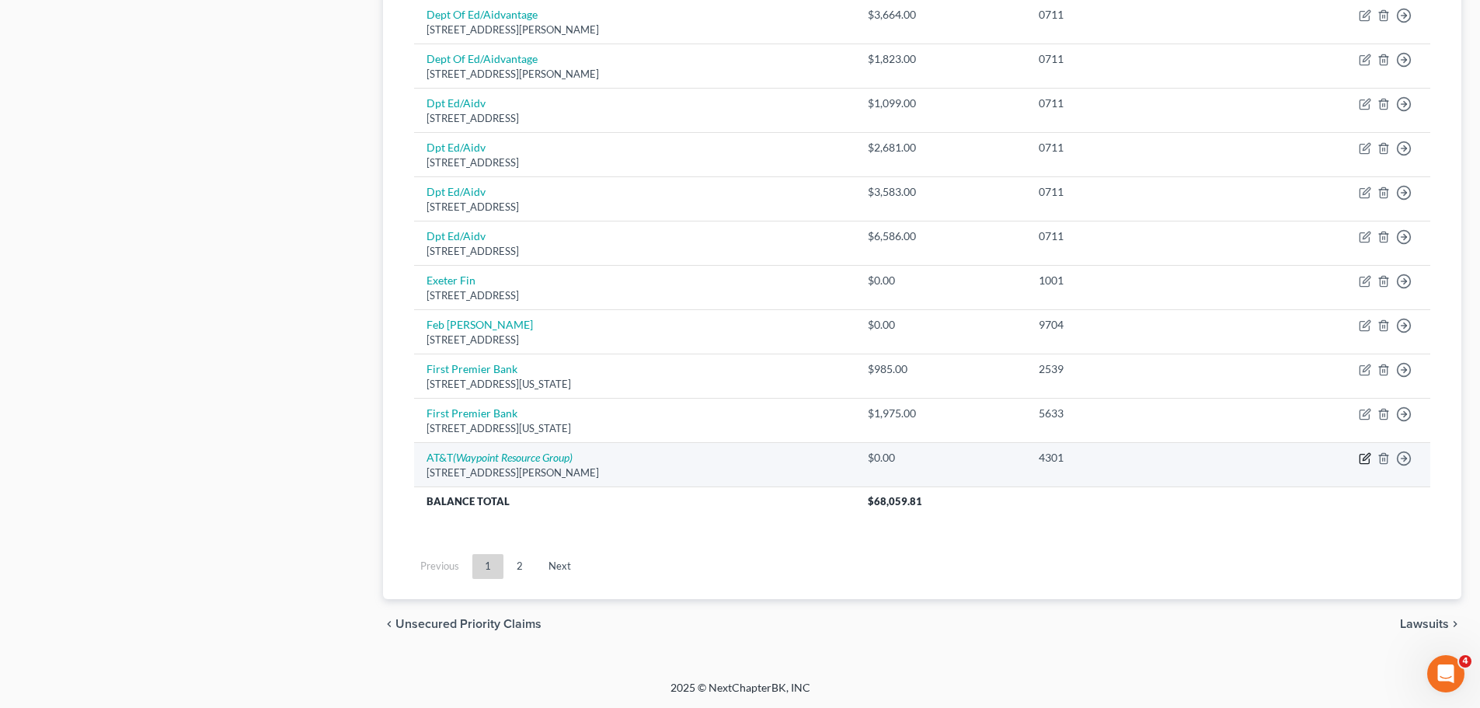
click at [1359, 458] on icon "button" at bounding box center [1363, 458] width 9 height 9
select select "45"
select select "0"
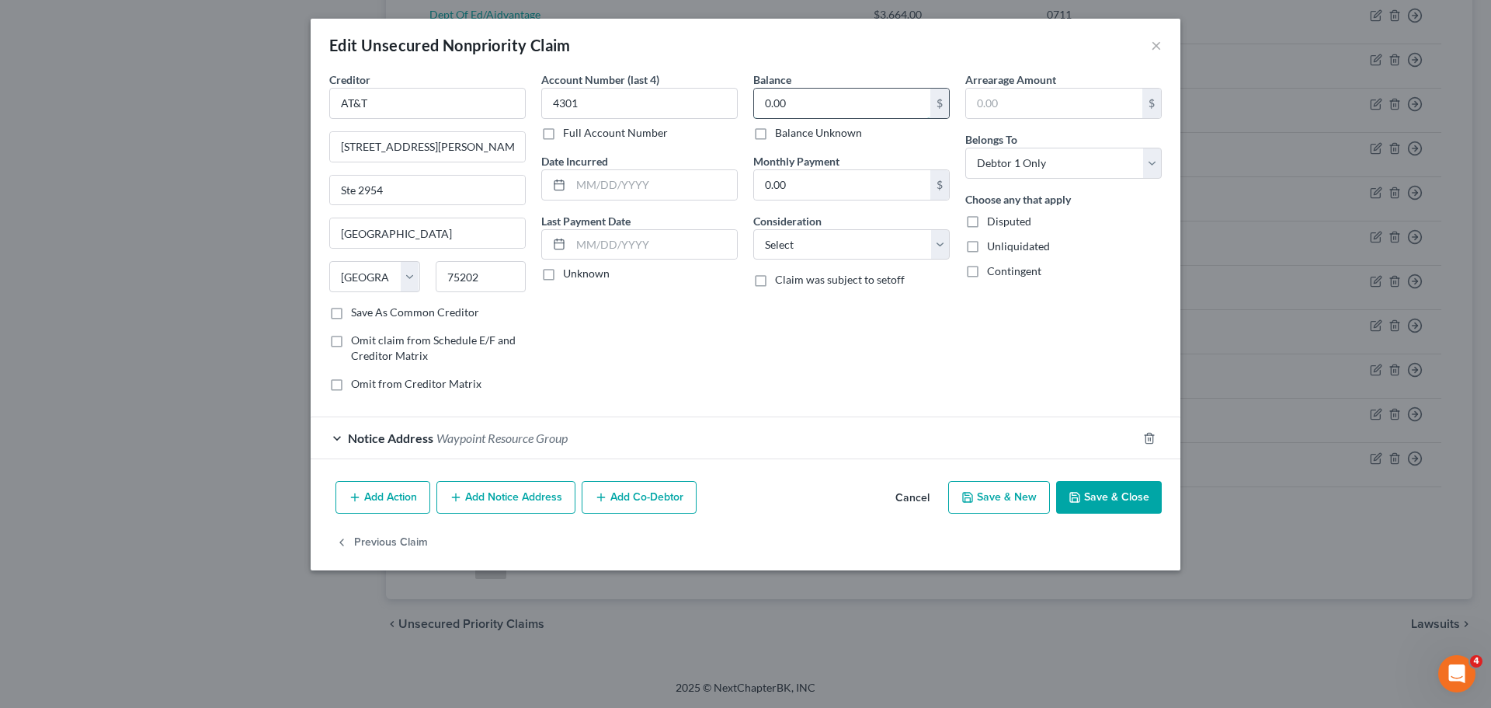
click at [851, 108] on input "0.00" at bounding box center [842, 104] width 176 height 30
click at [1126, 499] on button "Save & Close" at bounding box center [1109, 497] width 106 height 33
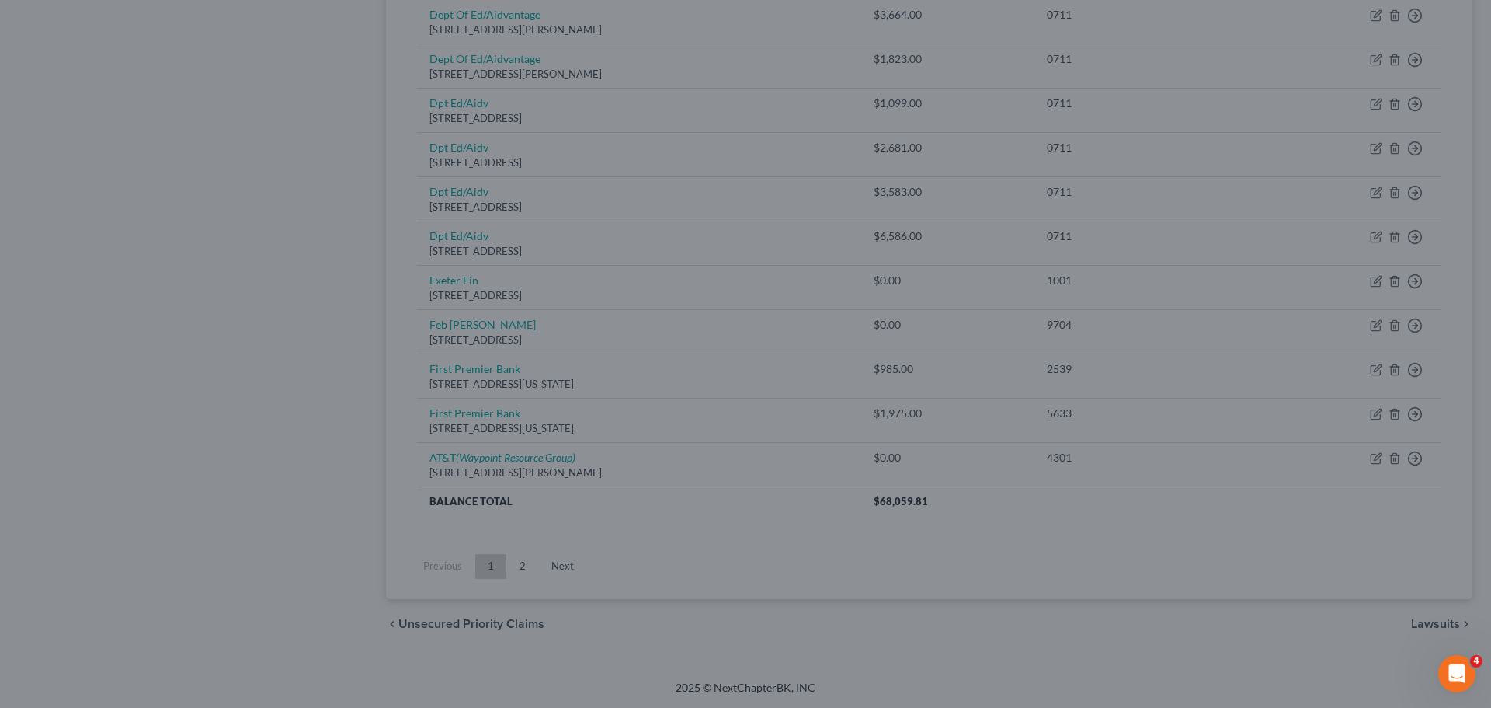
type input "3,900.00"
type input "0"
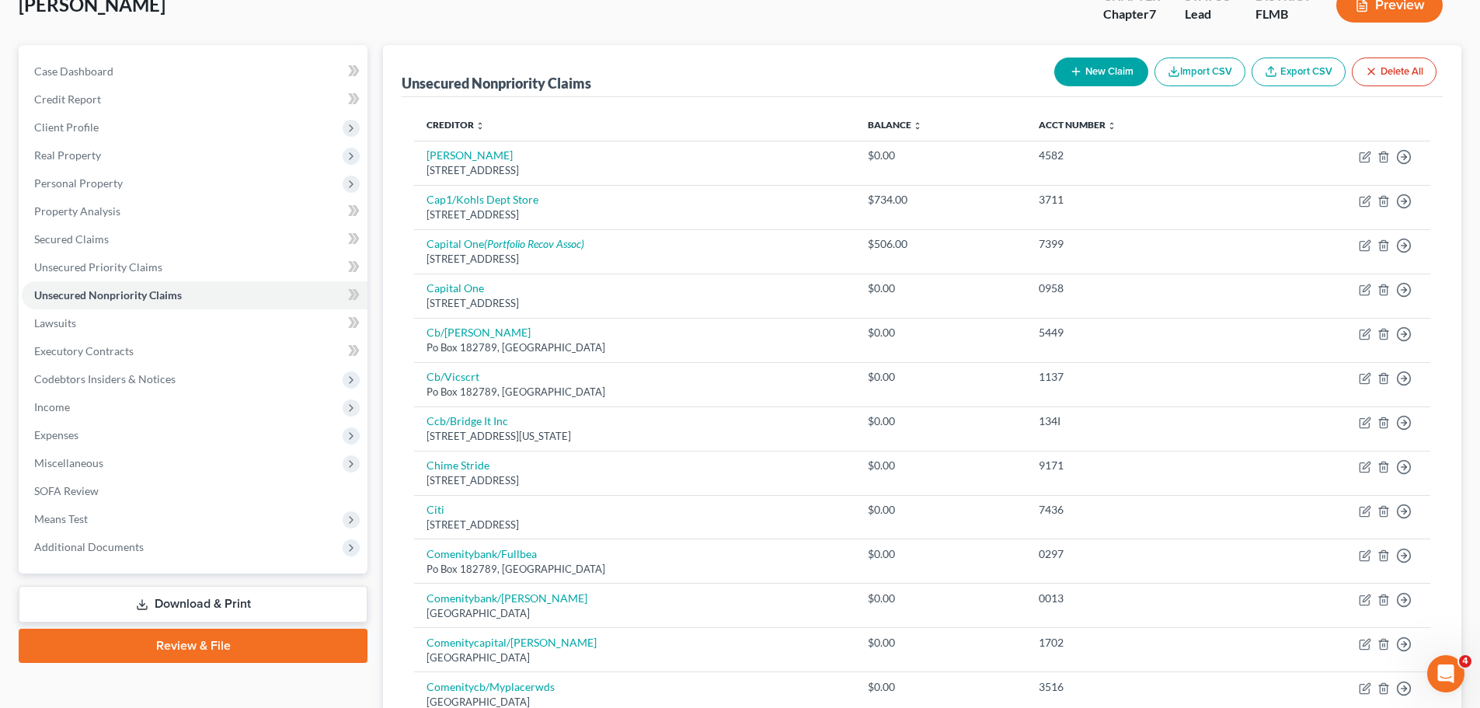
scroll to position [0, 0]
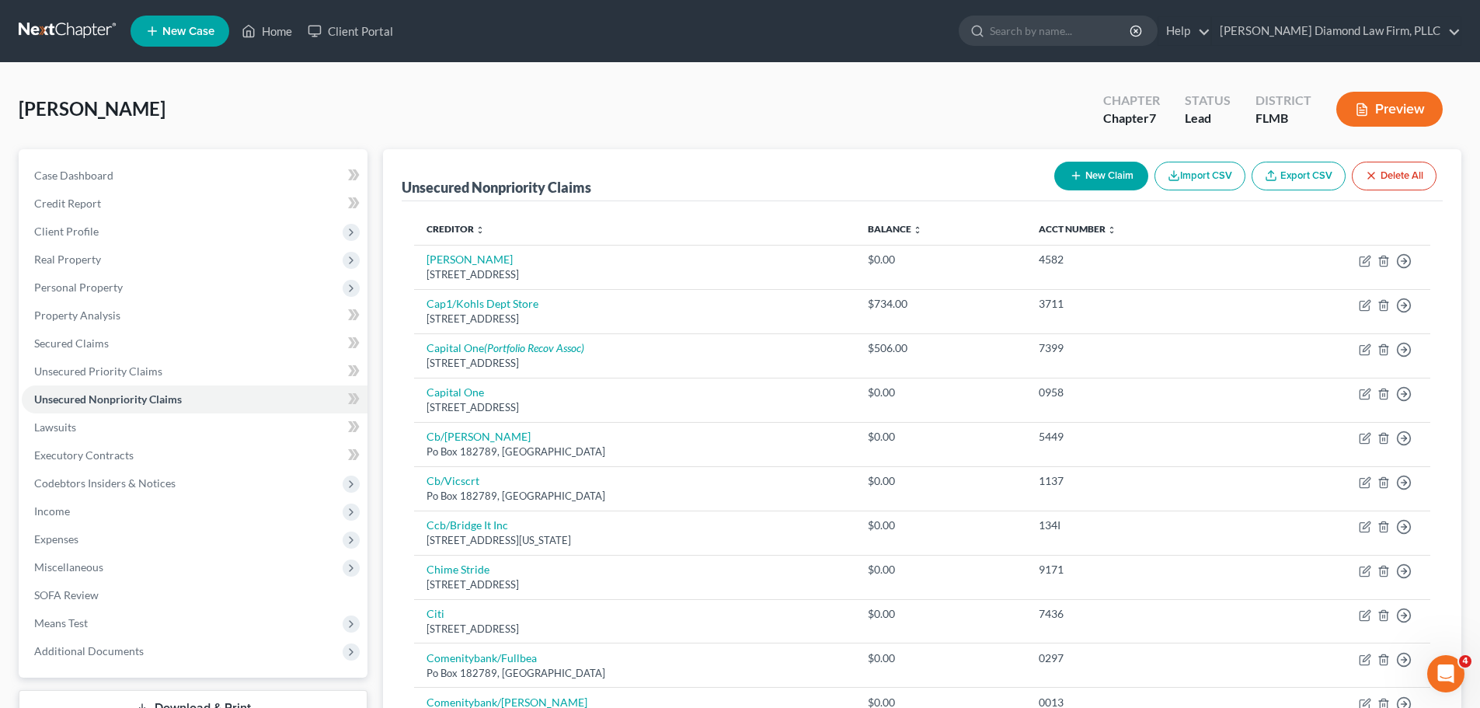
click at [1091, 175] on button "New Claim" at bounding box center [1101, 176] width 94 height 29
select select "0"
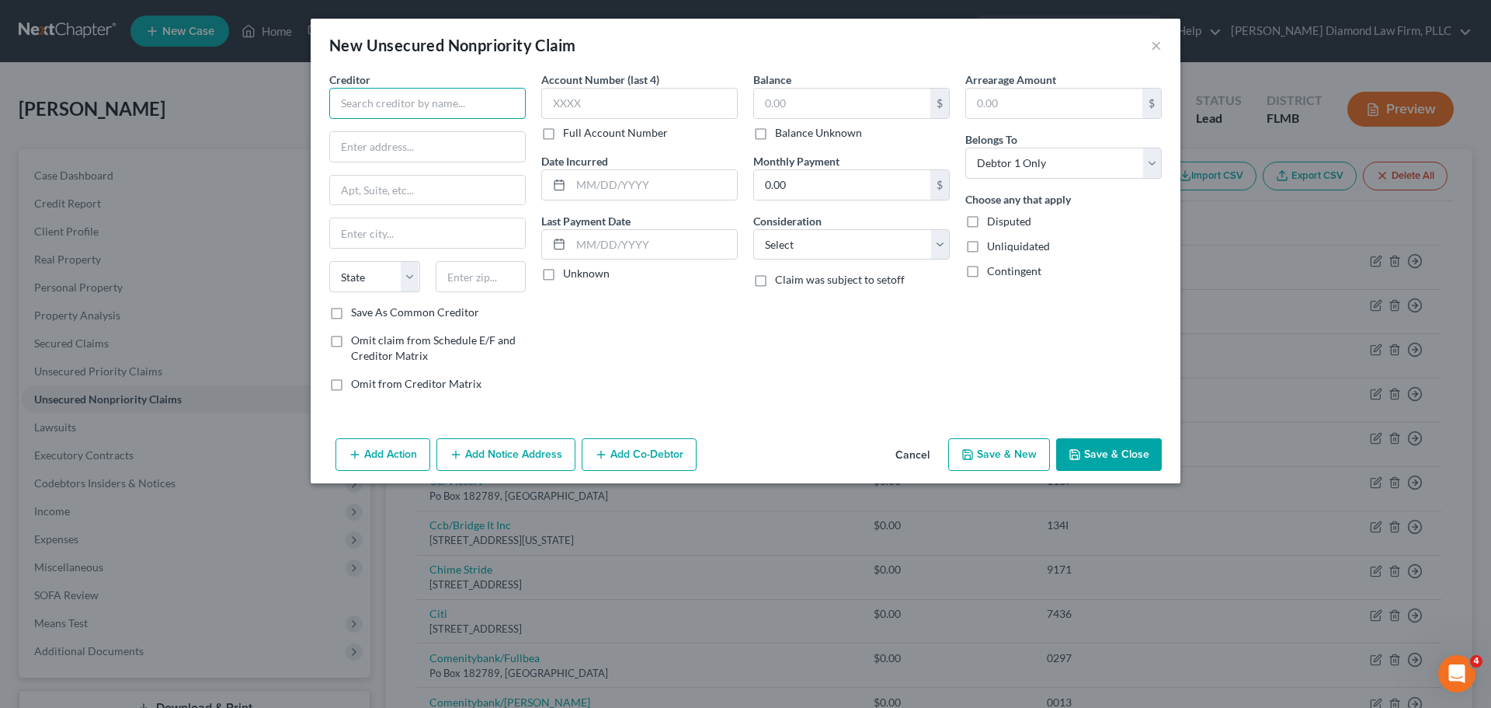
click at [444, 100] on input "text" at bounding box center [427, 103] width 197 height 31
type input "Sprint"
click at [454, 138] on input "text" at bounding box center [427, 147] width 195 height 30
paste input "6391 Sprint Parkway"
type input "6391 Sprint Parkway"
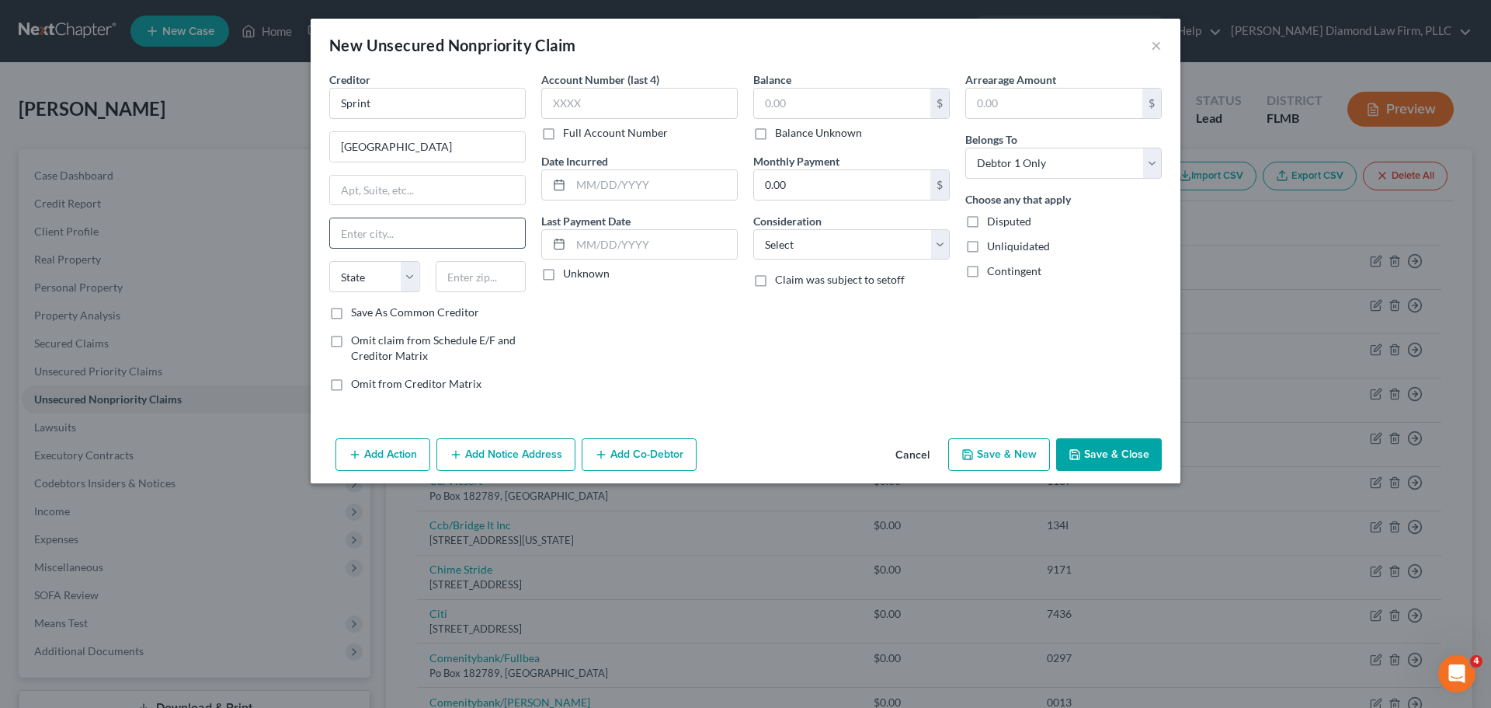
click at [385, 220] on input "text" at bounding box center [427, 233] width 195 height 30
paste input "Overland Park"
type input "Overland Park"
click at [352, 288] on select "State AL AK AR AZ CA CO CT DE DC FL GA GU HI ID IL IN IA KS KY LA ME MD MA MI M…" at bounding box center [374, 276] width 91 height 31
select select "17"
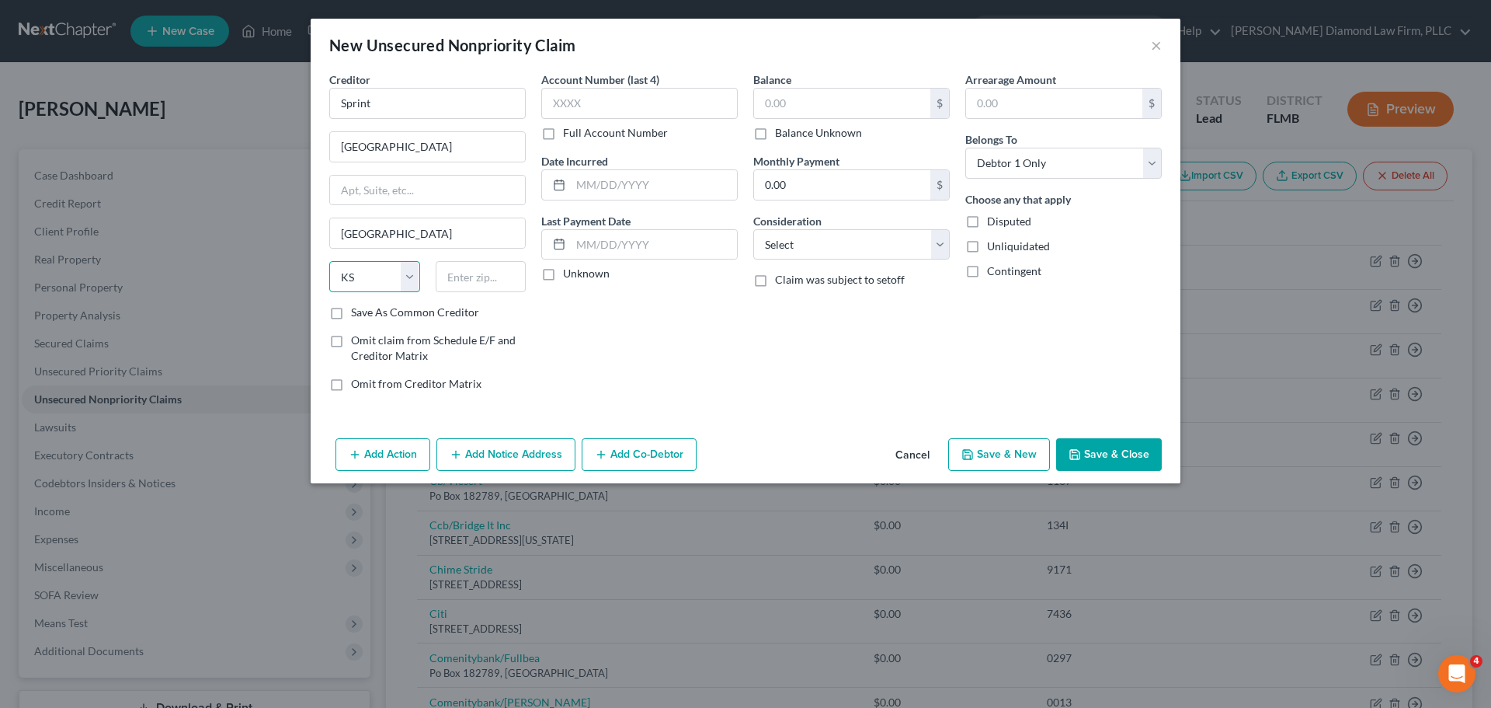
click at [329, 261] on select "State AL AK AR AZ CA CO CT DE DC FL GA GU HI ID IL IN IA KS KY LA ME MD MA MI M…" at bounding box center [374, 276] width 91 height 31
drag, startPoint x: 364, startPoint y: 148, endPoint x: 325, endPoint y: 151, distance: 39.0
click at [325, 151] on div "Creditor * Sprint 6391 Sprint Parkway Overland Park State AL AK AR AZ CA CO CT …" at bounding box center [428, 237] width 212 height 332
type input "6220 Sprint Parkway"
click at [502, 275] on input "text" at bounding box center [481, 276] width 91 height 31
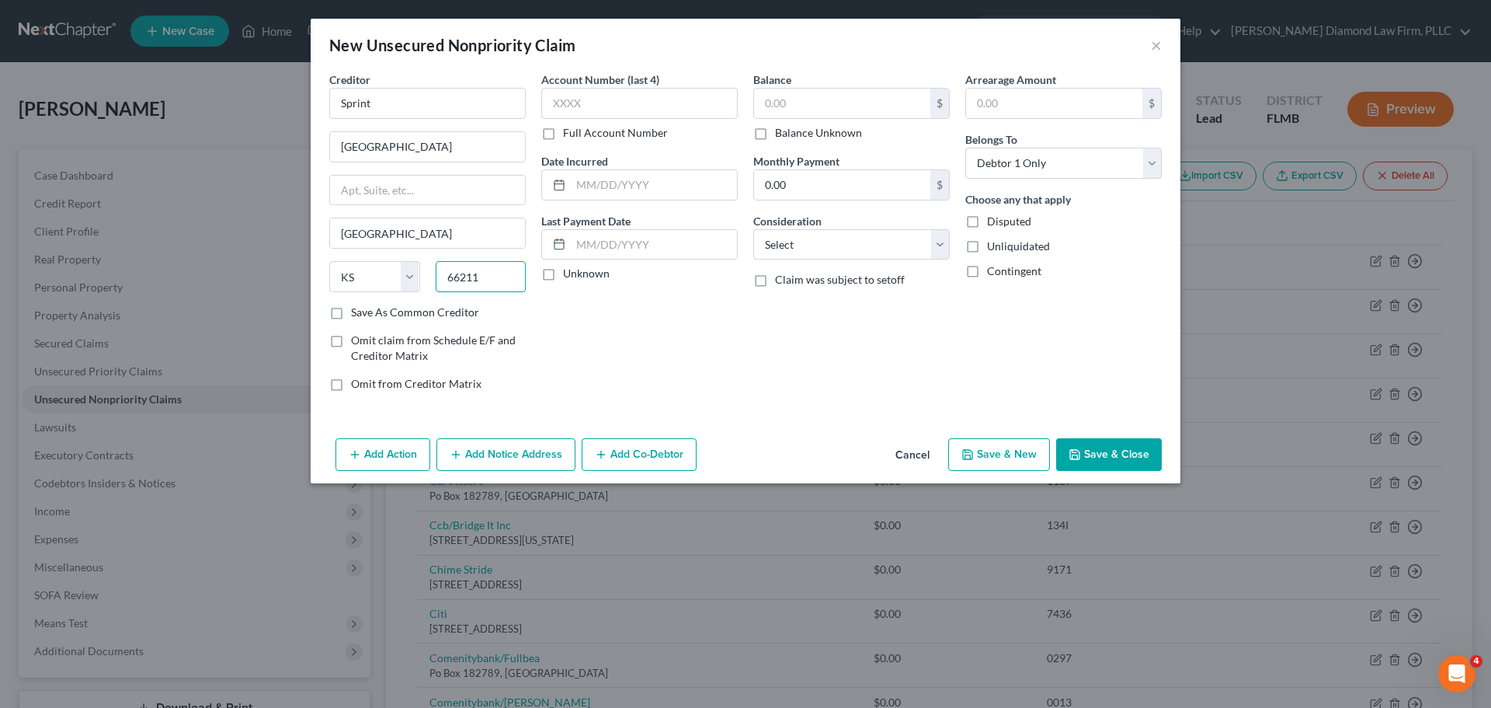
type input "66211"
type input "Shawnee Mission"
drag, startPoint x: 375, startPoint y: 105, endPoint x: 323, endPoint y: 104, distance: 52.0
click at [323, 104] on div "Creditor * Sprint 6220 Sprint Parkway Shawnee Mission State AL AK AR AZ CA CO C…" at bounding box center [428, 237] width 212 height 332
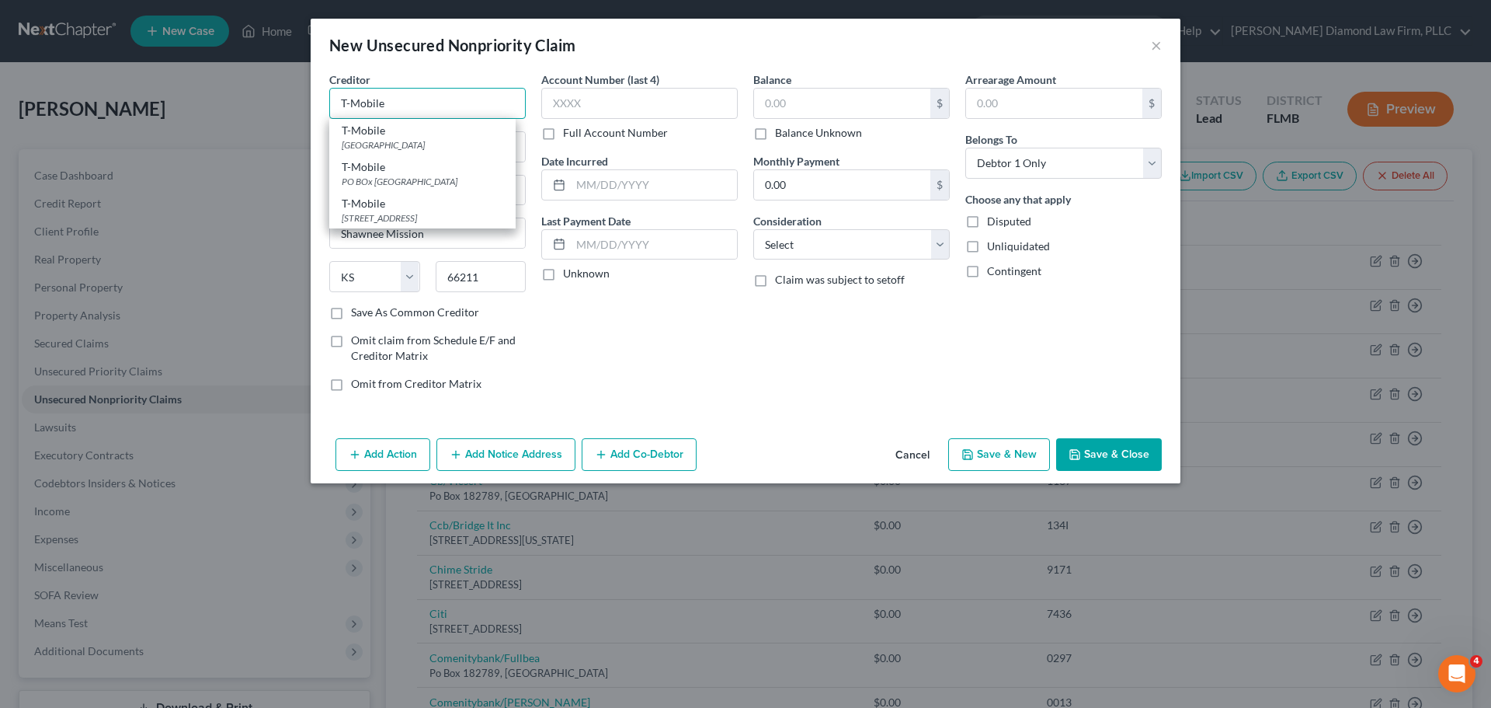
type input "T-Mobile"
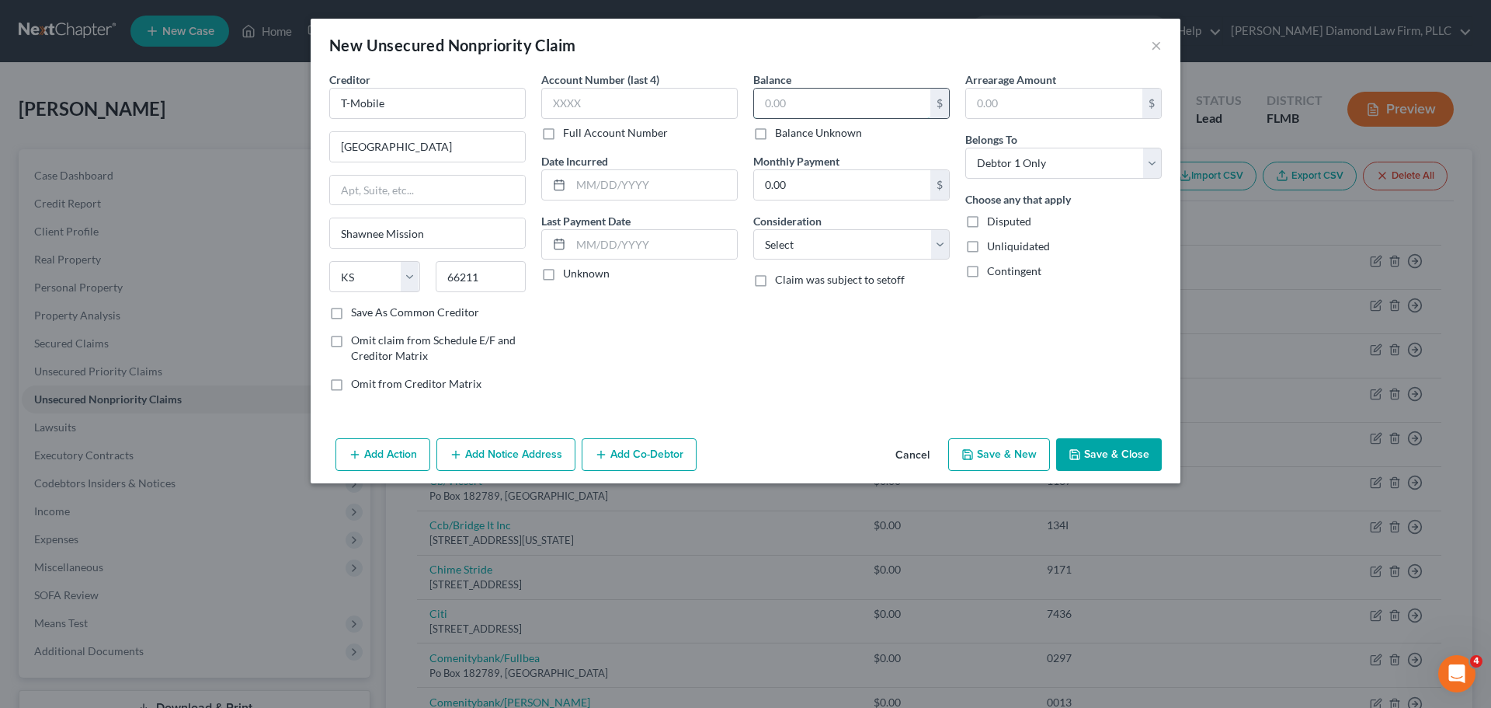
click at [805, 103] on input "text" at bounding box center [842, 104] width 176 height 30
click at [1096, 444] on button "Save & Close" at bounding box center [1109, 454] width 106 height 33
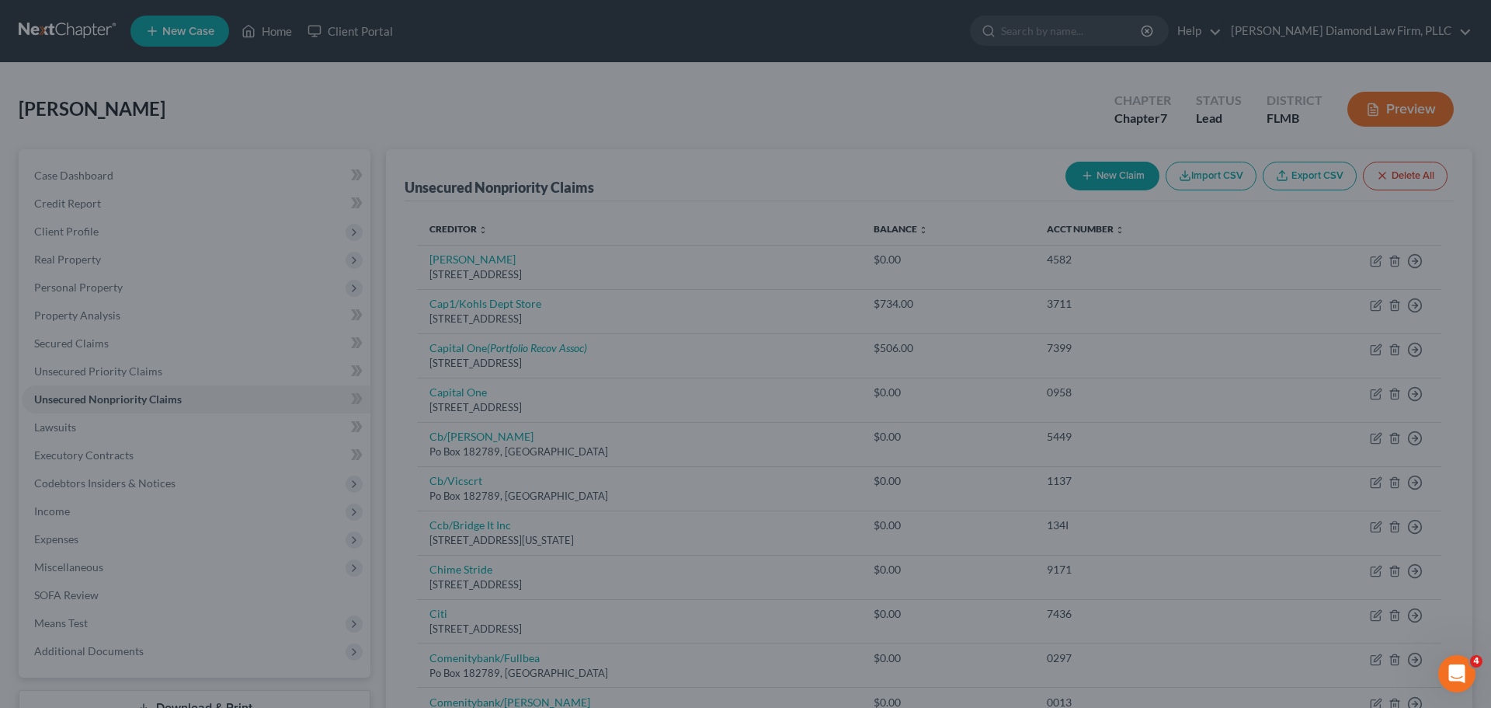
type input "3,000.00"
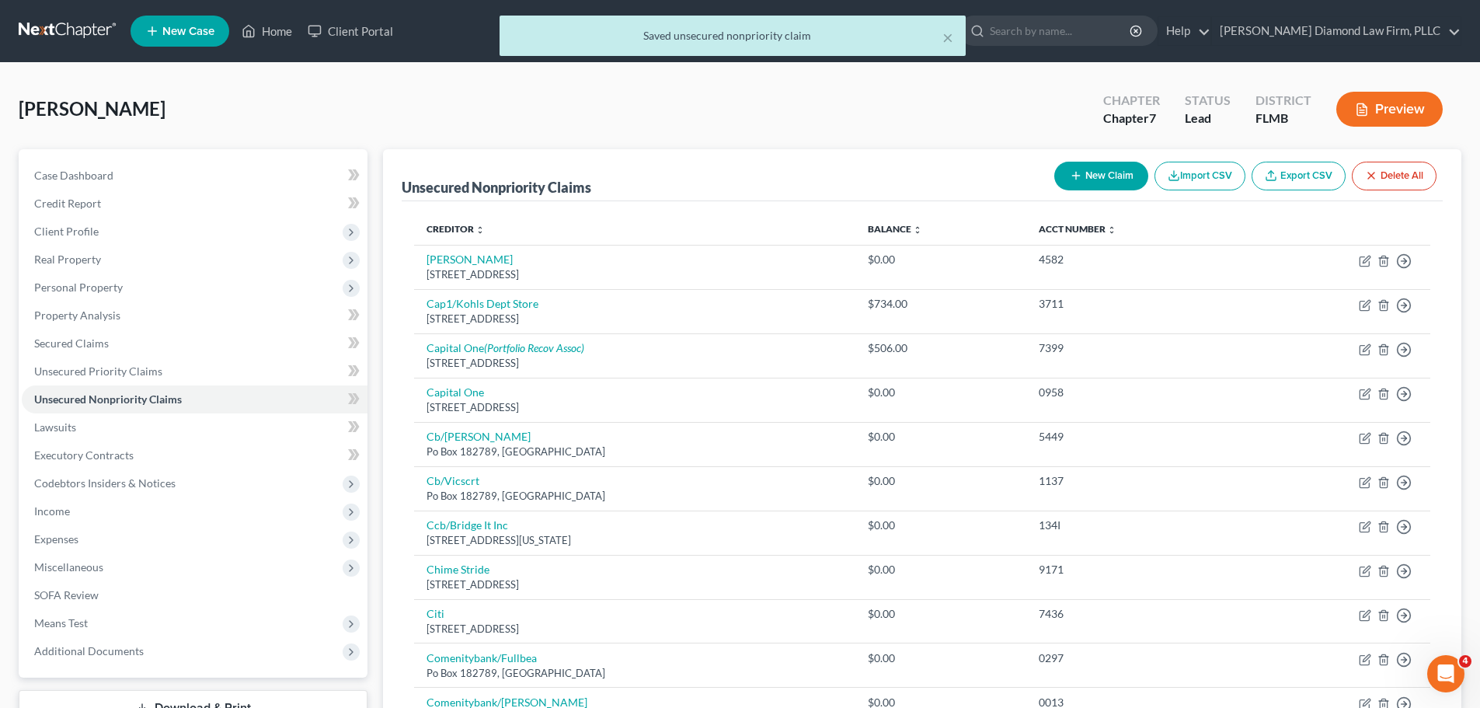
click at [1075, 166] on button "New Claim" at bounding box center [1101, 176] width 94 height 29
select select "0"
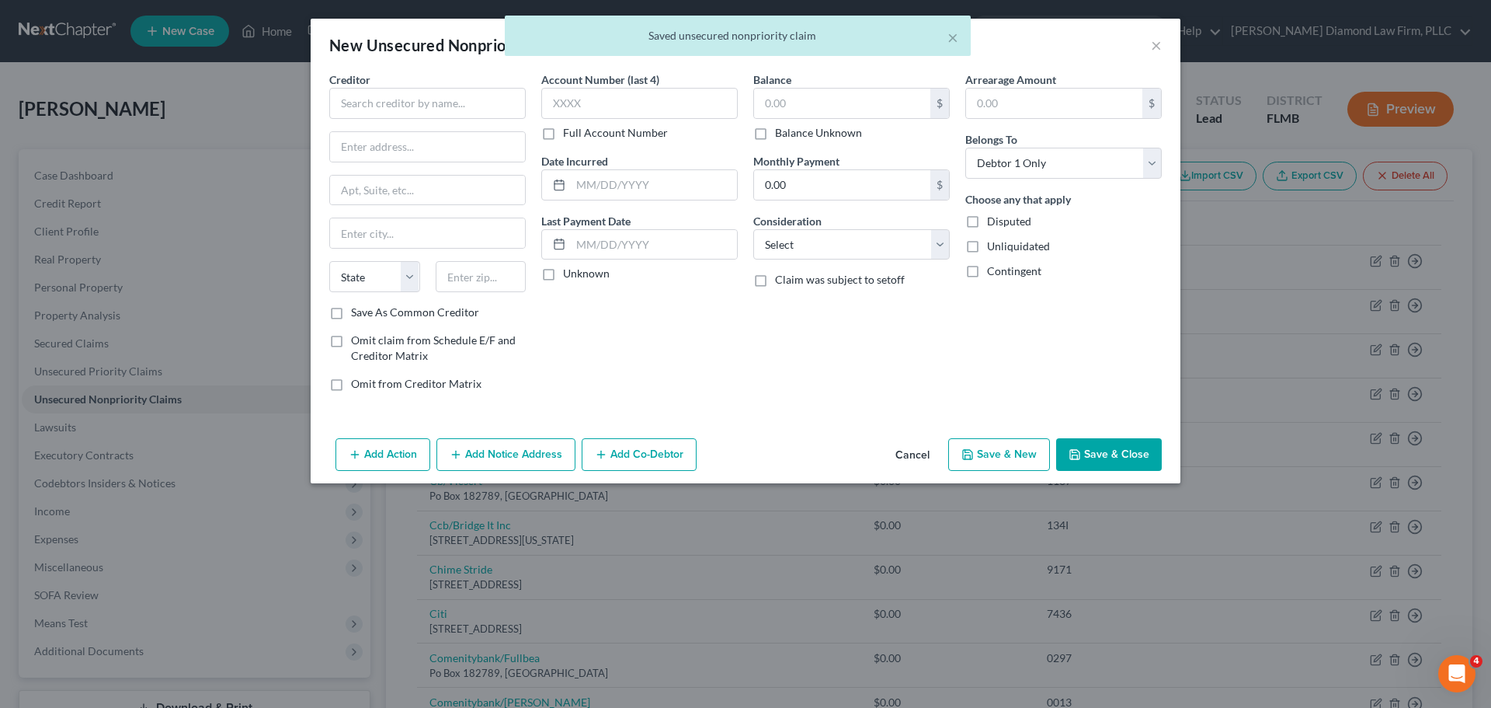
click at [331, 78] on span "Creditor" at bounding box center [349, 79] width 41 height 13
click at [357, 95] on input "text" at bounding box center [427, 103] width 197 height 31
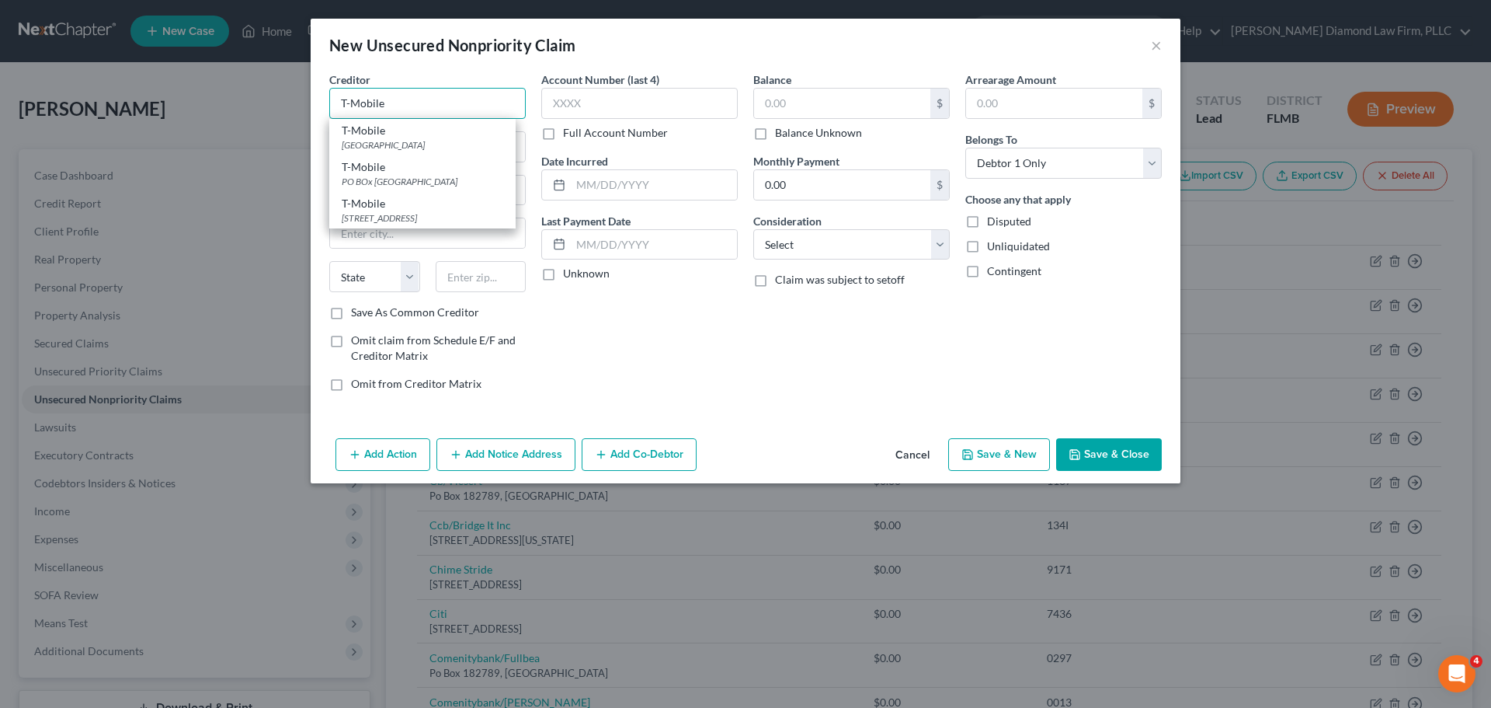
type input "T-Mobile"
type input "PO Box 742596"
type input "Cincinnati"
select select "36"
type input "45274"
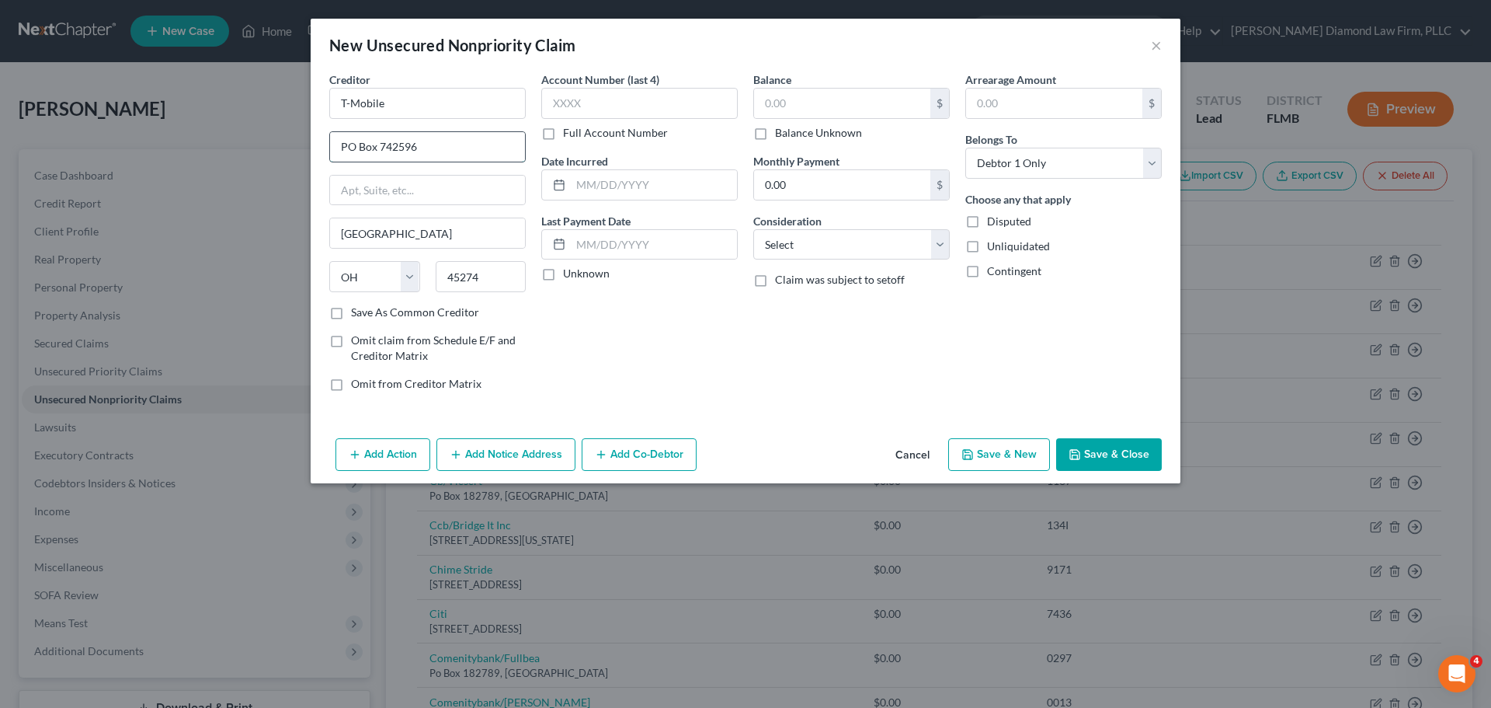
click at [430, 144] on input "PO Box 742596" at bounding box center [427, 147] width 195 height 30
drag, startPoint x: 403, startPoint y: 143, endPoint x: 323, endPoint y: 144, distance: 80.0
click at [323, 144] on div "Creditor * T-Mobile PO Box 742596 Cincinnati State AL AK AR AZ CA CO CT DE DC F…" at bounding box center [428, 237] width 212 height 332
type input "6220 Sprint Pkwy"
type input "Overland Park"
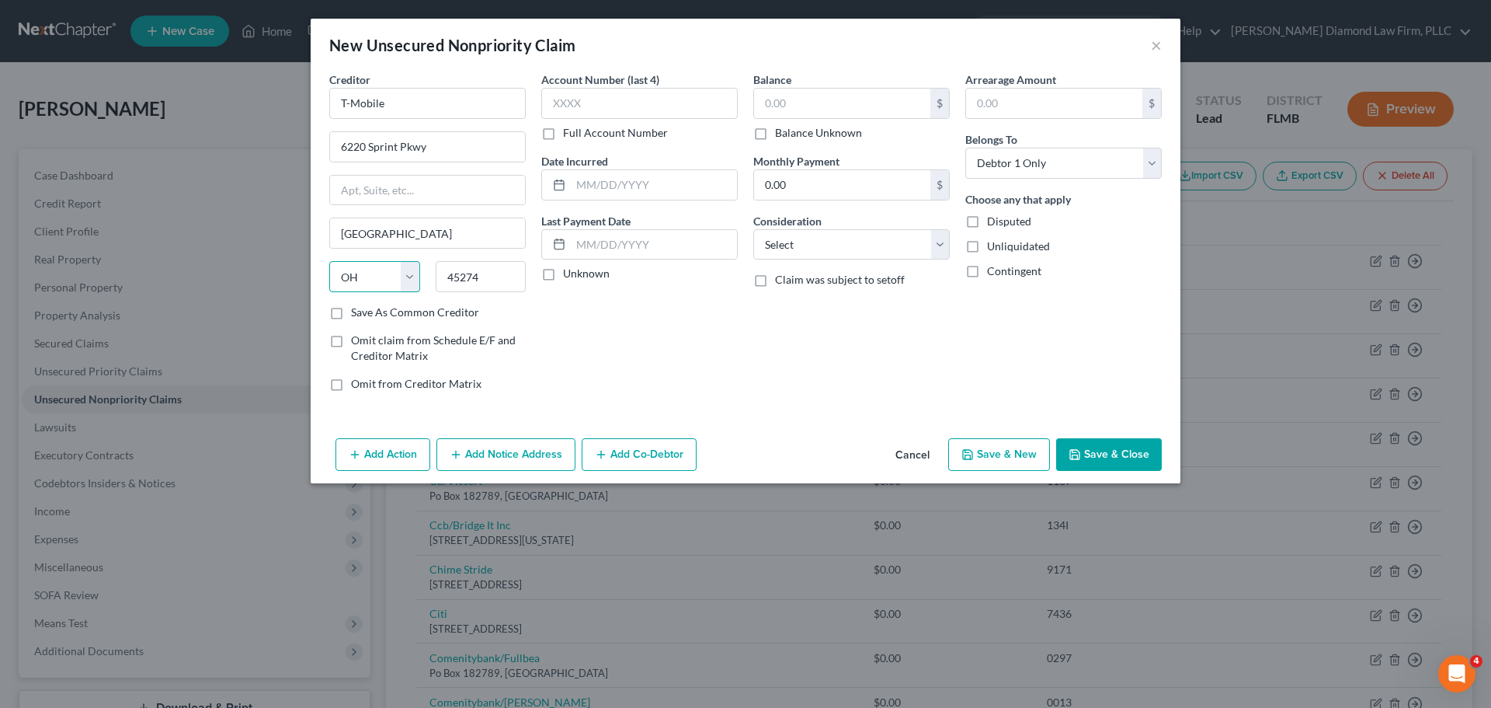
select select "17"
type input "66211"
type input "Shawnee Mission"
drag, startPoint x: 840, startPoint y: 116, endPoint x: 840, endPoint y: 130, distance: 14.0
click at [840, 128] on div "$ Balance Unknown" at bounding box center [851, 114] width 197 height 53
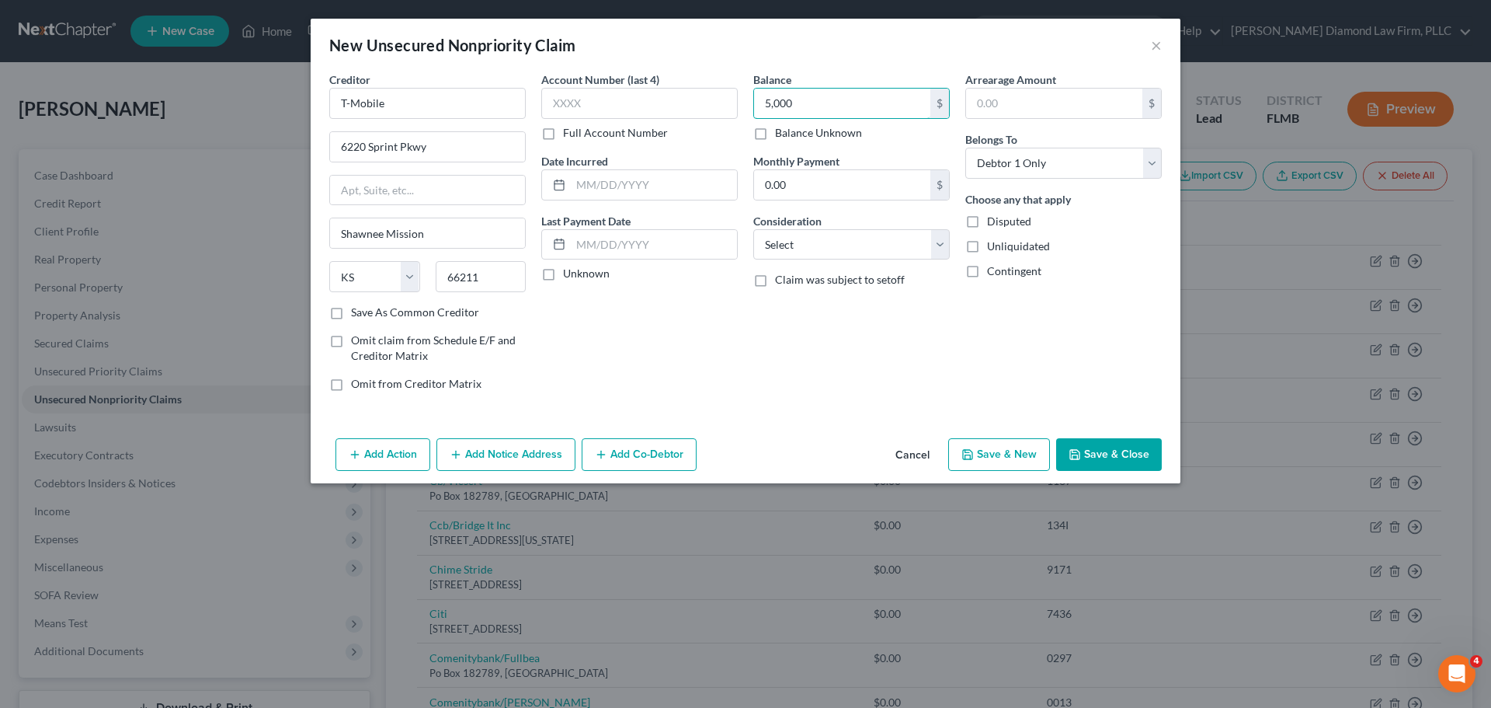
type input "5,000"
click at [1121, 453] on button "Save & Close" at bounding box center [1109, 454] width 106 height 33
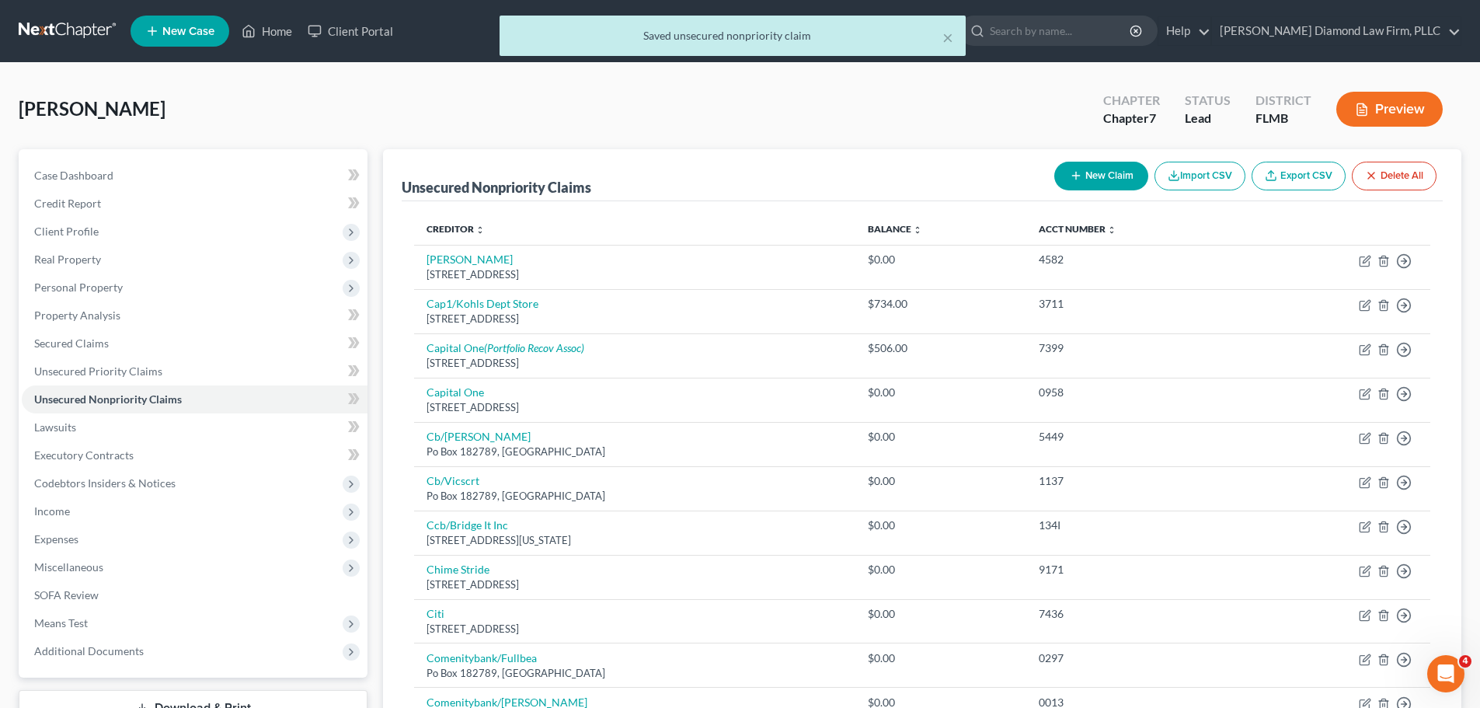
click at [1084, 179] on button "New Claim" at bounding box center [1101, 176] width 94 height 29
select select "0"
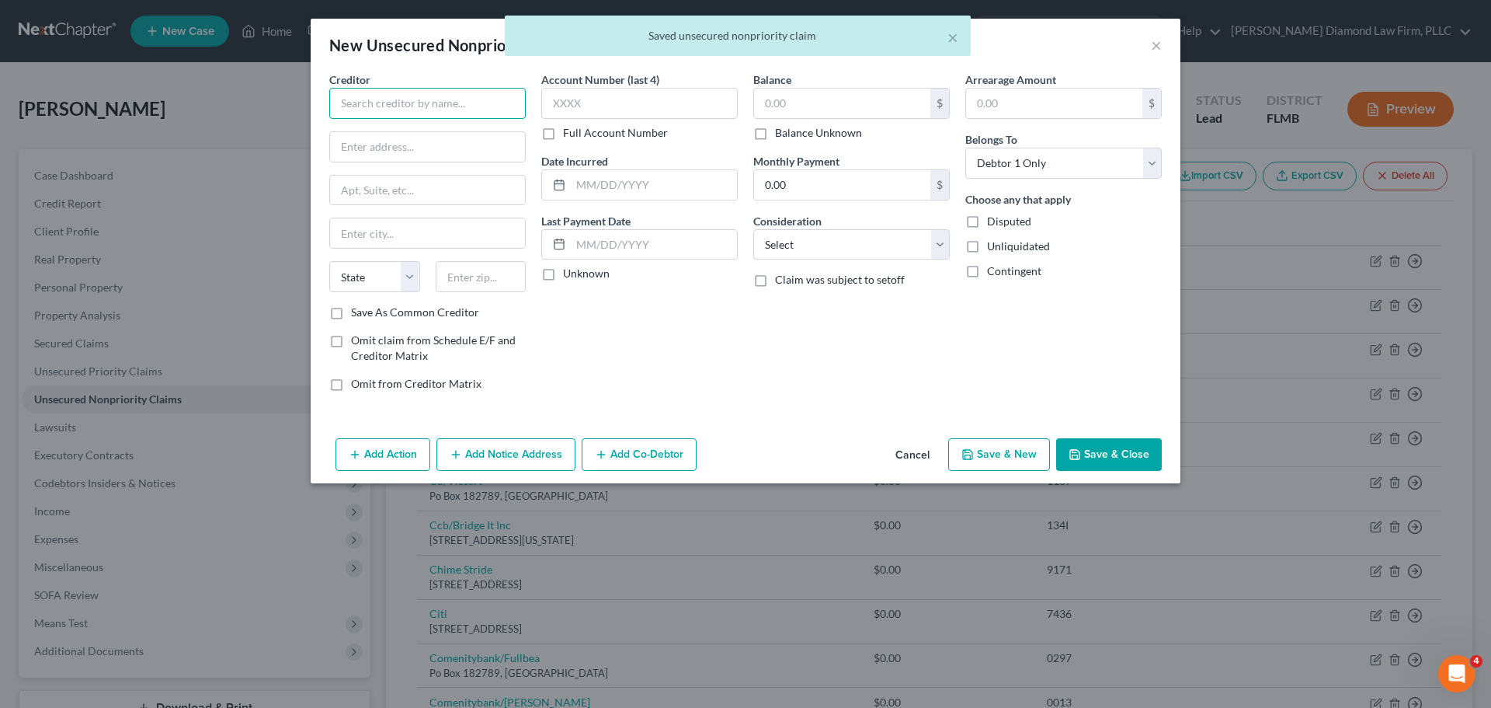
click at [397, 110] on input "text" at bounding box center [427, 103] width 197 height 31
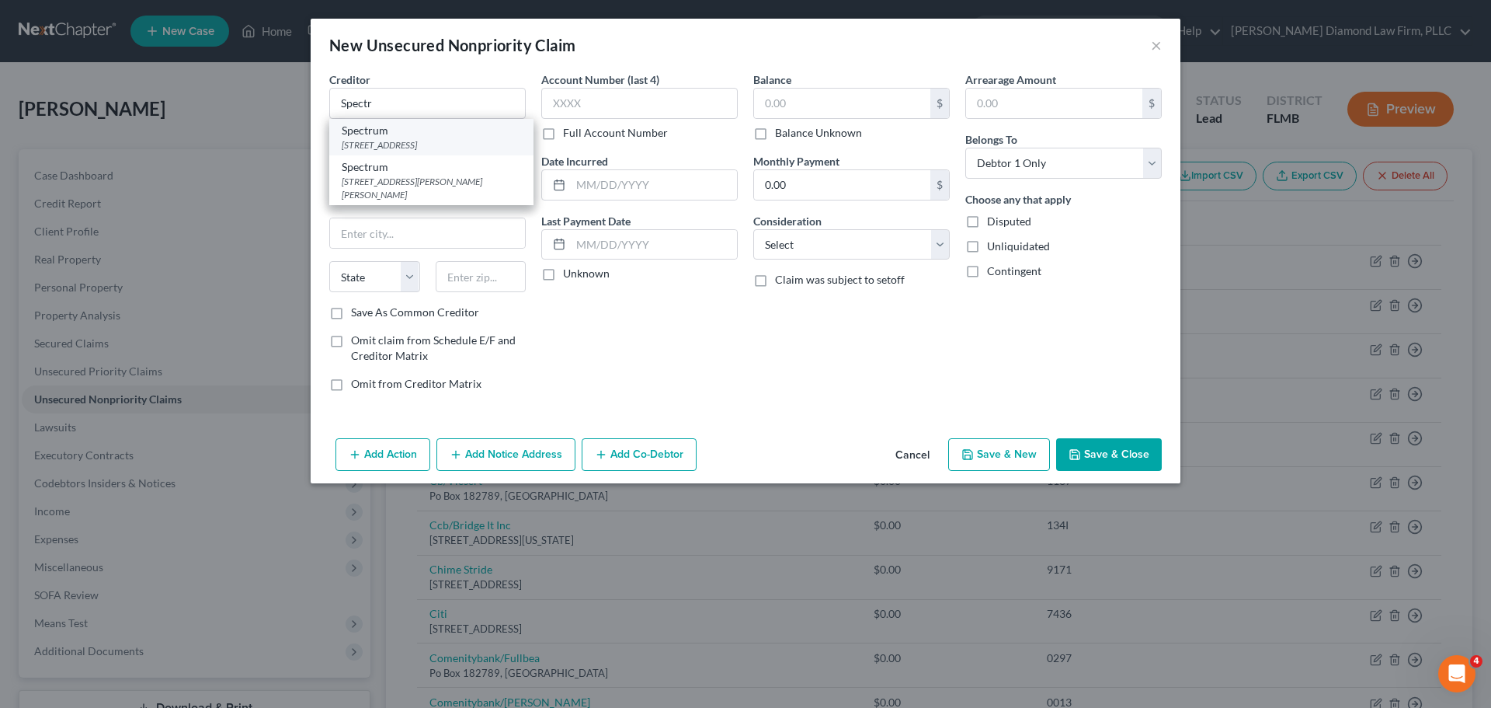
click at [413, 147] on div "12405 Powercoat Dr, Saint Louis, MO 63131" at bounding box center [431, 144] width 179 height 13
type input "Spectrum"
type input "12405 Powercoat Dr"
type input "Saint Louis"
select select "26"
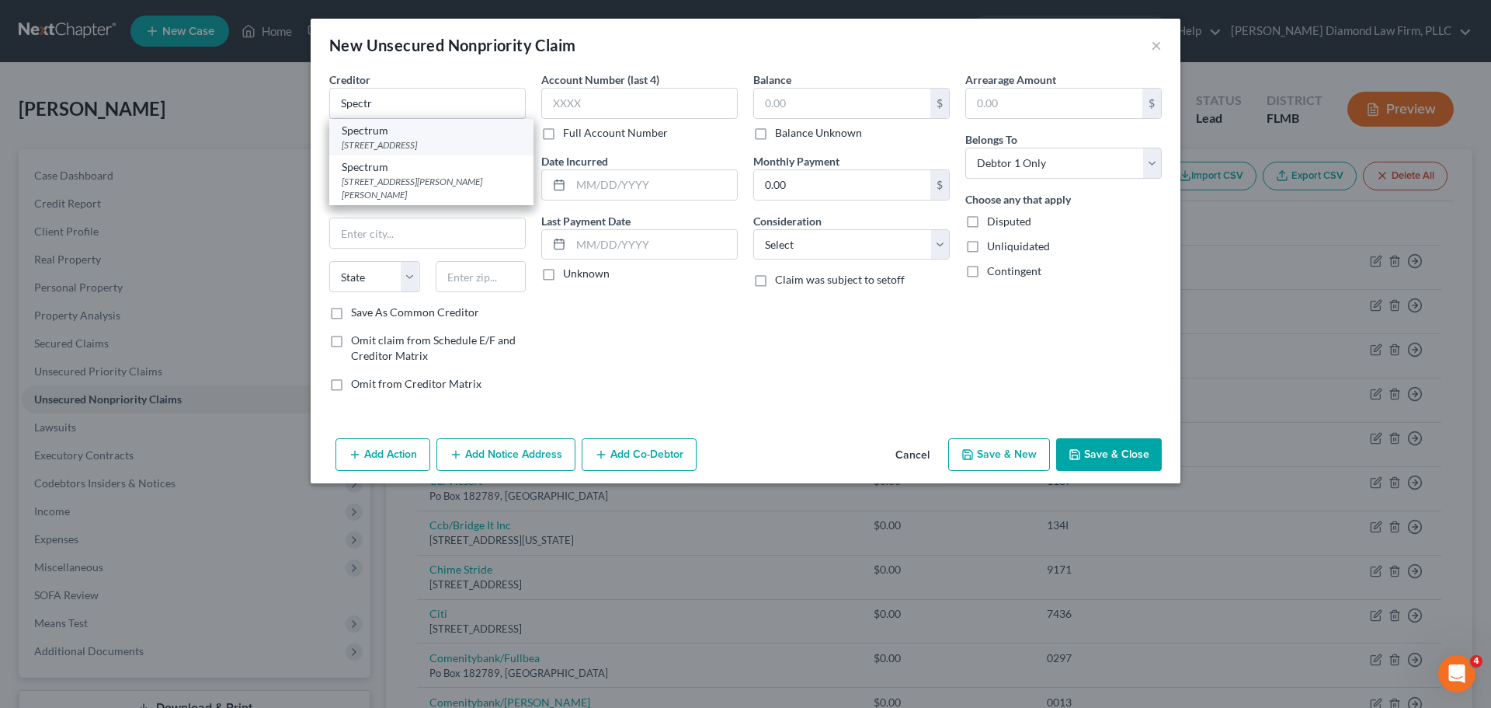
type input "63131"
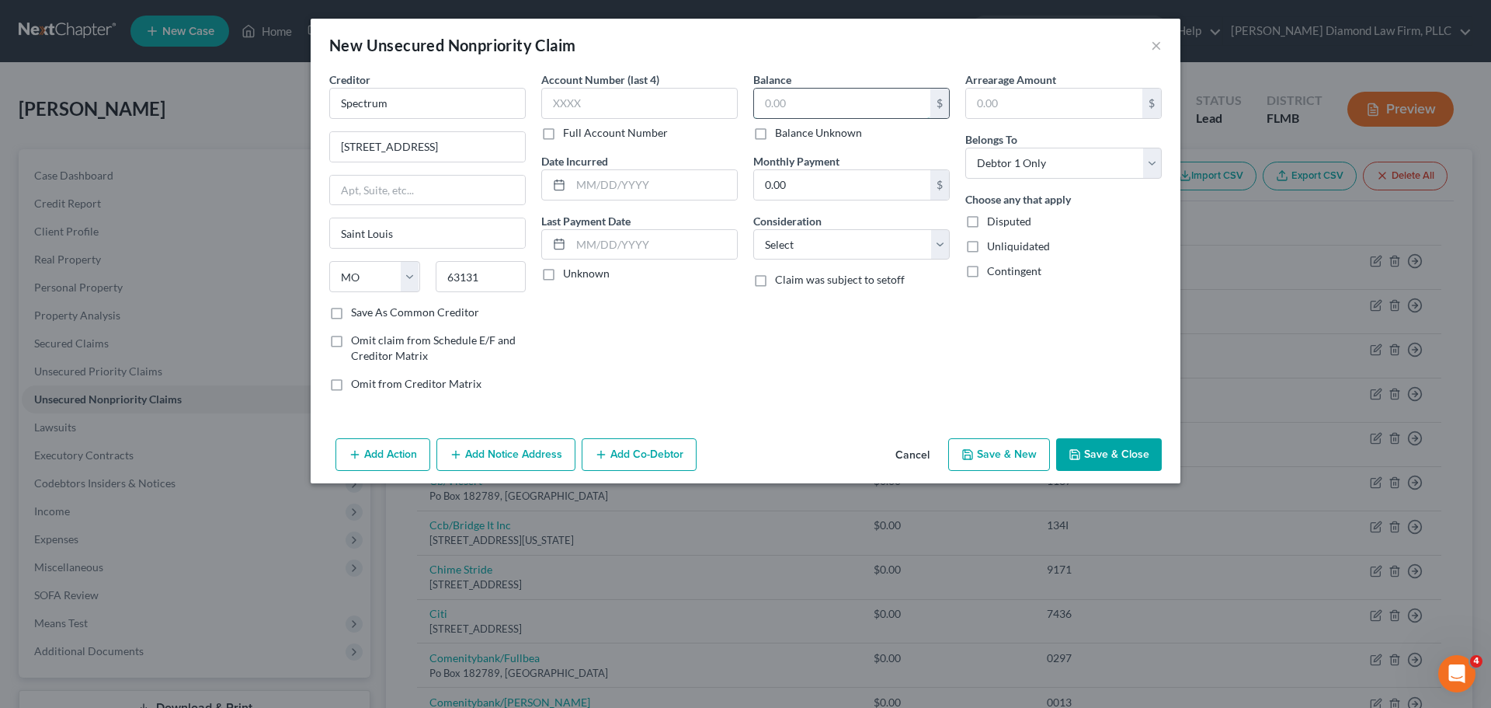
click at [775, 111] on input "text" at bounding box center [842, 104] width 176 height 30
type input "3,000"
click at [1112, 468] on button "Save & Close" at bounding box center [1109, 454] width 106 height 33
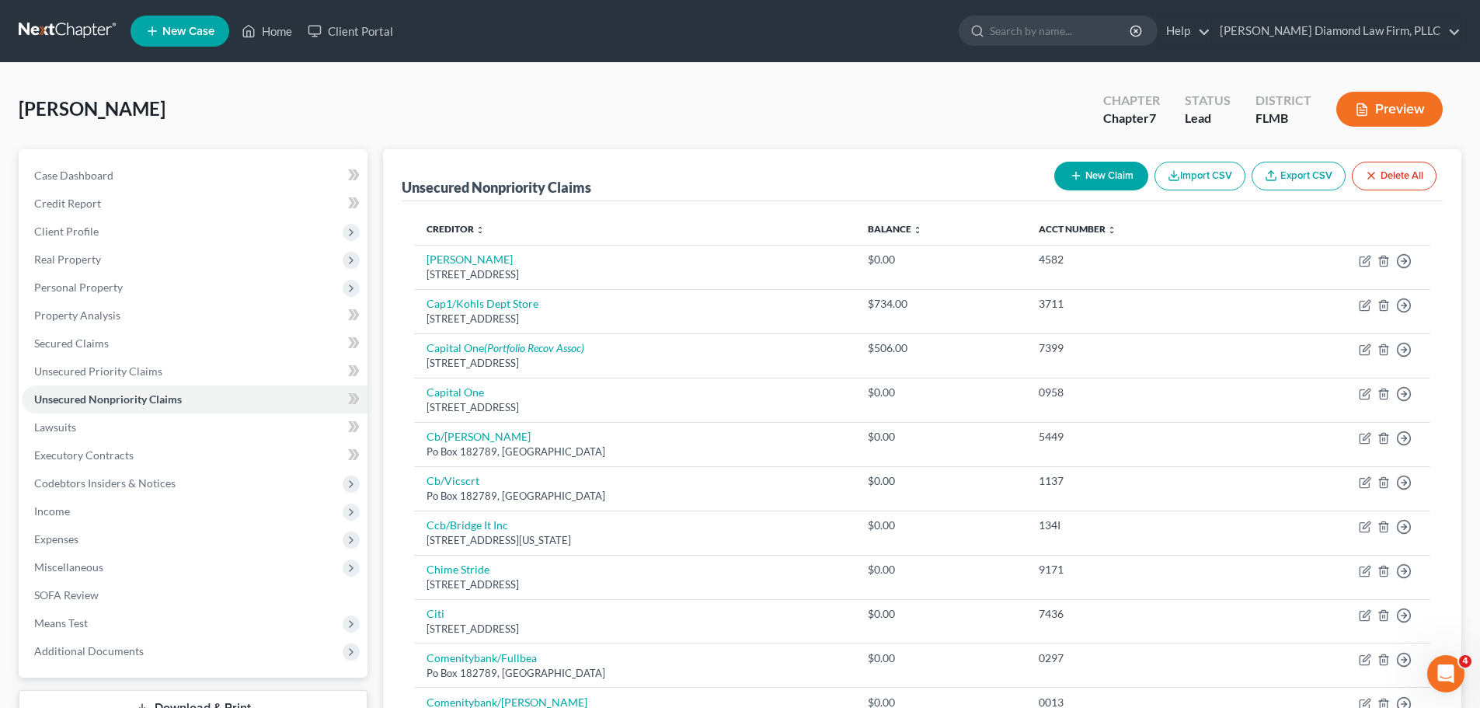
click at [74, 33] on link at bounding box center [68, 31] width 99 height 28
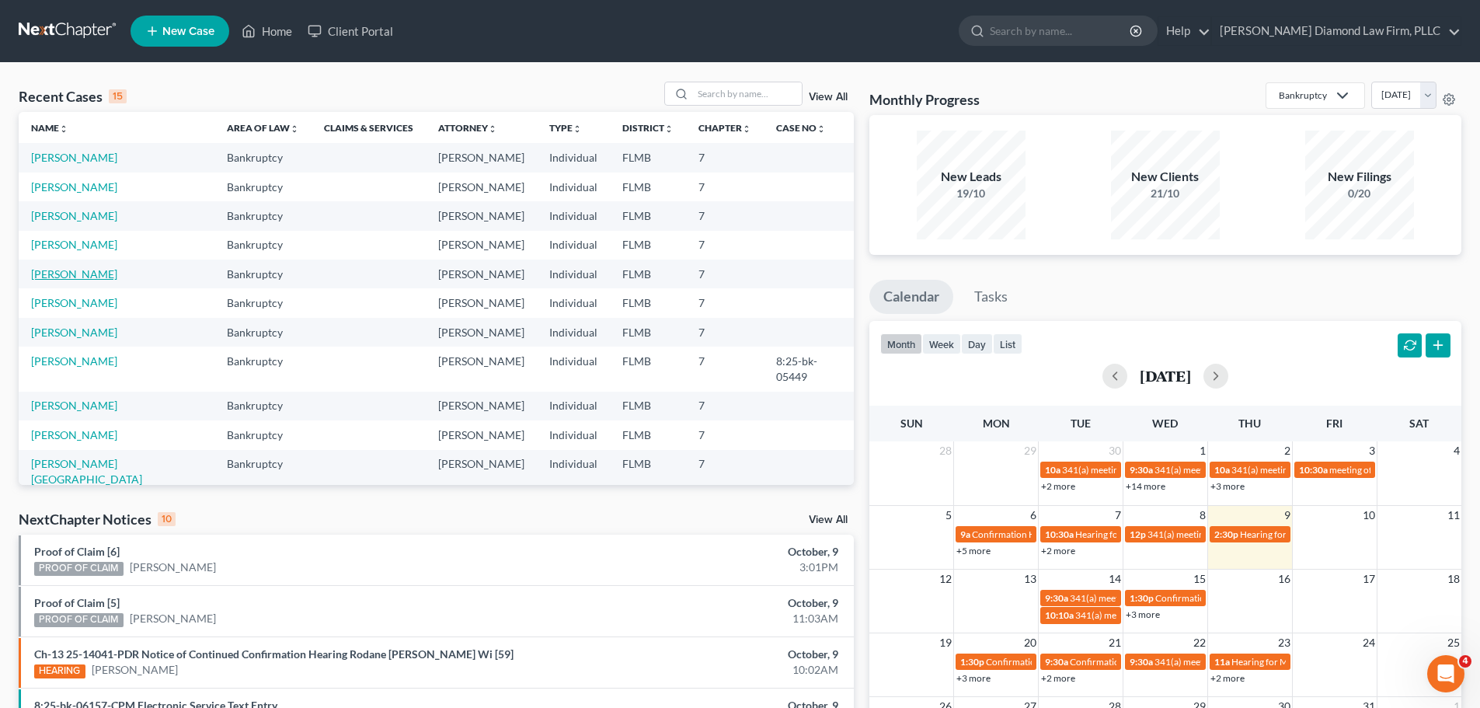
click at [52, 279] on link "[PERSON_NAME]" at bounding box center [74, 273] width 86 height 13
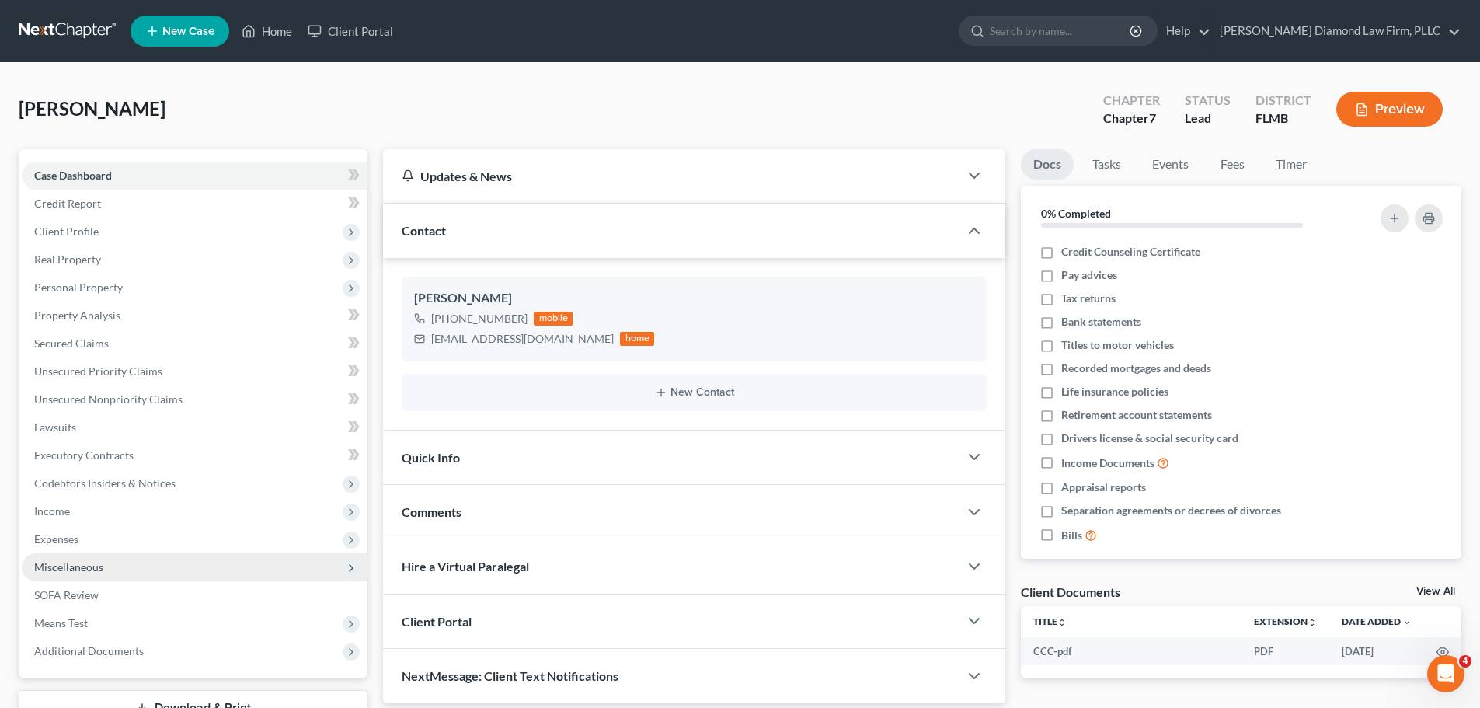
click at [128, 565] on span "Miscellaneous" at bounding box center [195, 567] width 346 height 28
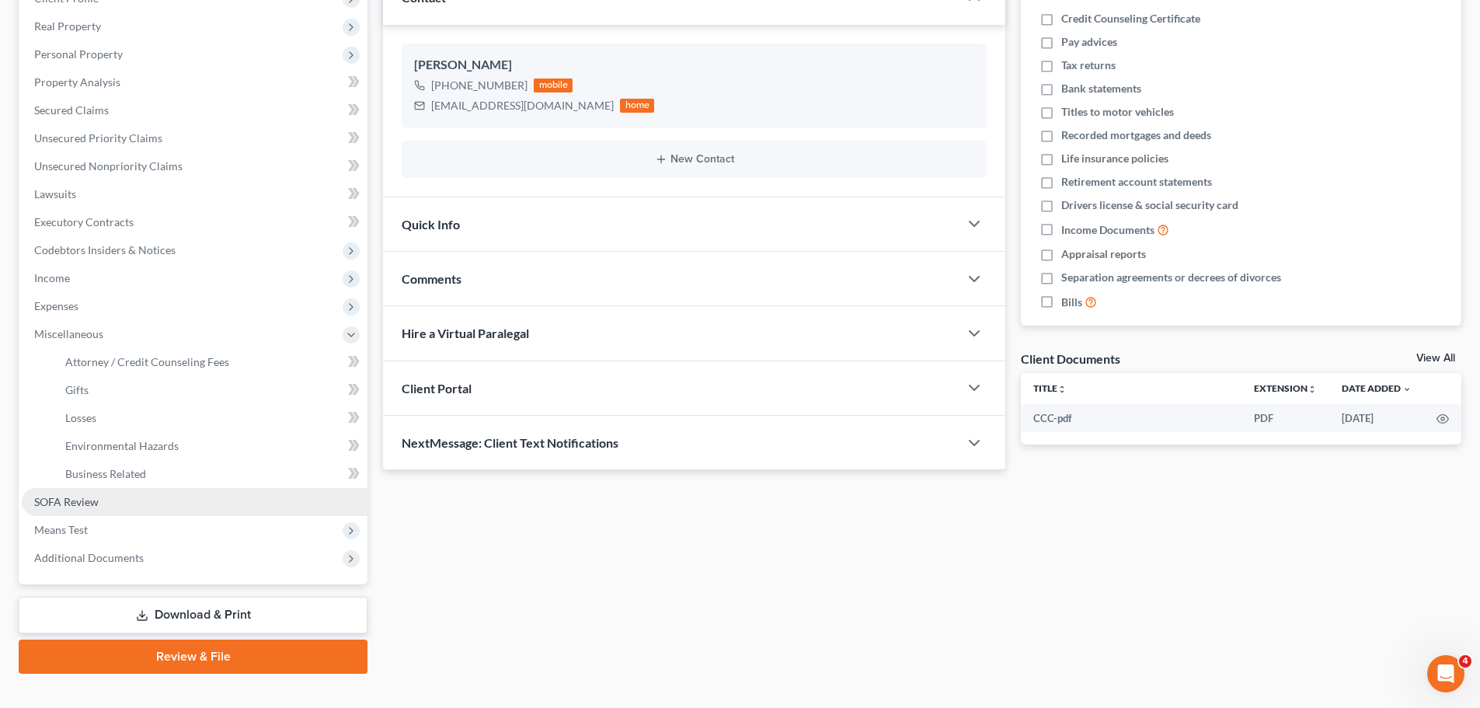
click at [78, 510] on link "SOFA Review" at bounding box center [195, 502] width 346 height 28
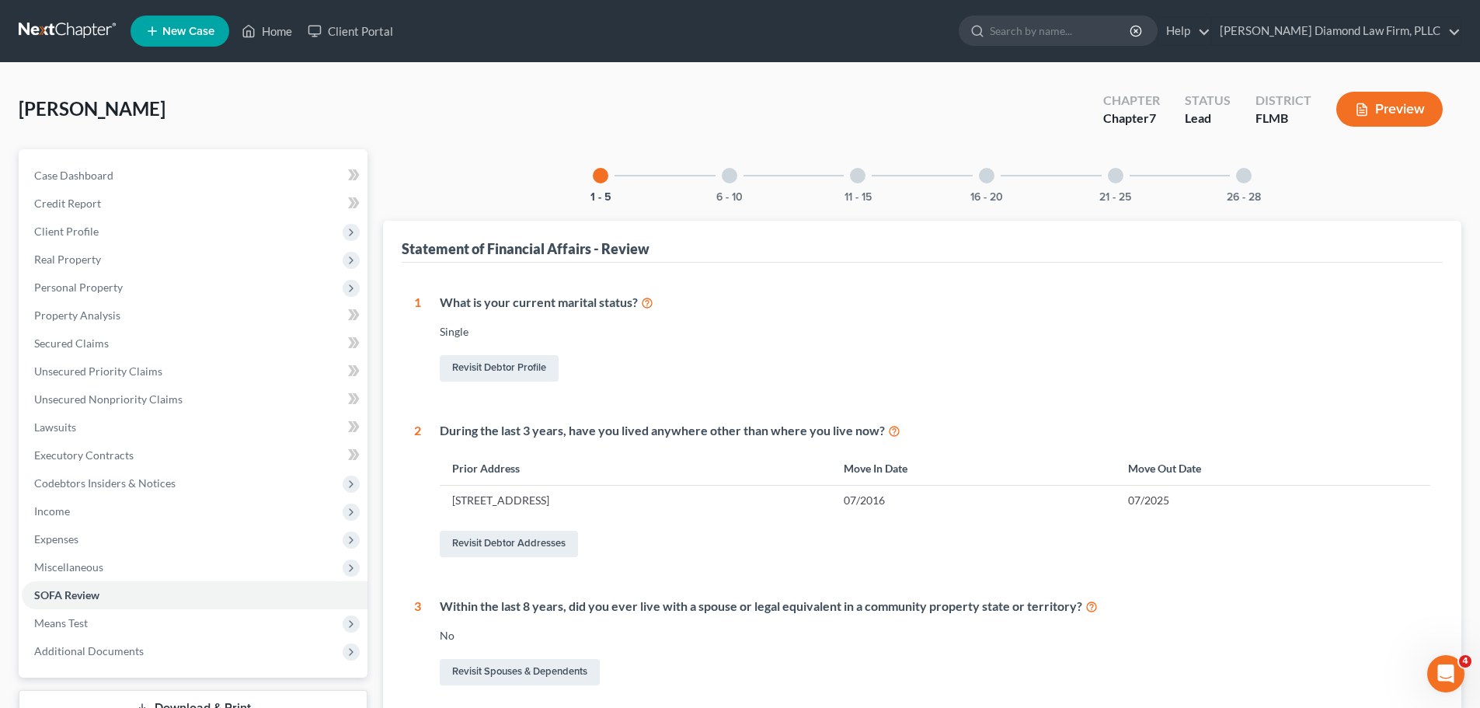
click at [752, 179] on div "6 - 10" at bounding box center [729, 175] width 53 height 53
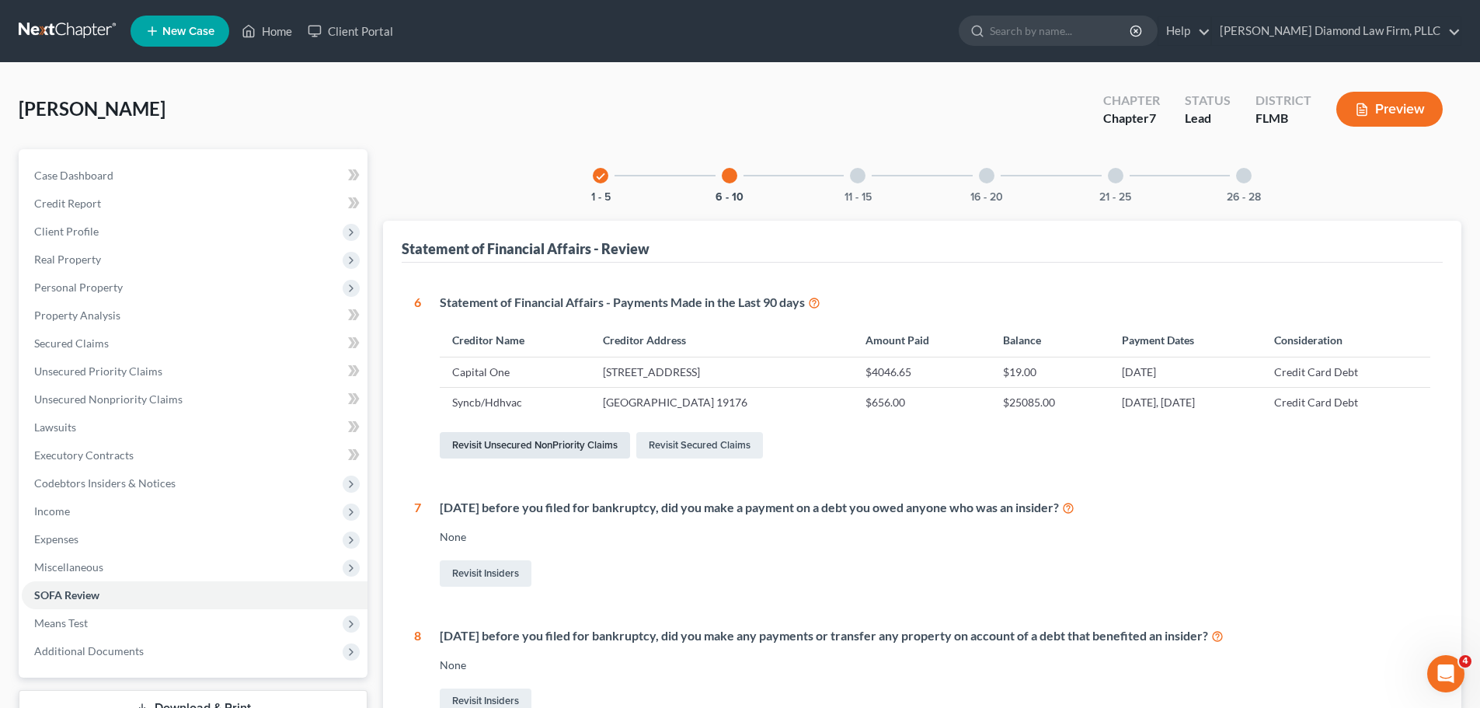
click at [524, 435] on link "Revisit Unsecured NonPriority Claims" at bounding box center [535, 445] width 190 height 26
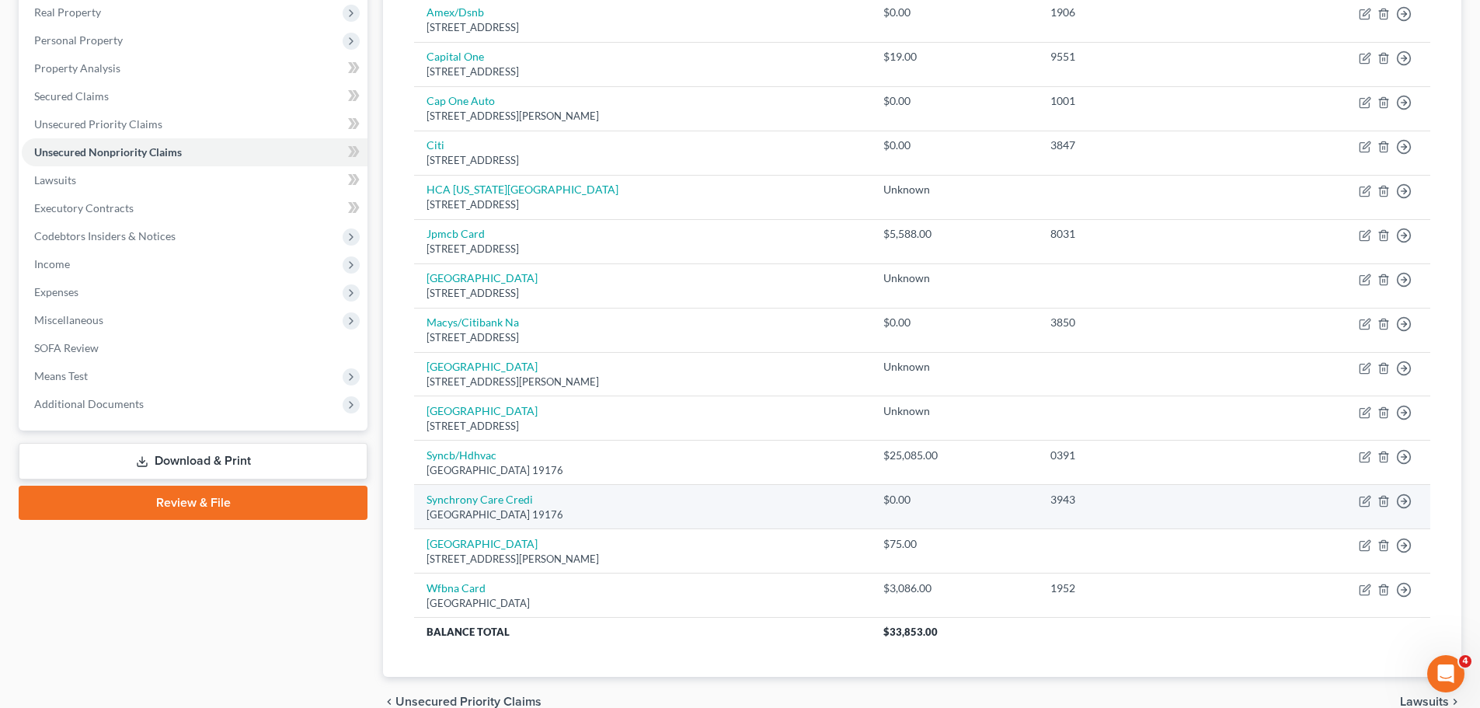
scroll to position [325, 0]
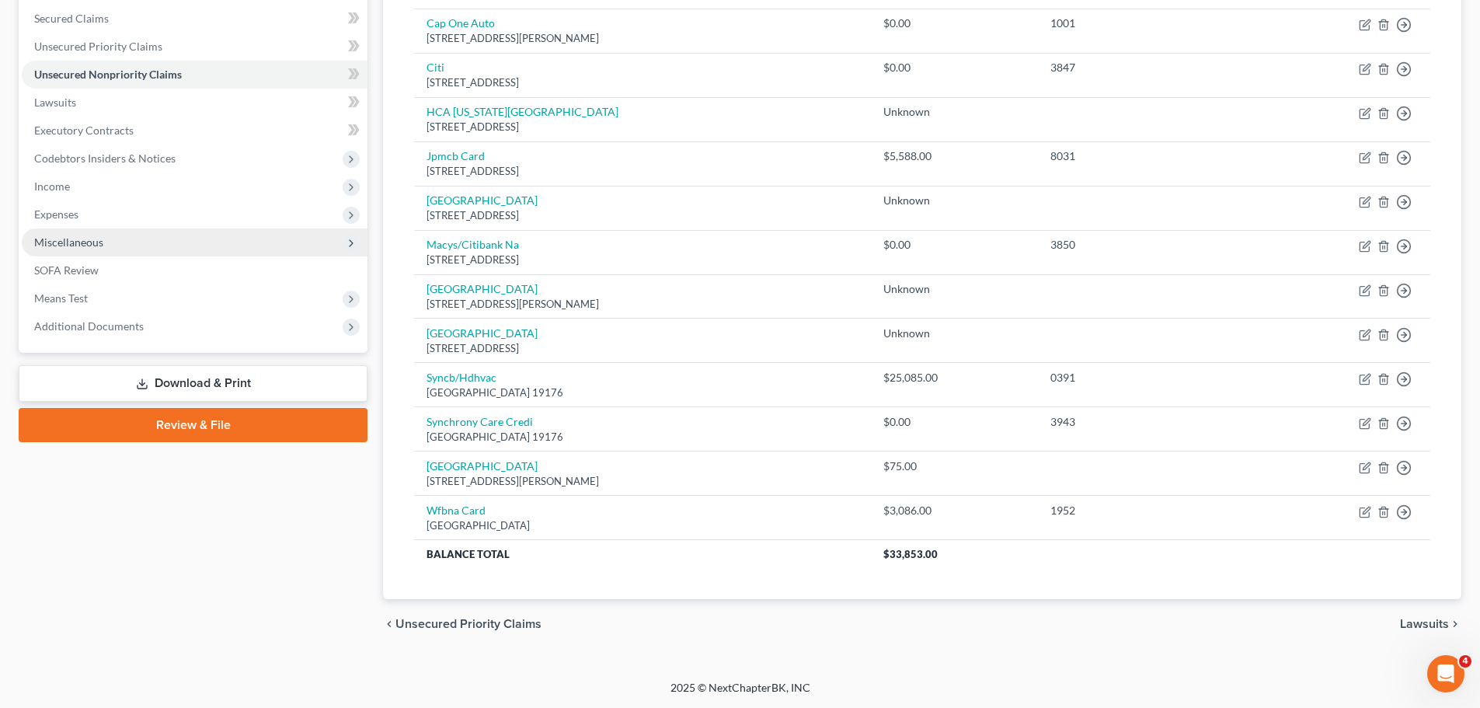
click at [89, 248] on span "Miscellaneous" at bounding box center [68, 241] width 69 height 13
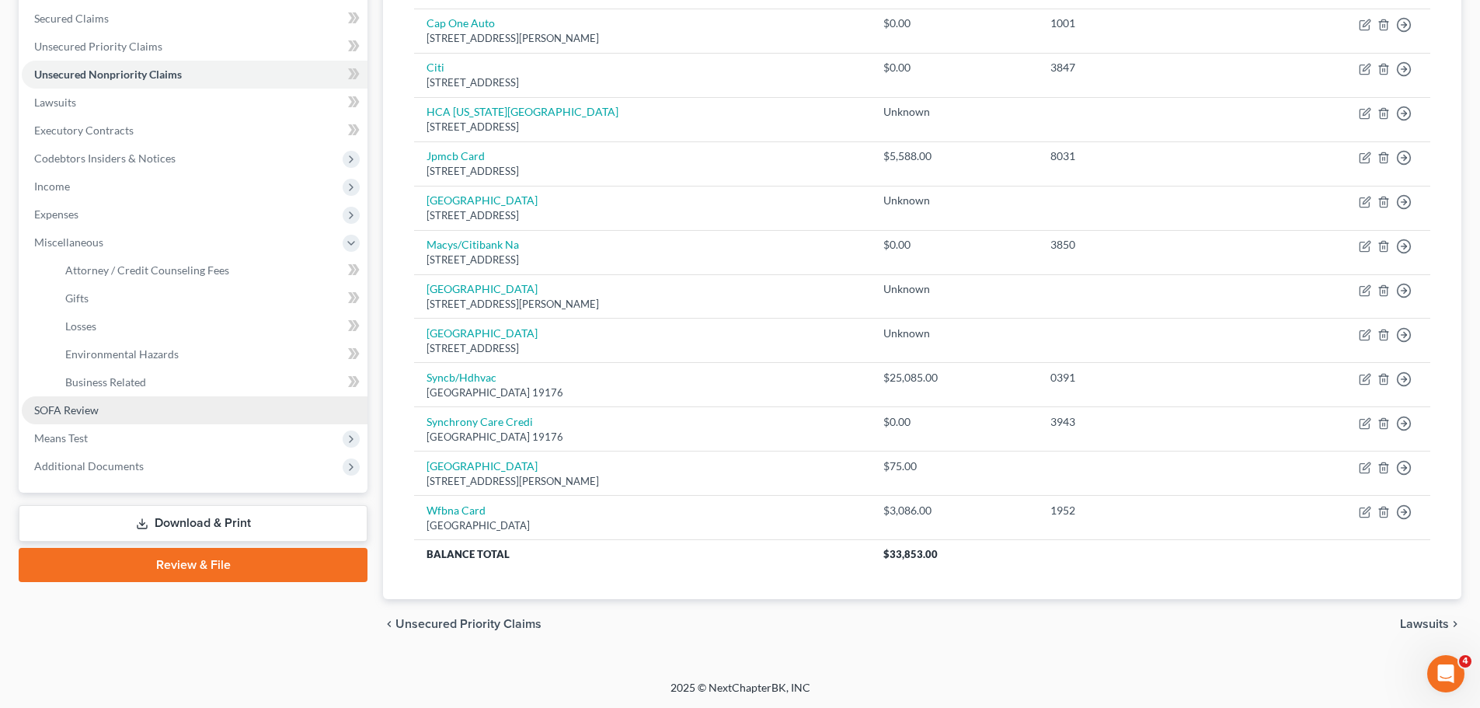
click at [94, 403] on span "SOFA Review" at bounding box center [66, 409] width 64 height 13
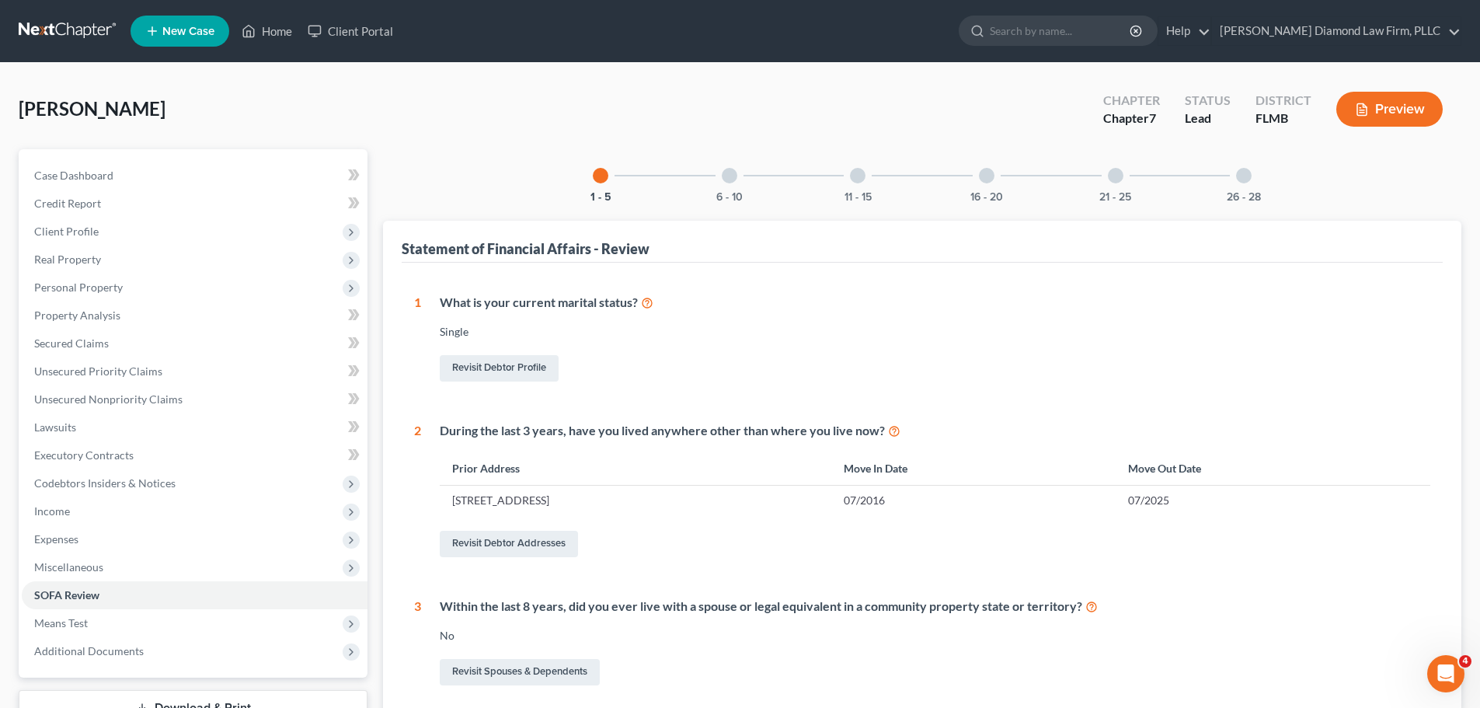
click at [858, 179] on div at bounding box center [858, 176] width 16 height 16
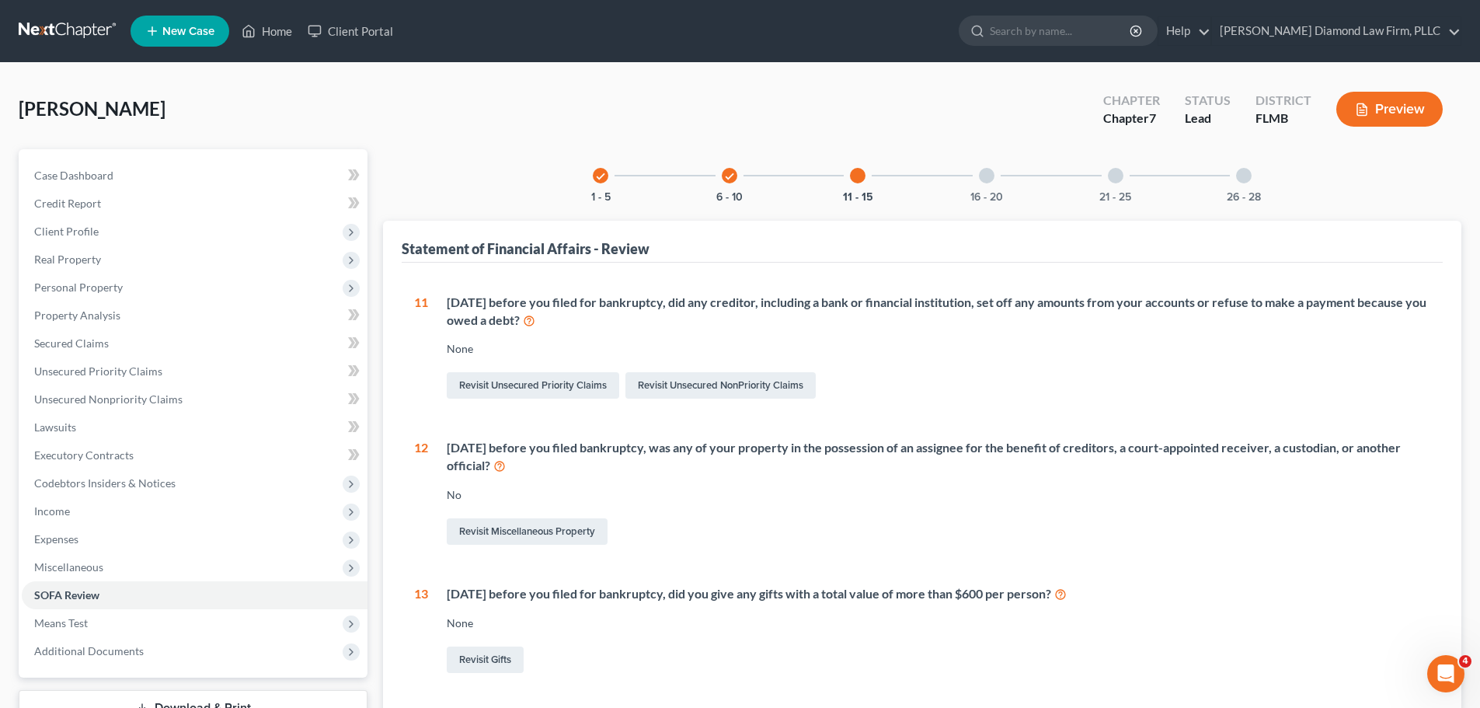
click at [982, 176] on div at bounding box center [987, 176] width 16 height 16
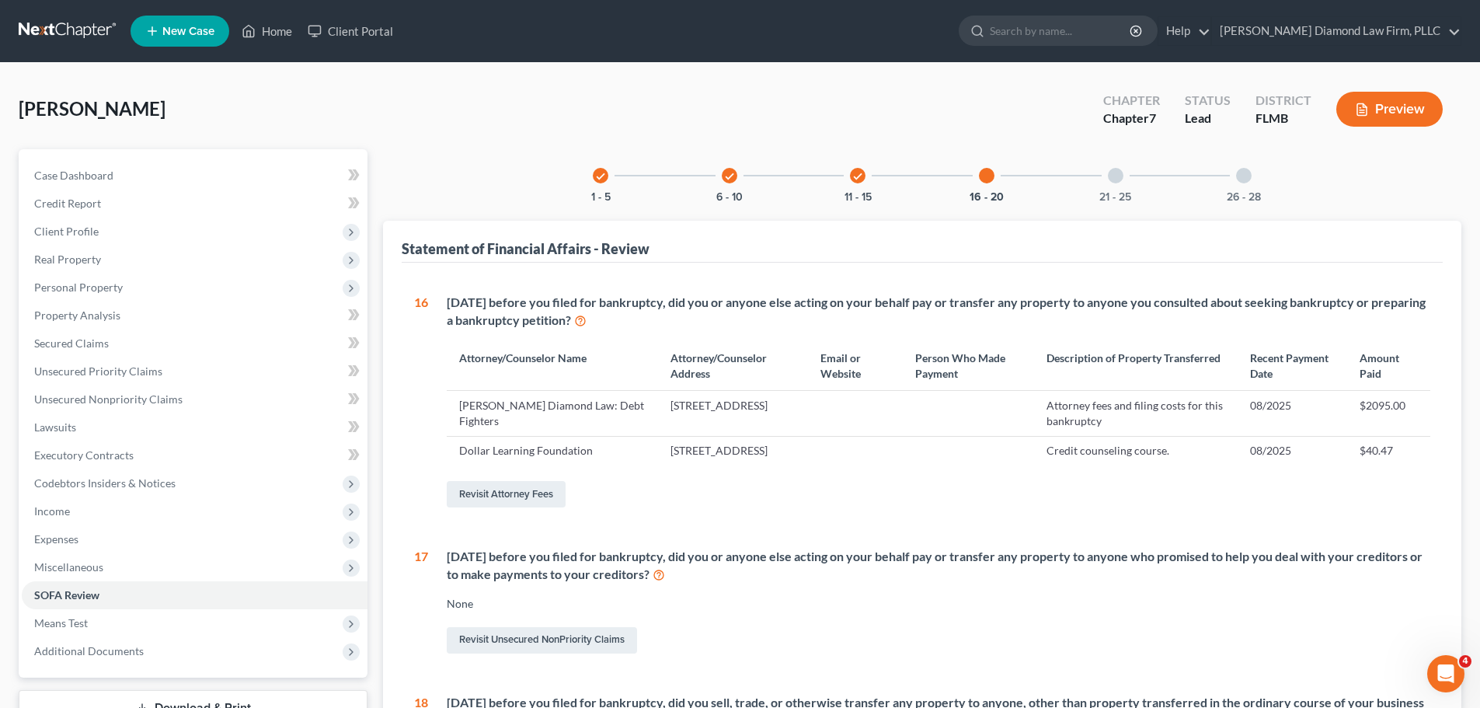
click at [843, 170] on div "check 11 - 15" at bounding box center [857, 175] width 53 height 53
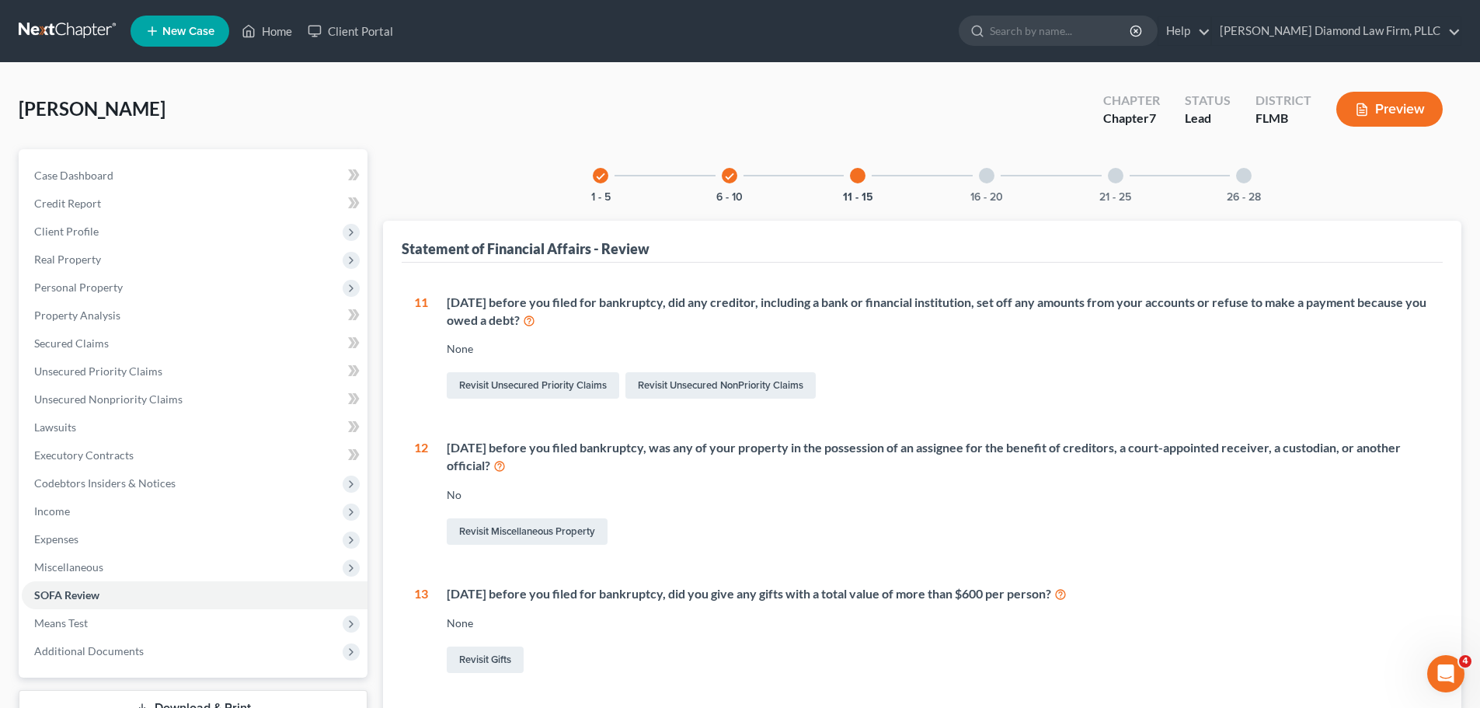
click at [1106, 176] on div "21 - 25" at bounding box center [1115, 175] width 53 height 53
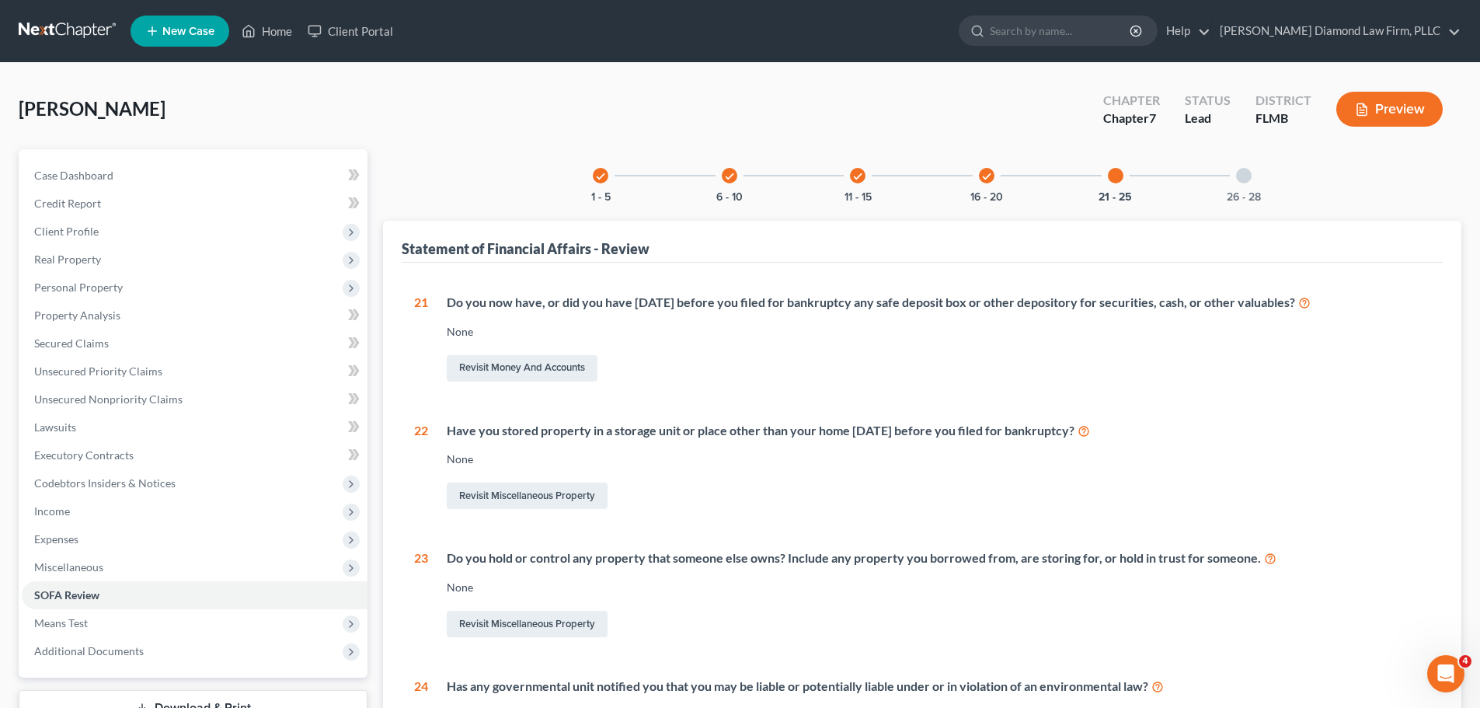
click at [736, 176] on div "check" at bounding box center [730, 176] width 16 height 16
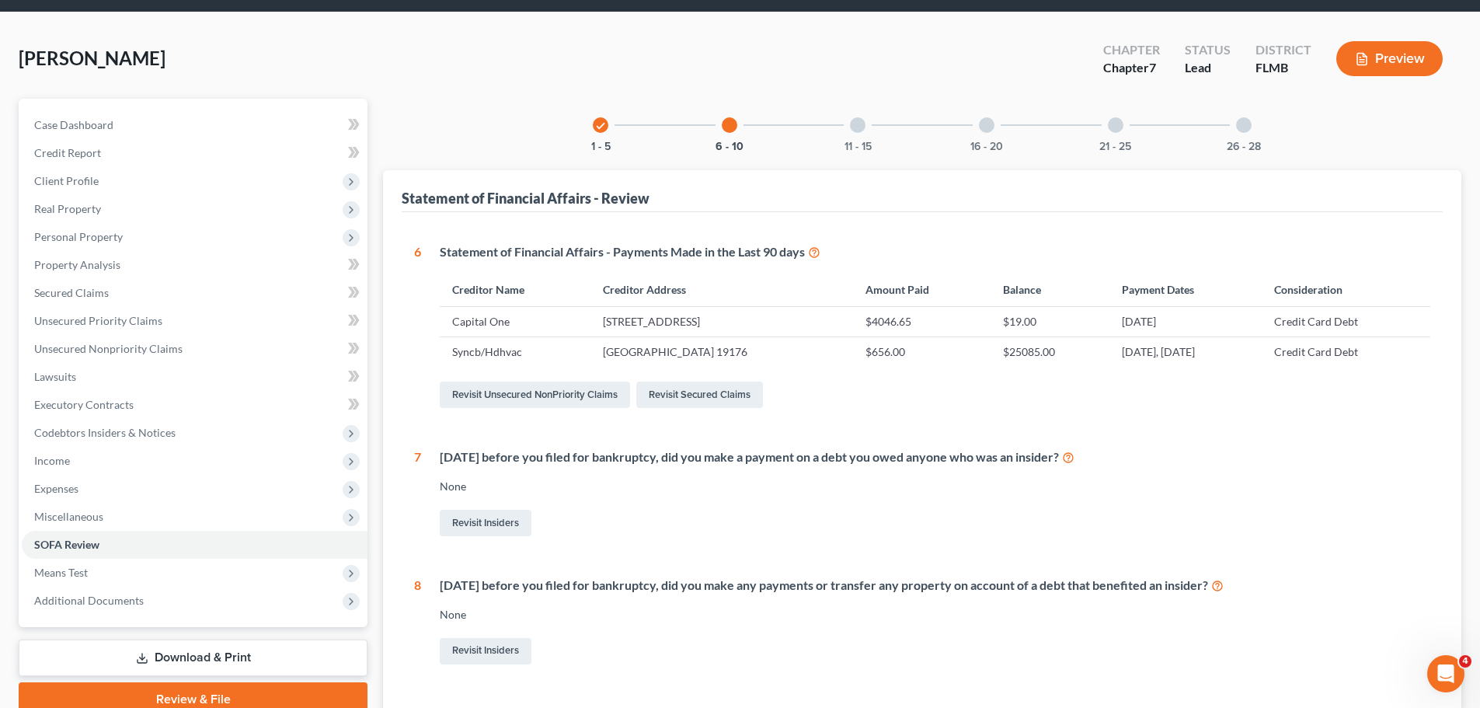
scroll to position [78, 0]
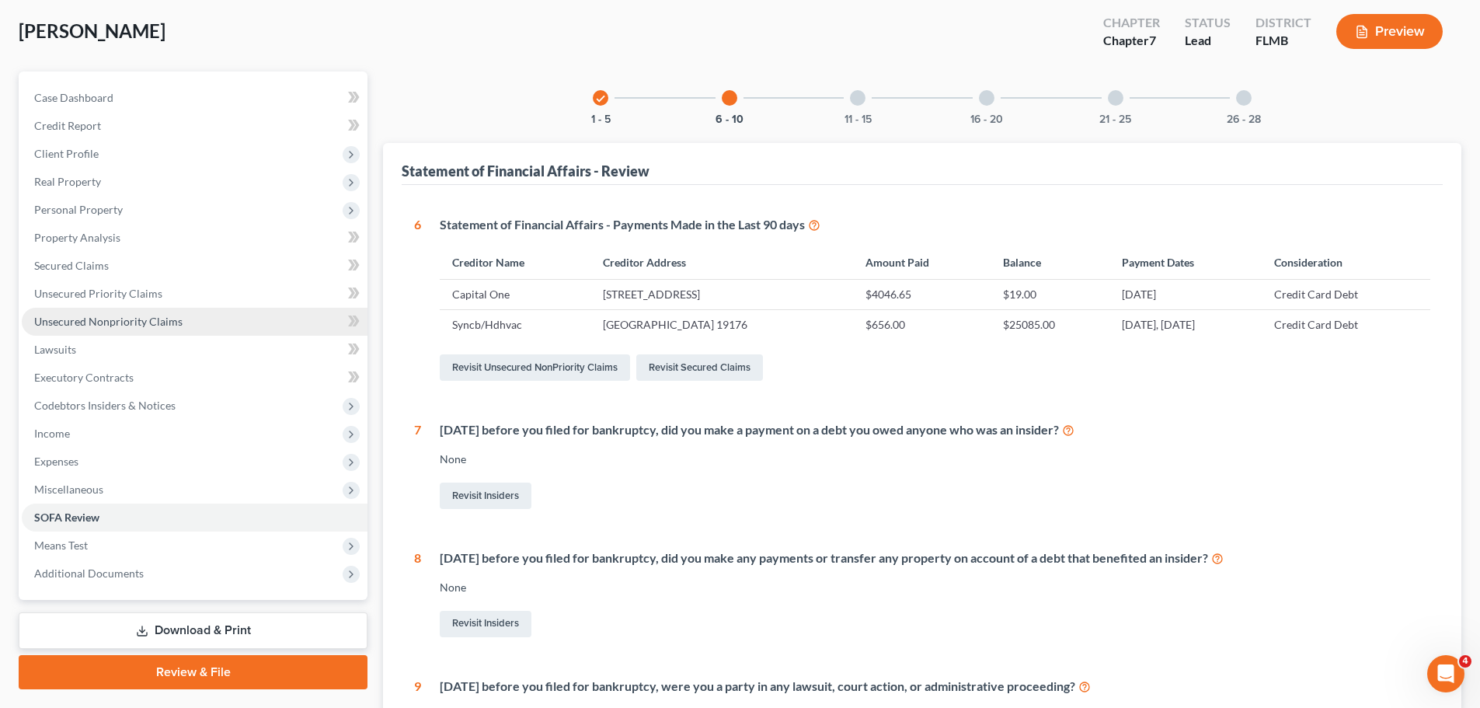
click at [144, 318] on span "Unsecured Nonpriority Claims" at bounding box center [108, 321] width 148 height 13
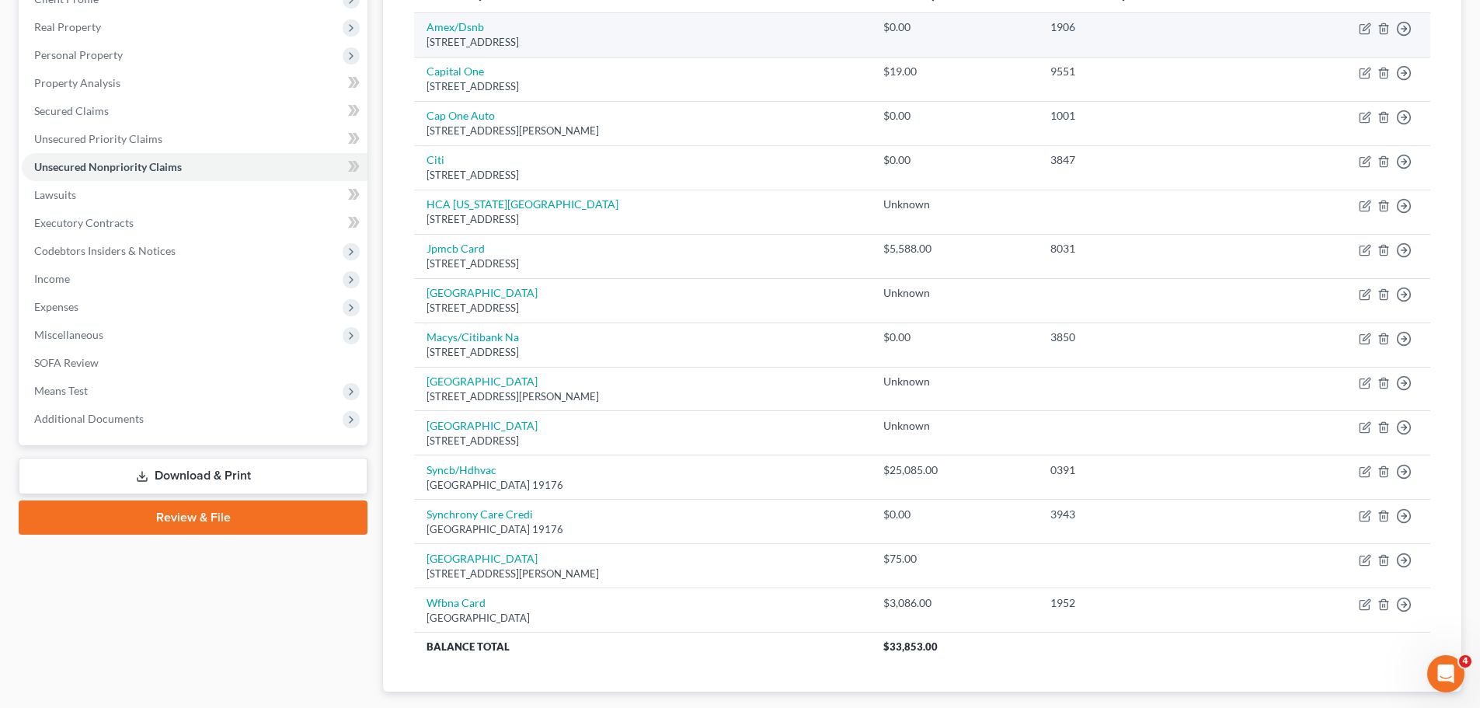
scroll to position [233, 0]
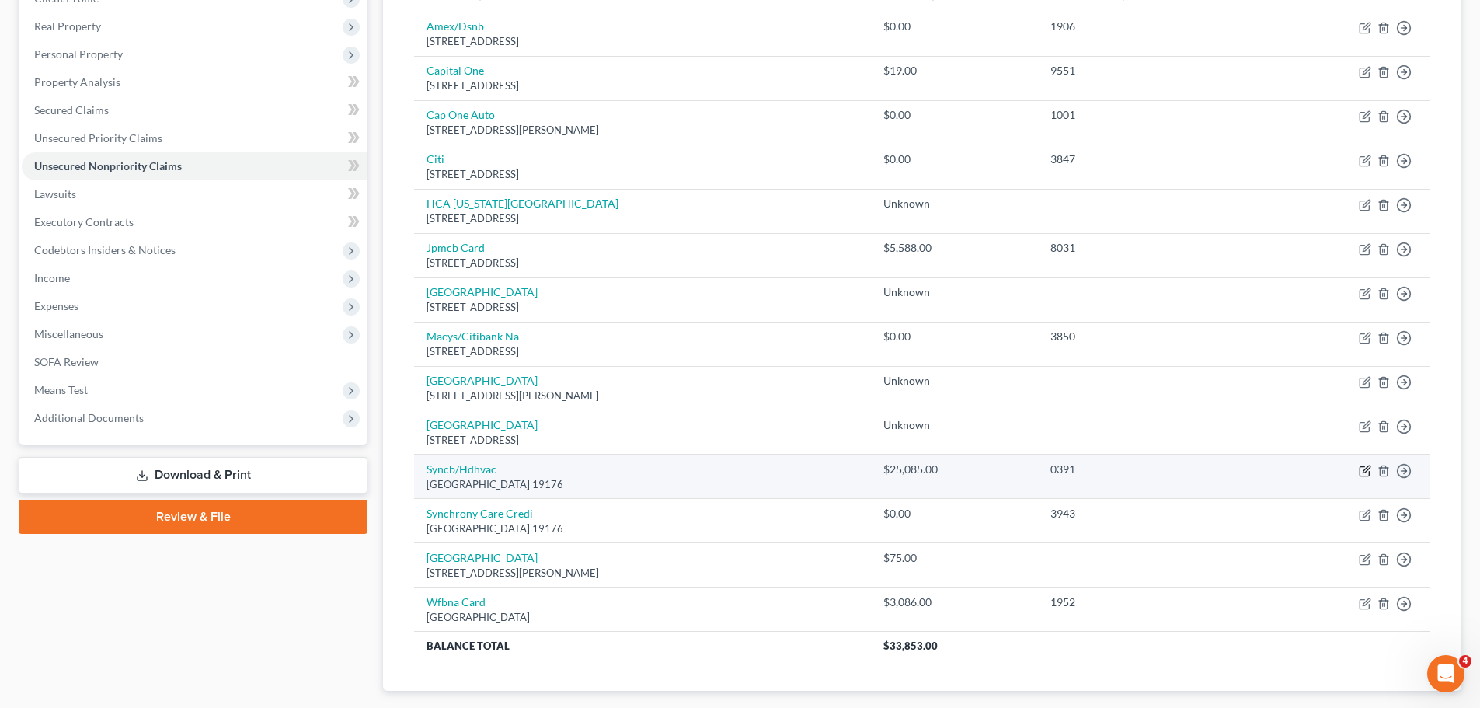
click at [1359, 470] on icon "button" at bounding box center [1363, 470] width 9 height 9
select select "39"
select select "2"
select select "0"
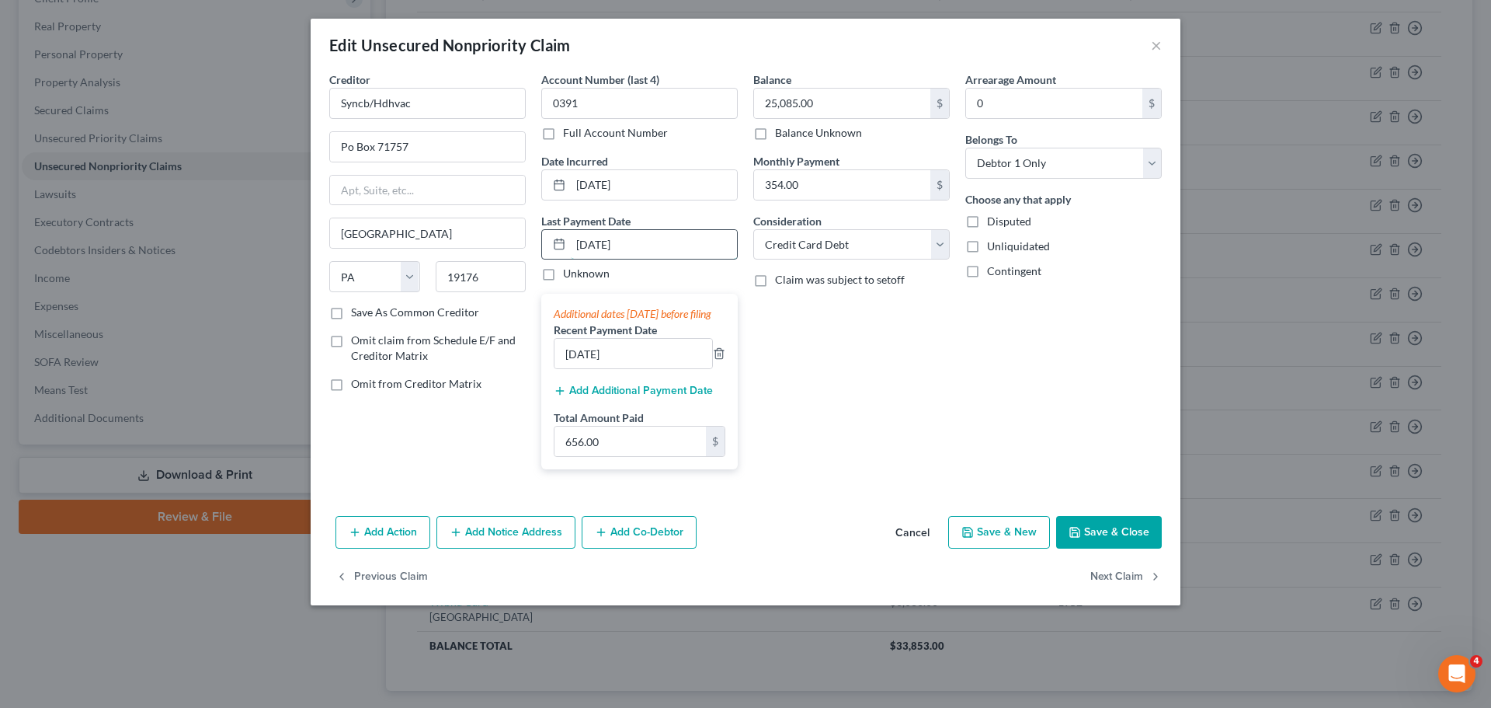
click at [638, 248] on input "07/11/2025" at bounding box center [654, 245] width 166 height 30
click at [715, 359] on icon "button" at bounding box center [718, 354] width 7 height 10
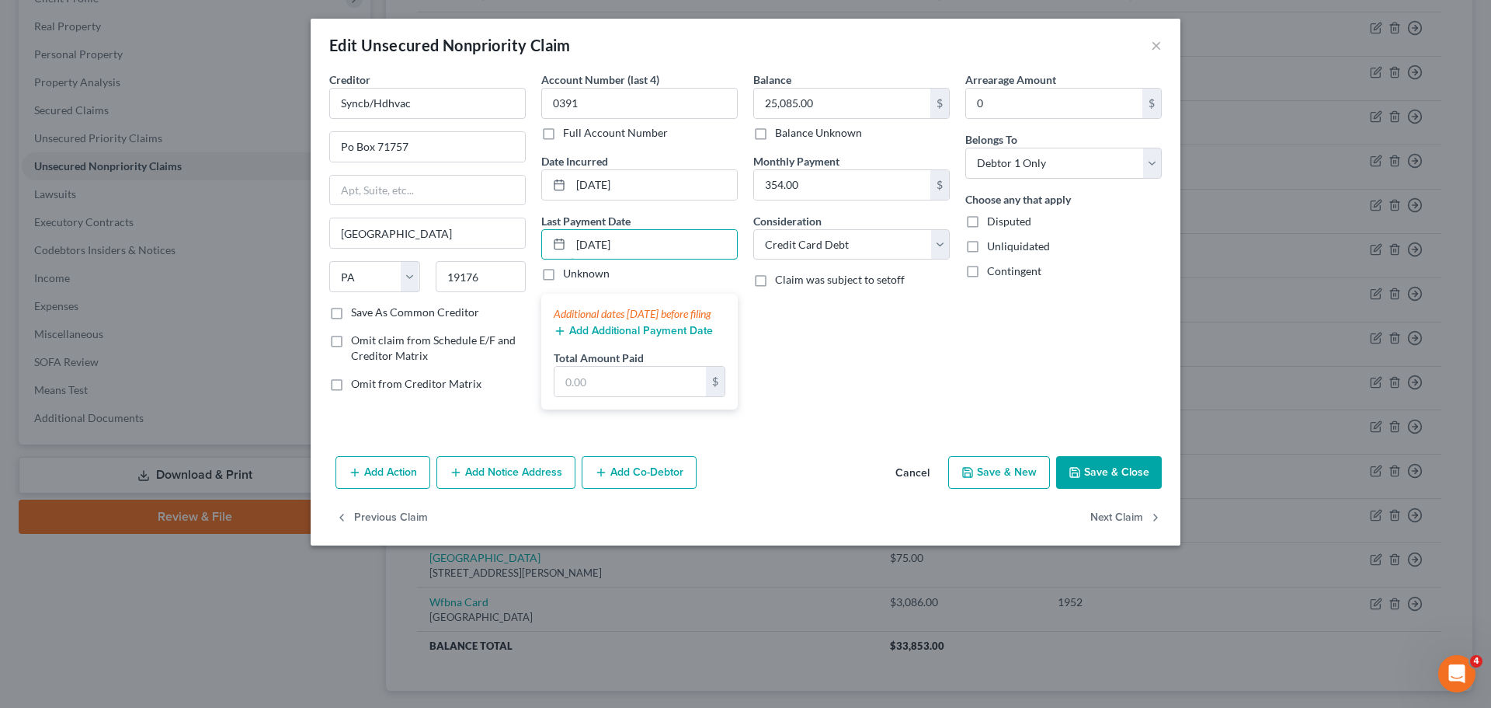
drag, startPoint x: 636, startPoint y: 248, endPoint x: 569, endPoint y: 270, distance: 71.0
click at [580, 249] on input "07/11/2025" at bounding box center [654, 245] width 166 height 30
type input "0"
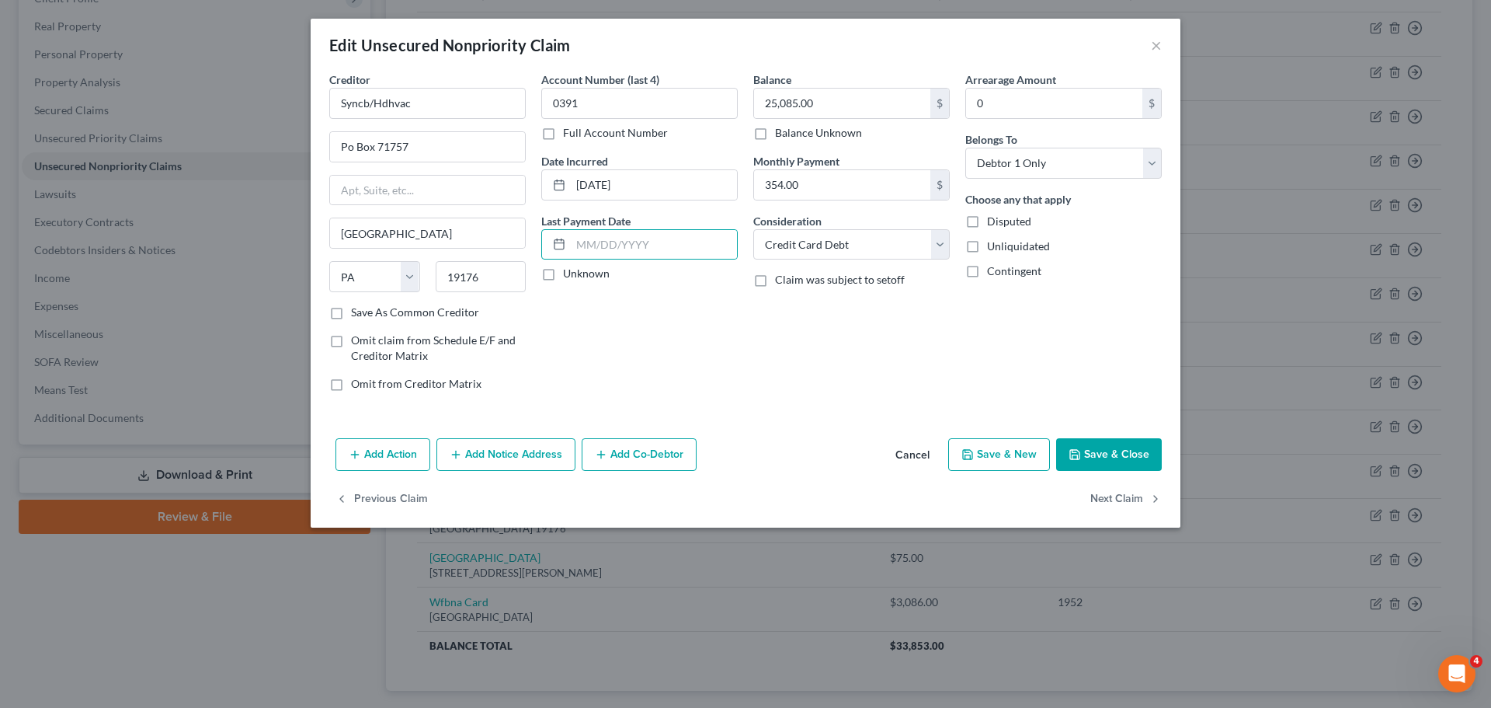
click at [1127, 453] on button "Save & Close" at bounding box center [1109, 454] width 106 height 33
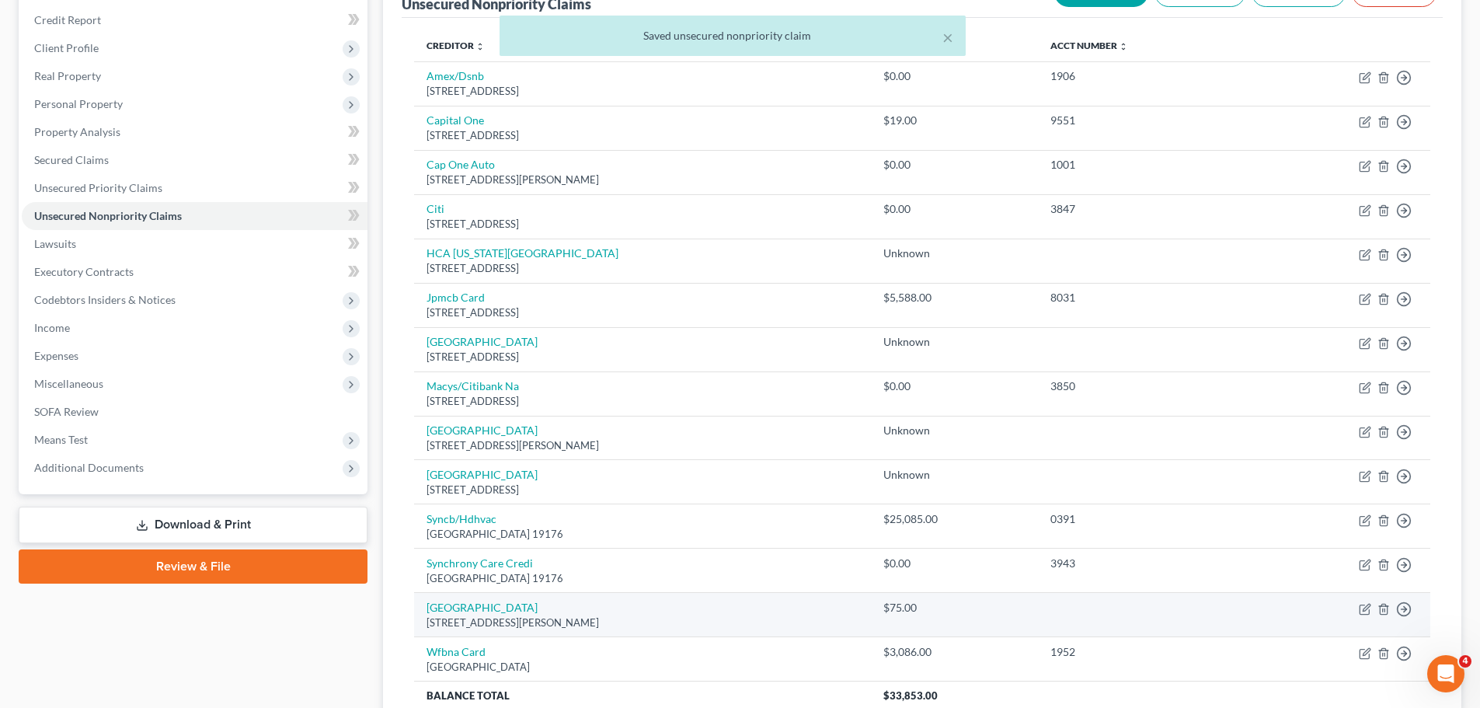
scroll to position [155, 0]
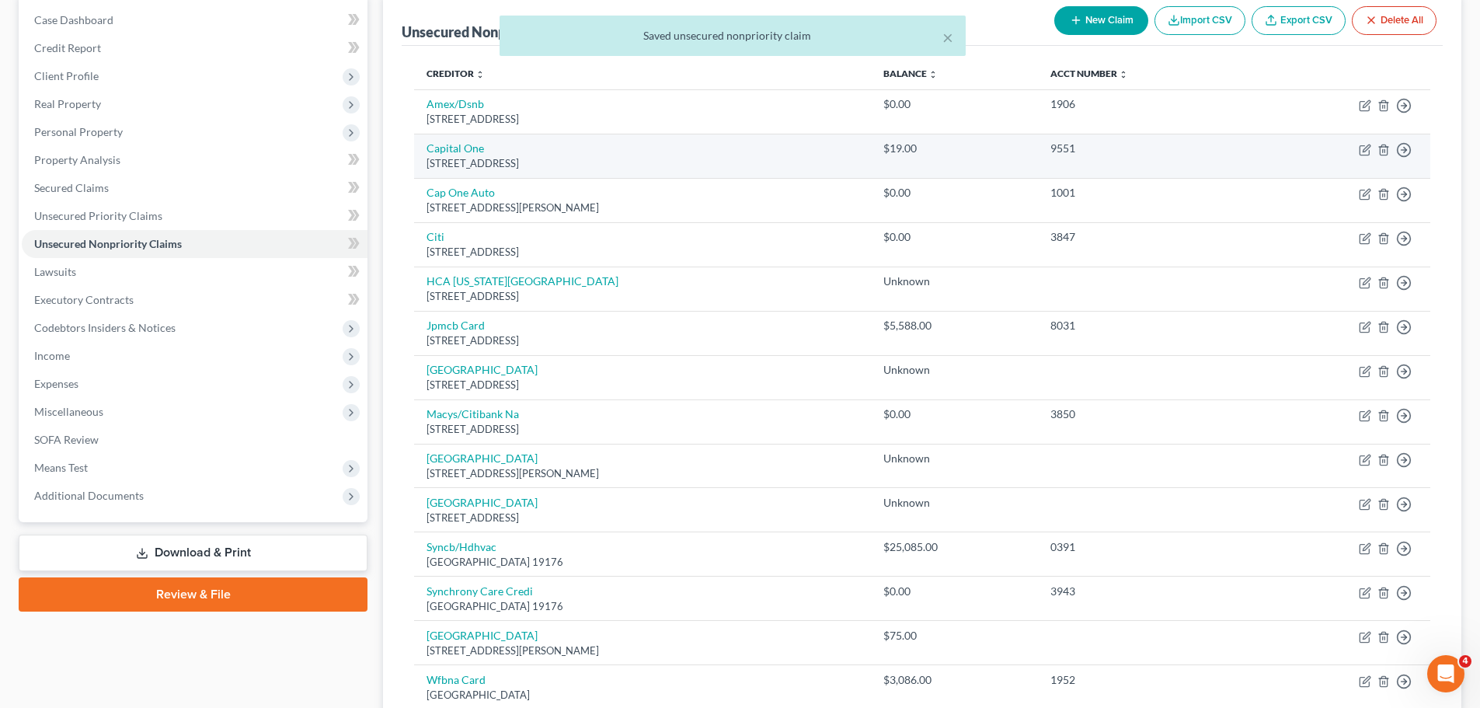
click at [1355, 150] on td "Move to D Move to E Move to G Move to Notice Only" at bounding box center [1342, 156] width 176 height 44
click at [1368, 150] on icon "button" at bounding box center [1365, 150] width 12 height 12
select select "46"
select select "2"
select select "0"
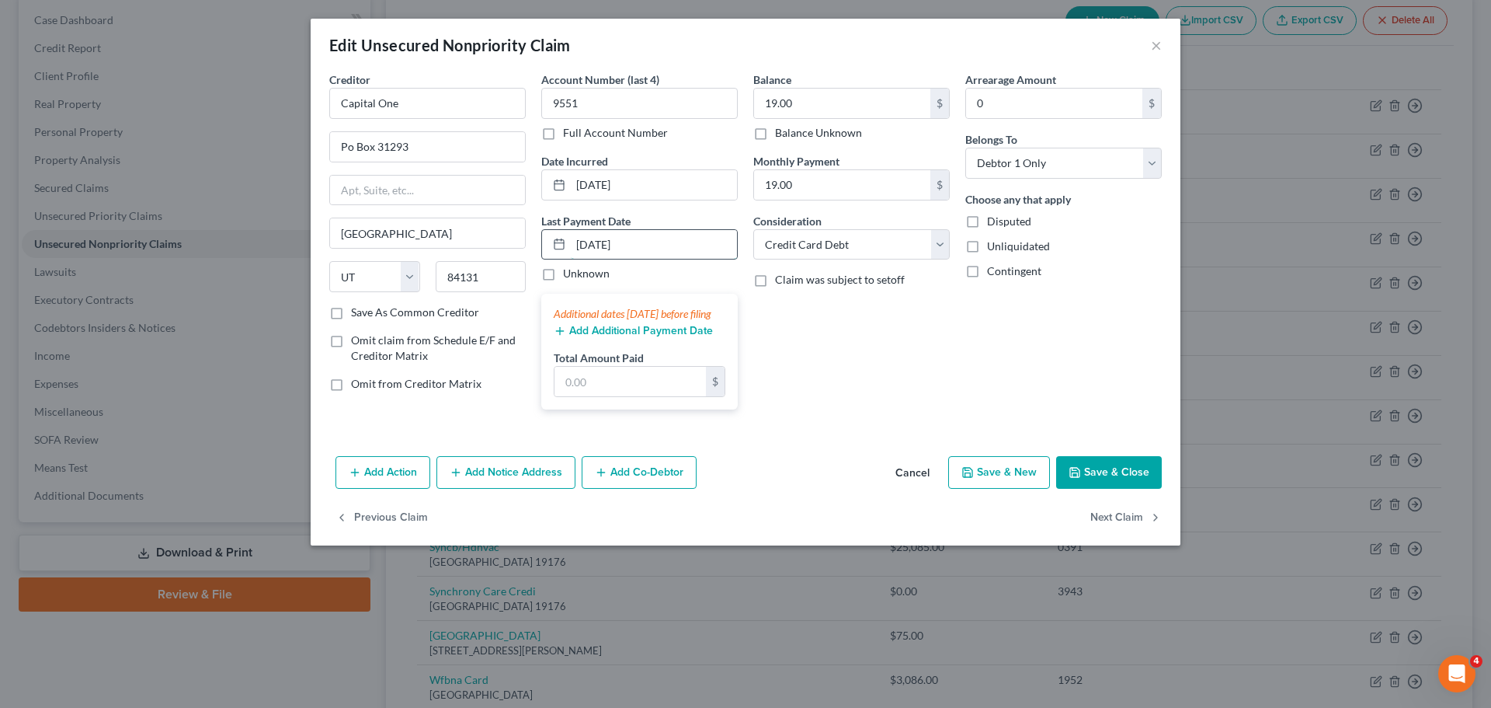
drag, startPoint x: 646, startPoint y: 252, endPoint x: 572, endPoint y: 252, distance: 74.6
click at [572, 252] on input "07/12/2025" at bounding box center [654, 245] width 166 height 30
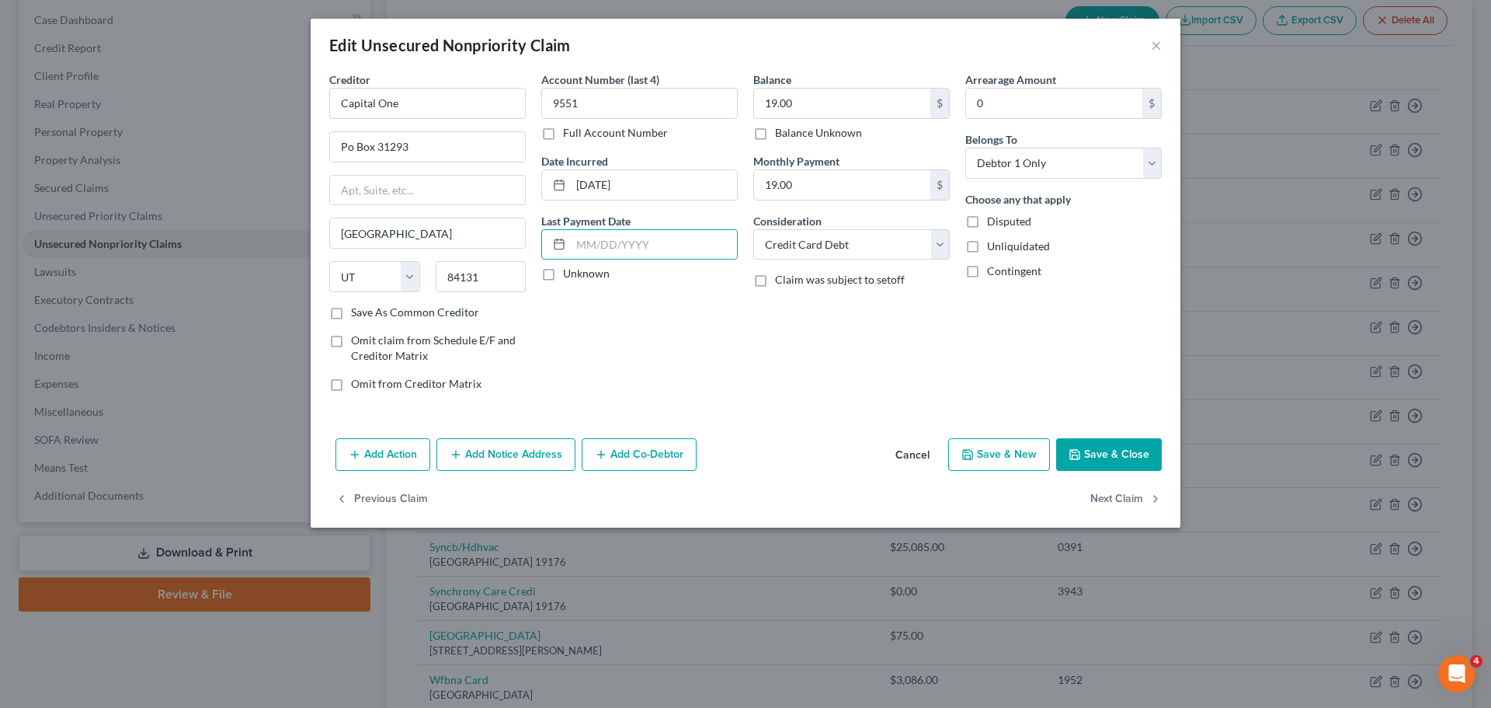
click at [1124, 453] on button "Save & Close" at bounding box center [1109, 454] width 106 height 33
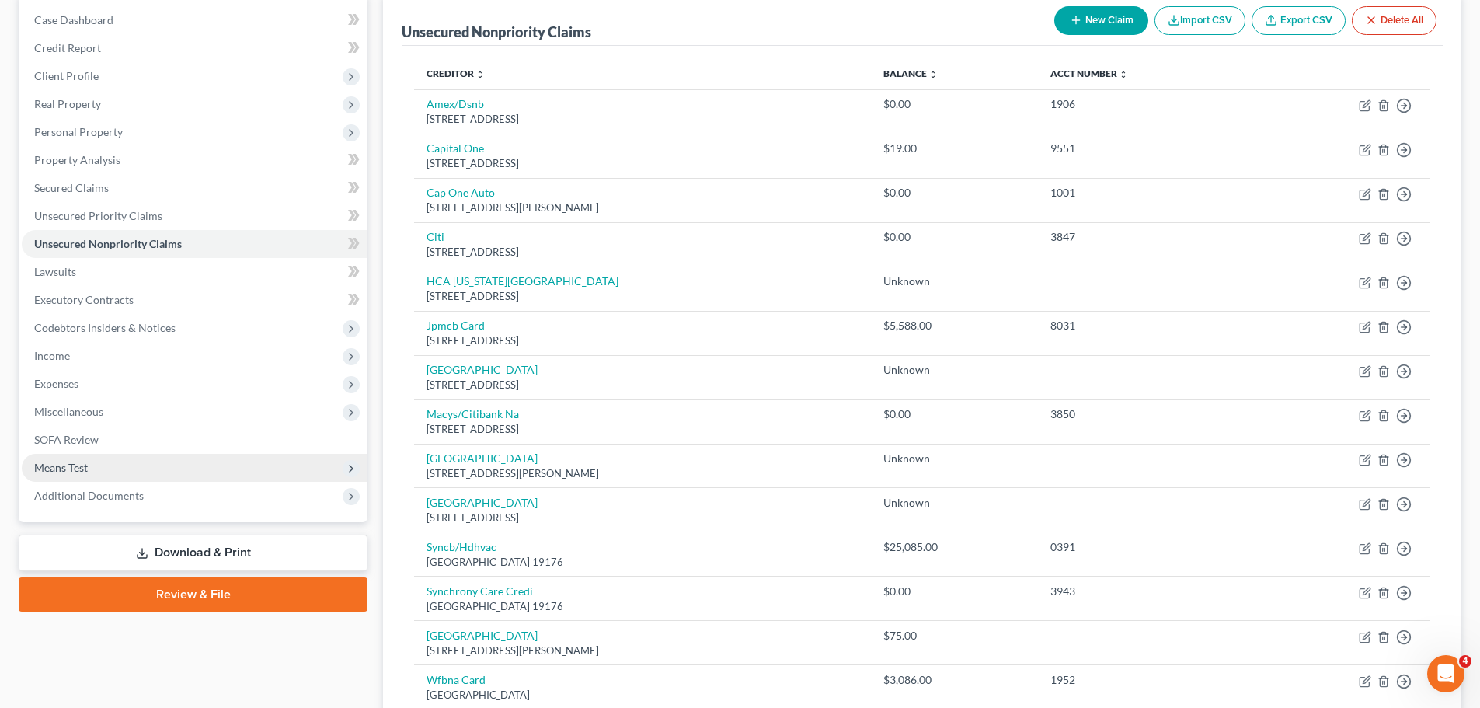
click at [130, 464] on span "Means Test" at bounding box center [195, 468] width 346 height 28
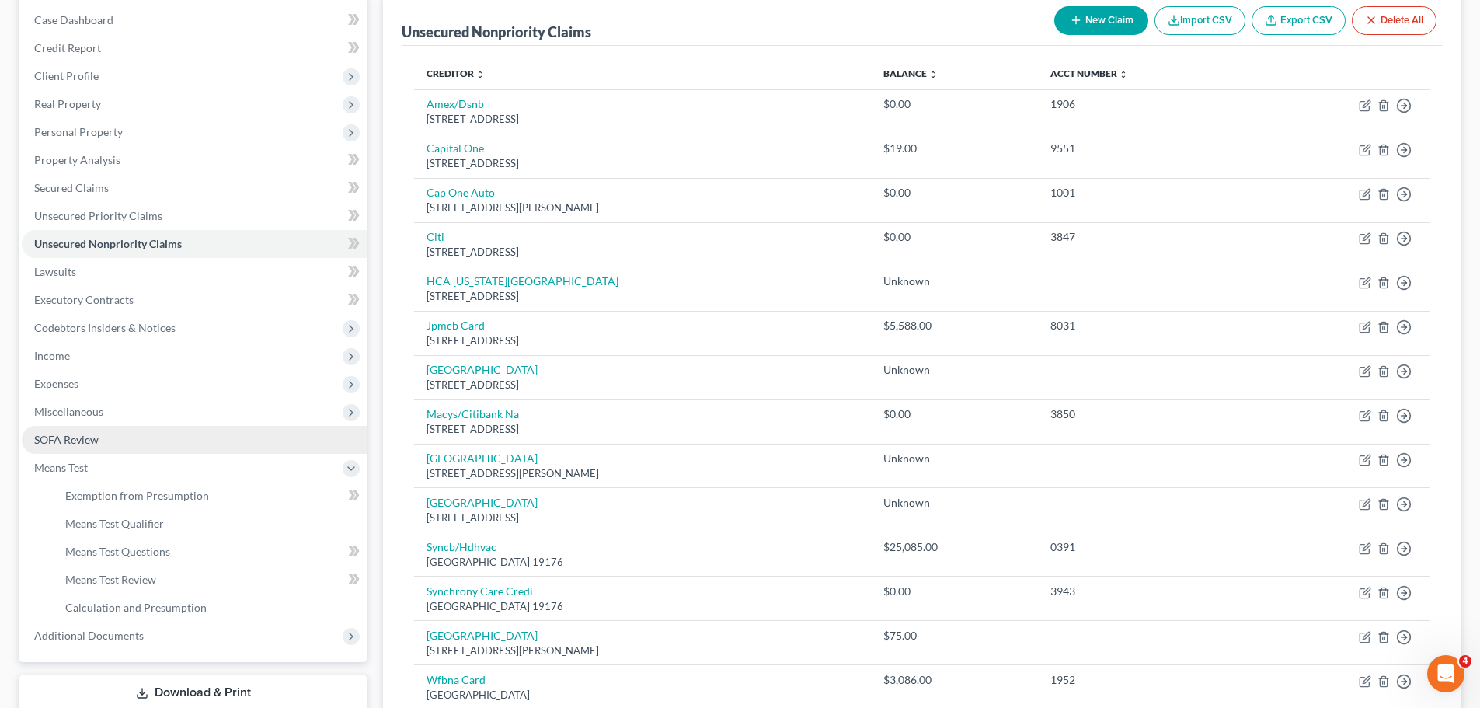
click at [84, 435] on span "SOFA Review" at bounding box center [66, 439] width 64 height 13
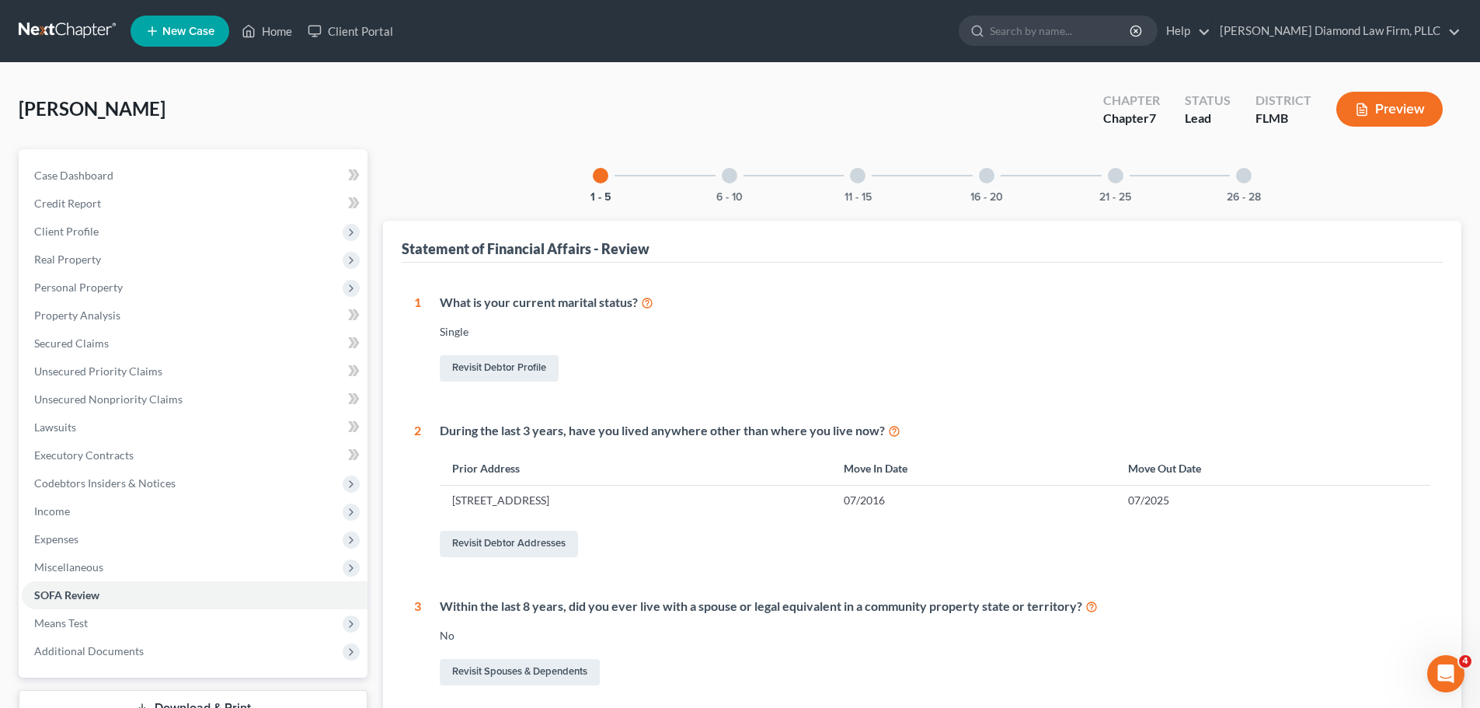
click at [737, 183] on div "6 - 10" at bounding box center [729, 175] width 53 height 53
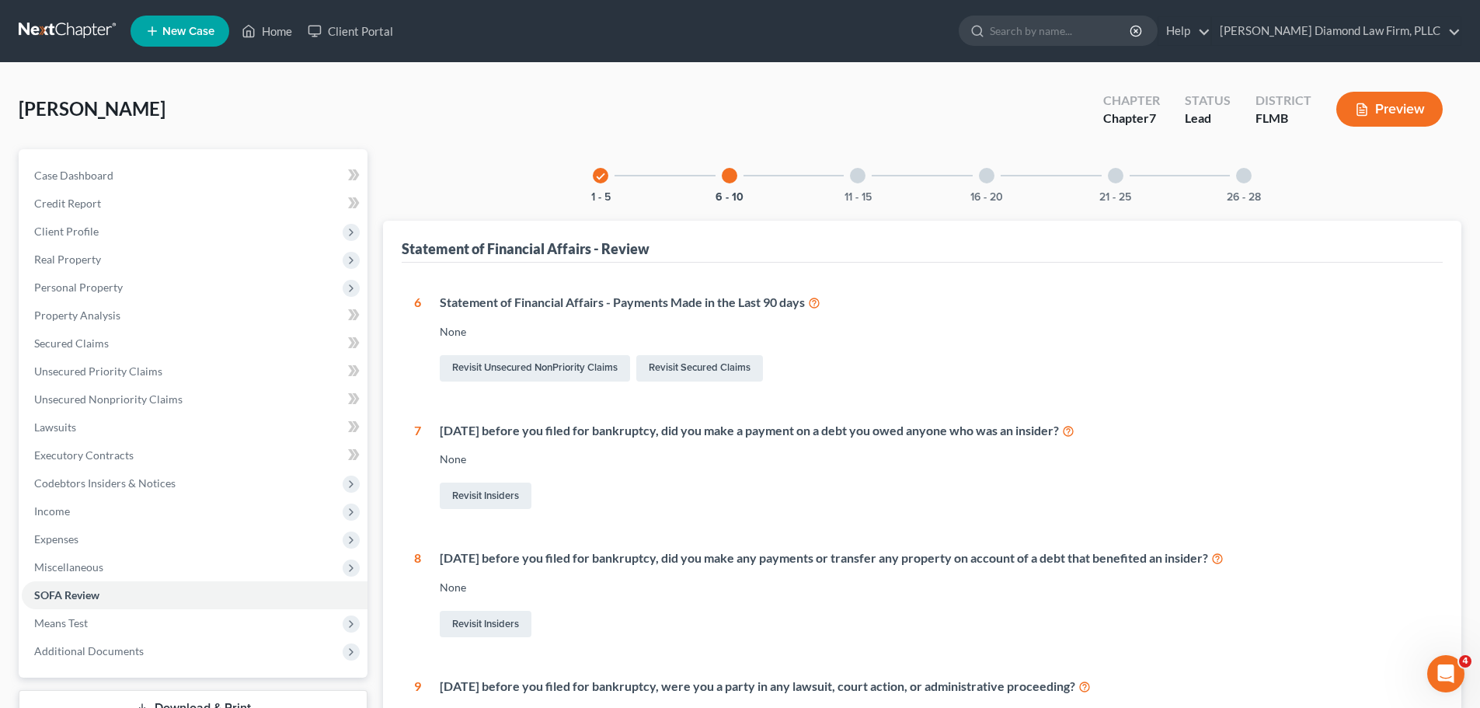
click at [871, 172] on div "11 - 15" at bounding box center [857, 175] width 53 height 53
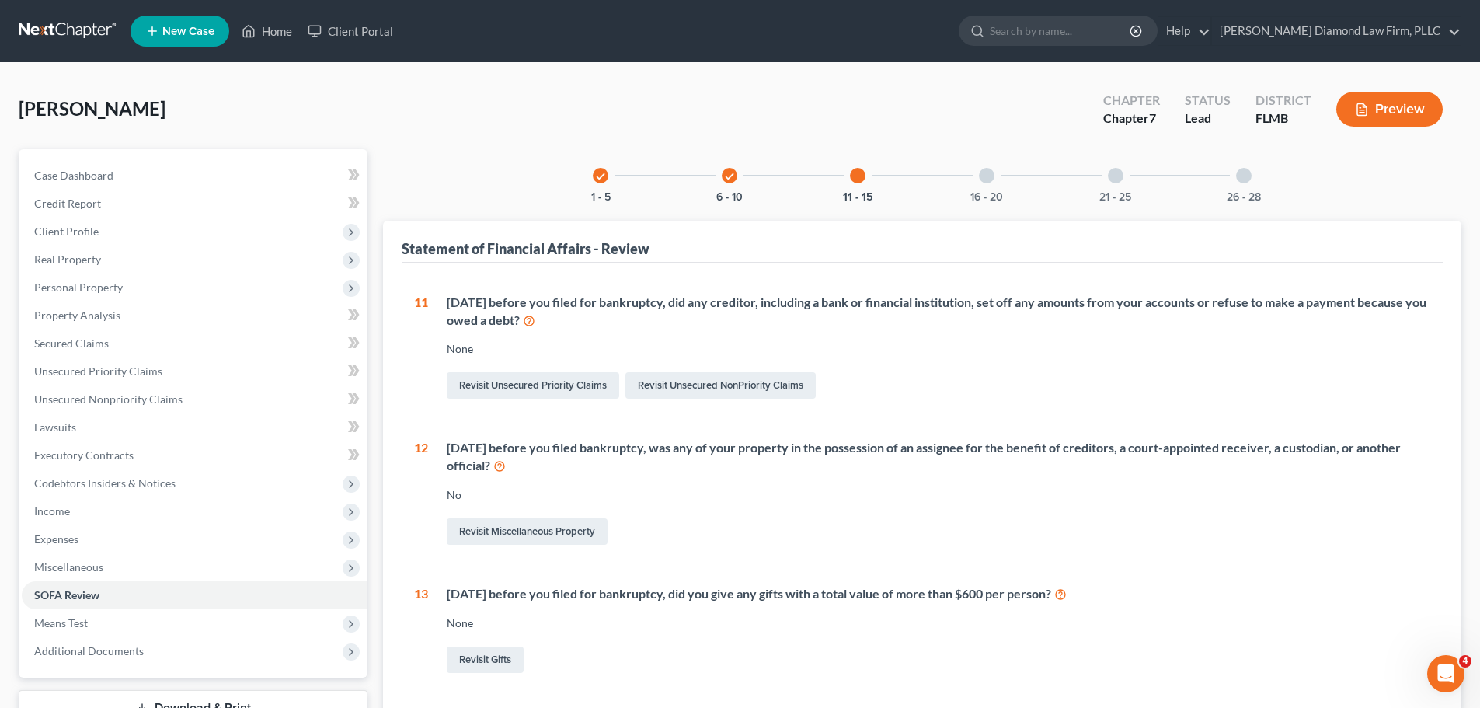
click at [986, 173] on div at bounding box center [987, 176] width 16 height 16
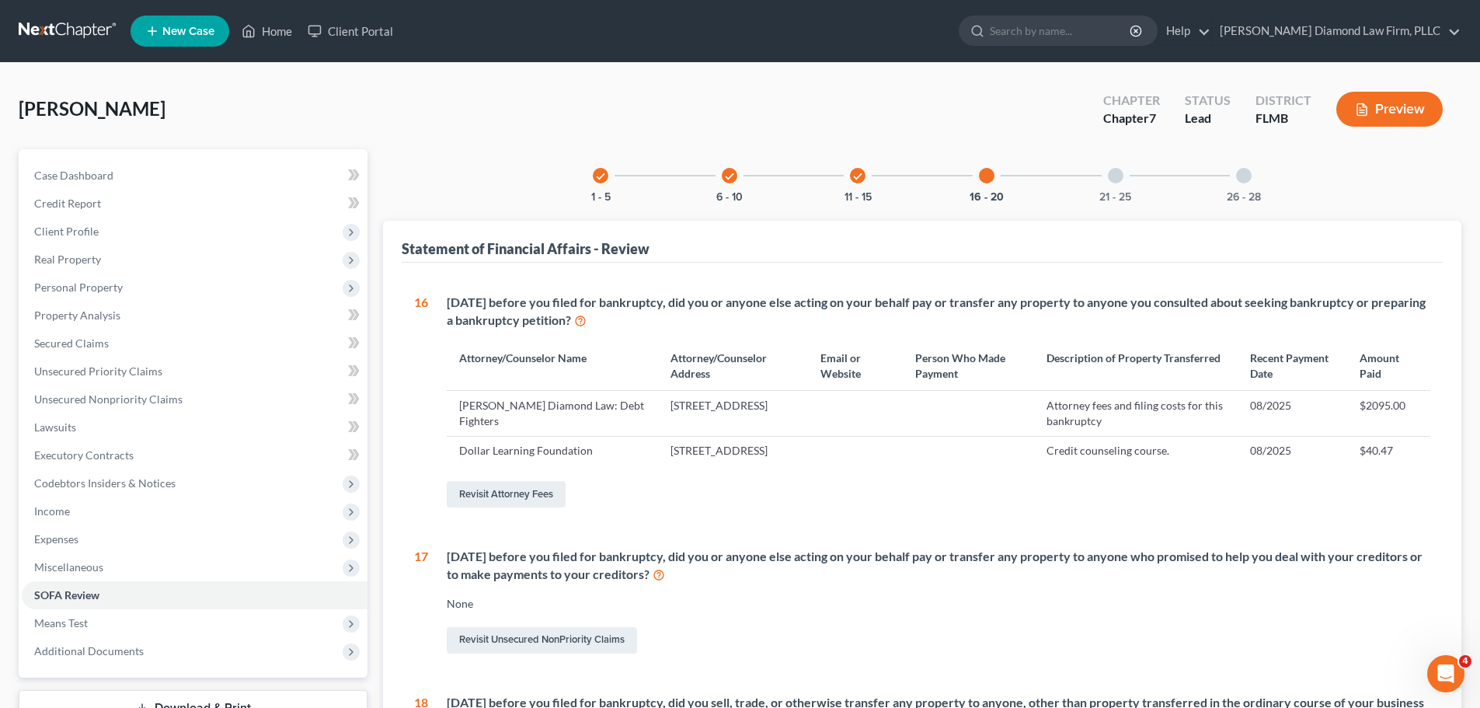
click at [1108, 184] on div "21 - 25" at bounding box center [1115, 175] width 53 height 53
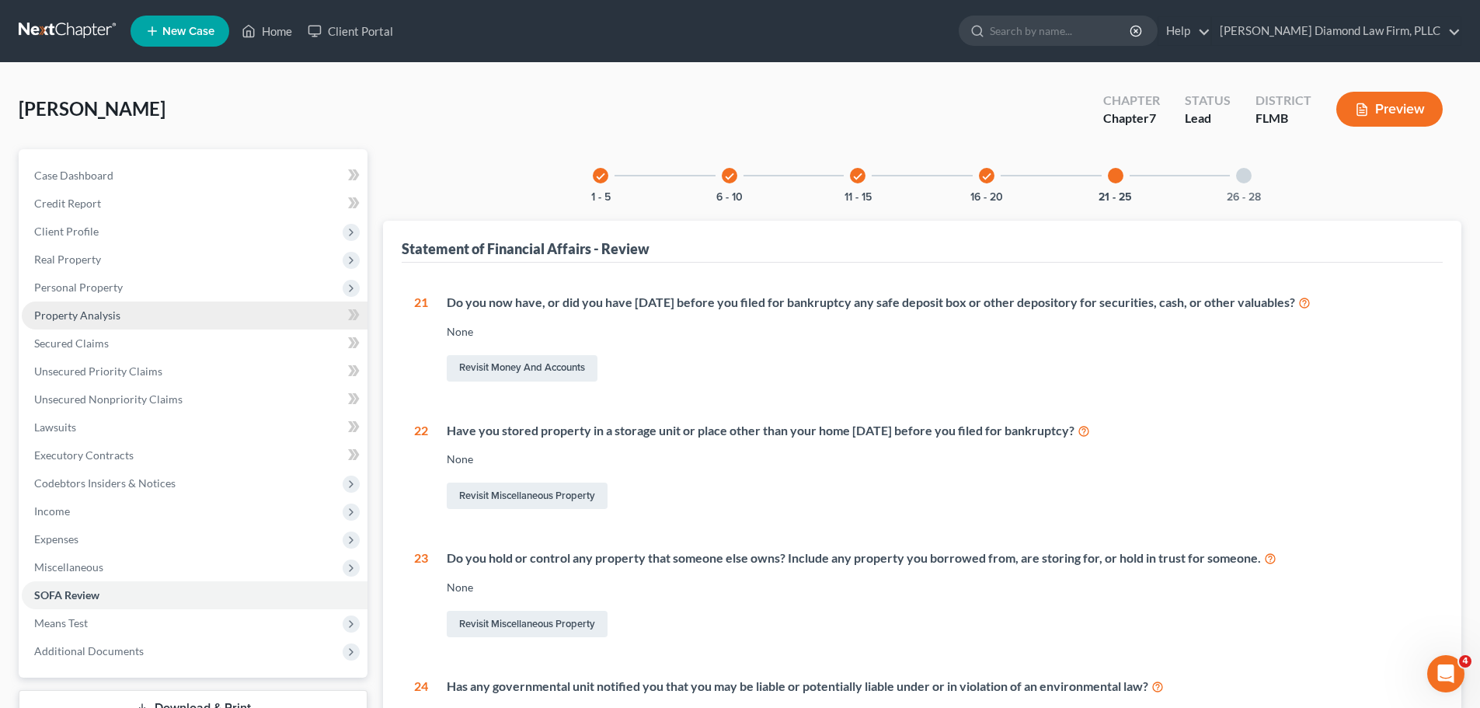
click at [65, 322] on link "Property Analysis" at bounding box center [195, 315] width 346 height 28
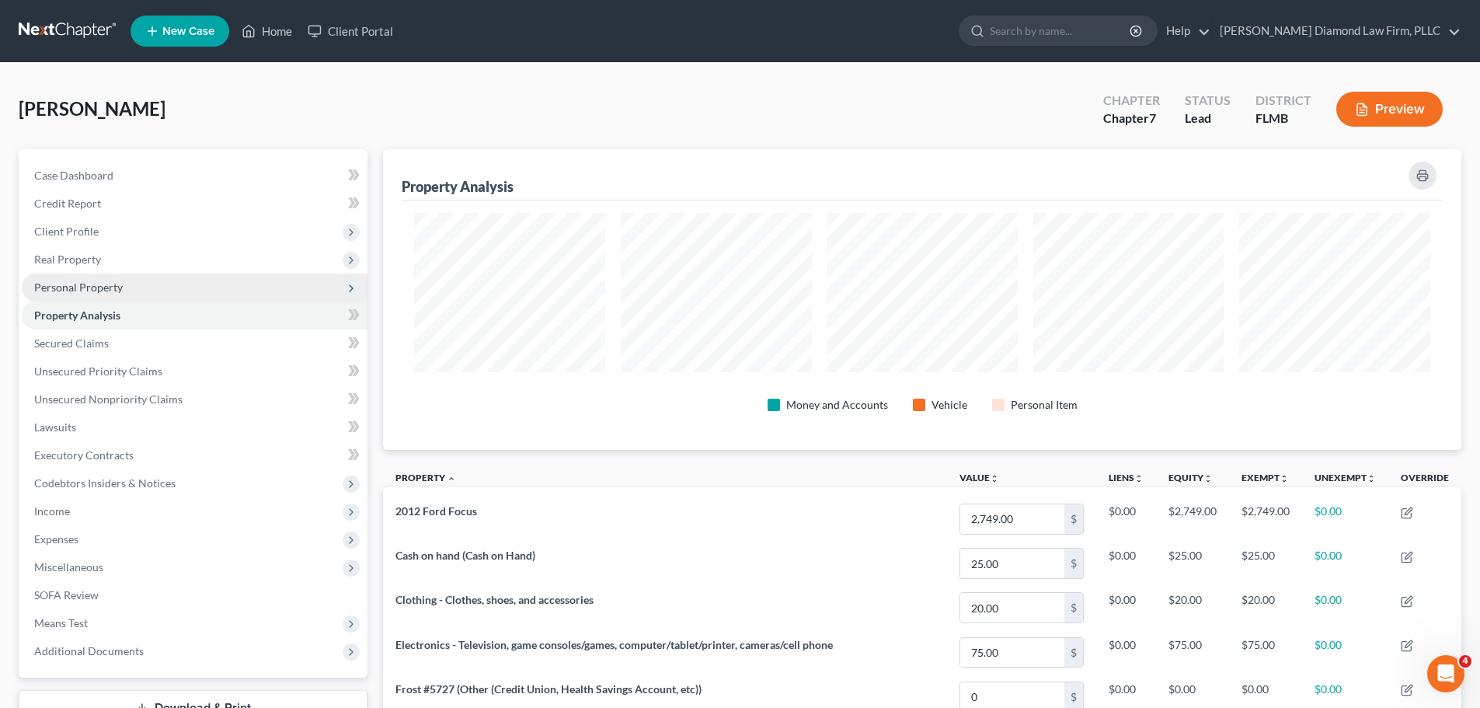
scroll to position [301, 1078]
click at [73, 289] on span "Personal Property" at bounding box center [78, 286] width 89 height 13
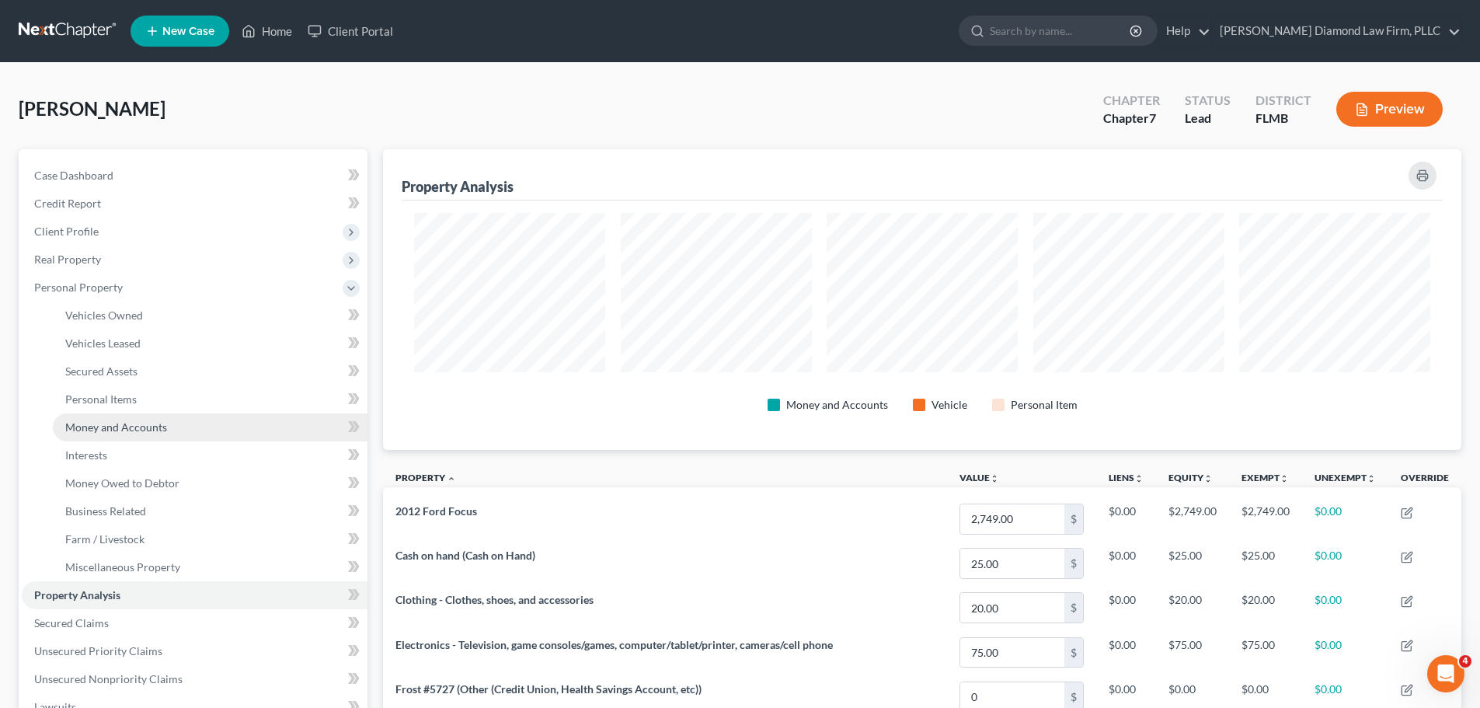
click at [140, 428] on span "Money and Accounts" at bounding box center [116, 426] width 102 height 13
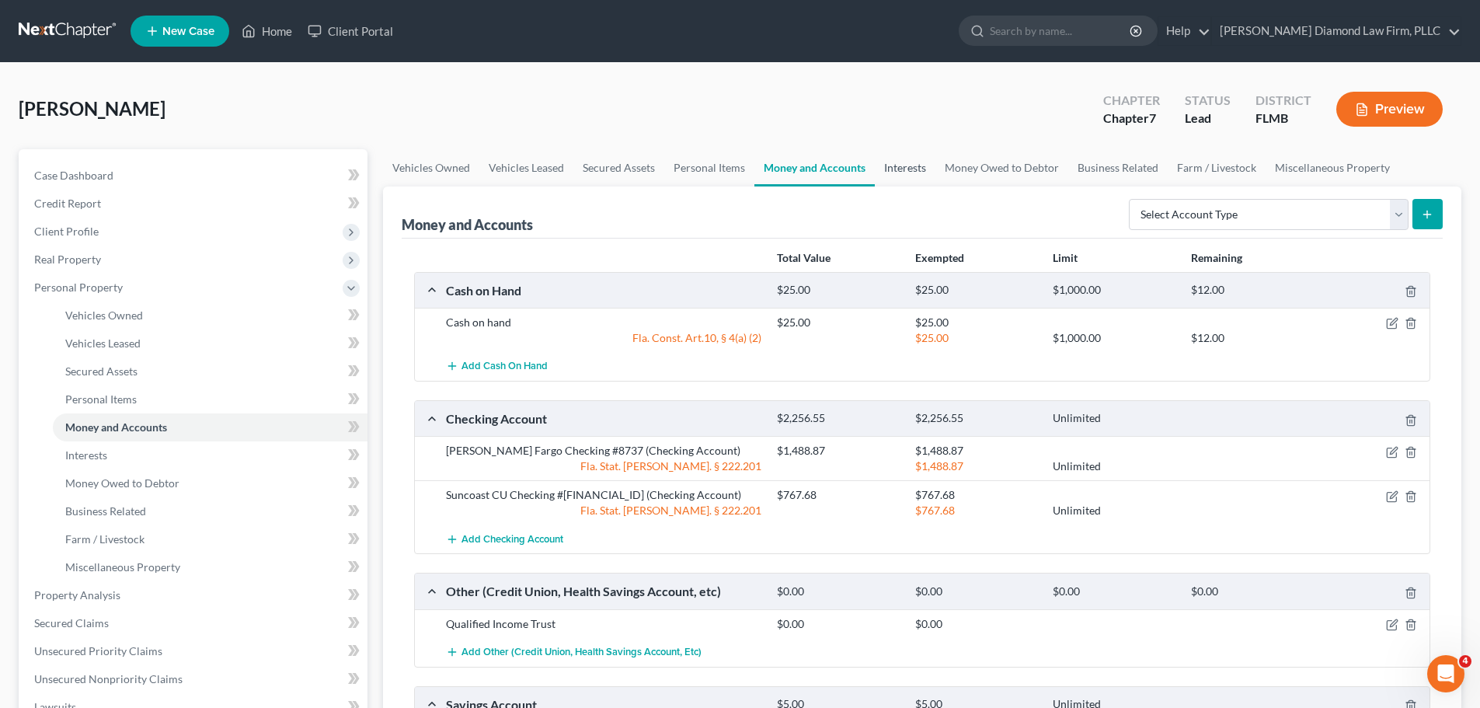
click at [899, 173] on link "Interests" at bounding box center [905, 167] width 61 height 37
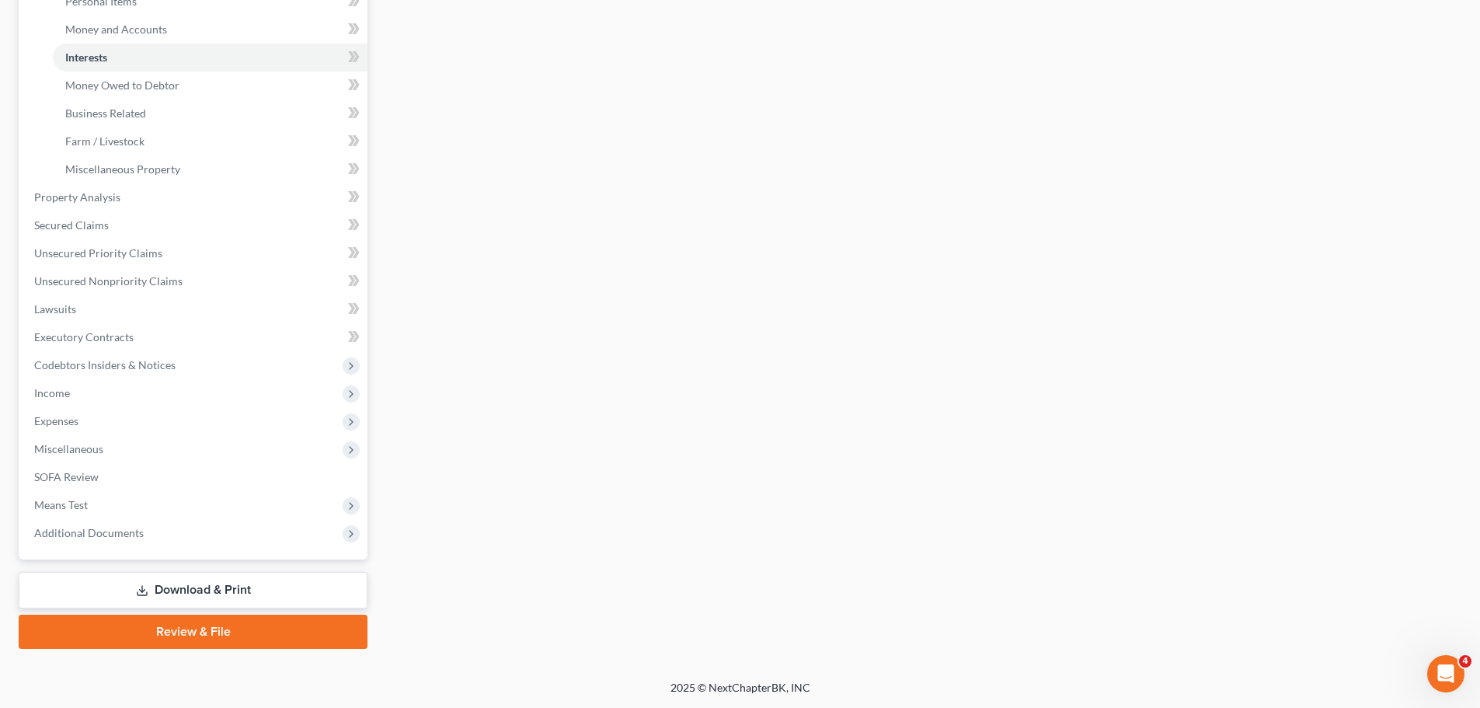
click at [106, 584] on link "Download & Print" at bounding box center [193, 590] width 349 height 37
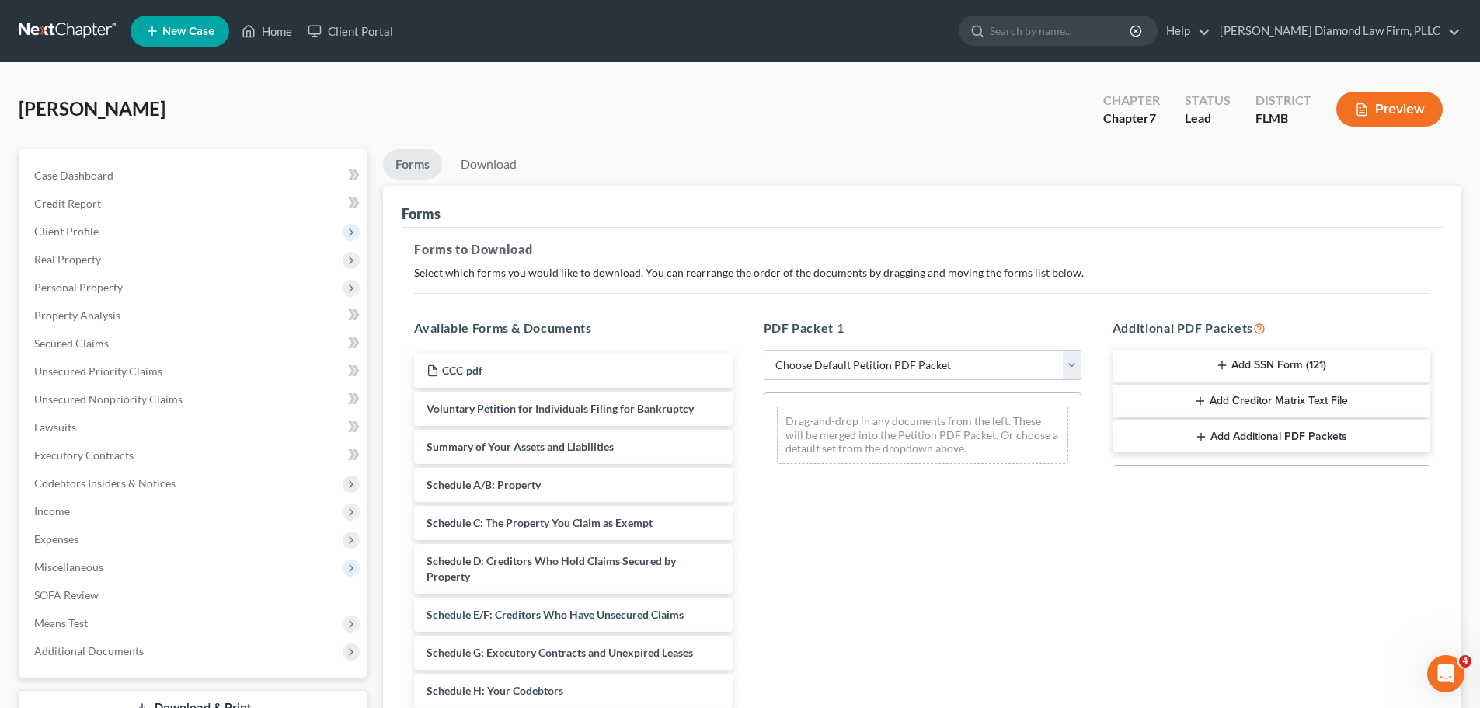
click at [283, 106] on div "Alvarez, Lynn Upgraded Chapter Chapter 7 Status Lead District FLMB Preview" at bounding box center [740, 116] width 1442 height 68
click at [844, 357] on select "Choose Default Petition PDF Packet Complete Bankruptcy Petition (all forms and …" at bounding box center [923, 365] width 318 height 31
select select "0"
click at [764, 350] on select "Choose Default Petition PDF Packet Complete Bankruptcy Petition (all forms and …" at bounding box center [923, 365] width 318 height 31
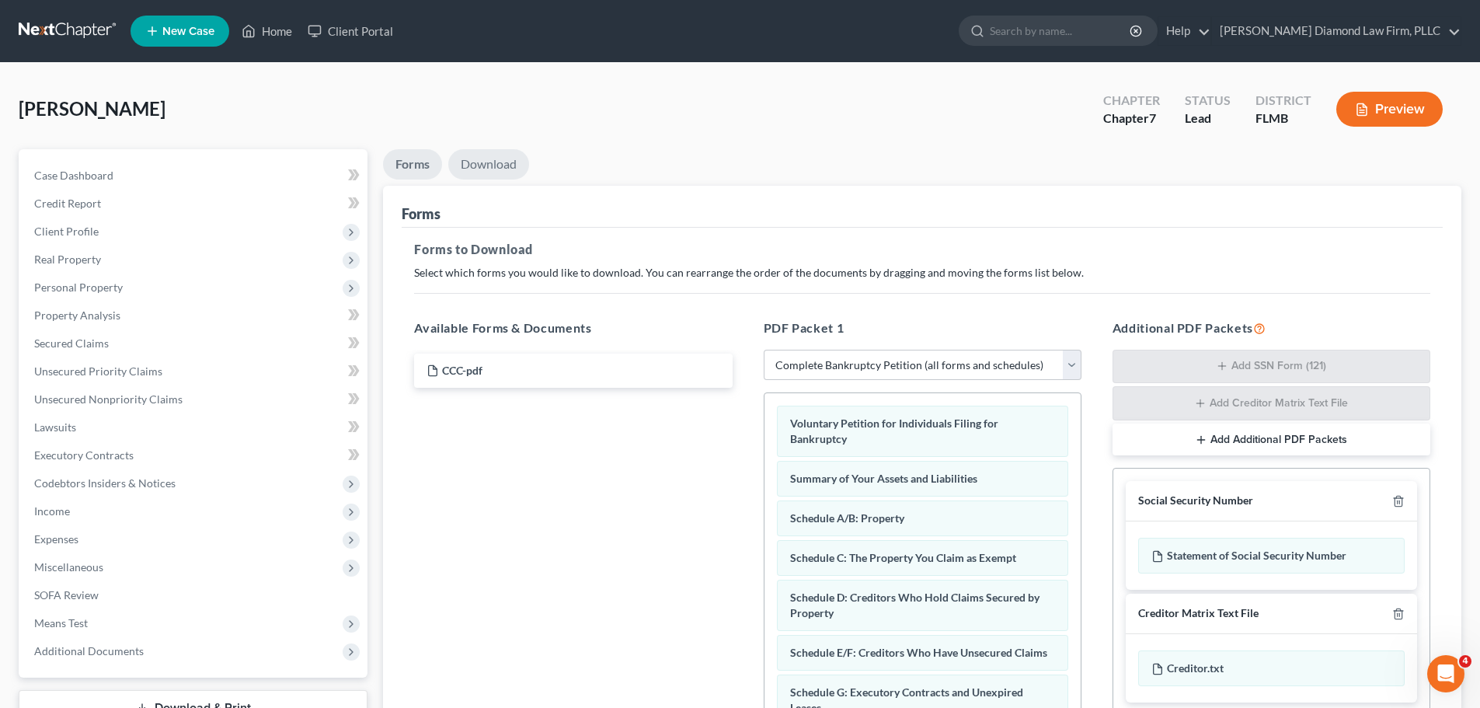
click at [483, 164] on link "Download" at bounding box center [488, 164] width 81 height 30
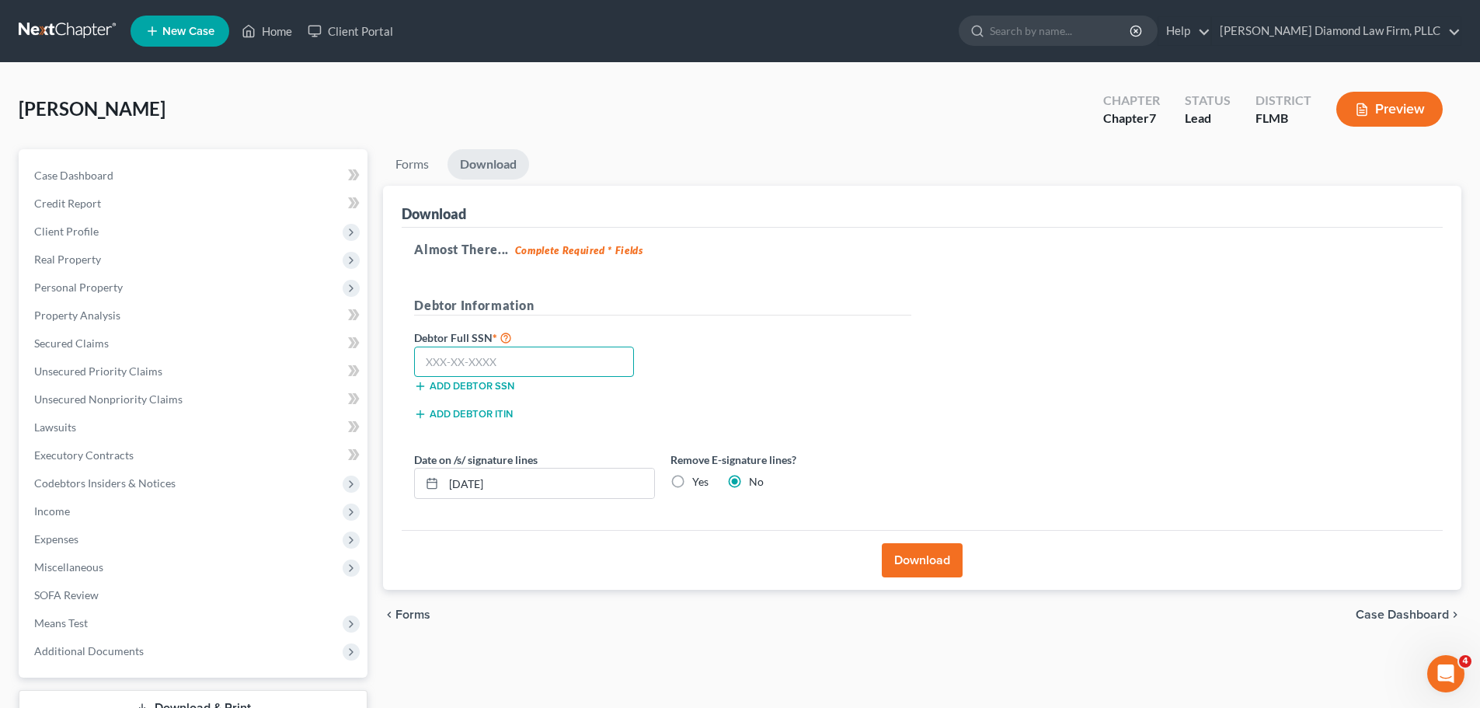
click at [528, 364] on input "text" at bounding box center [524, 361] width 220 height 31
type input "595-03-8552"
click at [917, 554] on button "Download" at bounding box center [922, 560] width 81 height 34
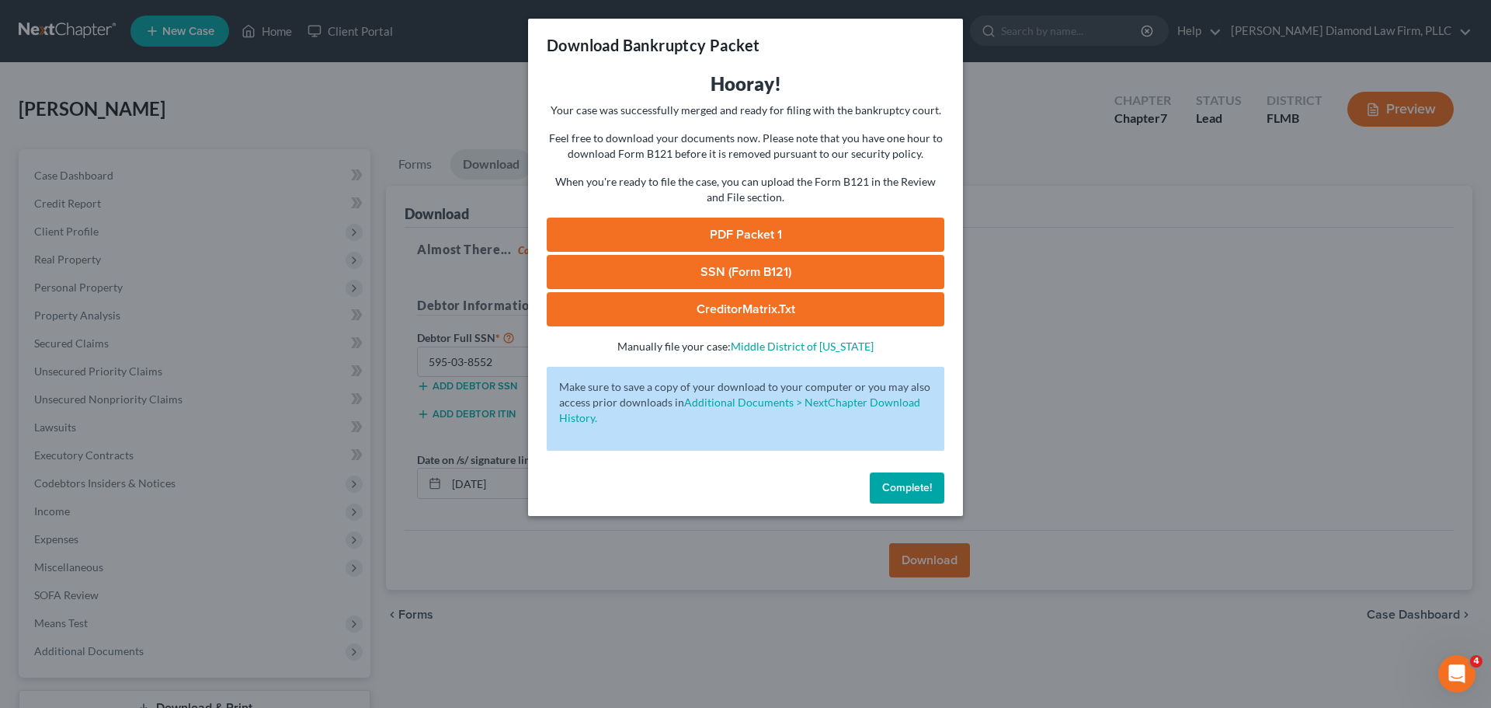
click at [749, 239] on link "PDF Packet 1" at bounding box center [746, 234] width 398 height 34
click at [911, 483] on span "Complete!" at bounding box center [907, 487] width 50 height 13
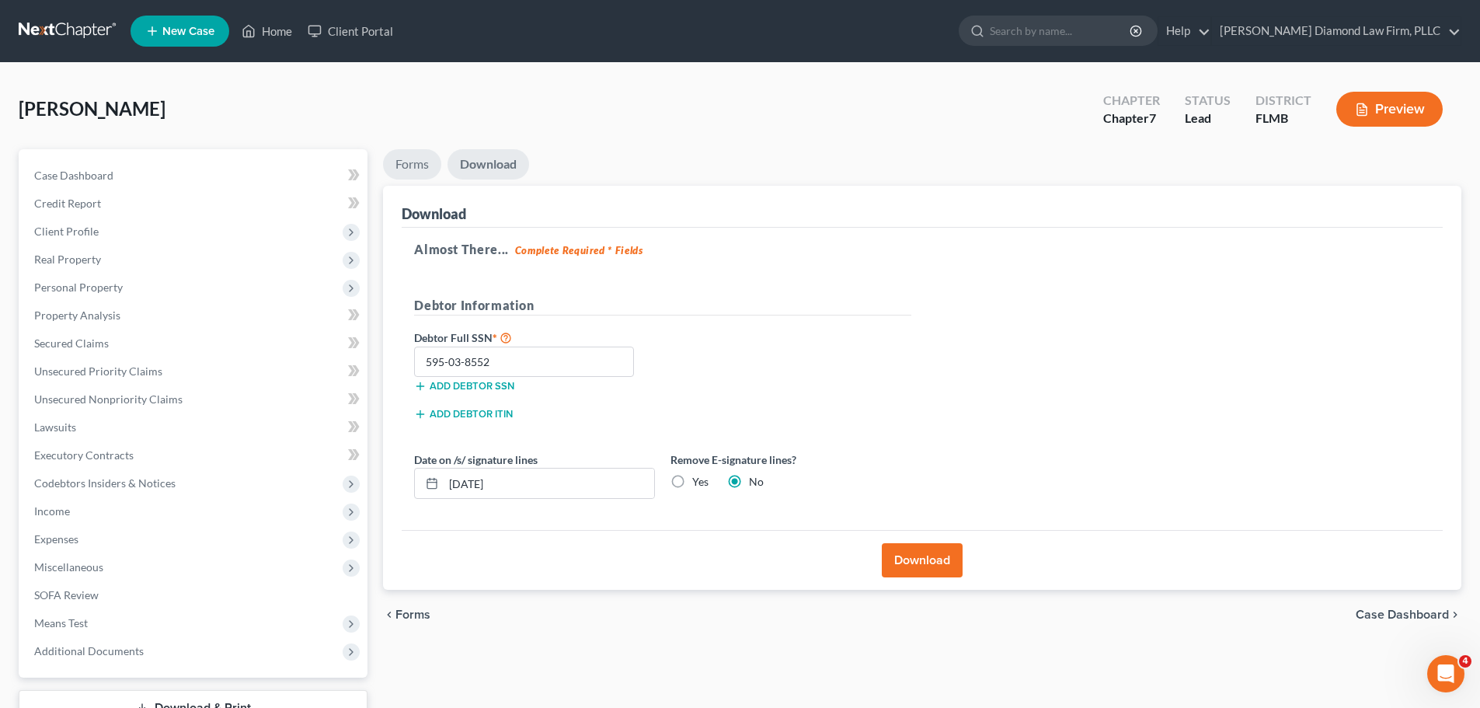
click at [416, 168] on link "Forms" at bounding box center [412, 164] width 58 height 30
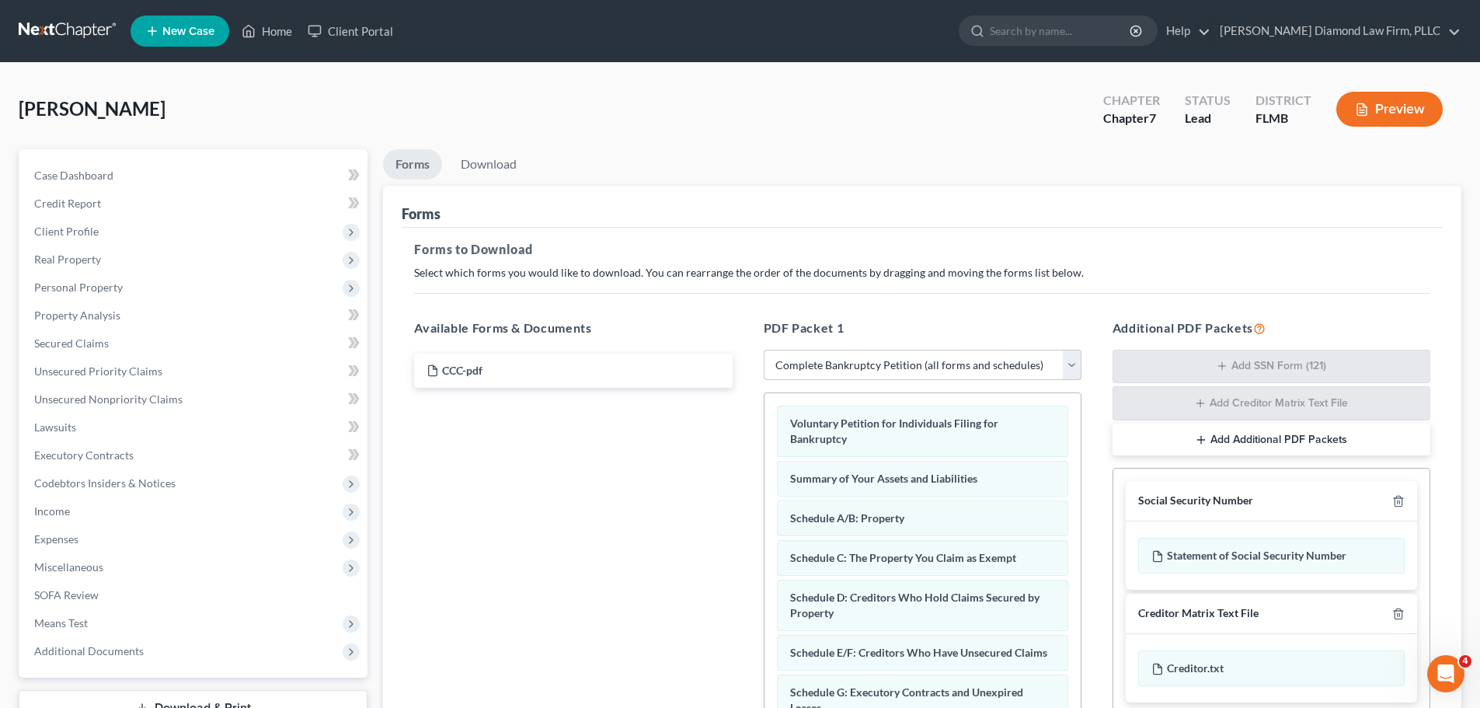
click at [874, 370] on select "Choose Default Petition PDF Packet Complete Bankruptcy Petition (all forms and …" at bounding box center [923, 365] width 318 height 31
select select "3"
click at [764, 350] on select "Choose Default Petition PDF Packet Complete Bankruptcy Petition (all forms and …" at bounding box center [923, 365] width 318 height 31
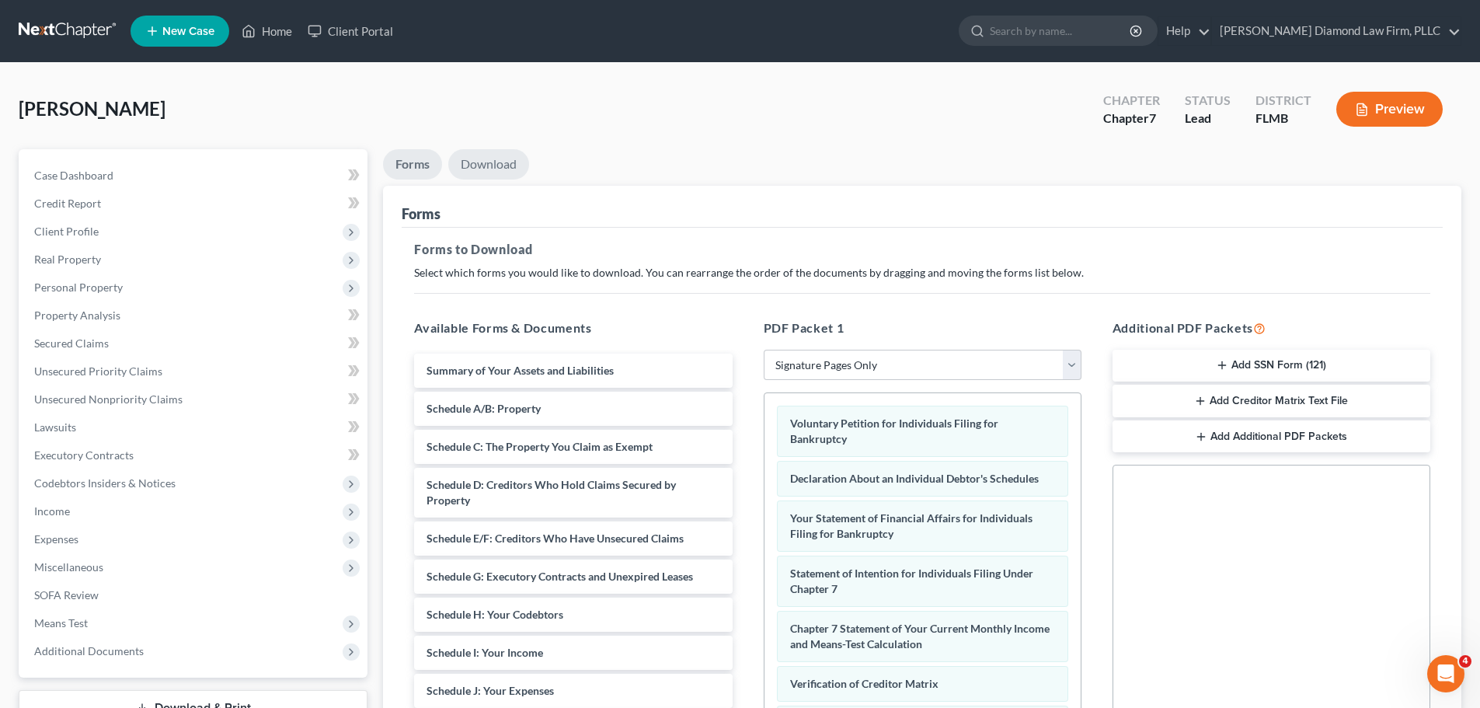
click at [476, 158] on link "Download" at bounding box center [488, 164] width 81 height 30
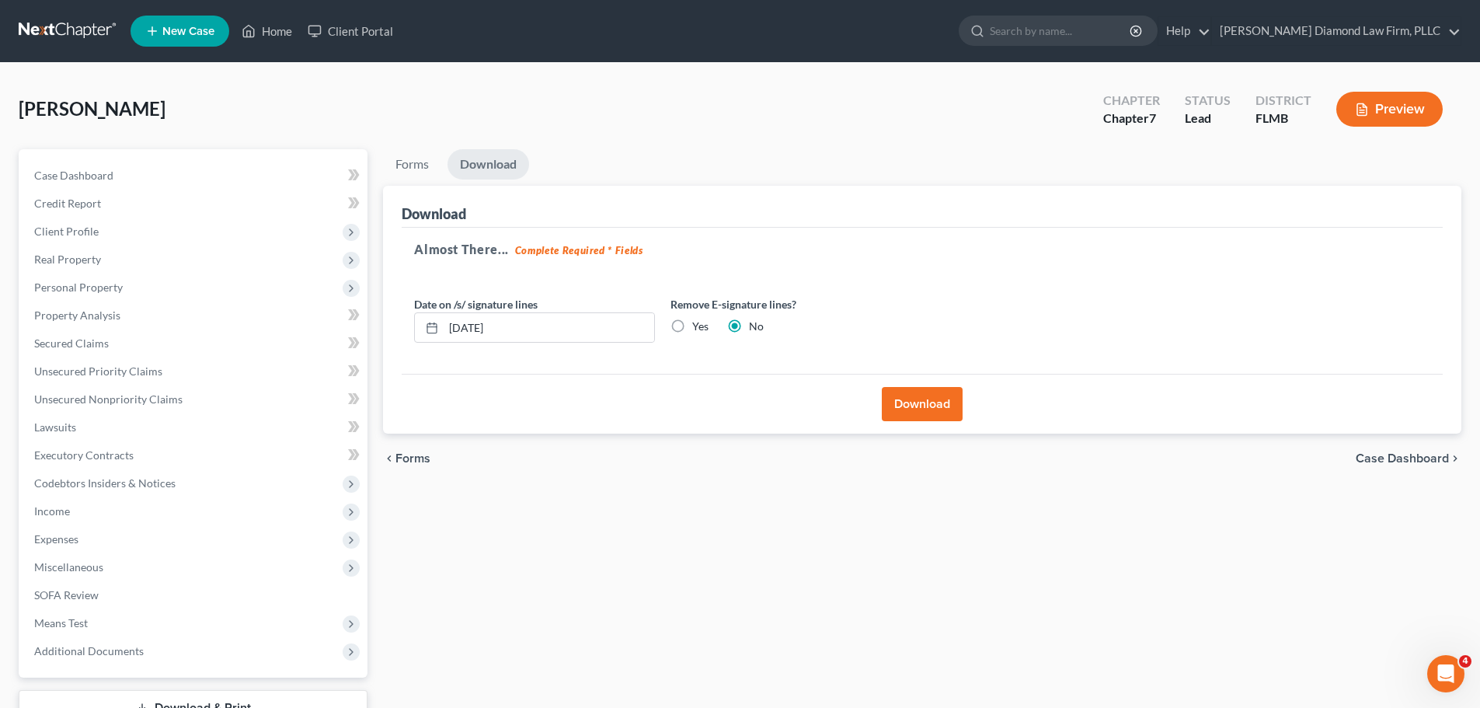
click at [693, 332] on label "Yes" at bounding box center [700, 326] width 16 height 16
click at [698, 329] on input "Yes" at bounding box center [703, 323] width 10 height 10
radio input "true"
radio input "false"
drag, startPoint x: 529, startPoint y: 336, endPoint x: 452, endPoint y: 336, distance: 76.9
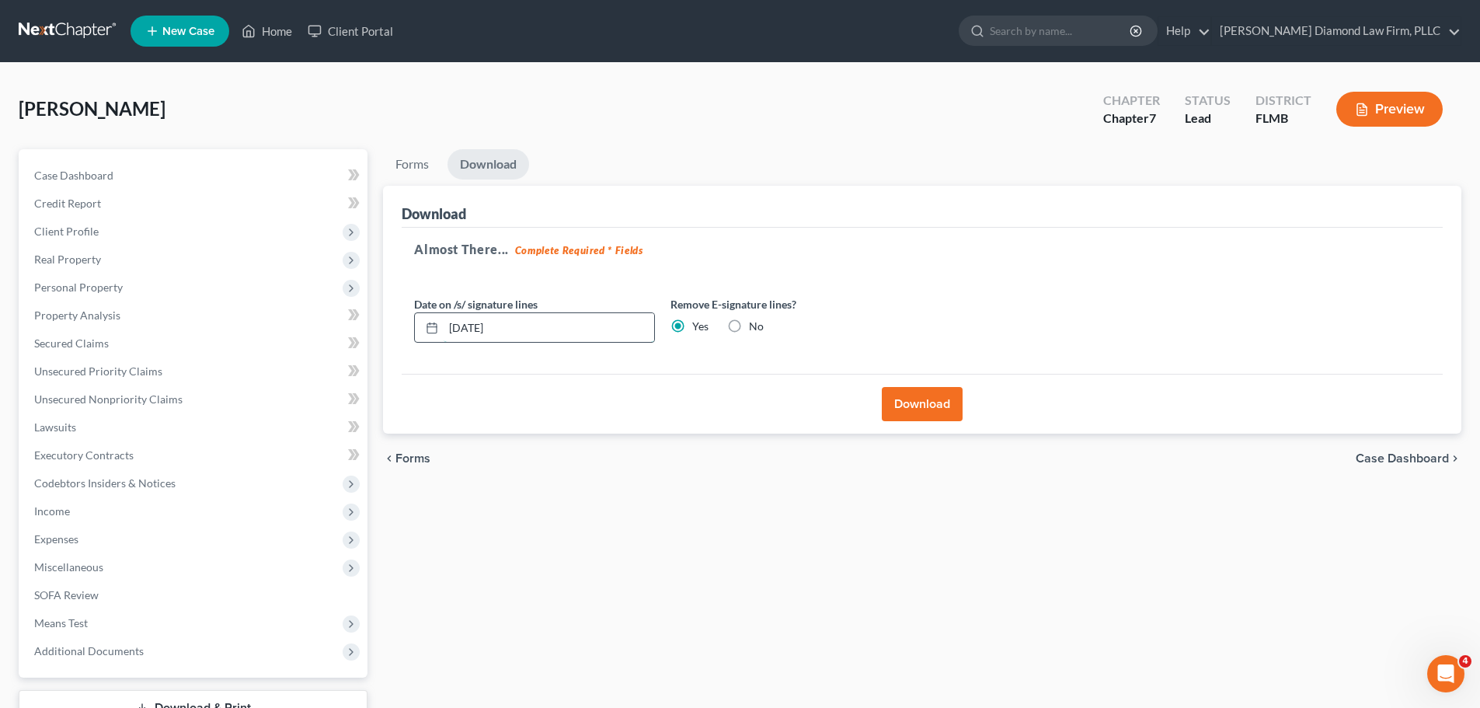
click at [452, 336] on input "10/09/2025" at bounding box center [549, 328] width 211 height 30
click at [942, 395] on button "Download" at bounding box center [922, 404] width 81 height 34
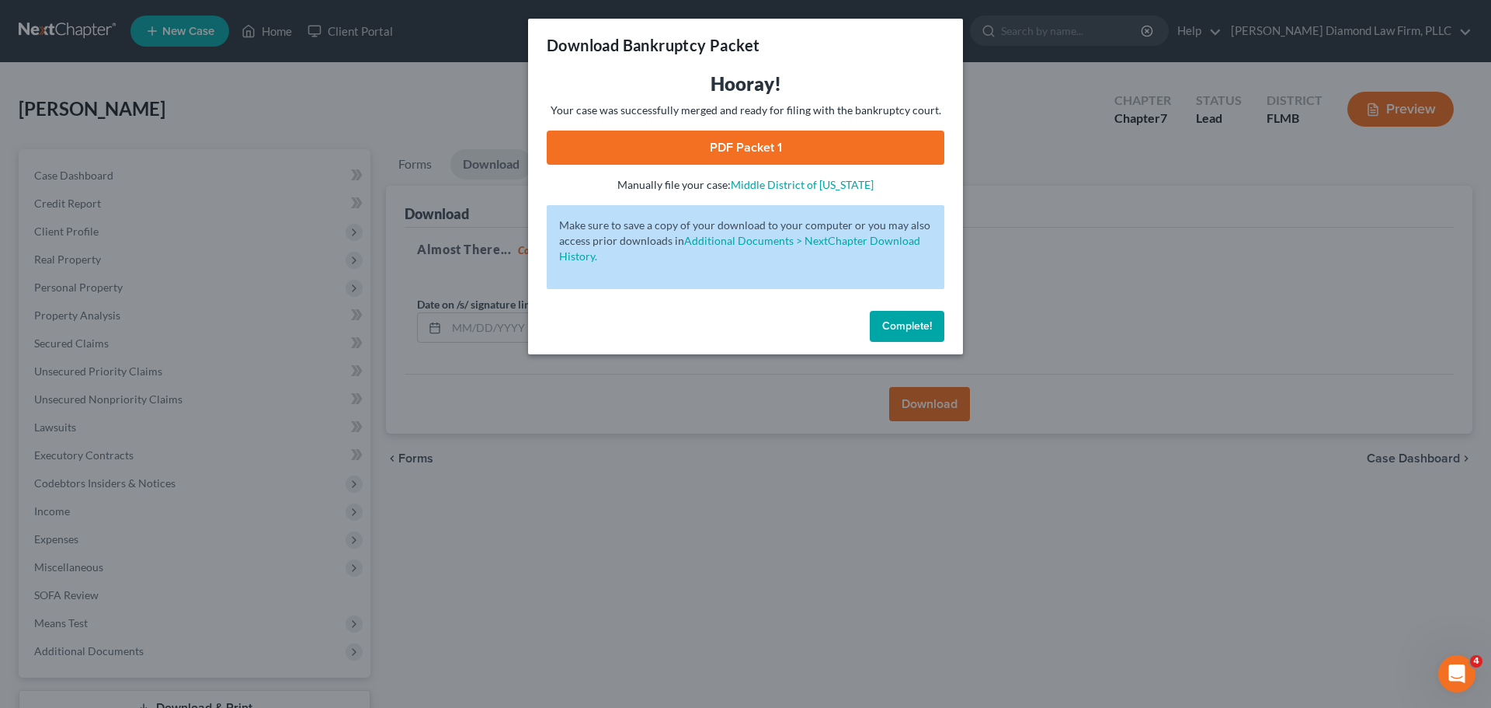
click at [830, 148] on link "PDF Packet 1" at bounding box center [746, 147] width 398 height 34
click at [902, 328] on span "Complete!" at bounding box center [907, 325] width 50 height 13
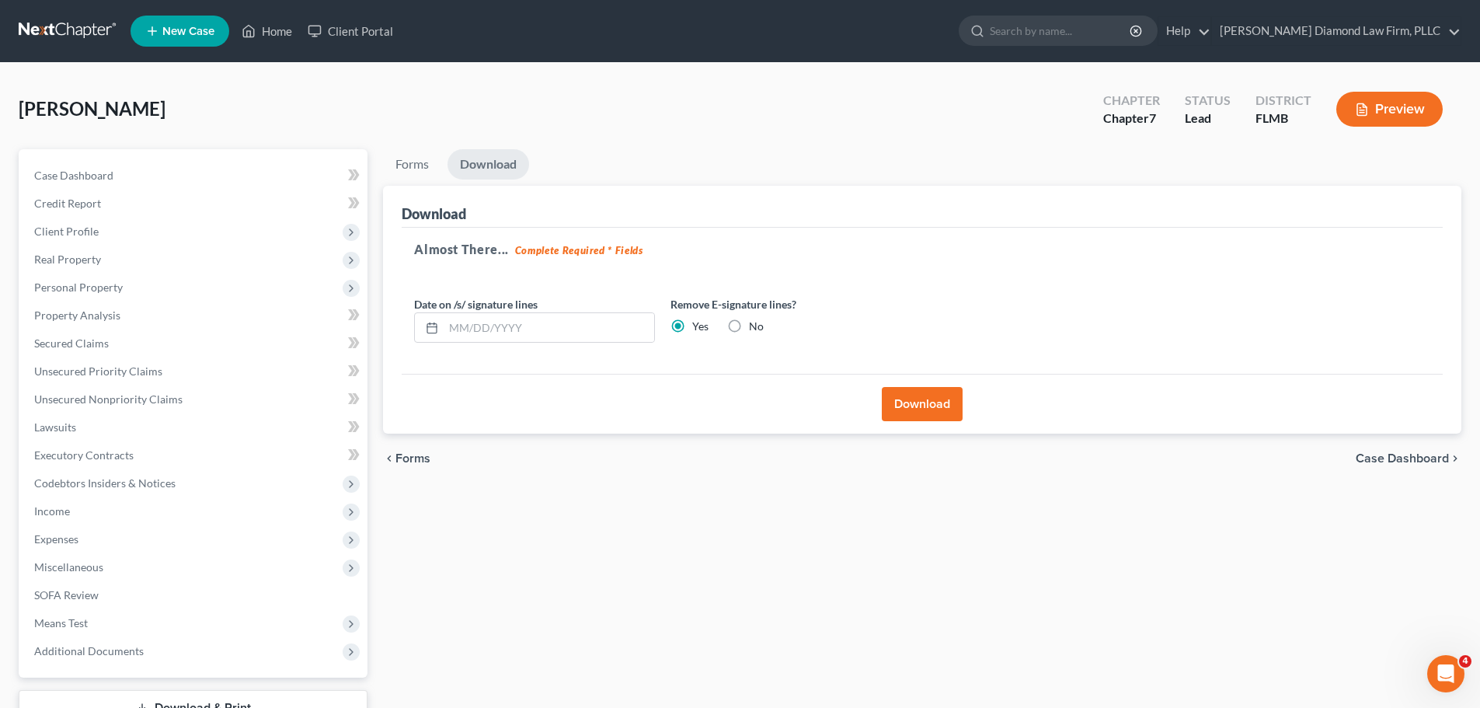
click at [47, 30] on link at bounding box center [68, 31] width 99 height 28
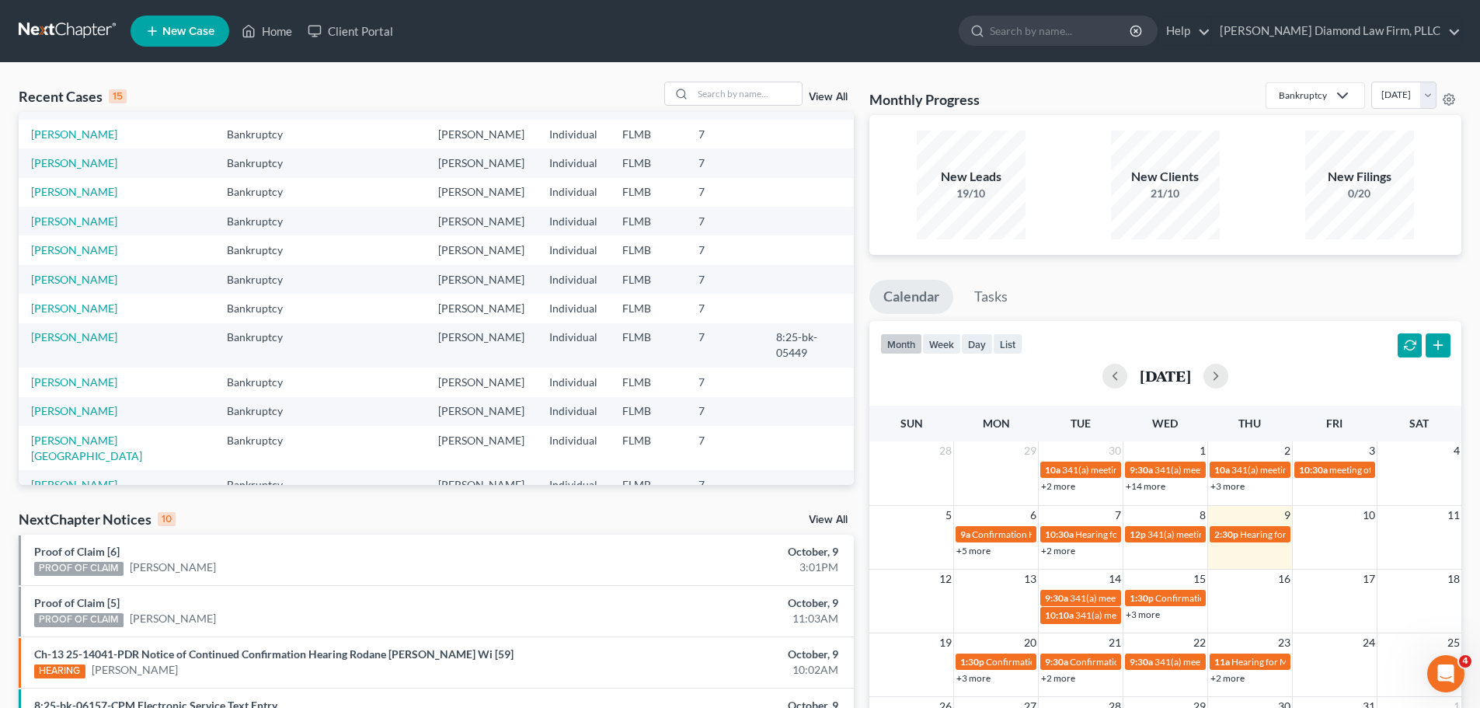
scroll to position [78, 0]
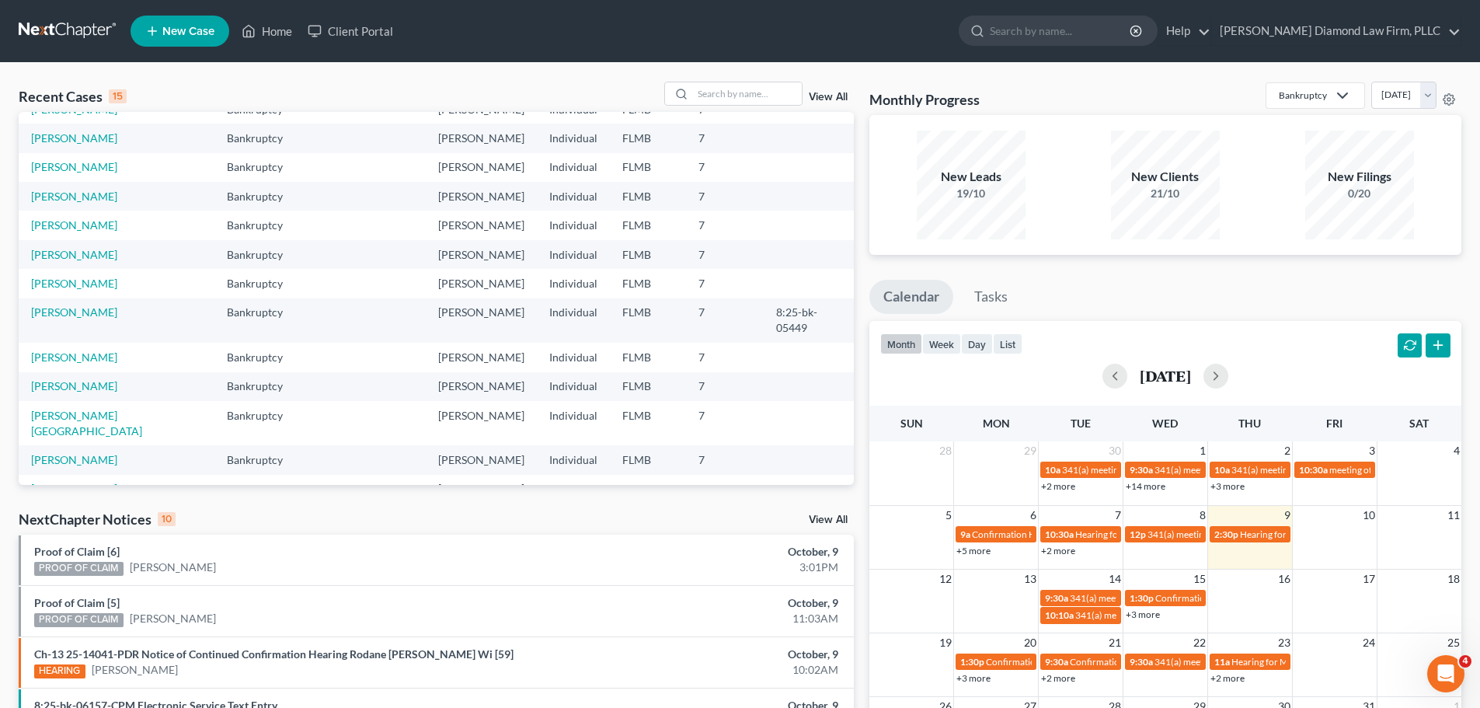
click at [78, 348] on td "[PERSON_NAME]" at bounding box center [117, 357] width 196 height 29
click at [78, 350] on link "[PERSON_NAME]" at bounding box center [74, 356] width 86 height 13
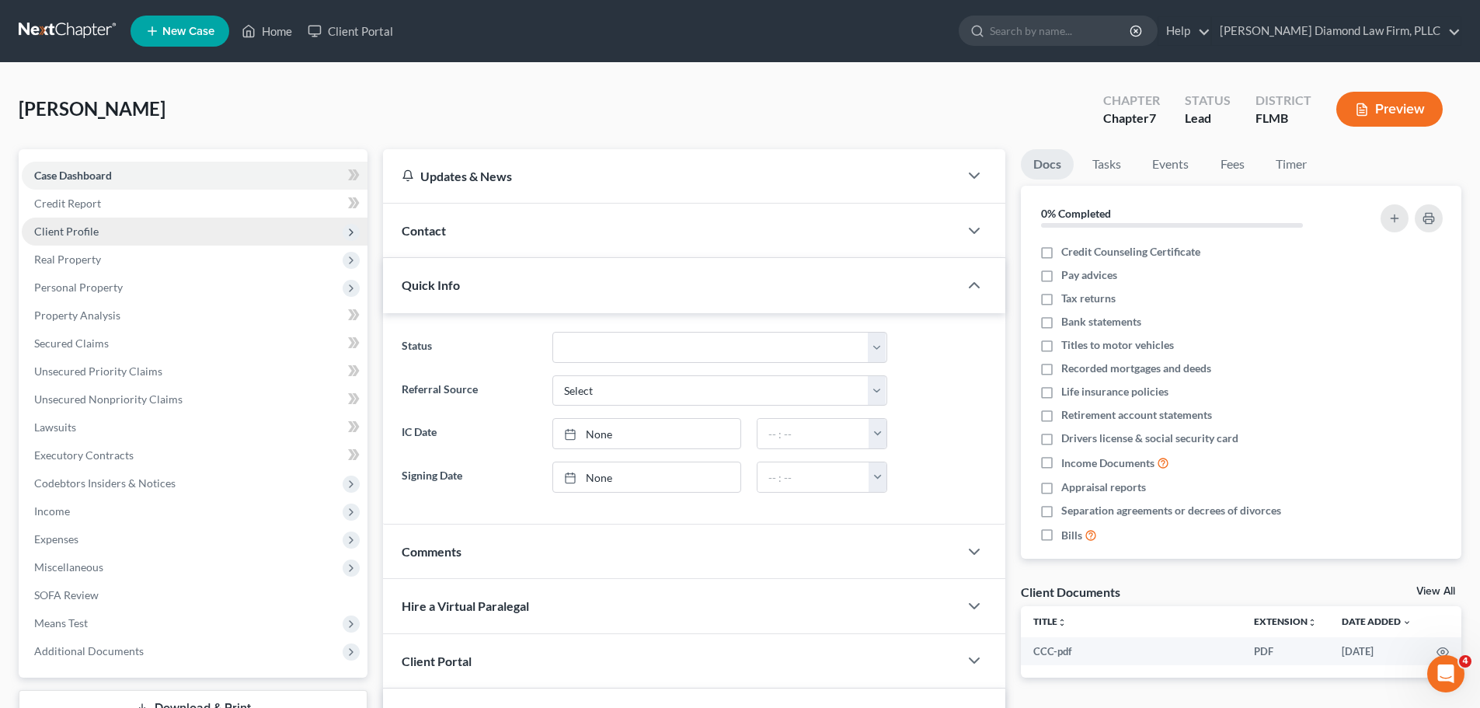
click at [104, 222] on span "Client Profile" at bounding box center [195, 231] width 346 height 28
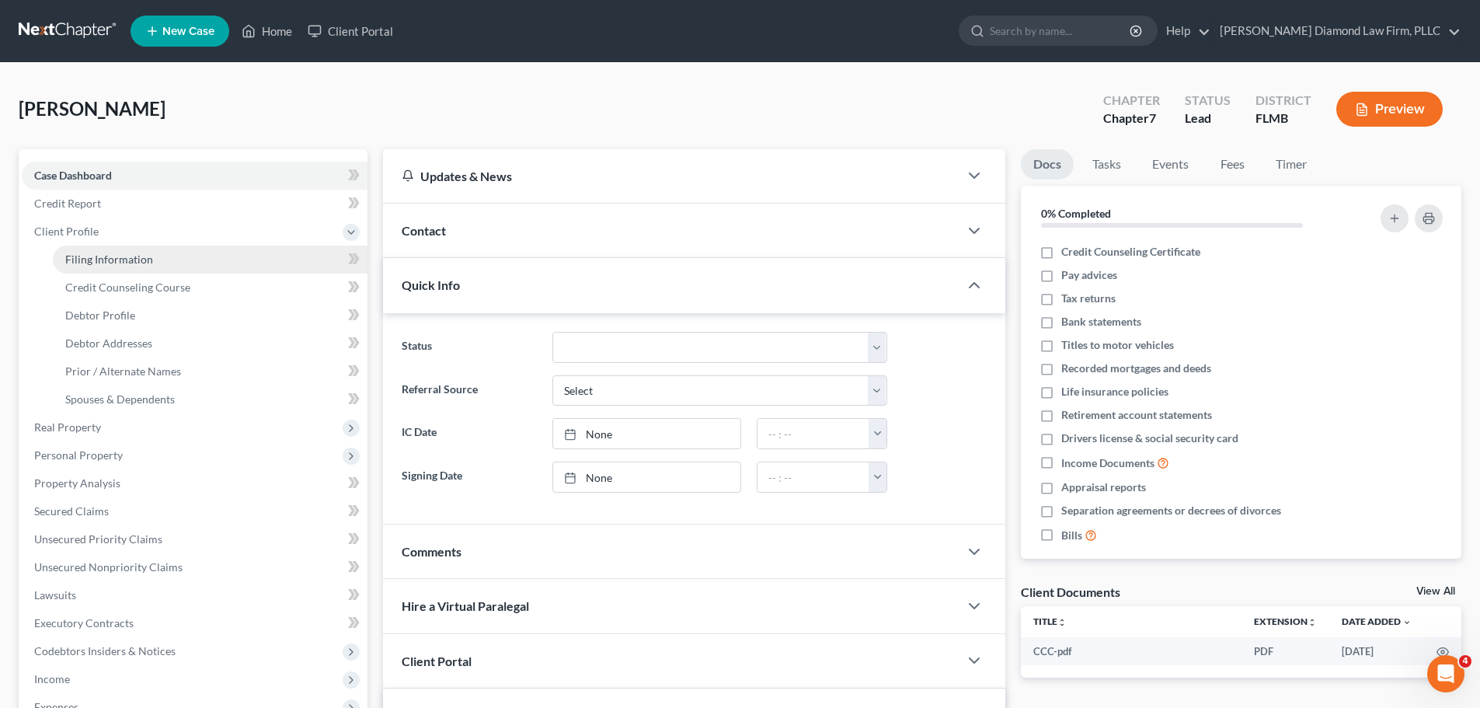
click at [125, 259] on span "Filing Information" at bounding box center [109, 258] width 88 height 13
select select "1"
select select "0"
select select "9"
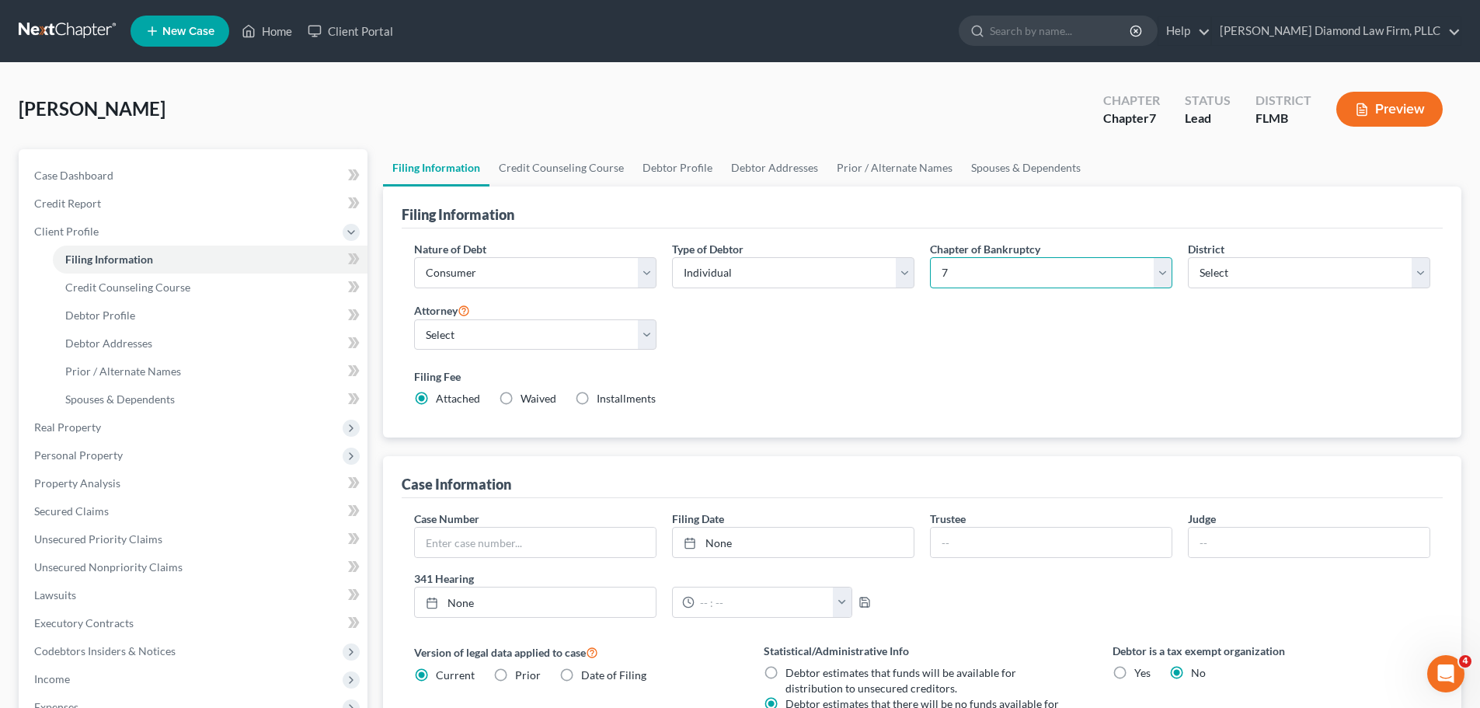
click at [1092, 276] on select "Select 7 11 12 13" at bounding box center [1051, 272] width 242 height 31
select select "3"
click at [930, 257] on select "Select 7 11 12 13" at bounding box center [1051, 272] width 242 height 31
click at [90, 33] on link at bounding box center [68, 31] width 99 height 28
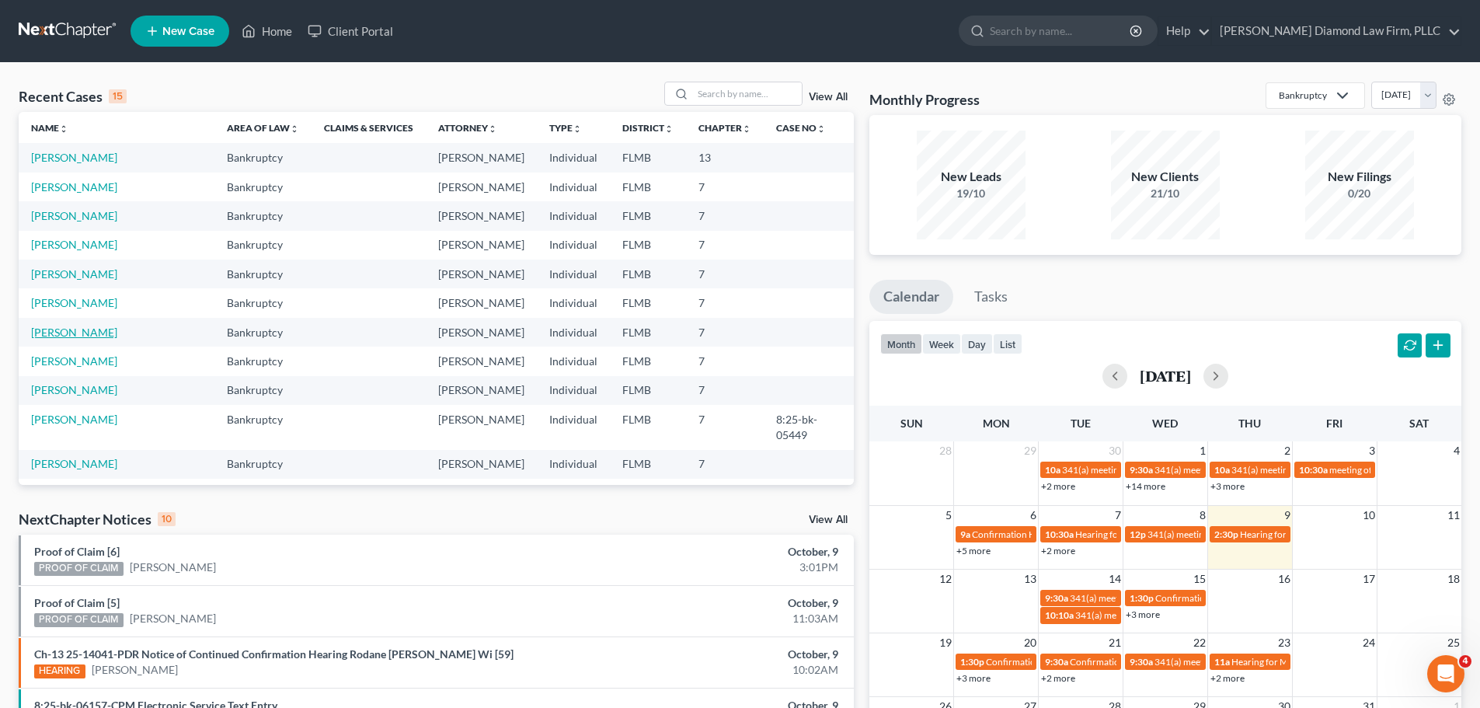
click at [62, 331] on link "[PERSON_NAME]" at bounding box center [74, 331] width 86 height 13
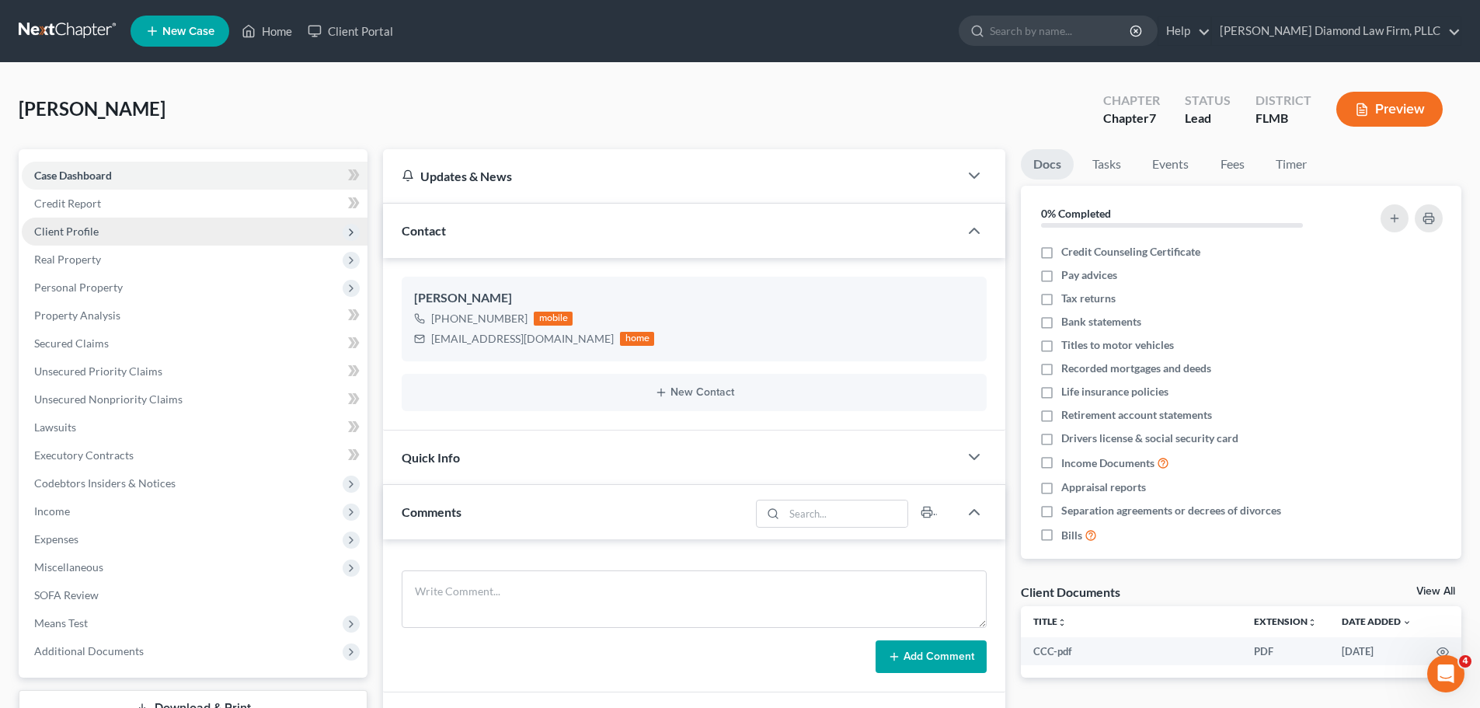
click at [164, 230] on span "Client Profile" at bounding box center [195, 231] width 346 height 28
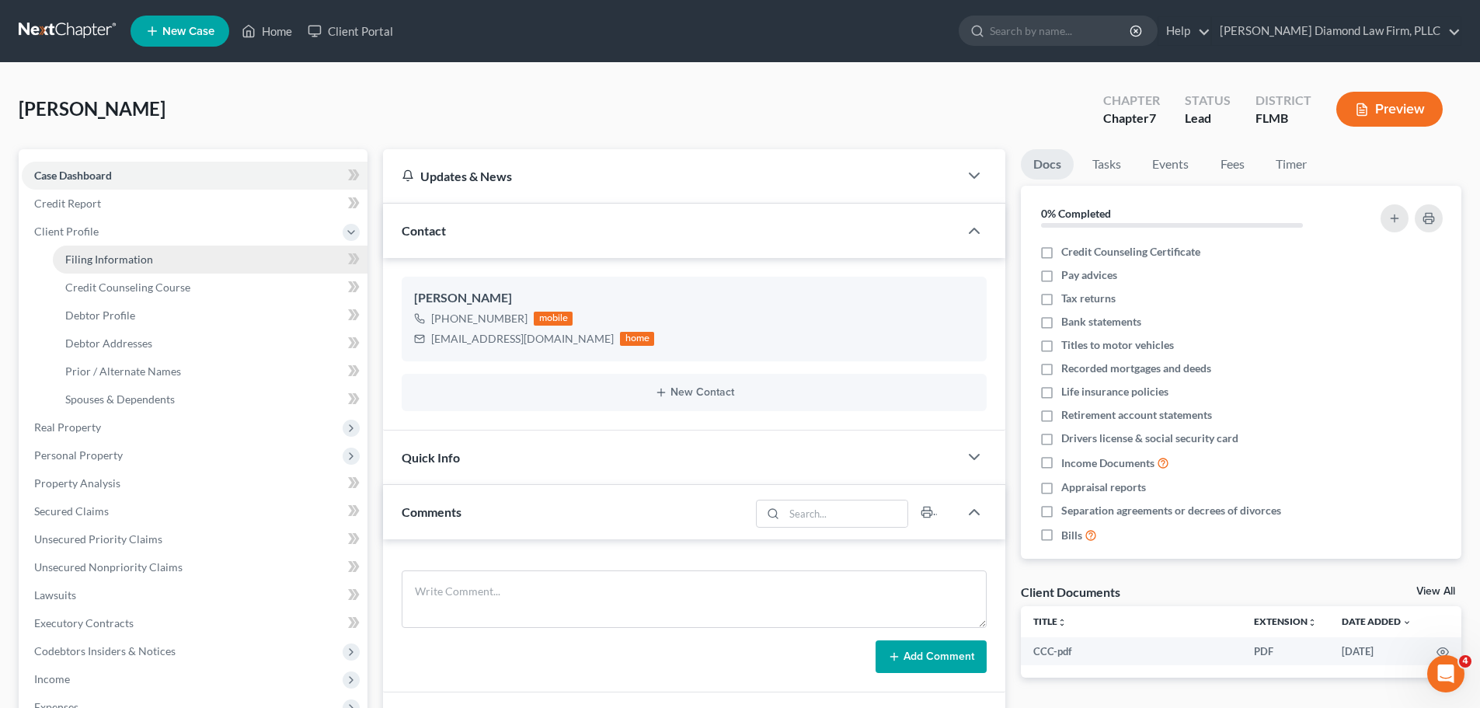
click at [162, 258] on link "Filing Information" at bounding box center [210, 259] width 315 height 28
select select "1"
select select "0"
select select "9"
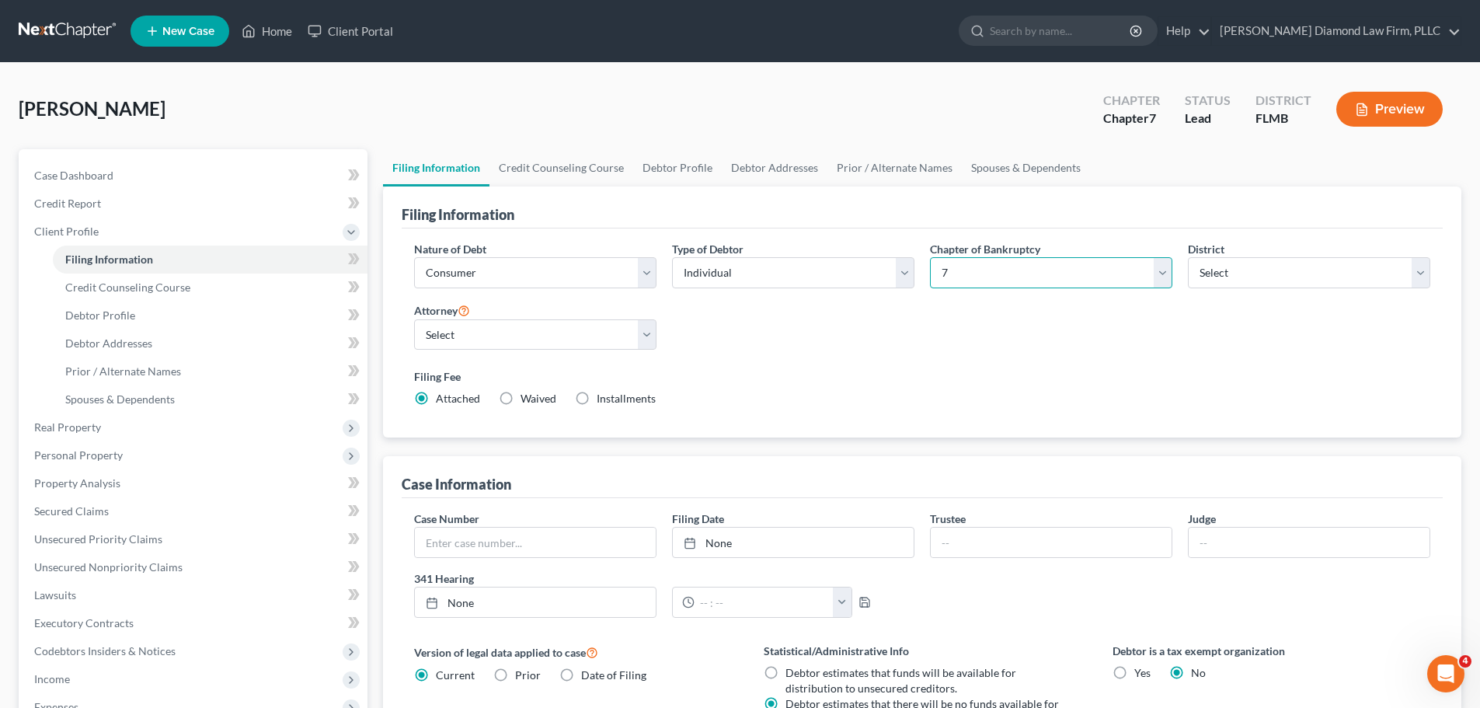
click at [974, 277] on select "Select 7 11 12 13" at bounding box center [1051, 272] width 242 height 31
select select "3"
click at [930, 257] on select "Select 7 11 12 13" at bounding box center [1051, 272] width 242 height 31
click at [51, 26] on link at bounding box center [68, 31] width 99 height 28
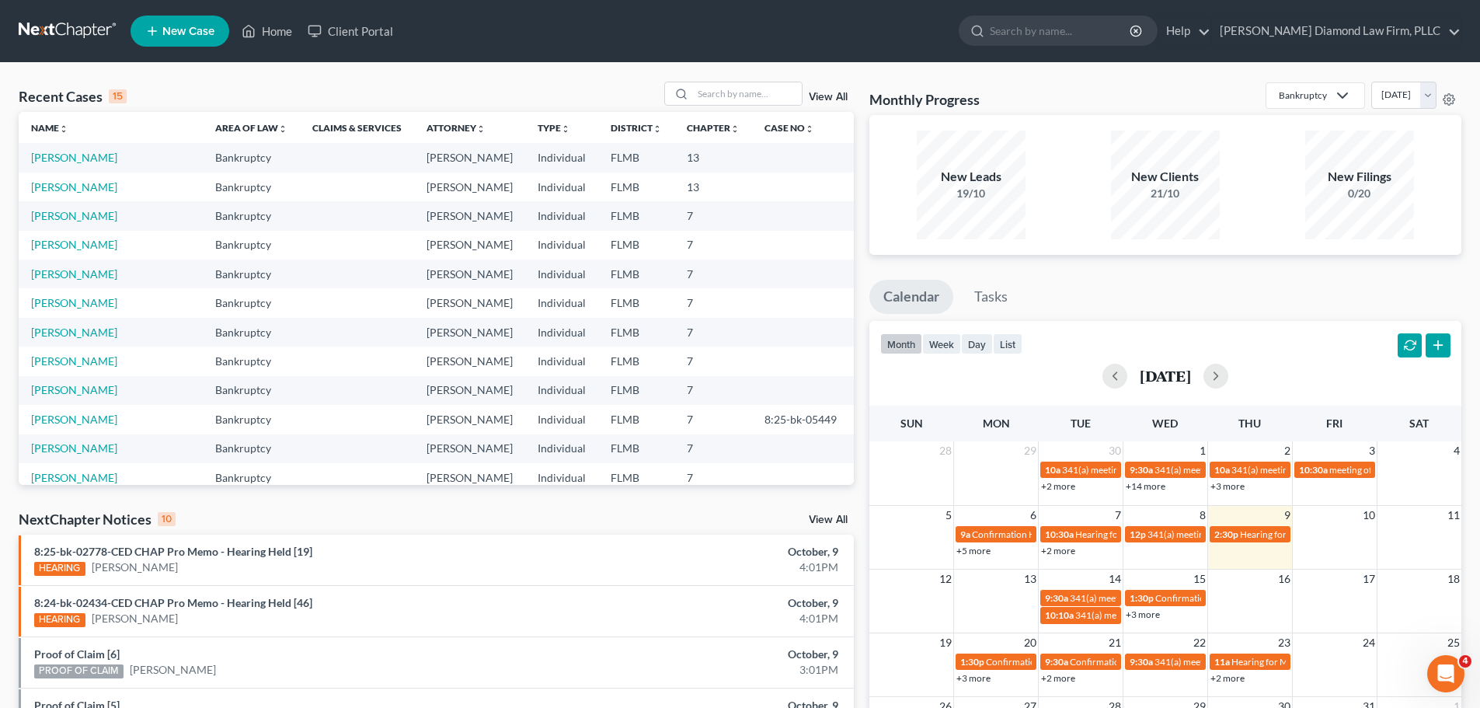
click at [66, 33] on link at bounding box center [68, 31] width 99 height 28
